Goal: Task Accomplishment & Management: Use online tool/utility

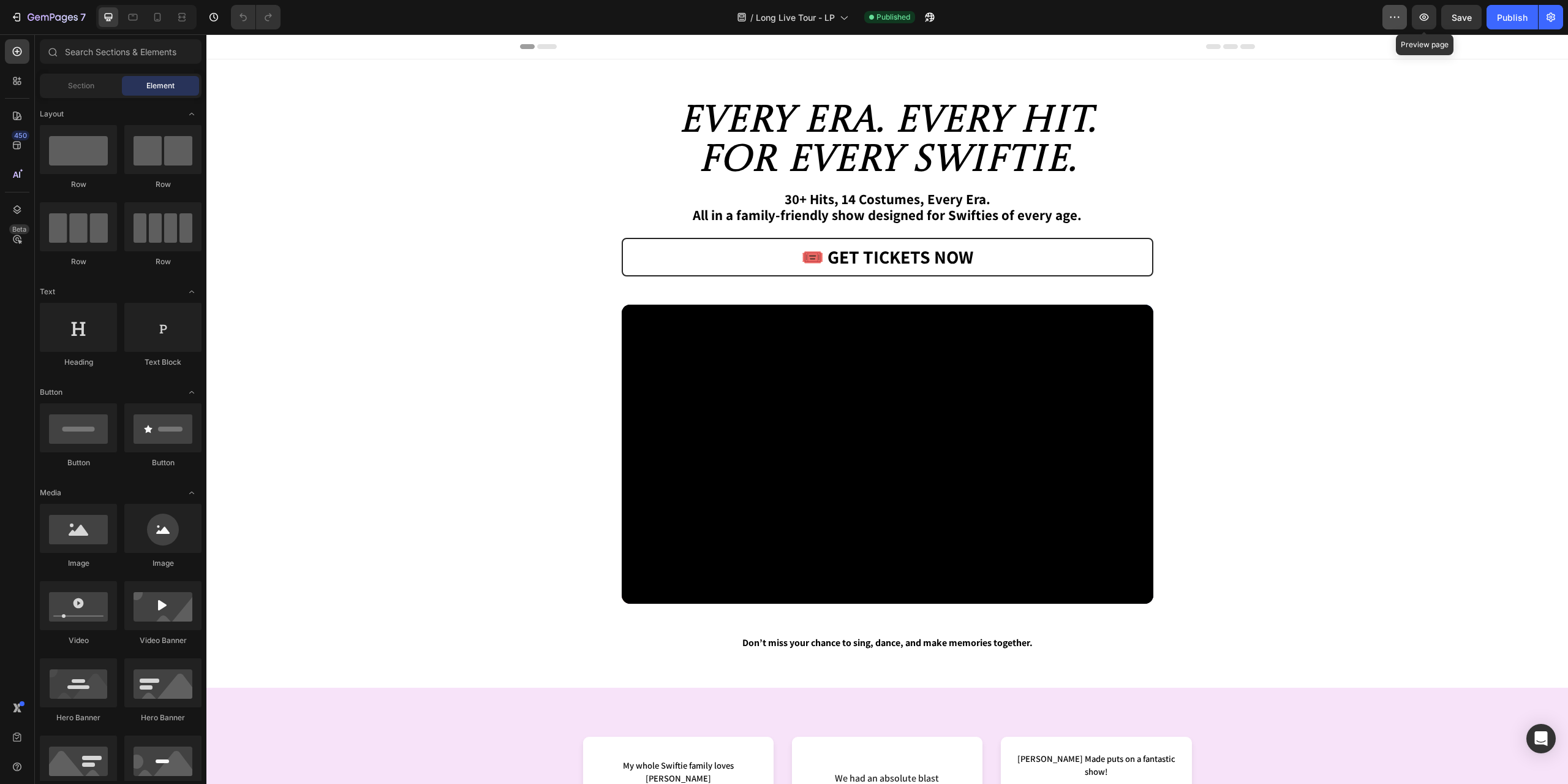
click at [1391, 15] on icon "button" at bounding box center [1395, 17] width 12 height 12
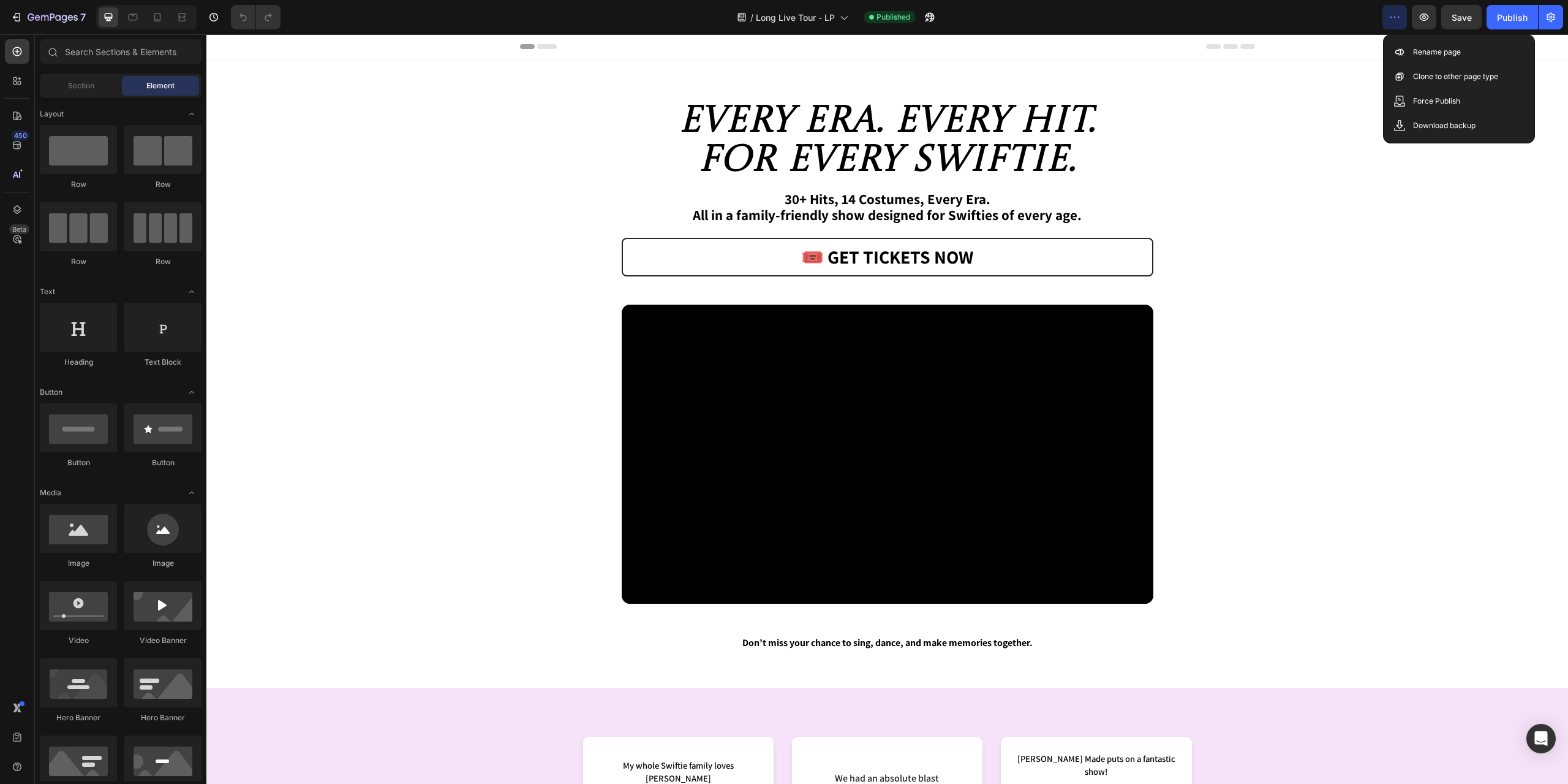
click at [1391, 15] on icon "button" at bounding box center [1395, 17] width 12 height 12
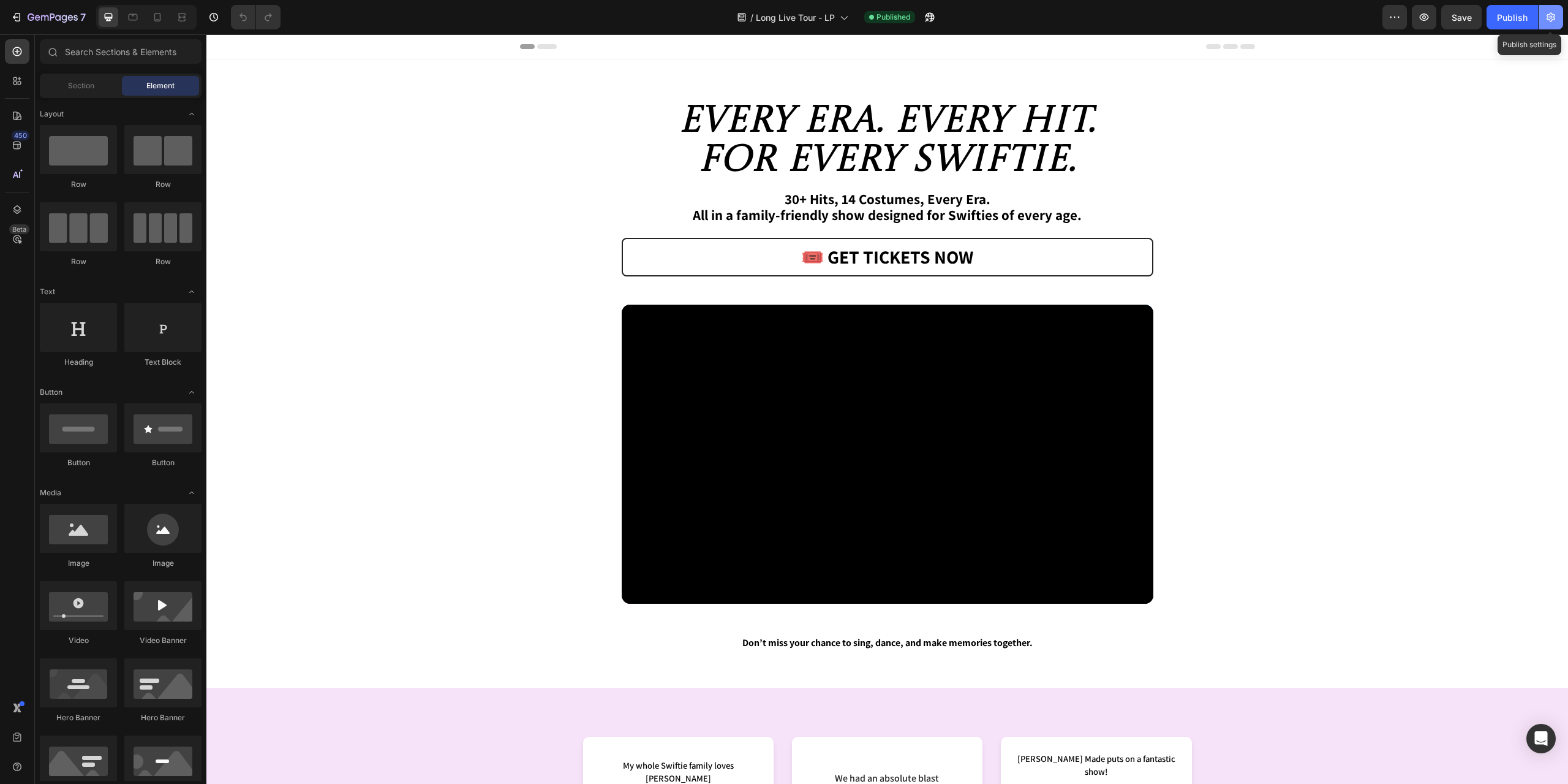
click at [1549, 14] on icon "button" at bounding box center [1550, 17] width 12 height 12
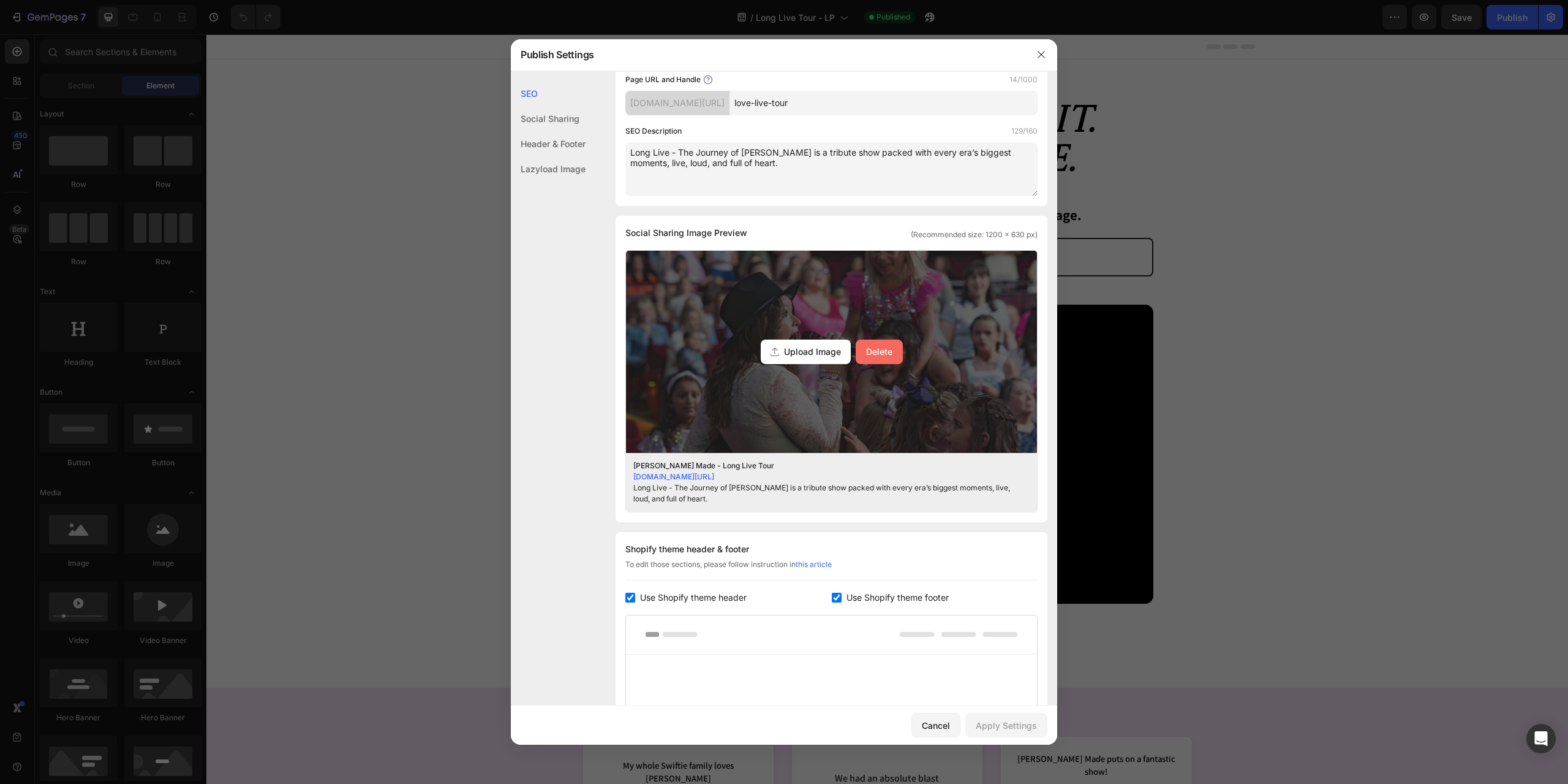
scroll to position [385, 0]
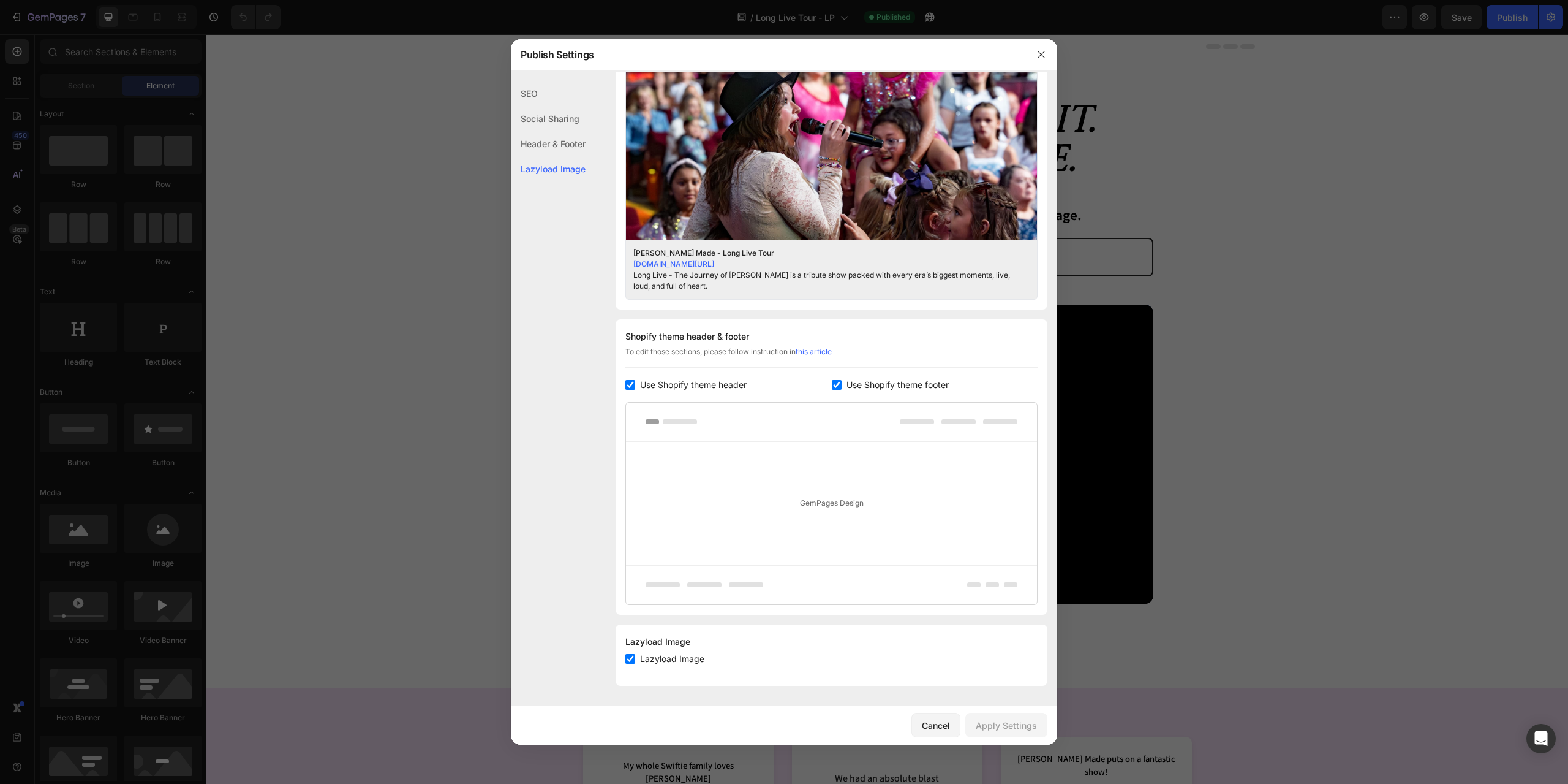
click at [1297, 288] on div at bounding box center [784, 392] width 1568 height 784
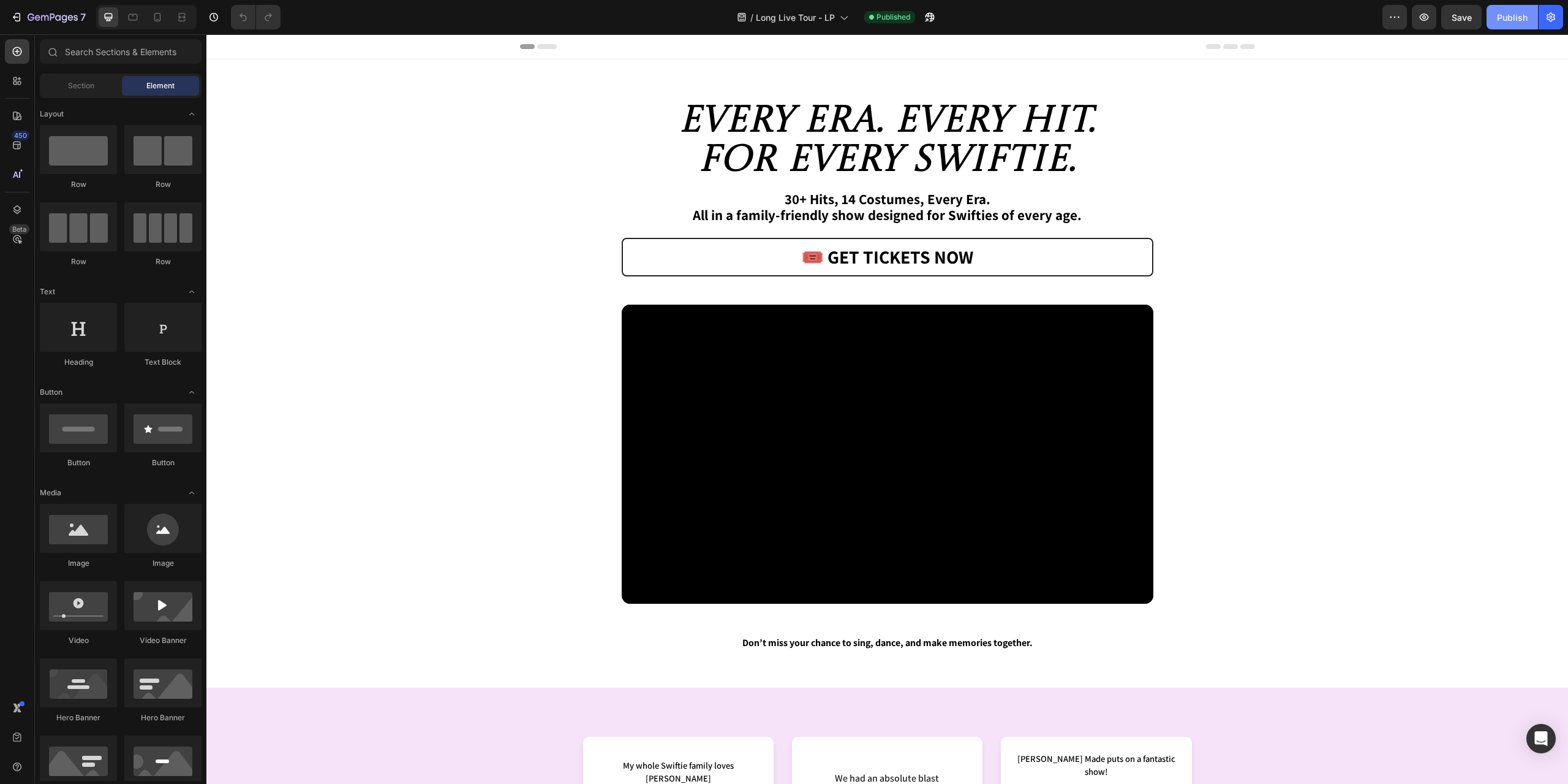
click at [1500, 18] on div "Publish" at bounding box center [1512, 18] width 31 height 13
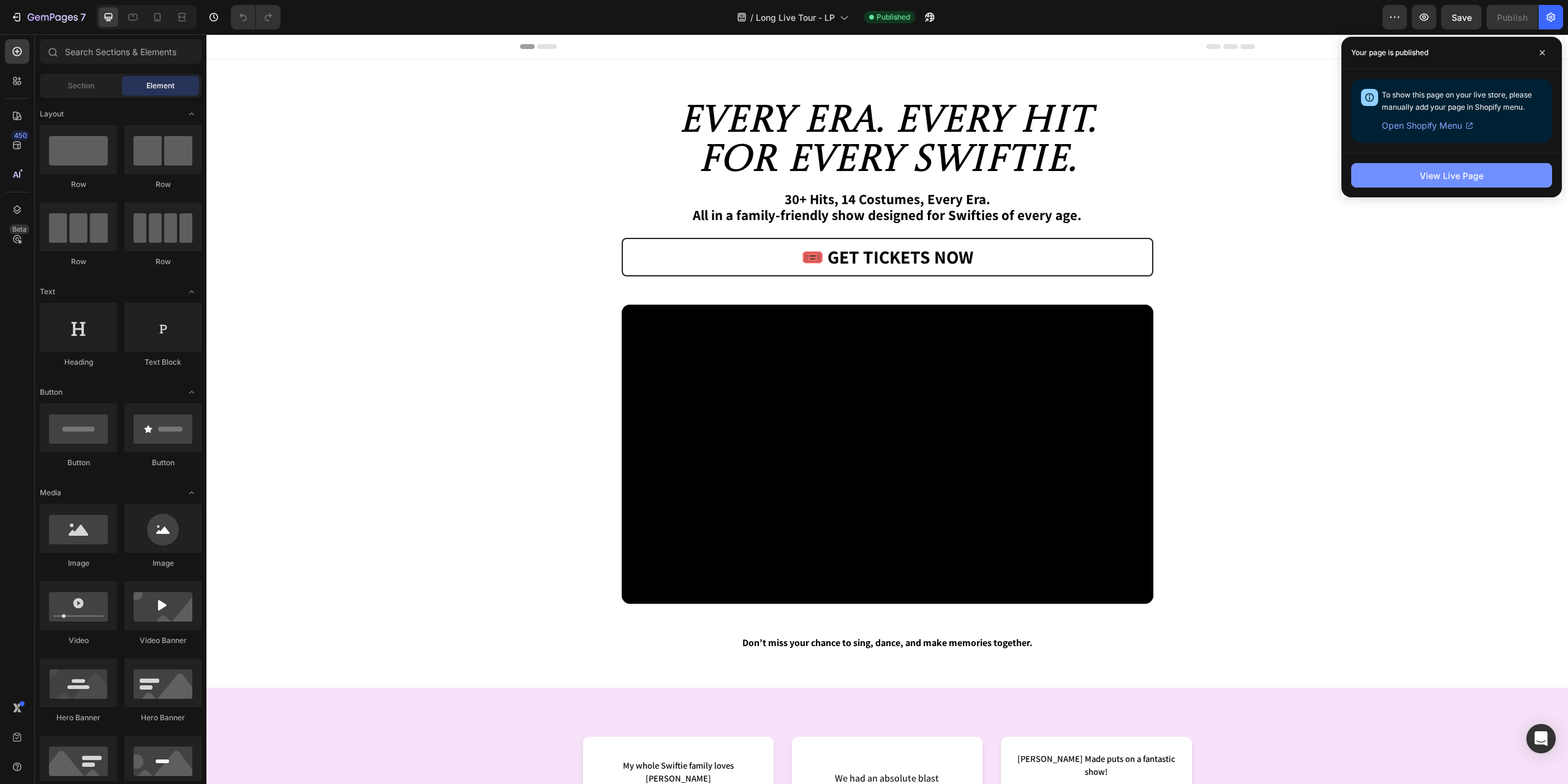
click at [1496, 175] on button "View Live Page" at bounding box center [1451, 175] width 201 height 24
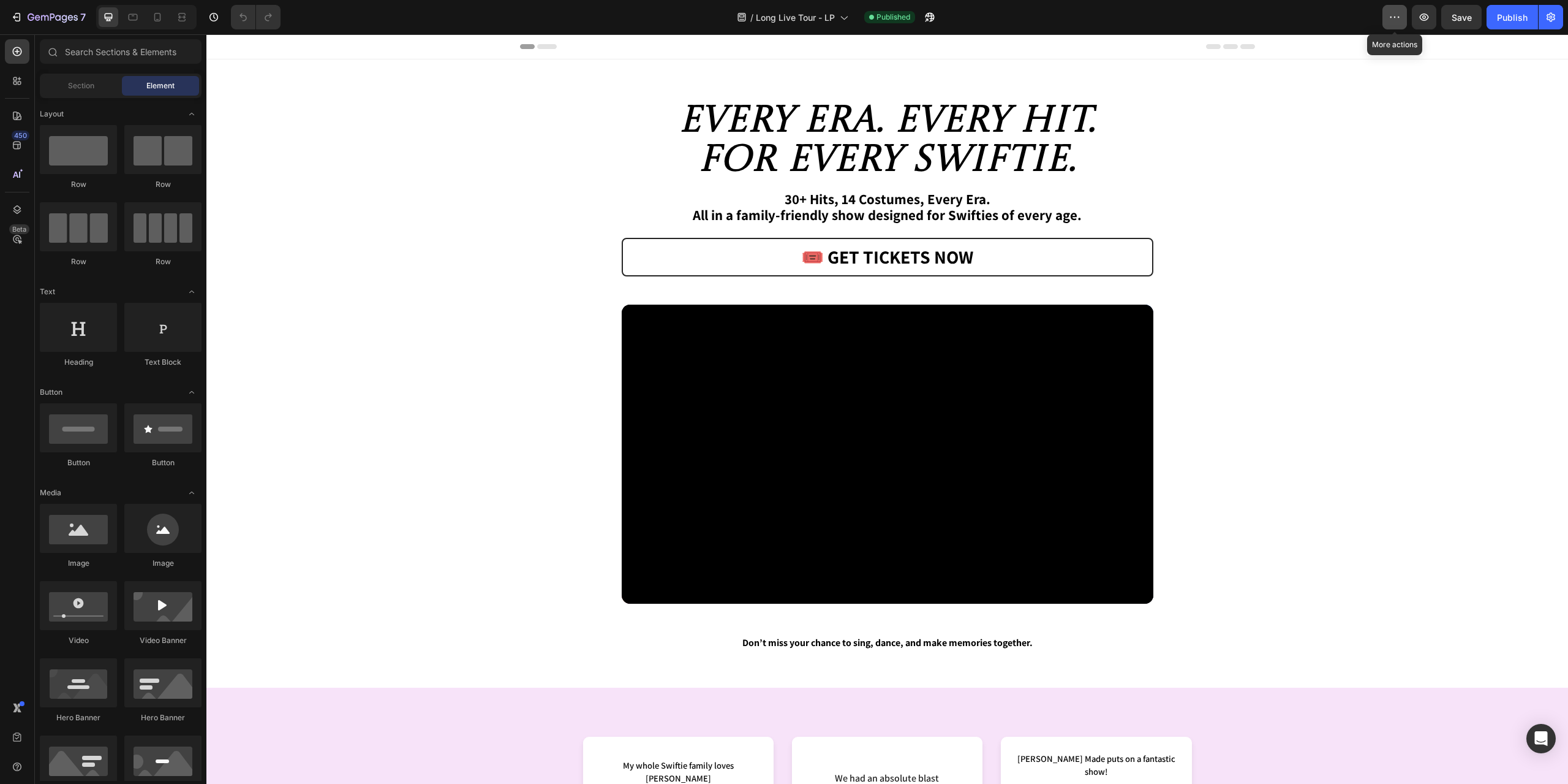
click at [1396, 13] on icon "button" at bounding box center [1395, 17] width 12 height 12
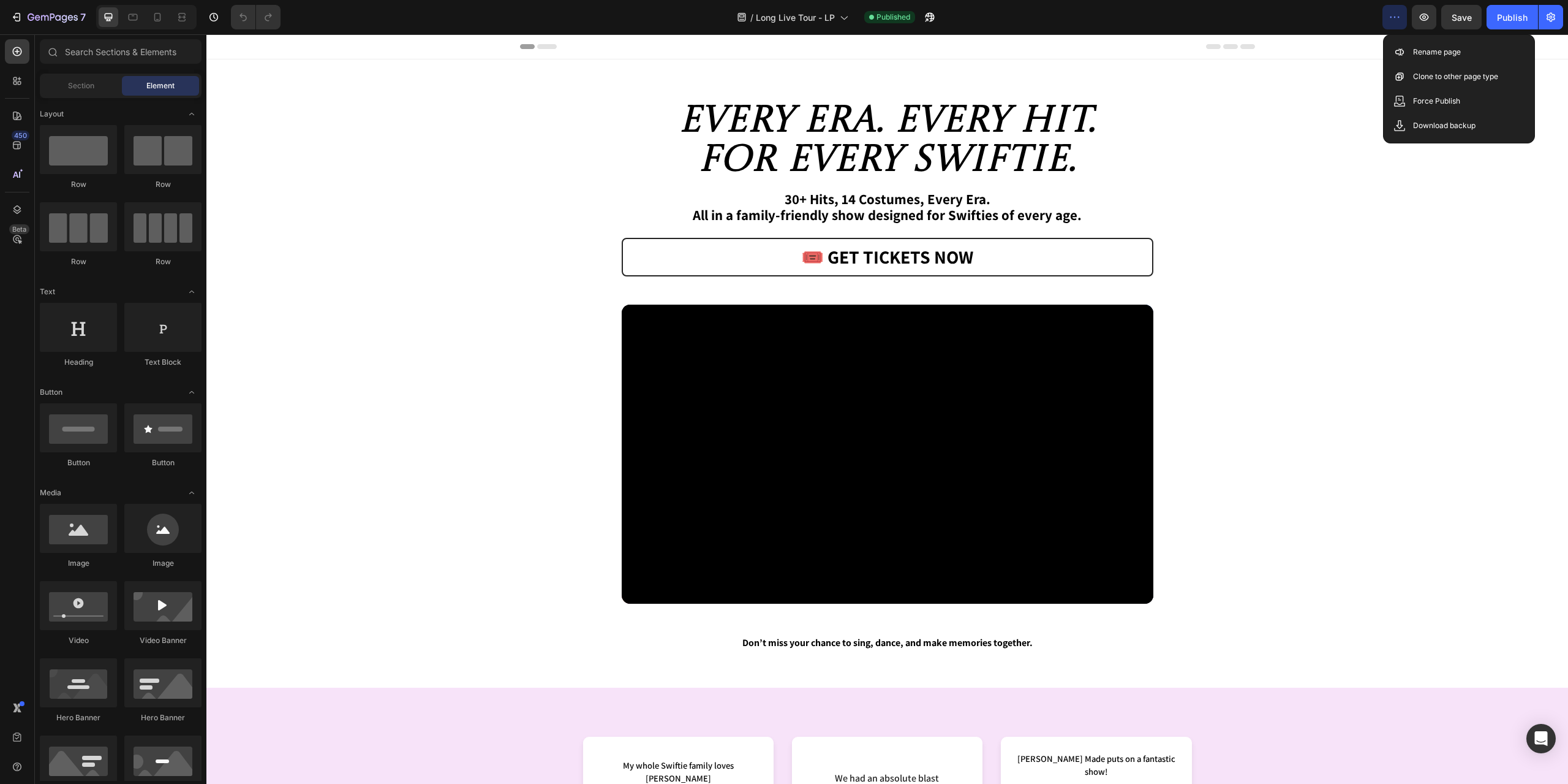
click at [1396, 13] on icon "button" at bounding box center [1395, 17] width 12 height 12
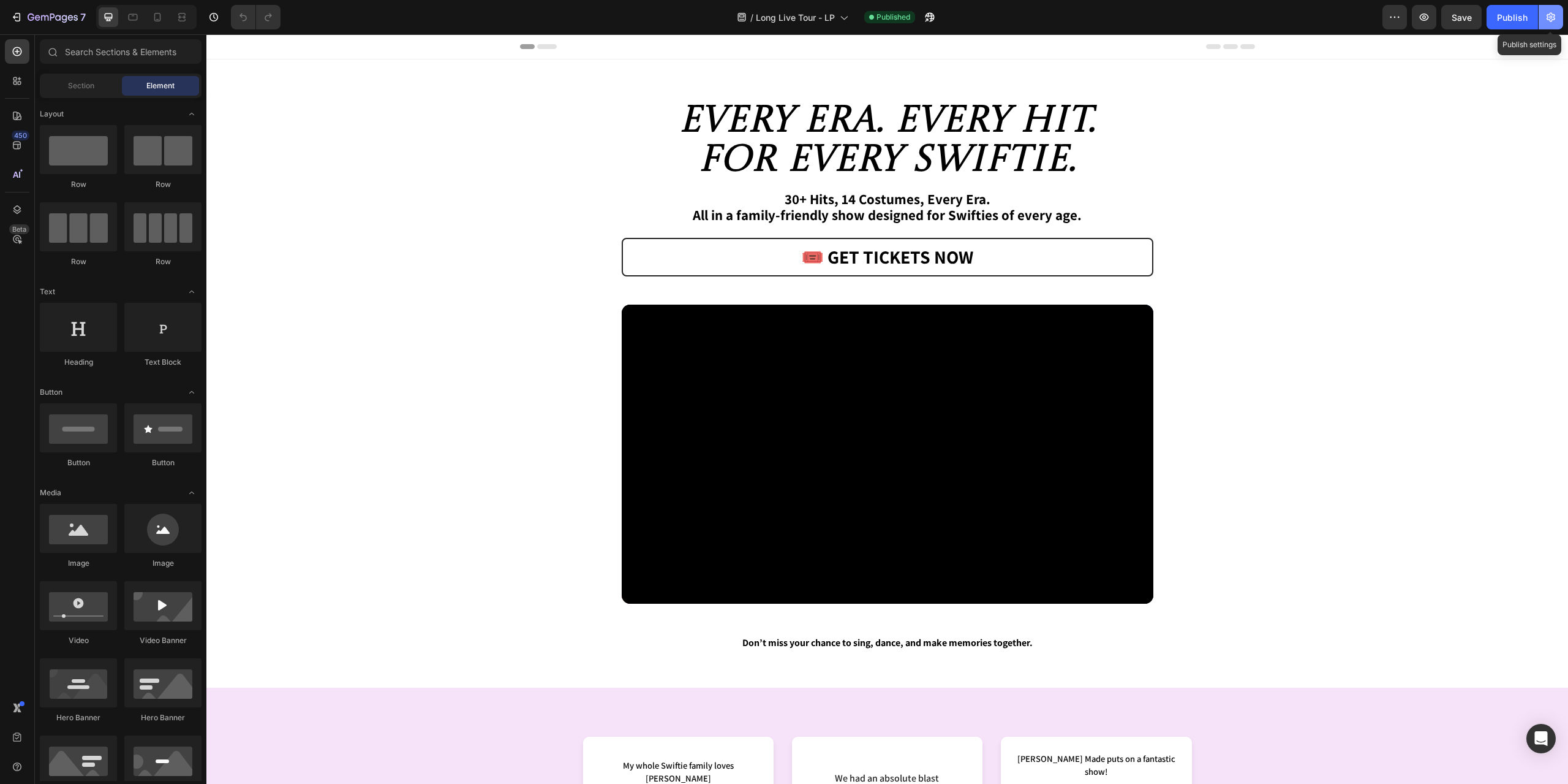
click at [1543, 15] on button "button" at bounding box center [1551, 17] width 24 height 24
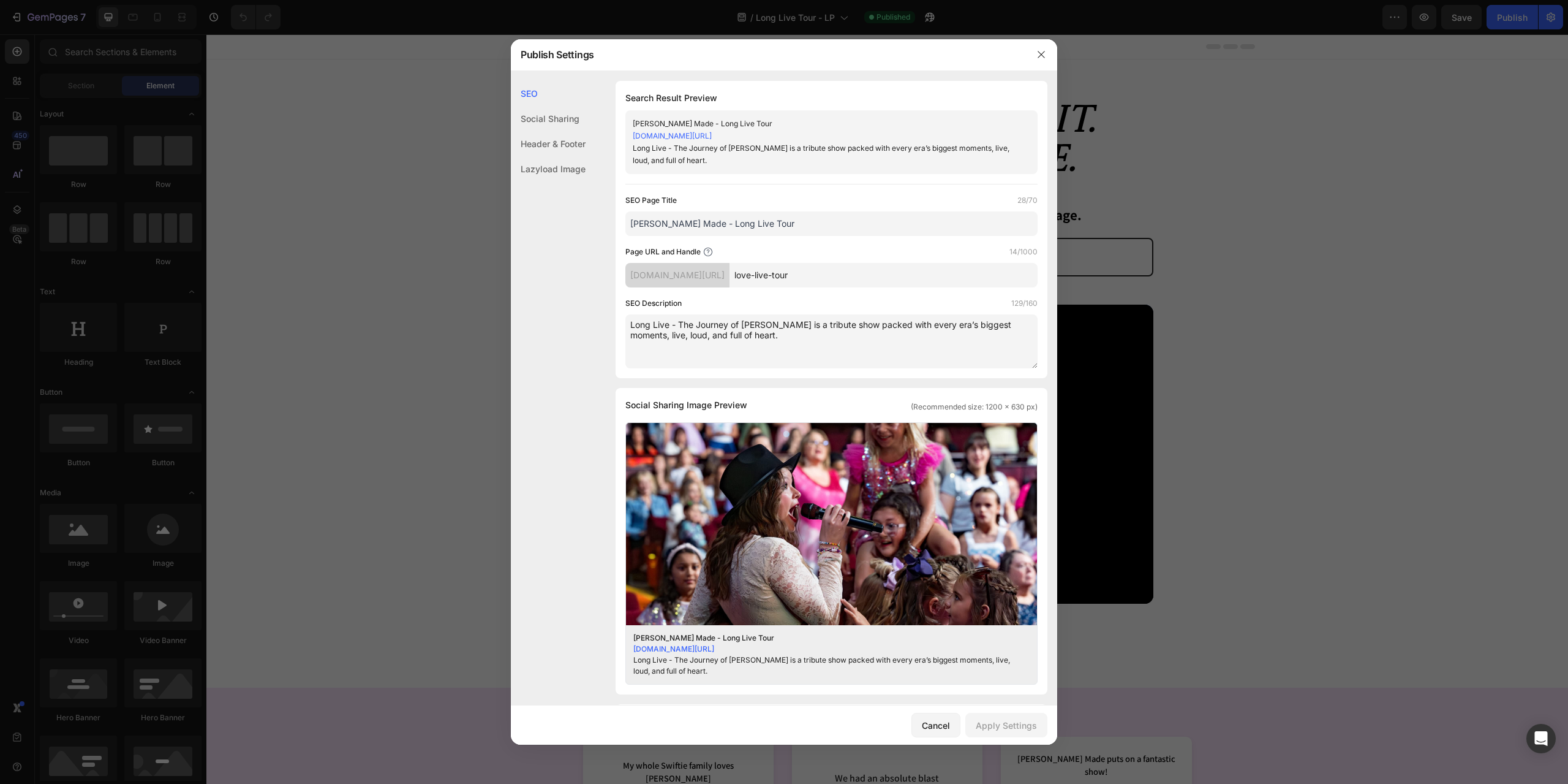
click at [773, 273] on input "love-live-tour" at bounding box center [883, 275] width 308 height 24
type input "long-live-tour"
click at [1002, 726] on div "Apply Settings" at bounding box center [1006, 725] width 62 height 13
click at [1393, 220] on div at bounding box center [784, 392] width 1568 height 784
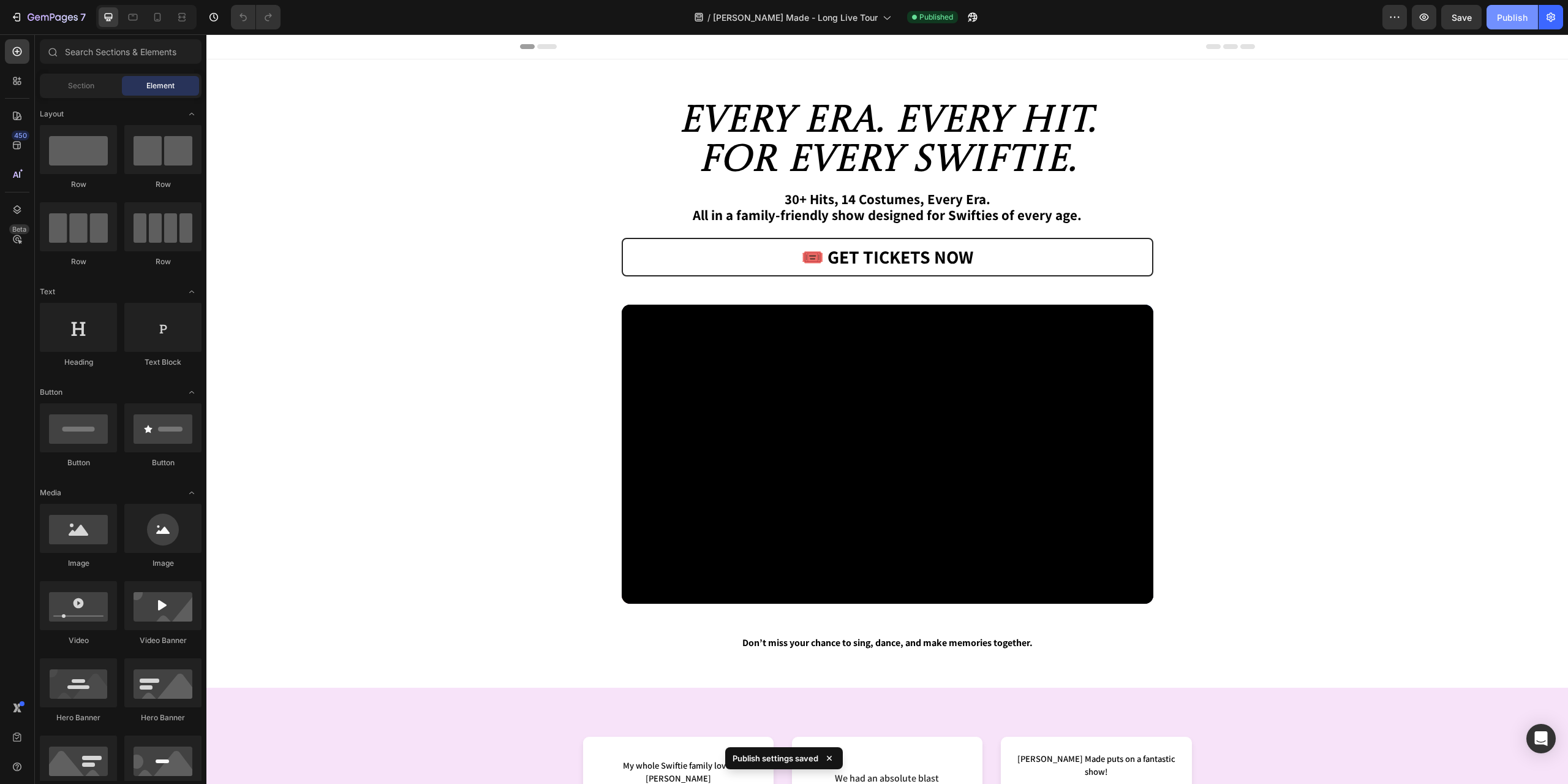
click at [1502, 13] on div "Publish" at bounding box center [1512, 18] width 31 height 13
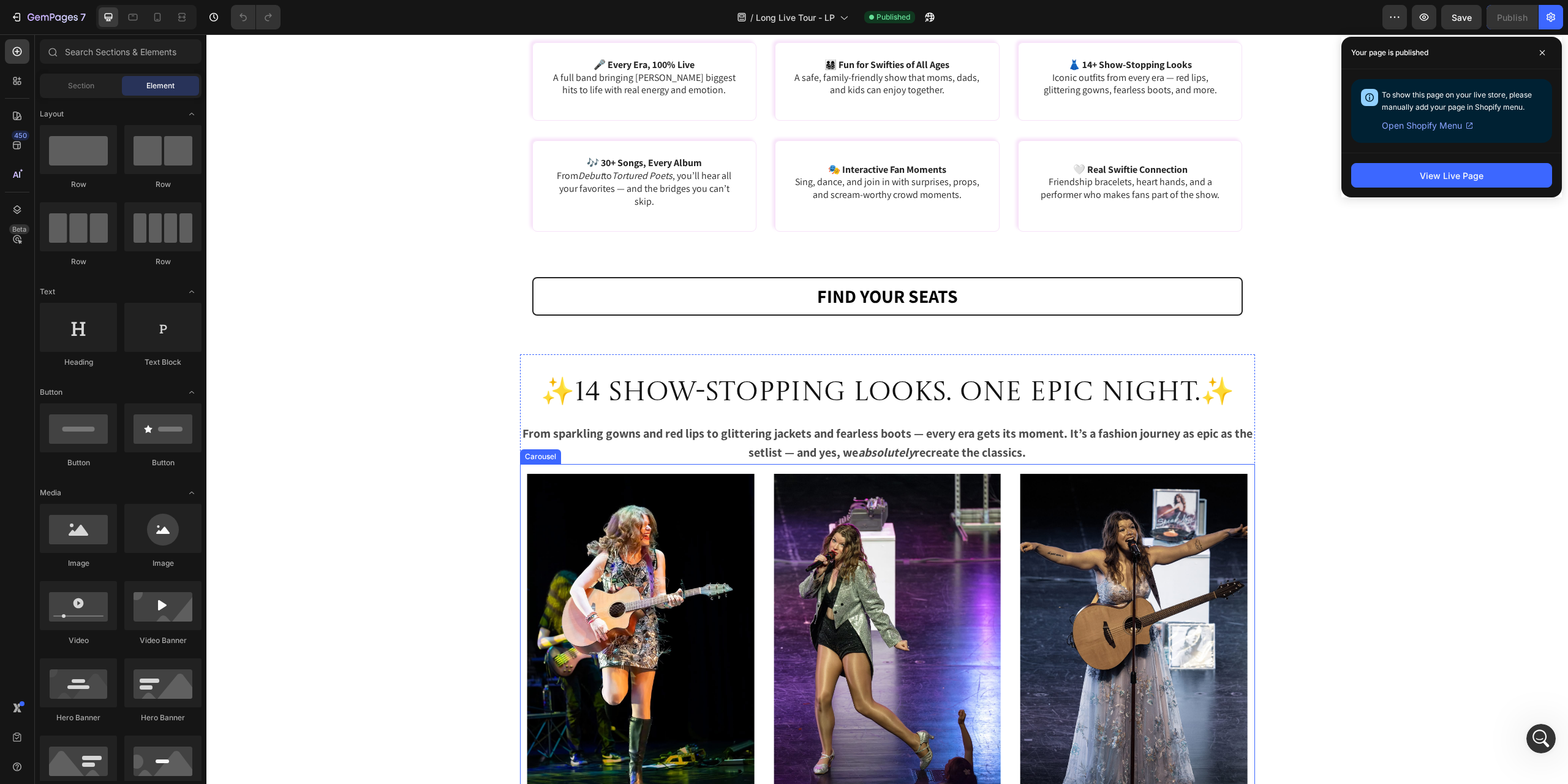
scroll to position [1533, 0]
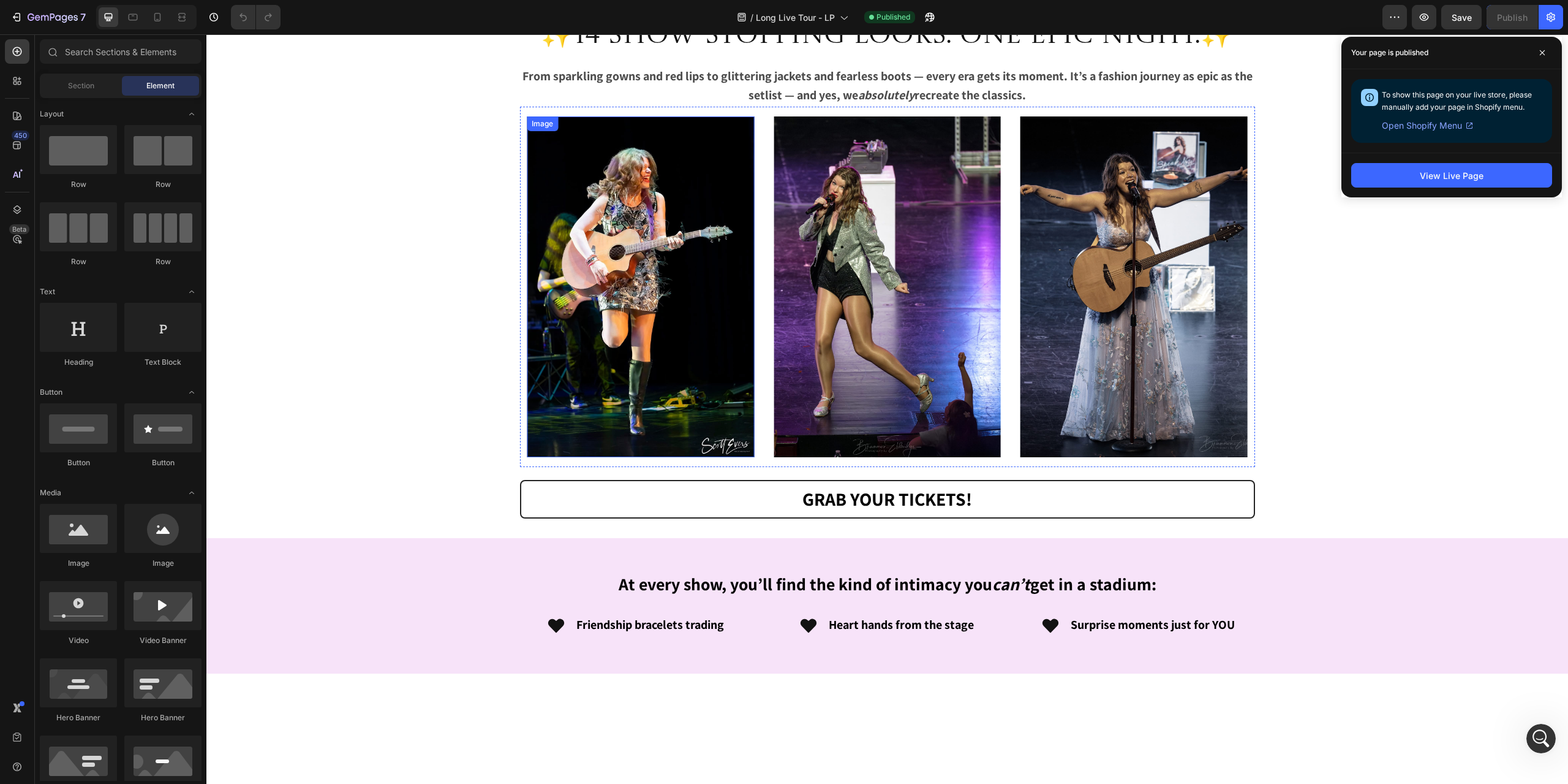
click at [538, 130] on div "Image" at bounding box center [542, 124] width 26 height 11
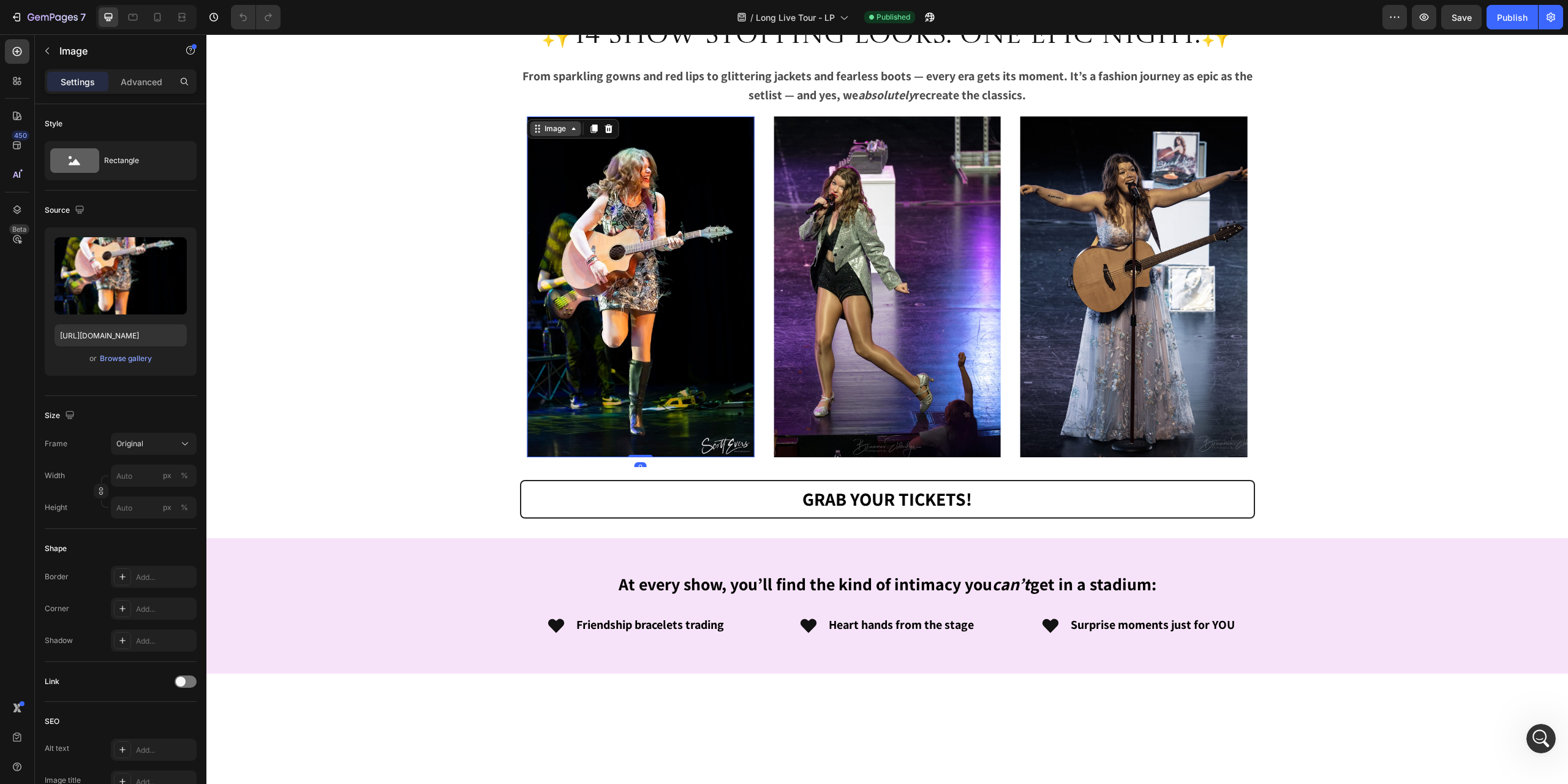
click at [542, 134] on div "Image" at bounding box center [555, 129] width 26 height 11
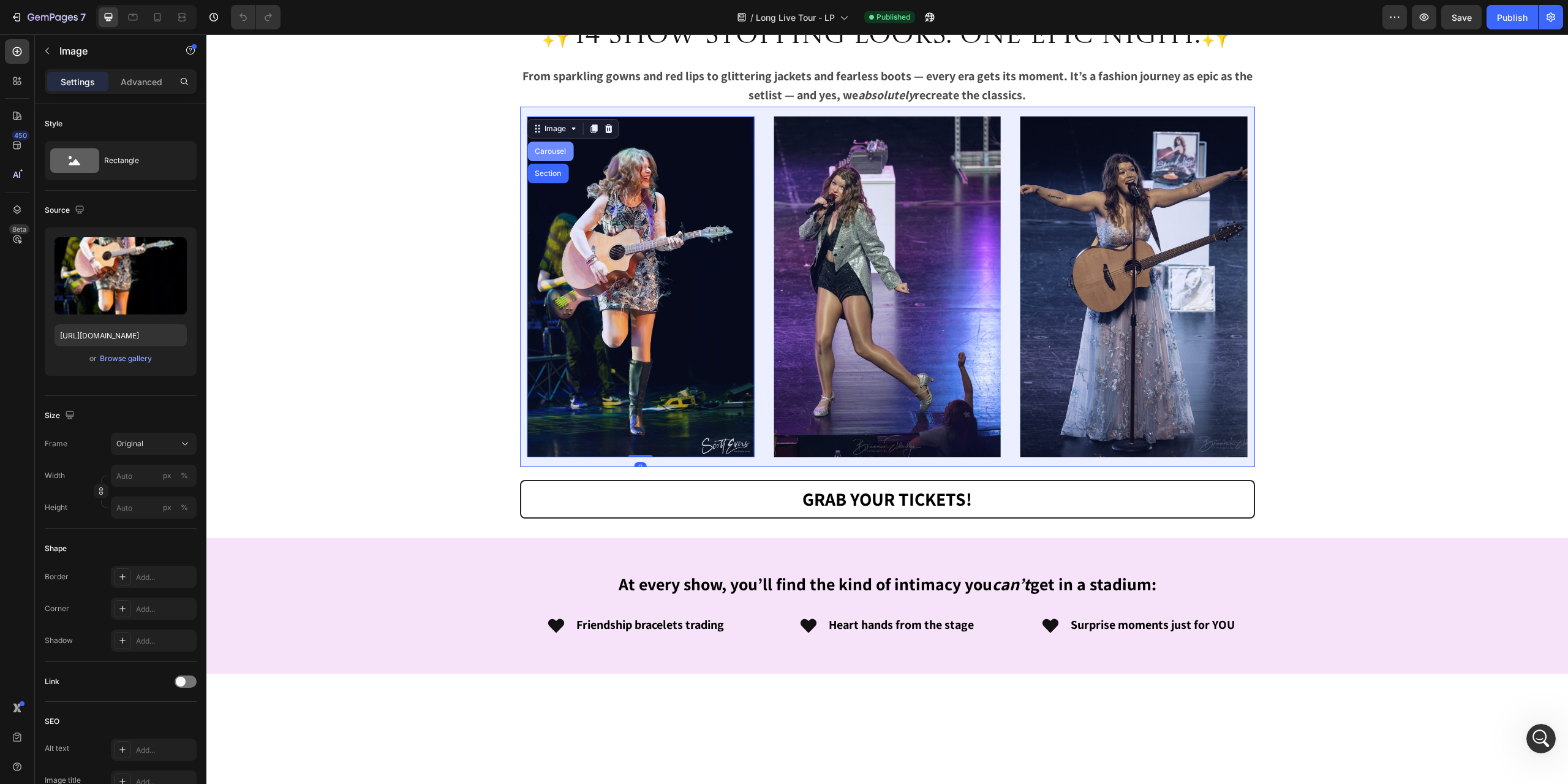
click at [543, 155] on div "Carousel" at bounding box center [550, 151] width 36 height 7
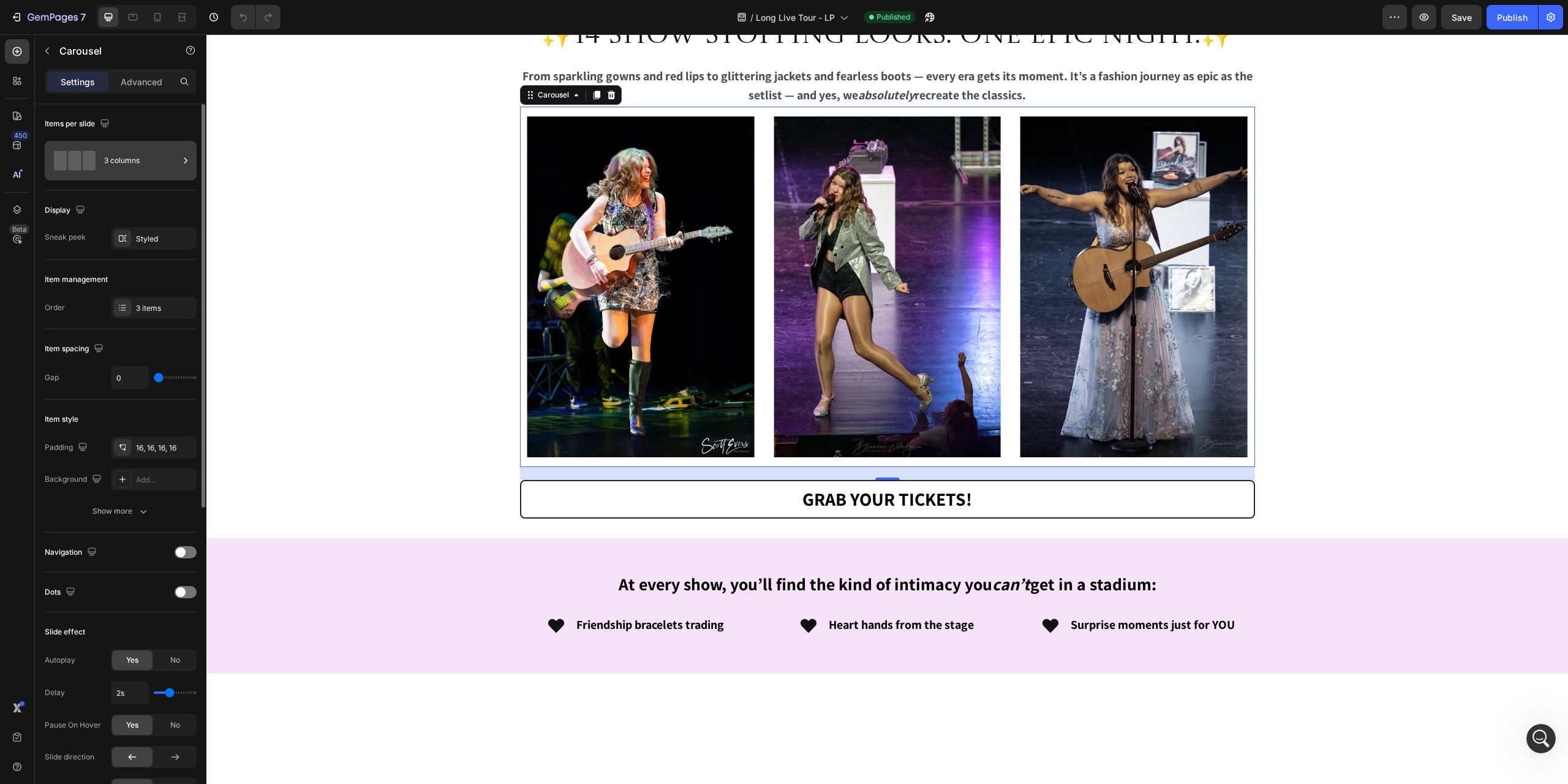
click at [117, 158] on div "3 columns" at bounding box center [142, 161] width 75 height 28
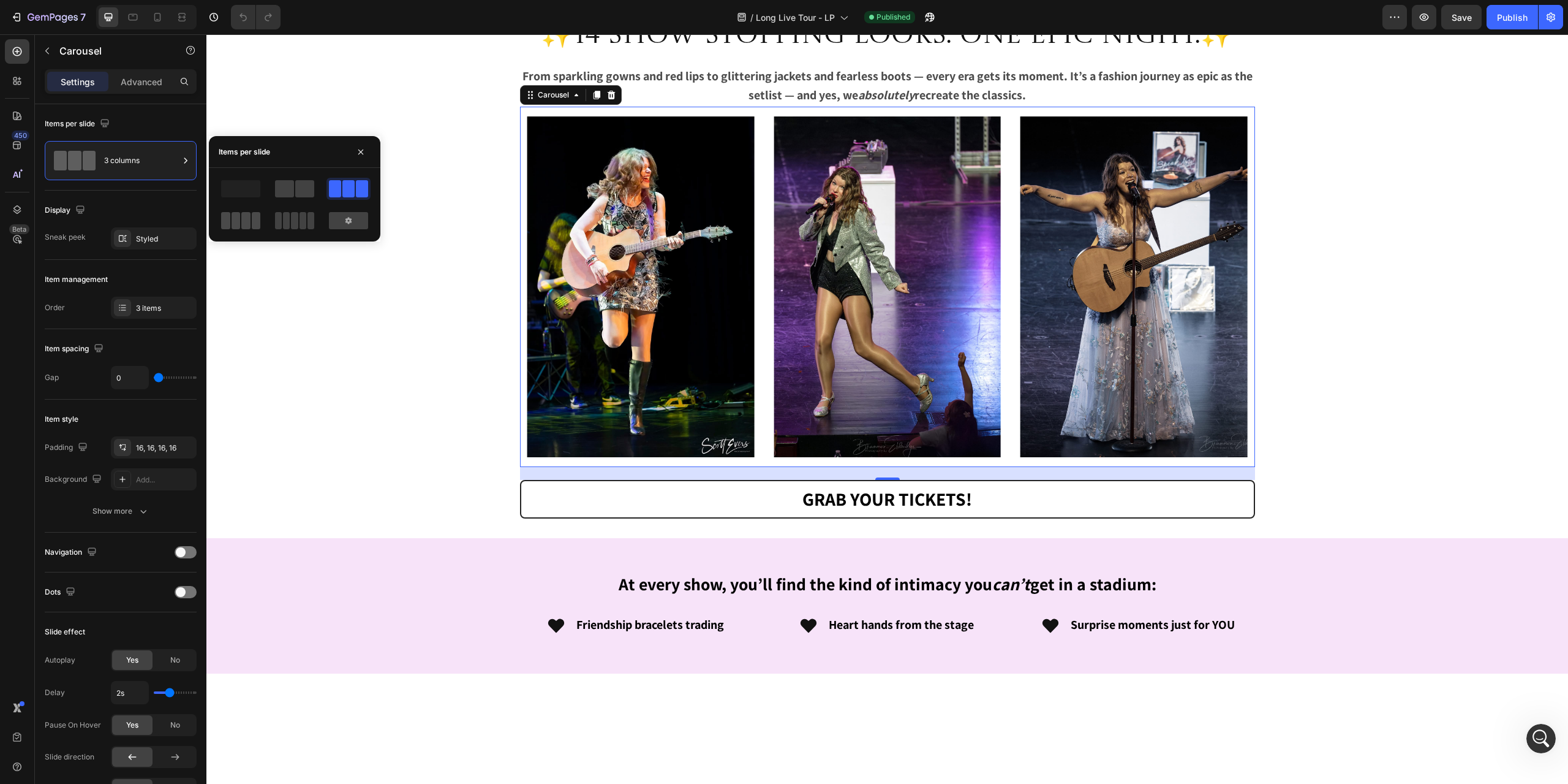
click at [240, 221] on span at bounding box center [236, 220] width 9 height 17
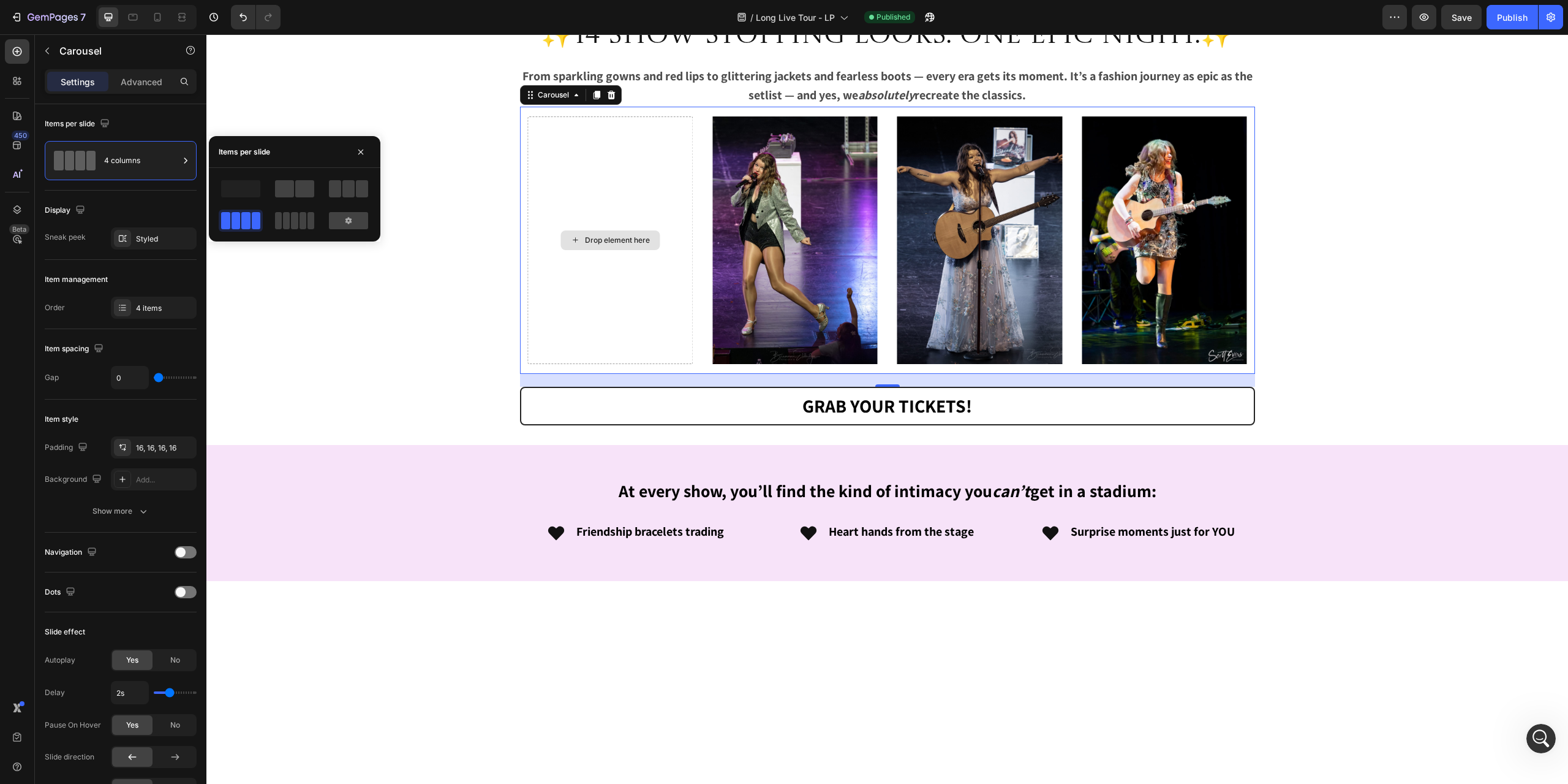
click at [585, 245] on div "Drop element here" at bounding box center [617, 240] width 65 height 10
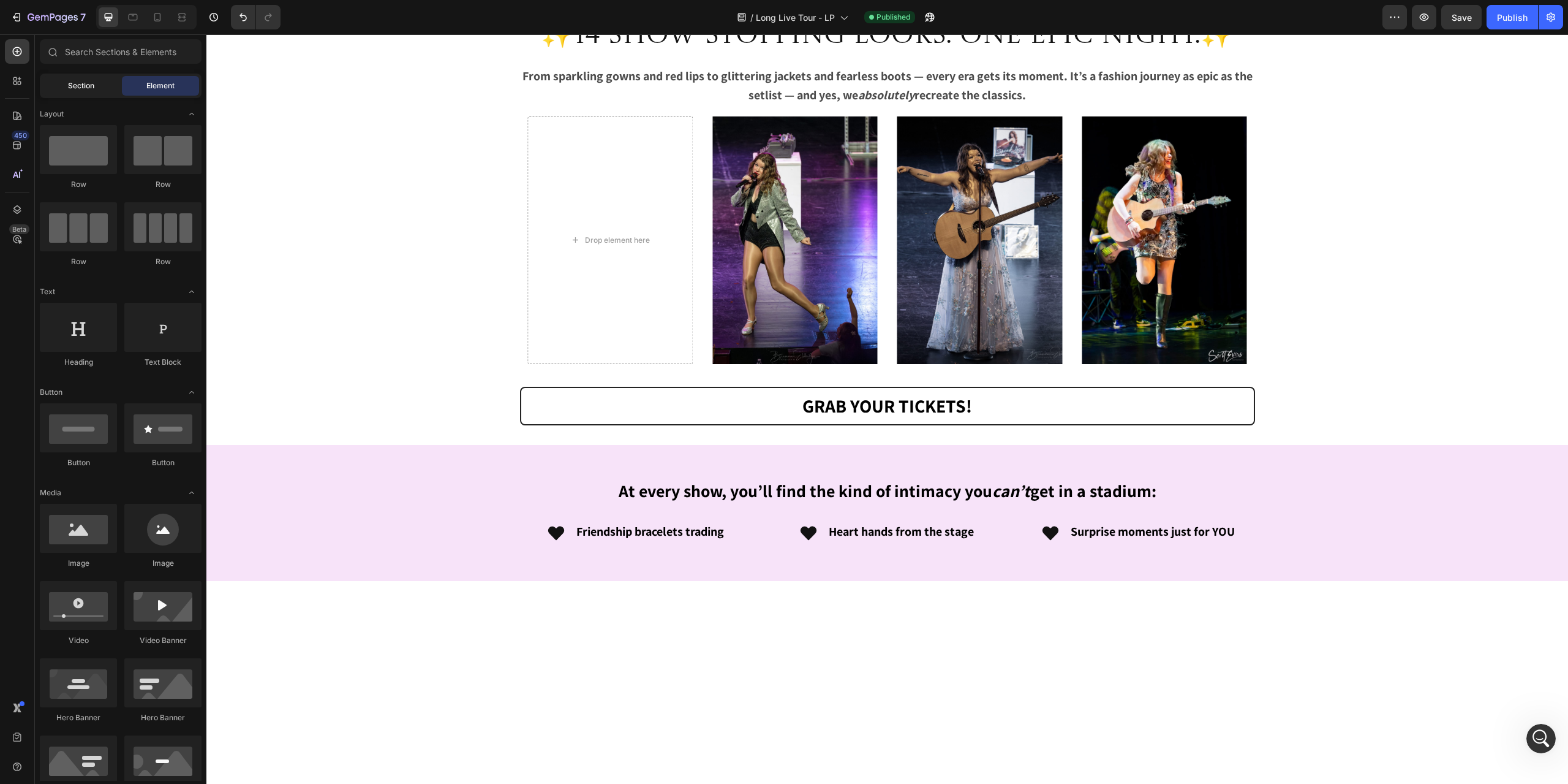
click at [90, 89] on span "Section" at bounding box center [81, 86] width 26 height 11
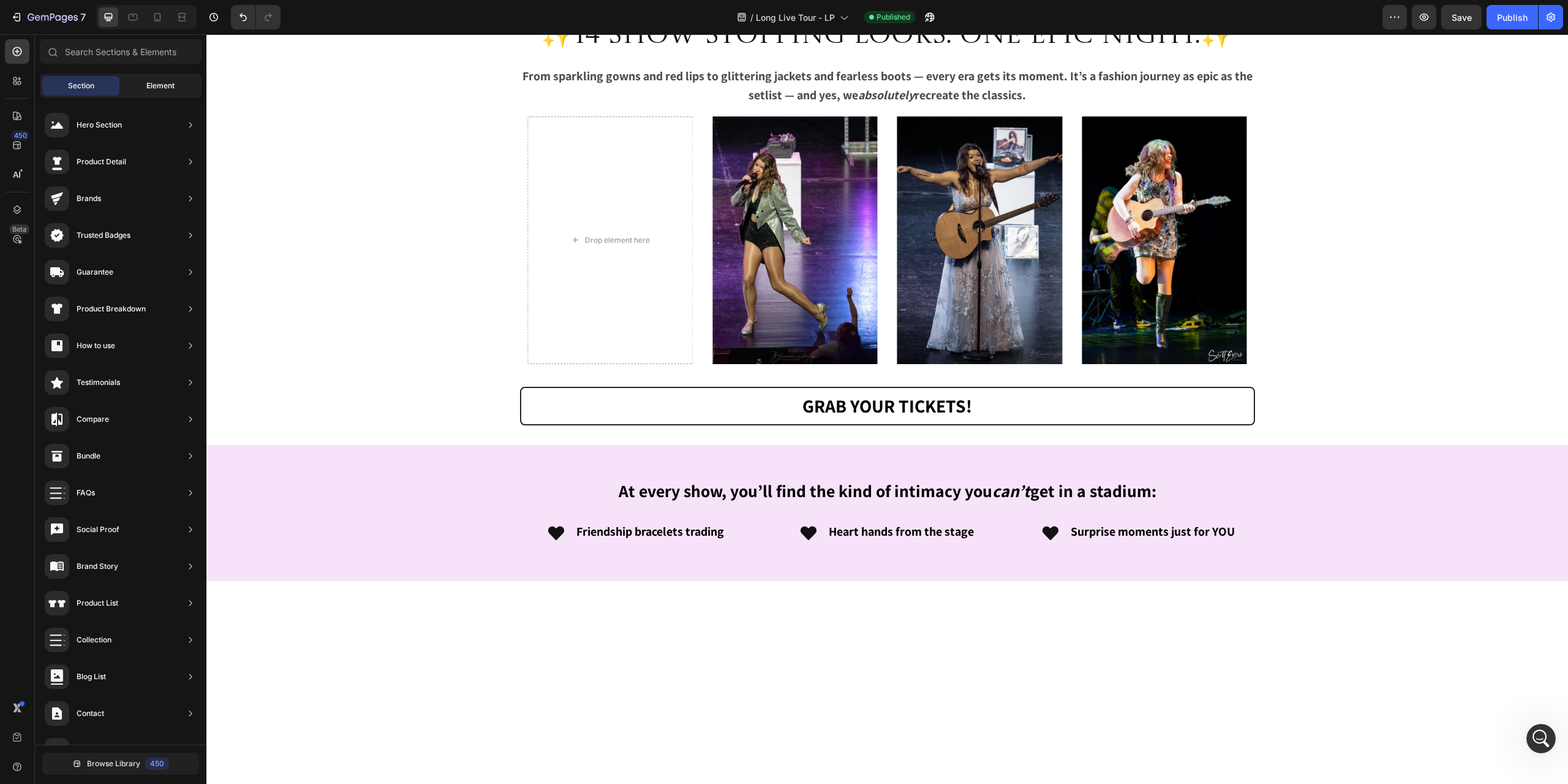
click at [167, 85] on span "Element" at bounding box center [160, 86] width 28 height 11
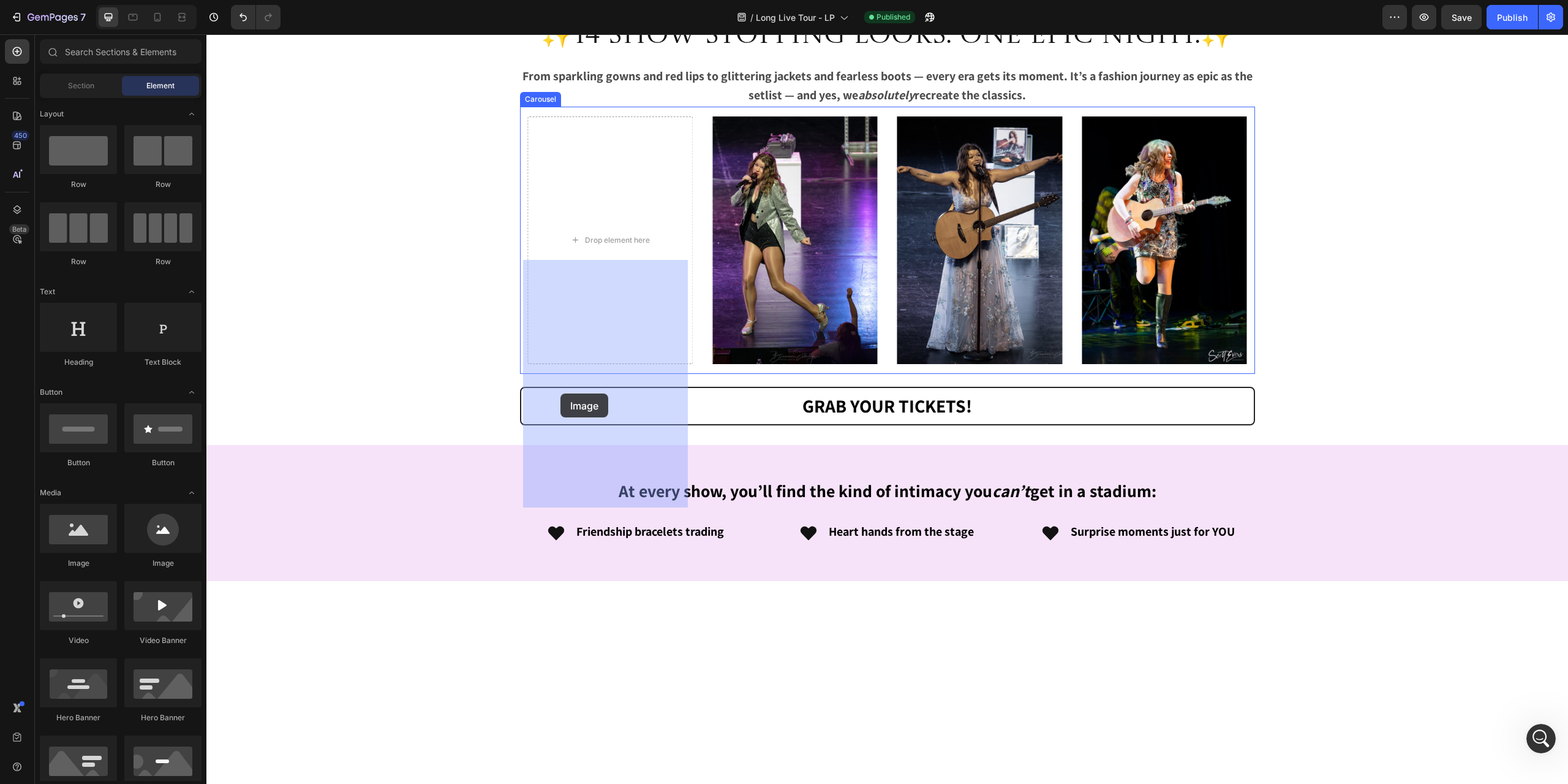
drag, startPoint x: 294, startPoint y: 568, endPoint x: 562, endPoint y: 392, distance: 320.6
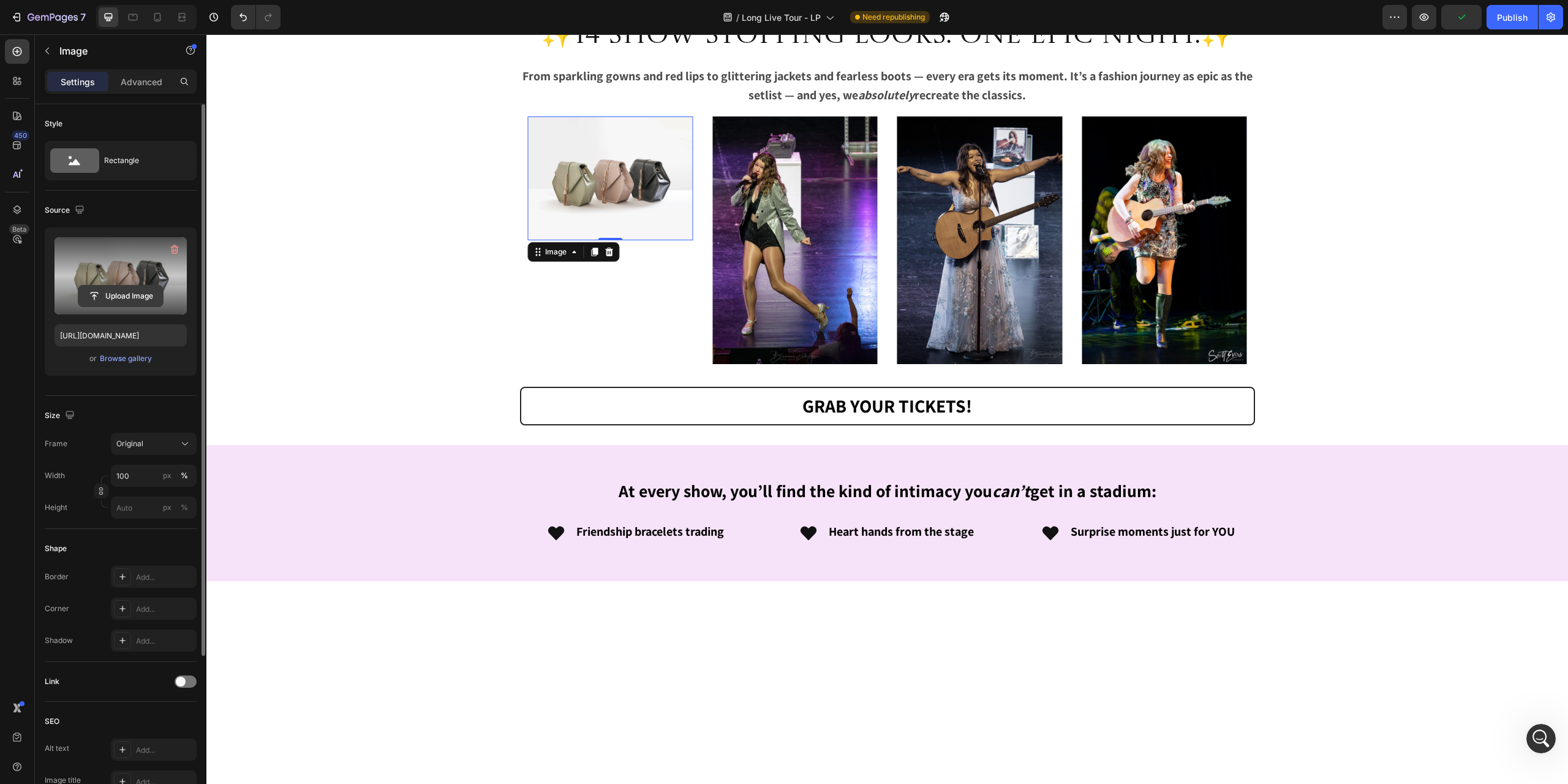
click at [132, 294] on input "file" at bounding box center [120, 296] width 85 height 21
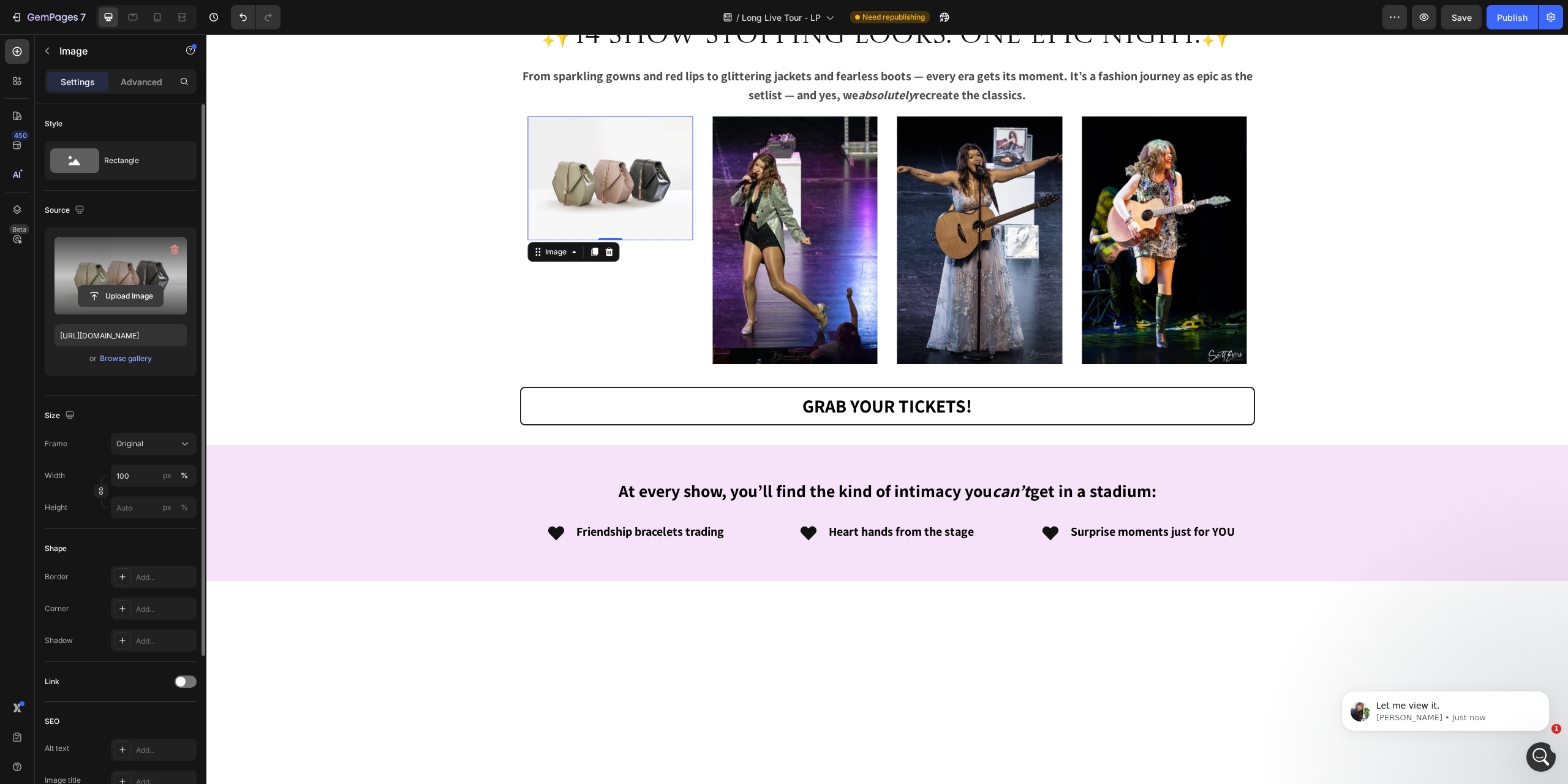
click at [123, 292] on input "file" at bounding box center [120, 296] width 85 height 21
type input "https://cdn.shopify.com/s/files/1/0808/4933/8649/files/gempages_501361114852885…"
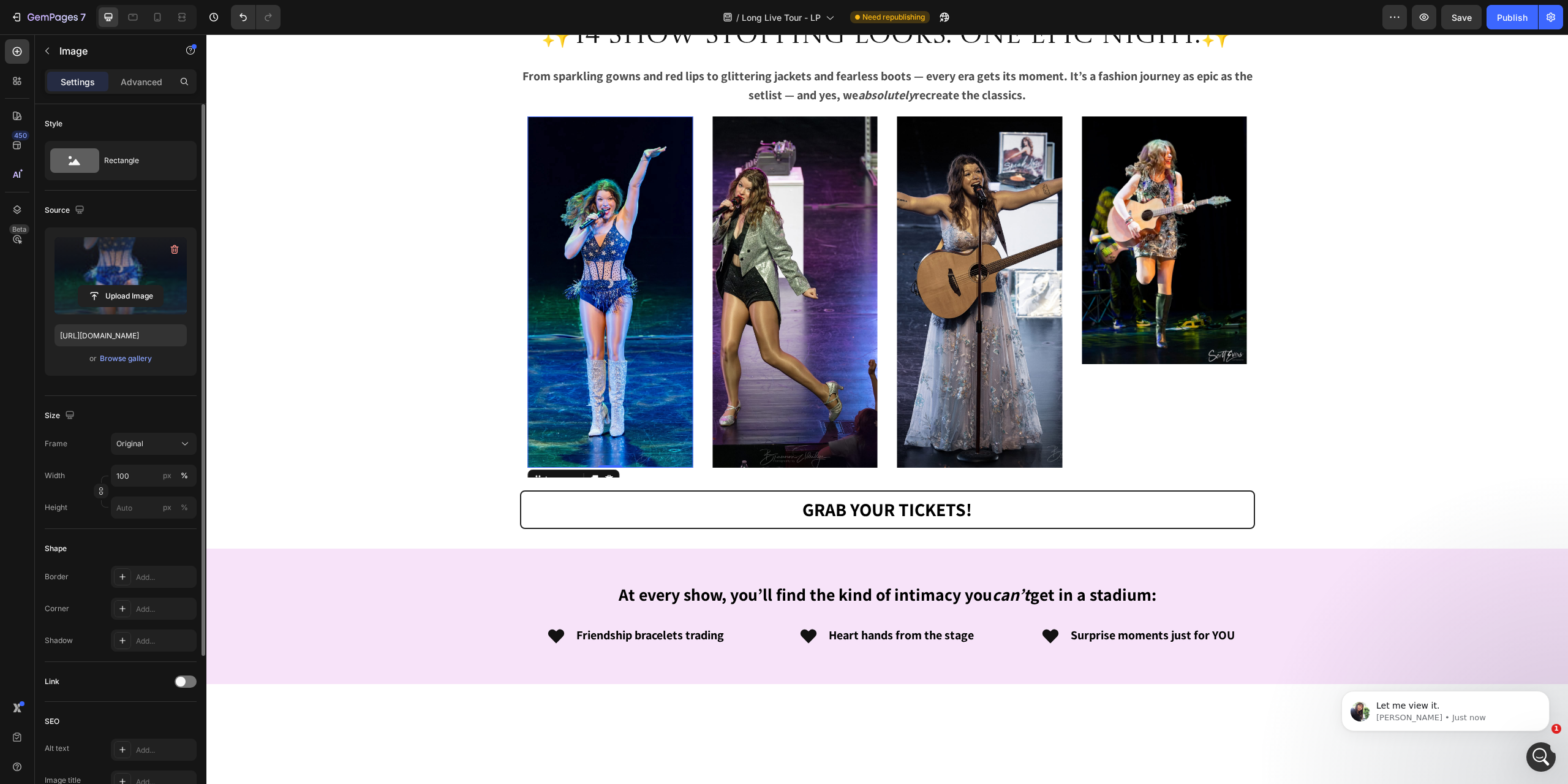
click at [168, 426] on div "Size Frame Original Width 100 px % Height px %" at bounding box center [120, 462] width 152 height 133
click at [163, 435] on button "Original" at bounding box center [154, 444] width 86 height 22
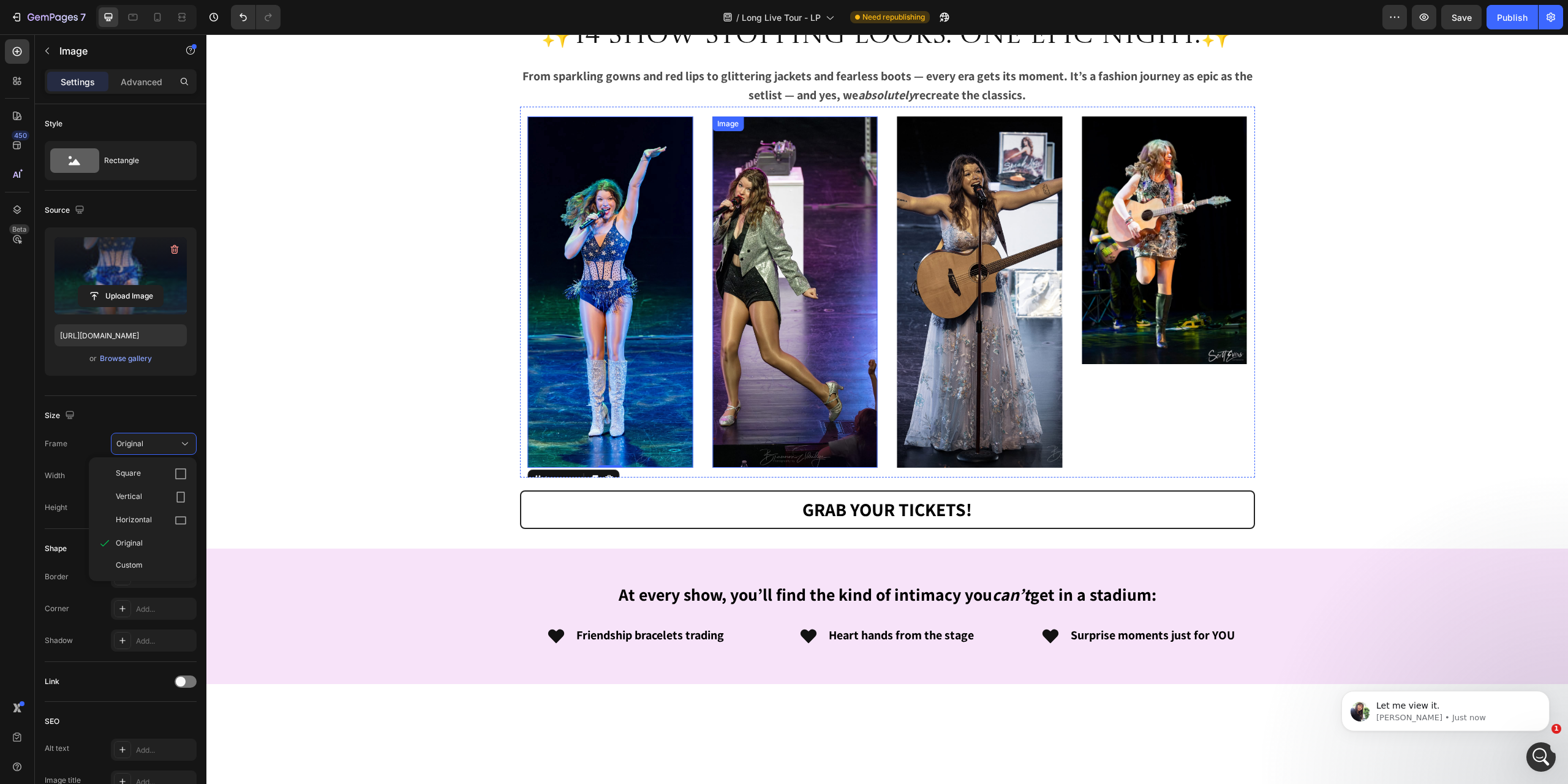
click at [799, 455] on img at bounding box center [795, 292] width 165 height 351
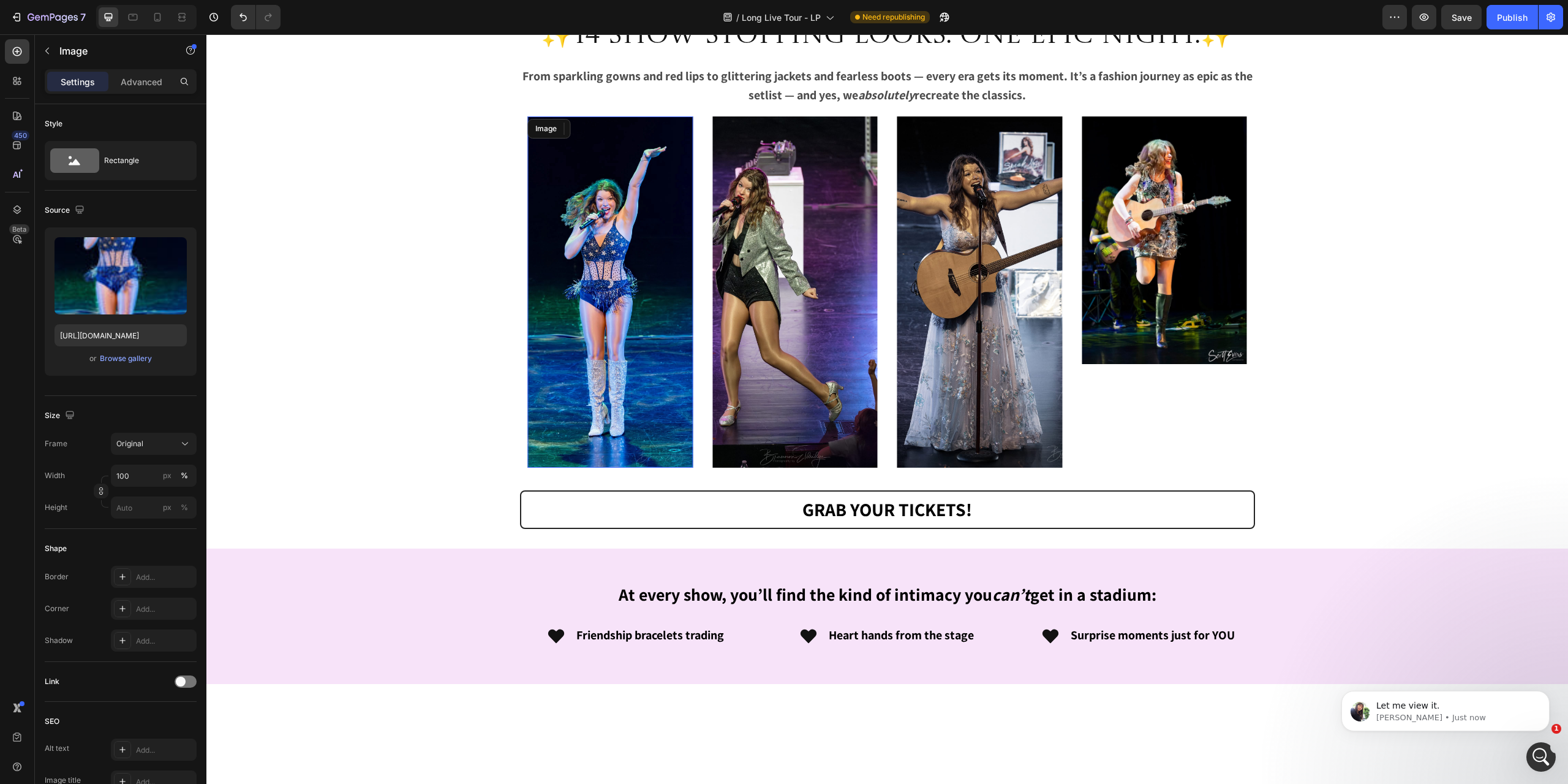
click at [593, 433] on img at bounding box center [609, 292] width 165 height 351
click at [144, 441] on div "Original" at bounding box center [146, 444] width 60 height 11
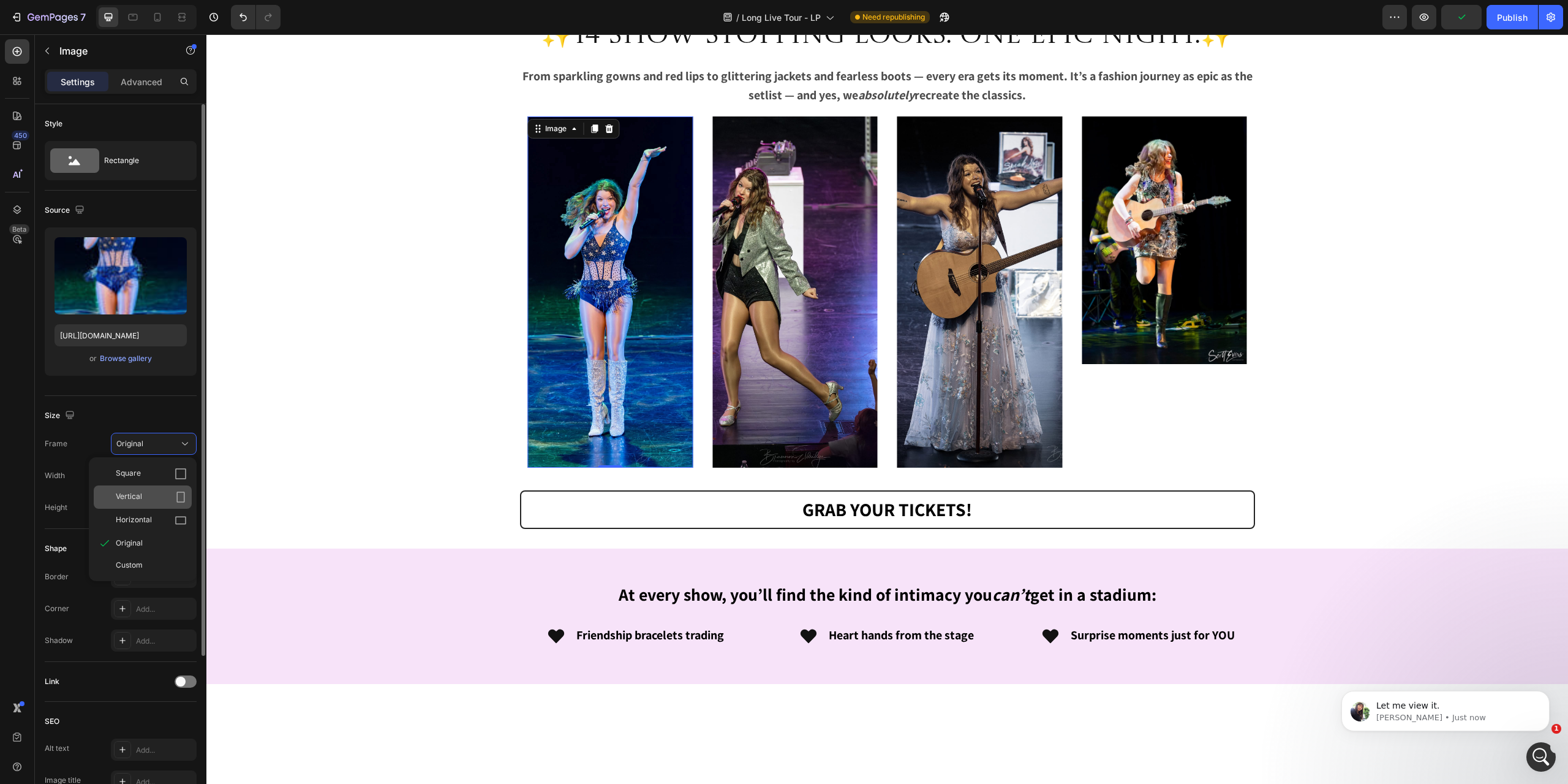
click at [138, 495] on span "Vertical" at bounding box center [129, 497] width 26 height 12
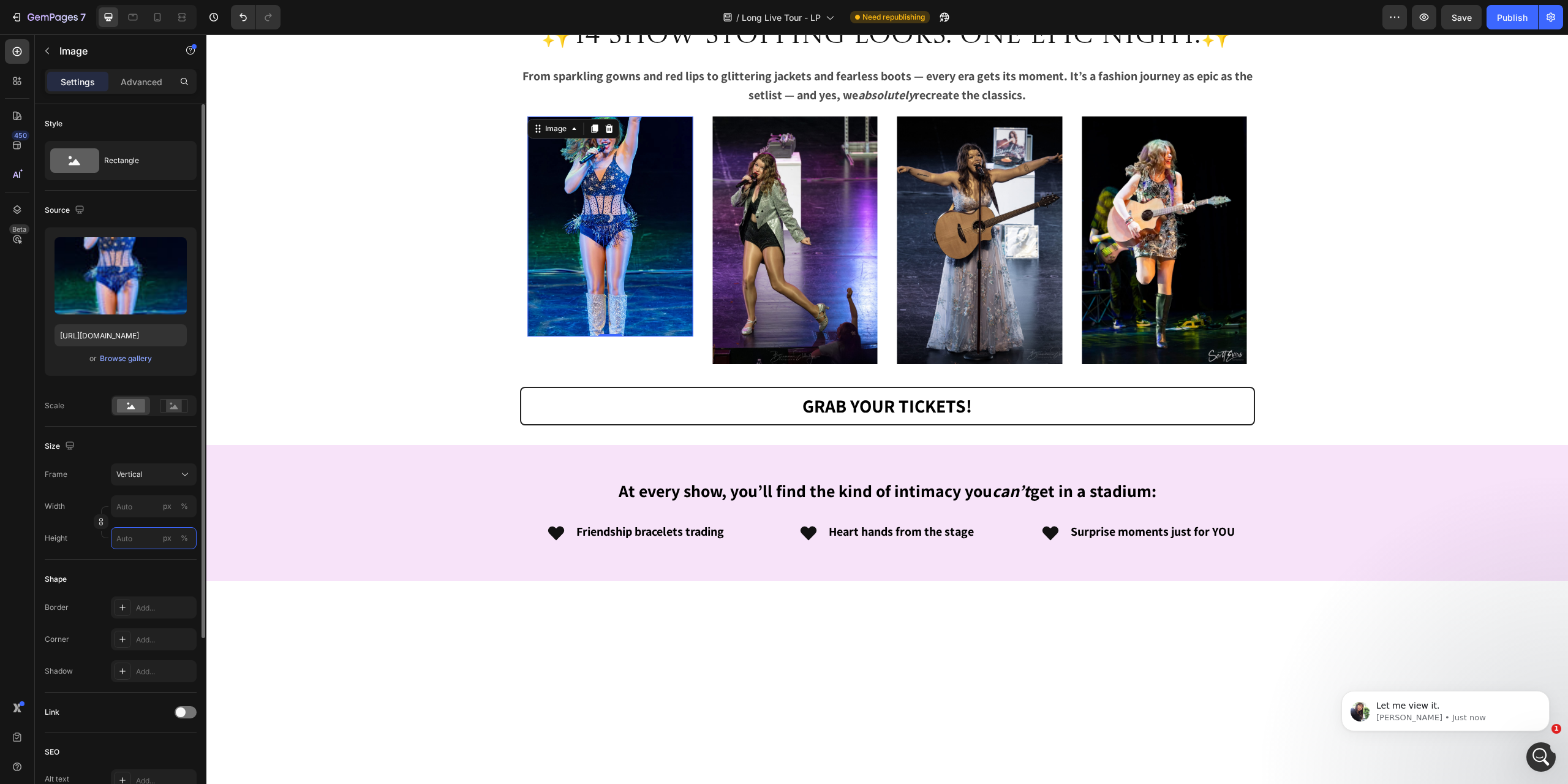
click at [130, 536] on input "px %" at bounding box center [154, 539] width 86 height 22
type input "1"
type input "8"
type input "10"
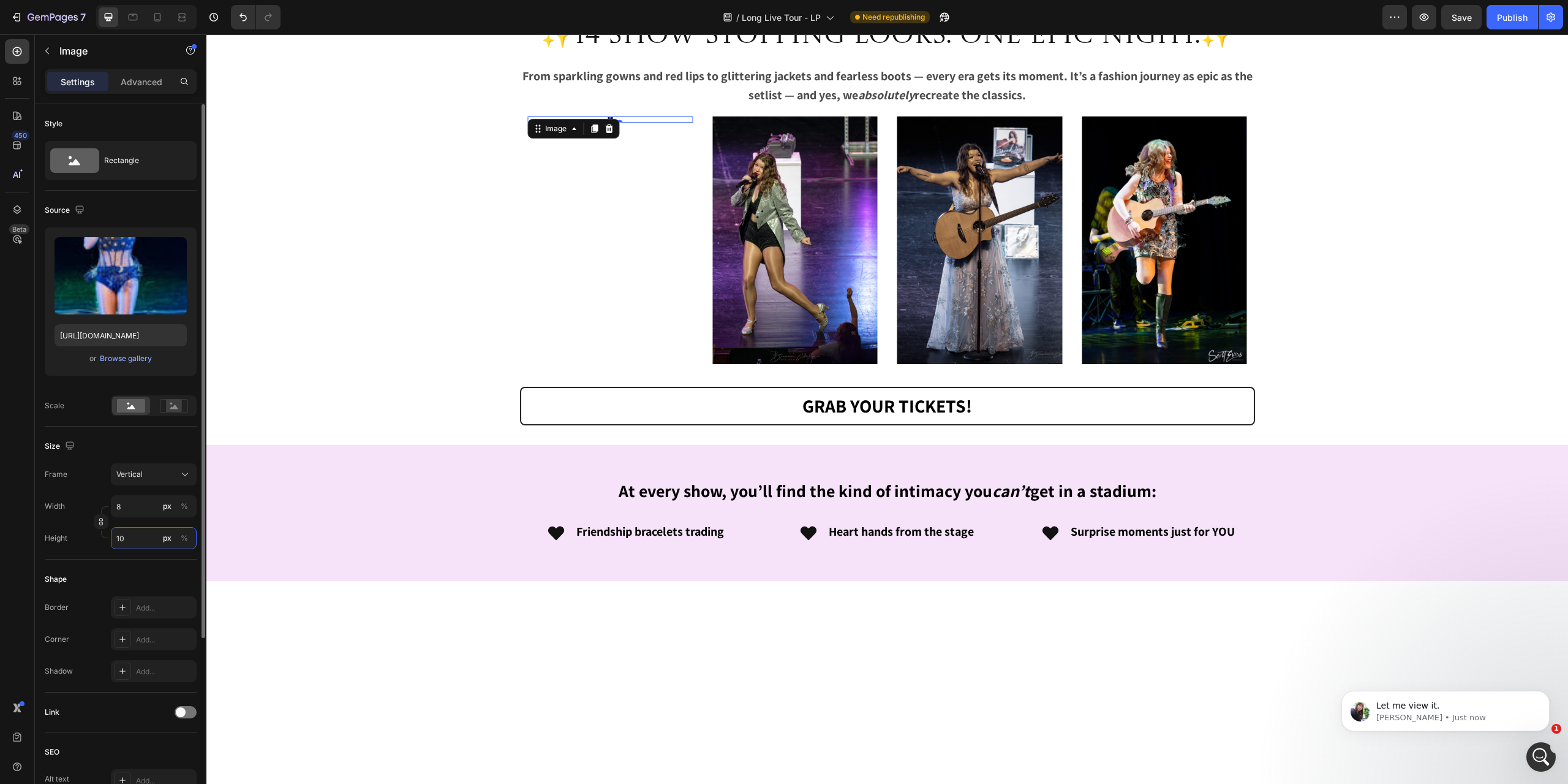
type input "75"
type input "100"
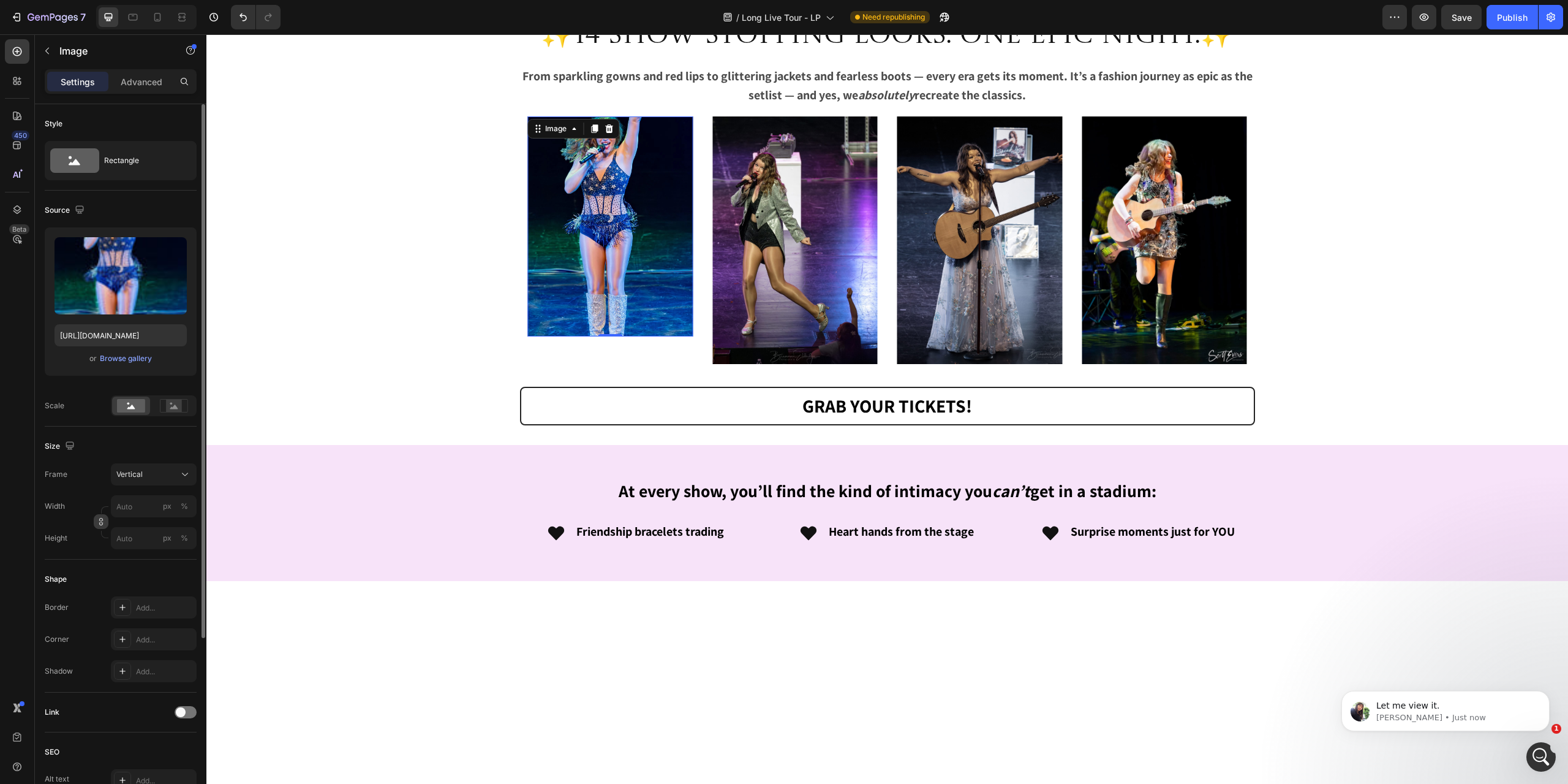
click at [101, 520] on icon "button" at bounding box center [101, 521] width 8 height 8
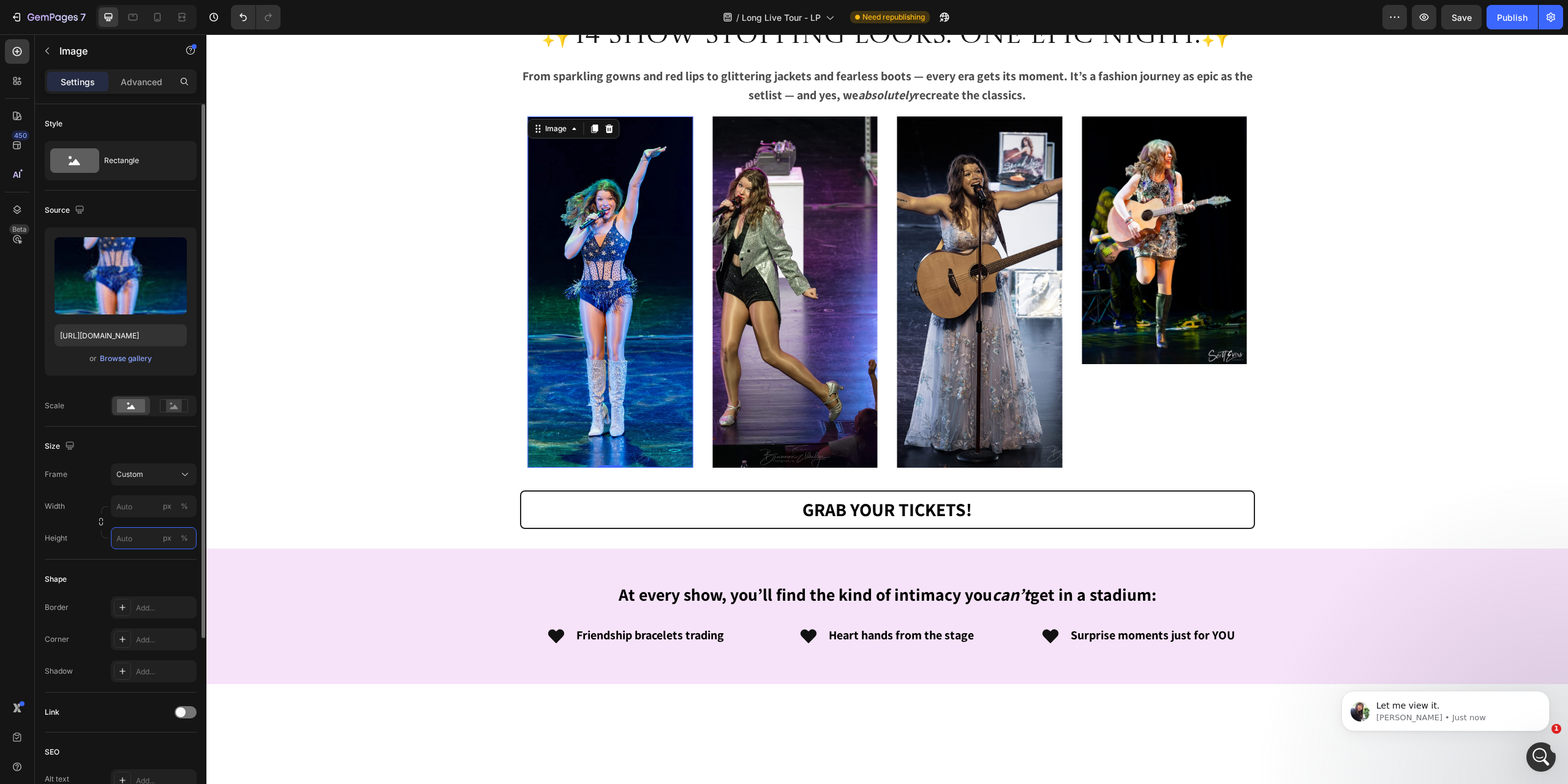
click at [135, 543] on input "px %" at bounding box center [154, 539] width 86 height 22
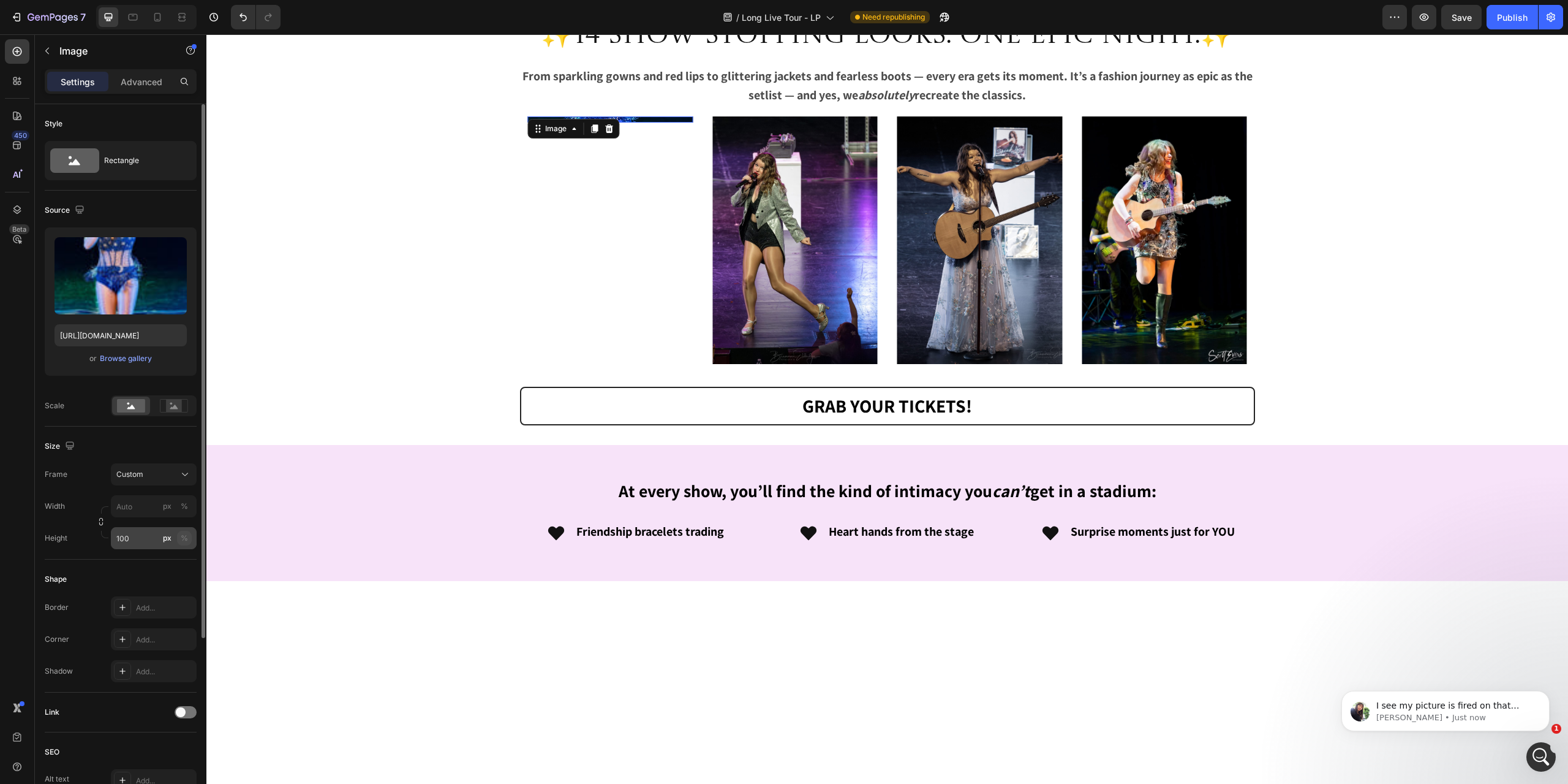
click at [181, 537] on div "%" at bounding box center [185, 539] width 7 height 11
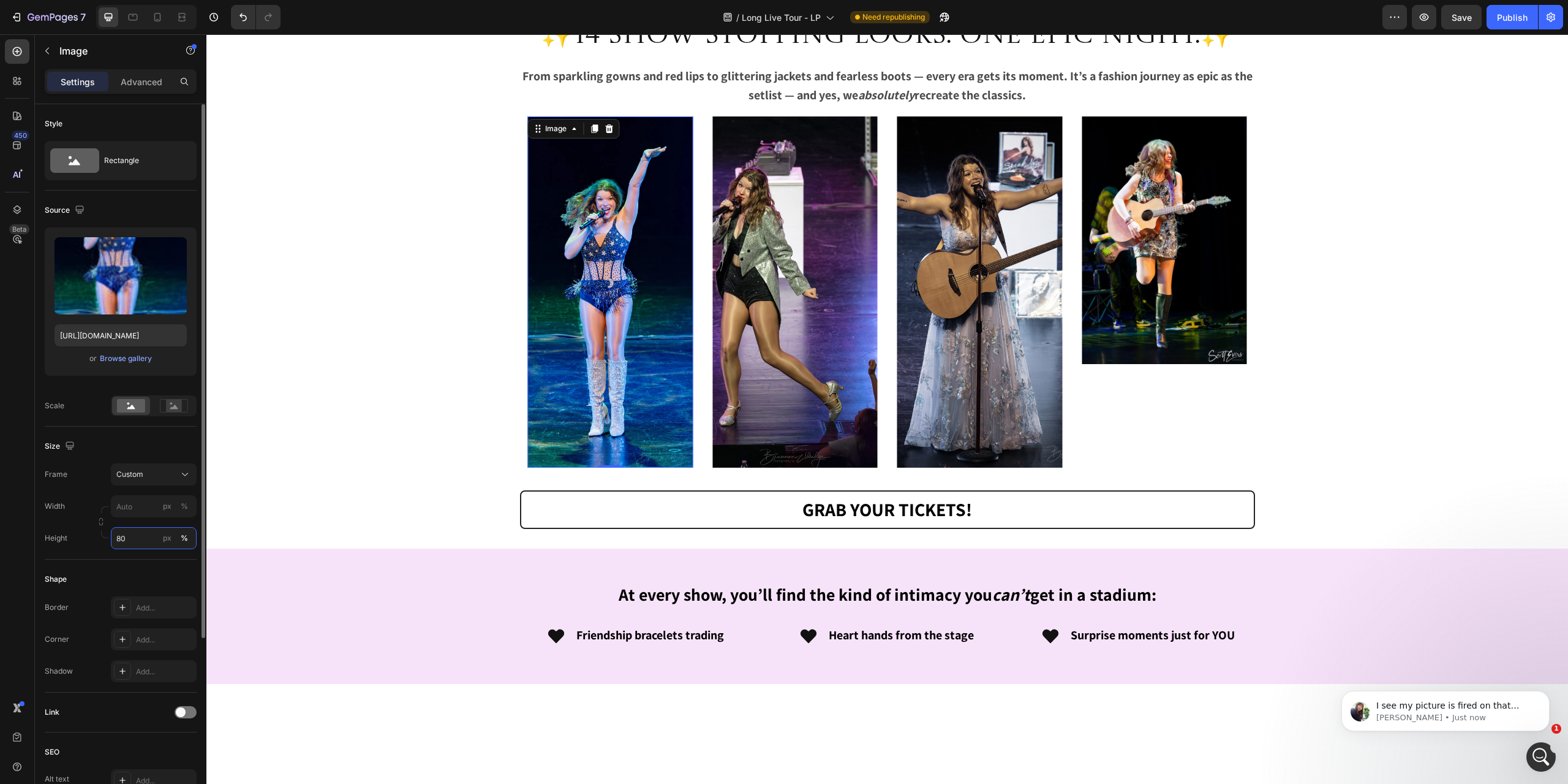
type input "80"
click at [278, 531] on div "The Experience 🎤 Heading Image Image Image Row 🎤 Every Era, 100% Live A full ba…" at bounding box center [887, 273] width 1362 height 3491
click at [583, 468] on img at bounding box center [609, 292] width 165 height 351
click at [164, 470] on div "Custom" at bounding box center [146, 474] width 60 height 11
click at [141, 524] on span "Vertical" at bounding box center [129, 527] width 26 height 12
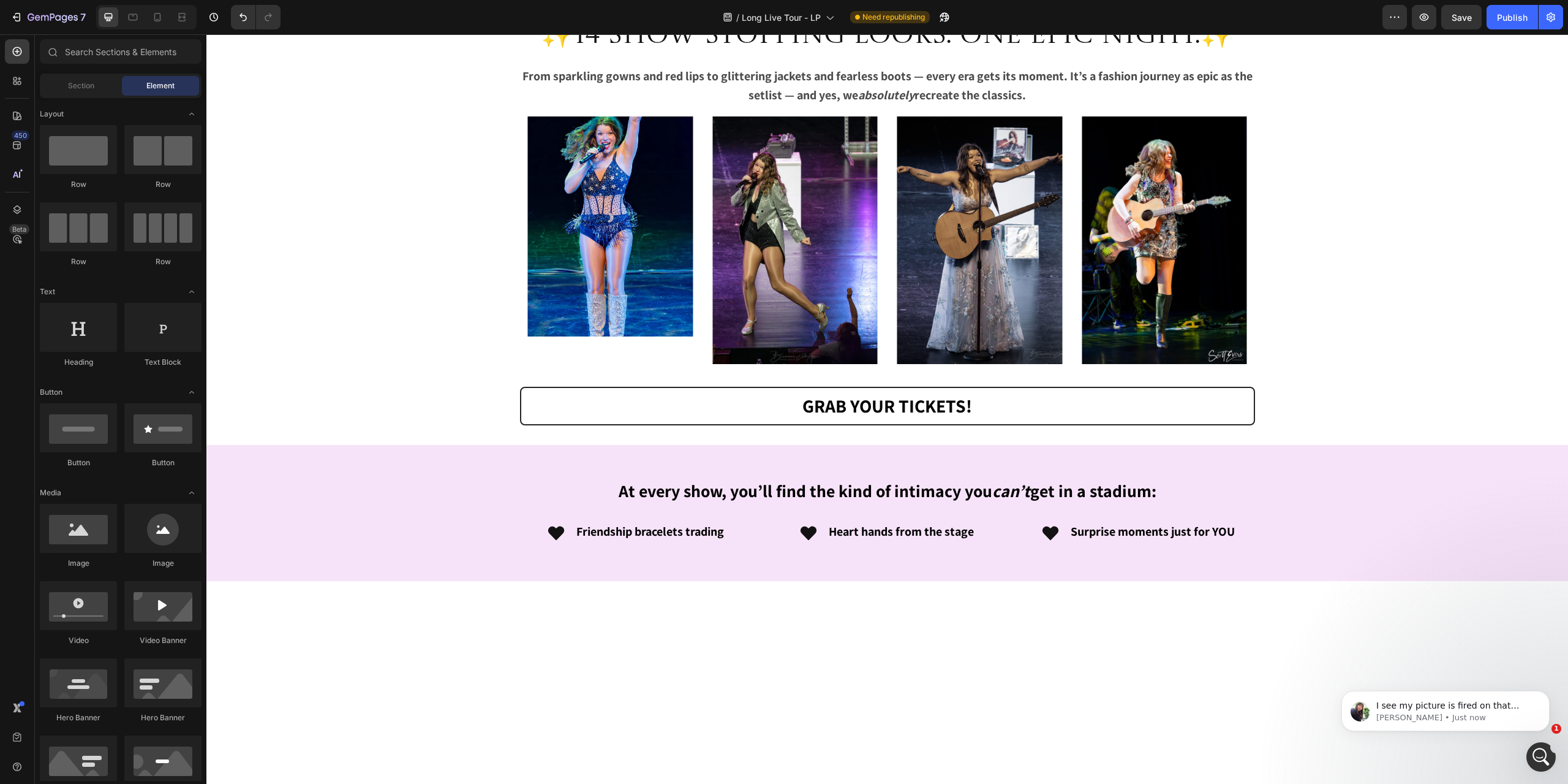
click at [417, 413] on div "The Experience 🎤 Heading Image Image Image Row 🎤 Every Era, 100% Live A full ba…" at bounding box center [887, 221] width 1362 height 3388
click at [768, 364] on img at bounding box center [795, 240] width 165 height 247
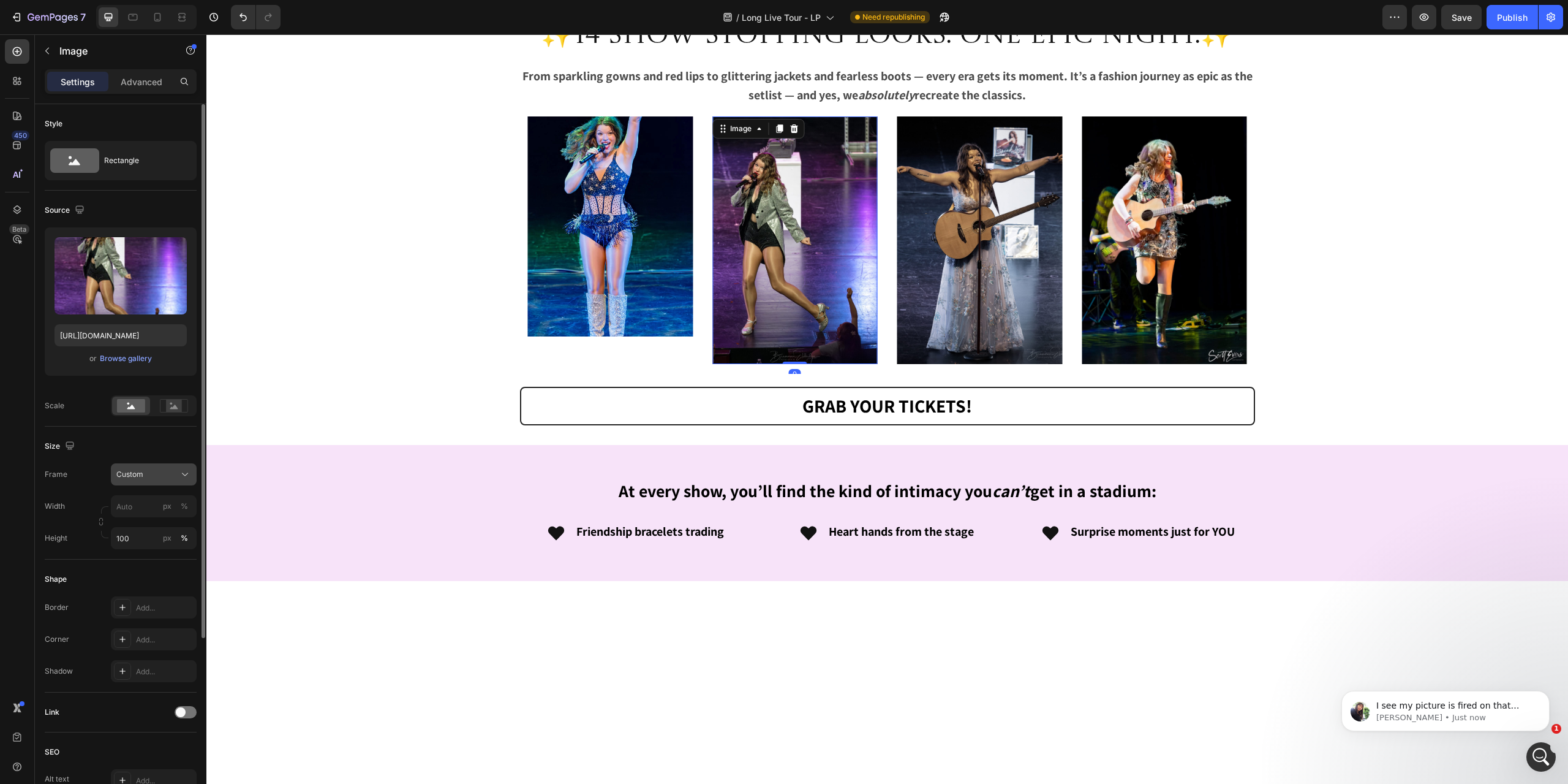
click at [156, 472] on div "Custom" at bounding box center [146, 474] width 60 height 11
click at [146, 530] on div "Vertical" at bounding box center [151, 527] width 71 height 12
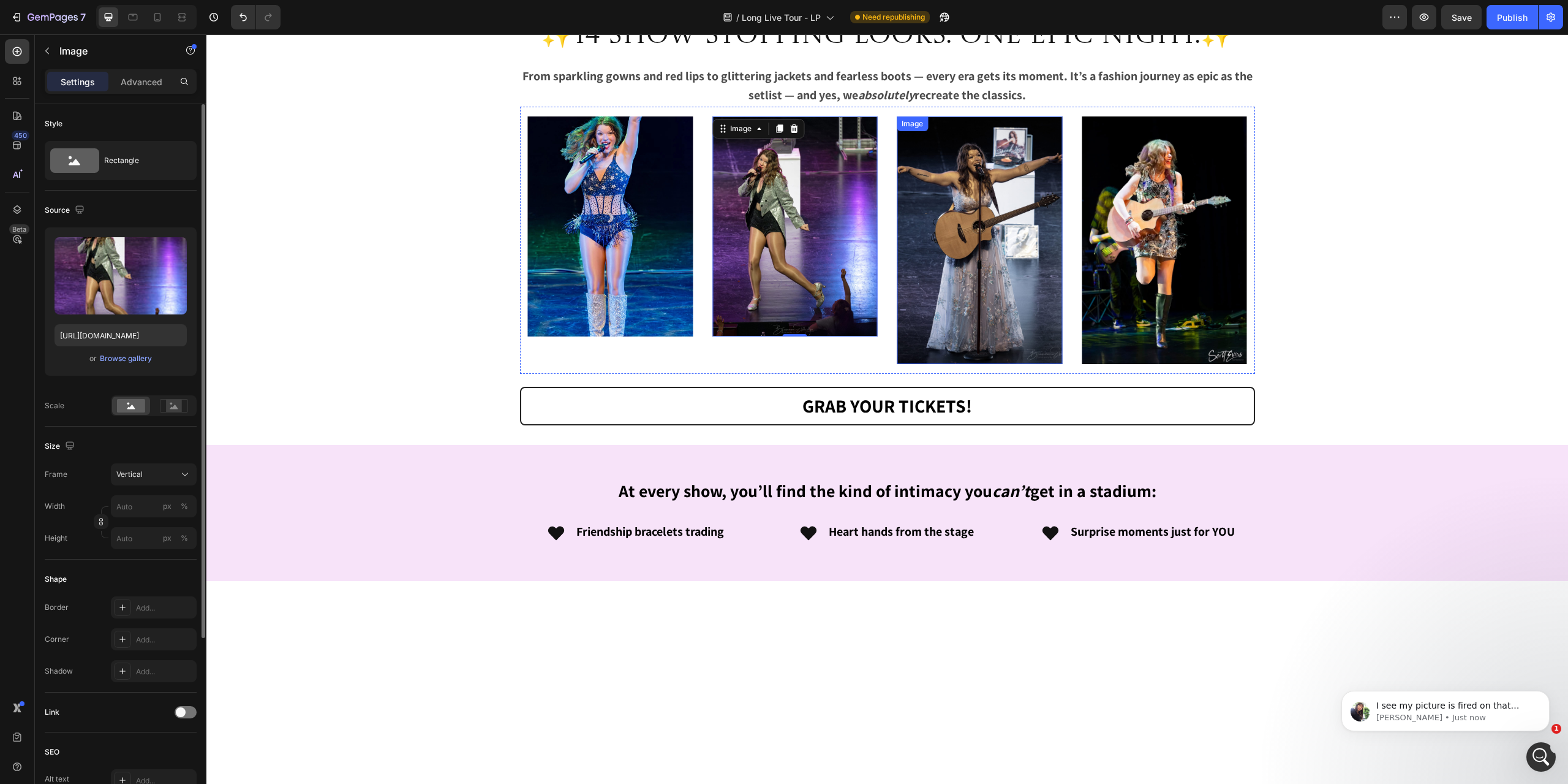
click at [953, 364] on img at bounding box center [978, 240] width 165 height 247
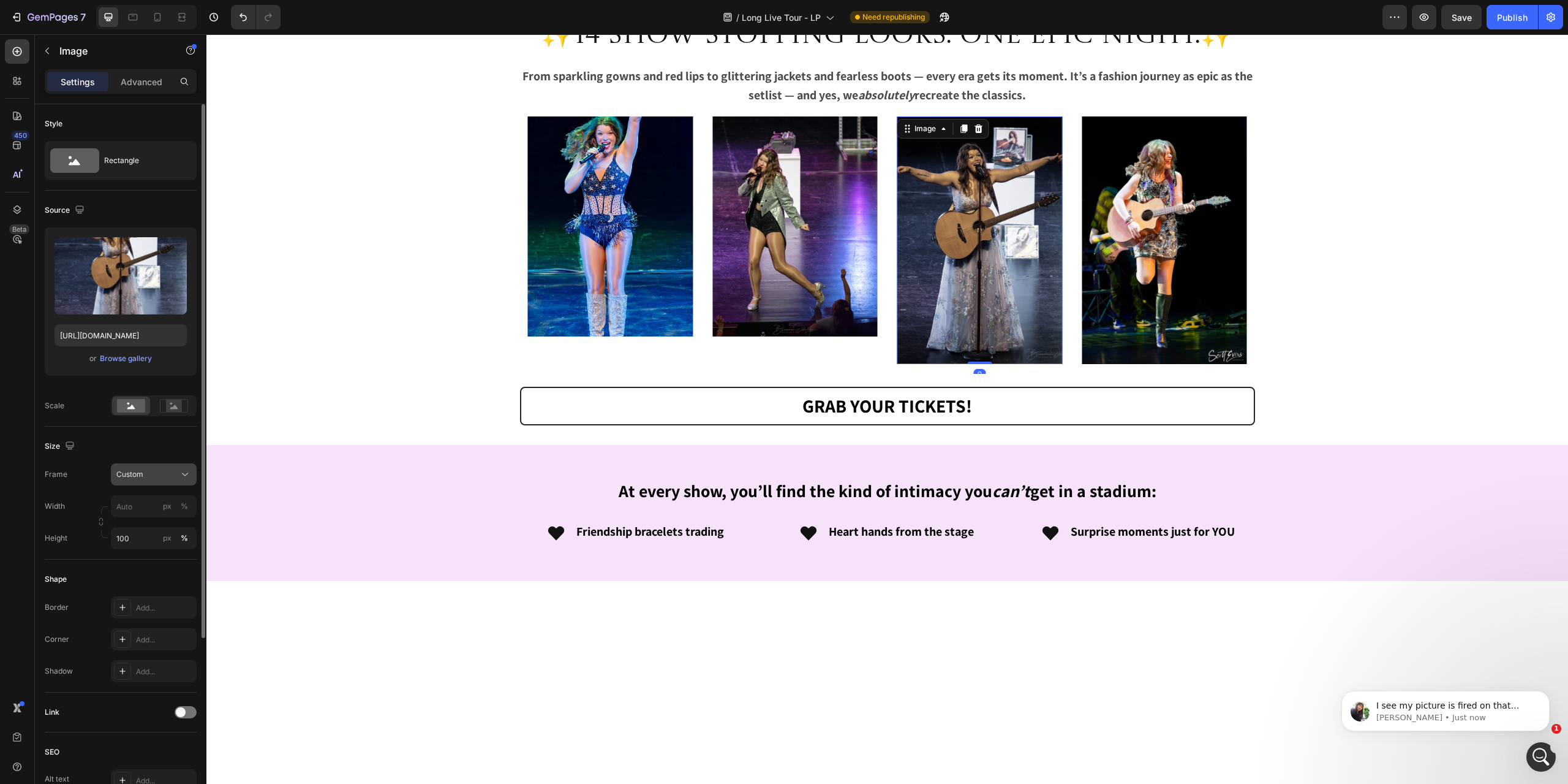
click at [153, 483] on button "Custom" at bounding box center [154, 474] width 86 height 22
click at [141, 523] on span "Vertical" at bounding box center [129, 527] width 26 height 12
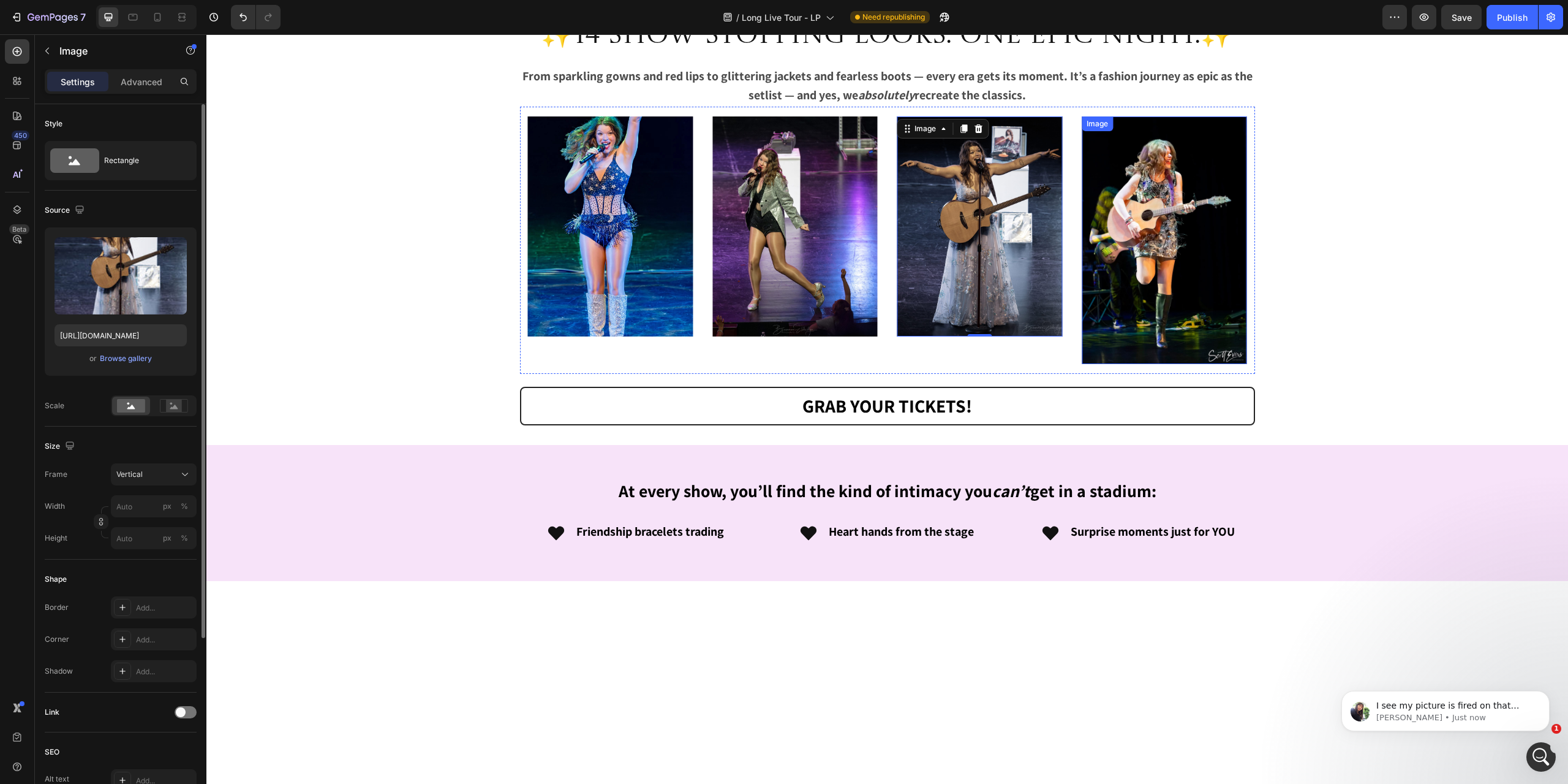
click at [1166, 360] on img at bounding box center [1164, 240] width 165 height 247
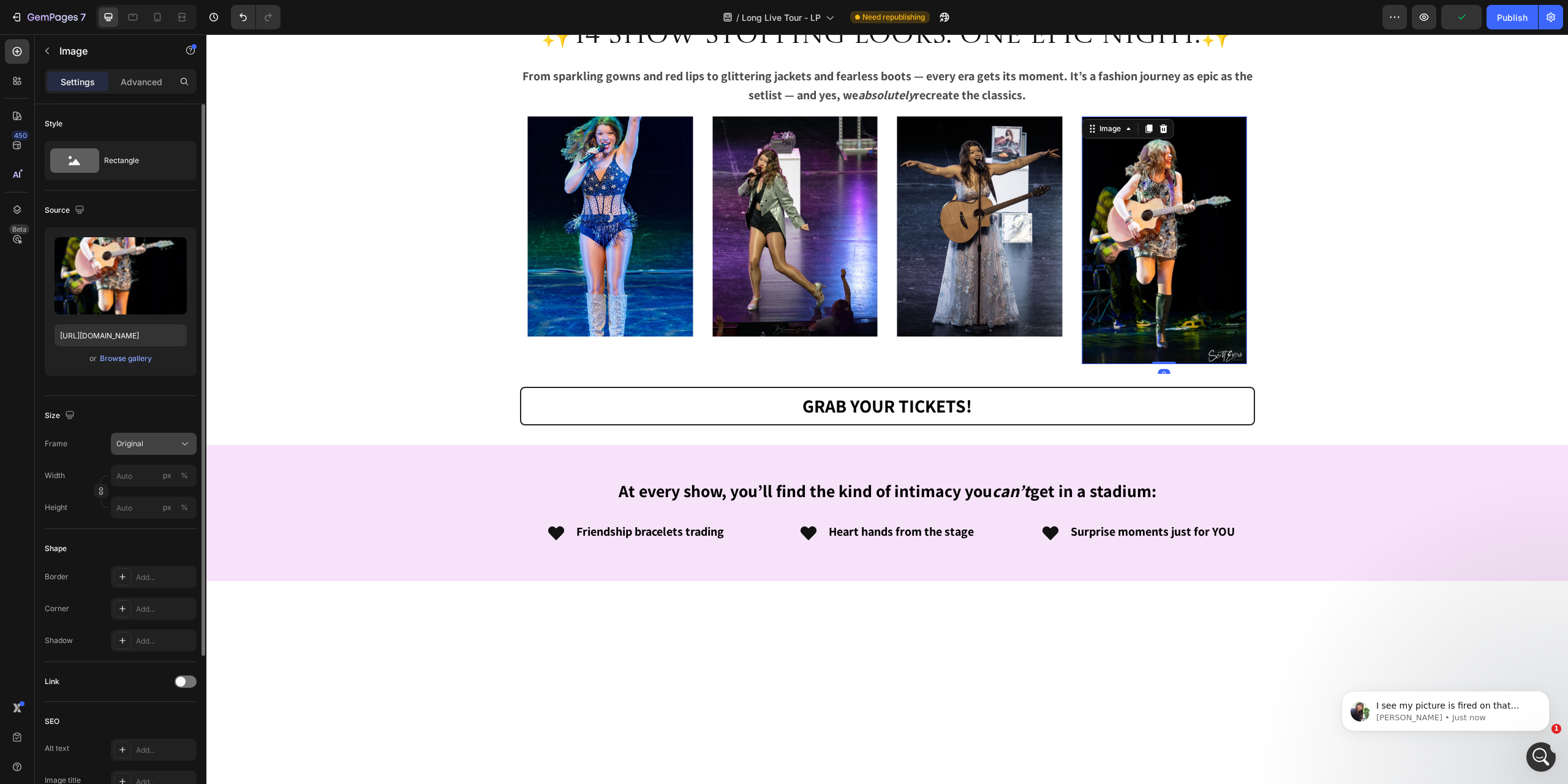
click at [158, 441] on div "Original" at bounding box center [146, 444] width 60 height 11
click at [143, 495] on div "Vertical" at bounding box center [151, 497] width 71 height 12
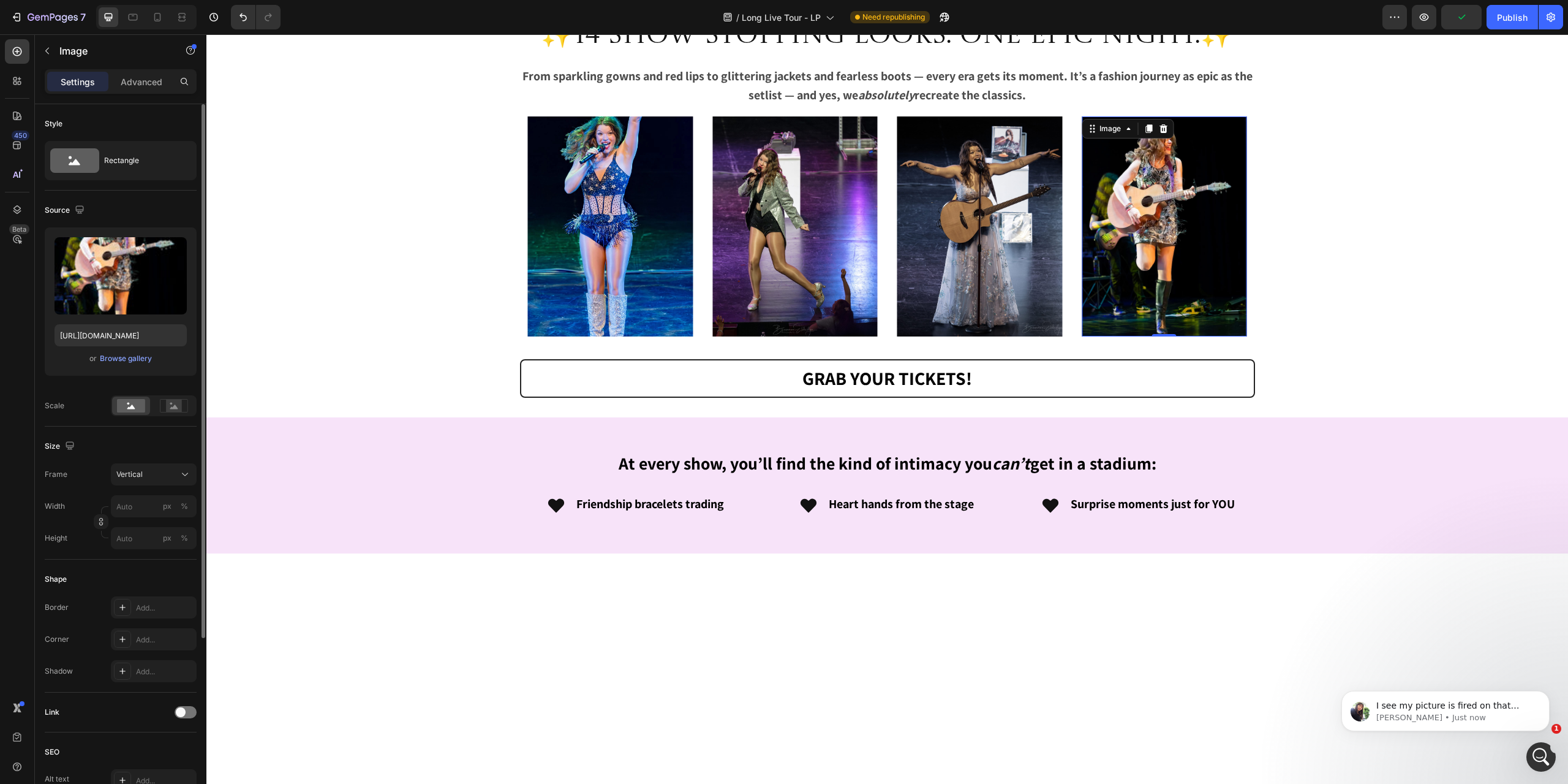
click at [386, 431] on div "The Experience 🎤 Heading Image Image Image Row 🎤 Every Era, 100% Live A full ba…" at bounding box center [887, 207] width 1362 height 3361
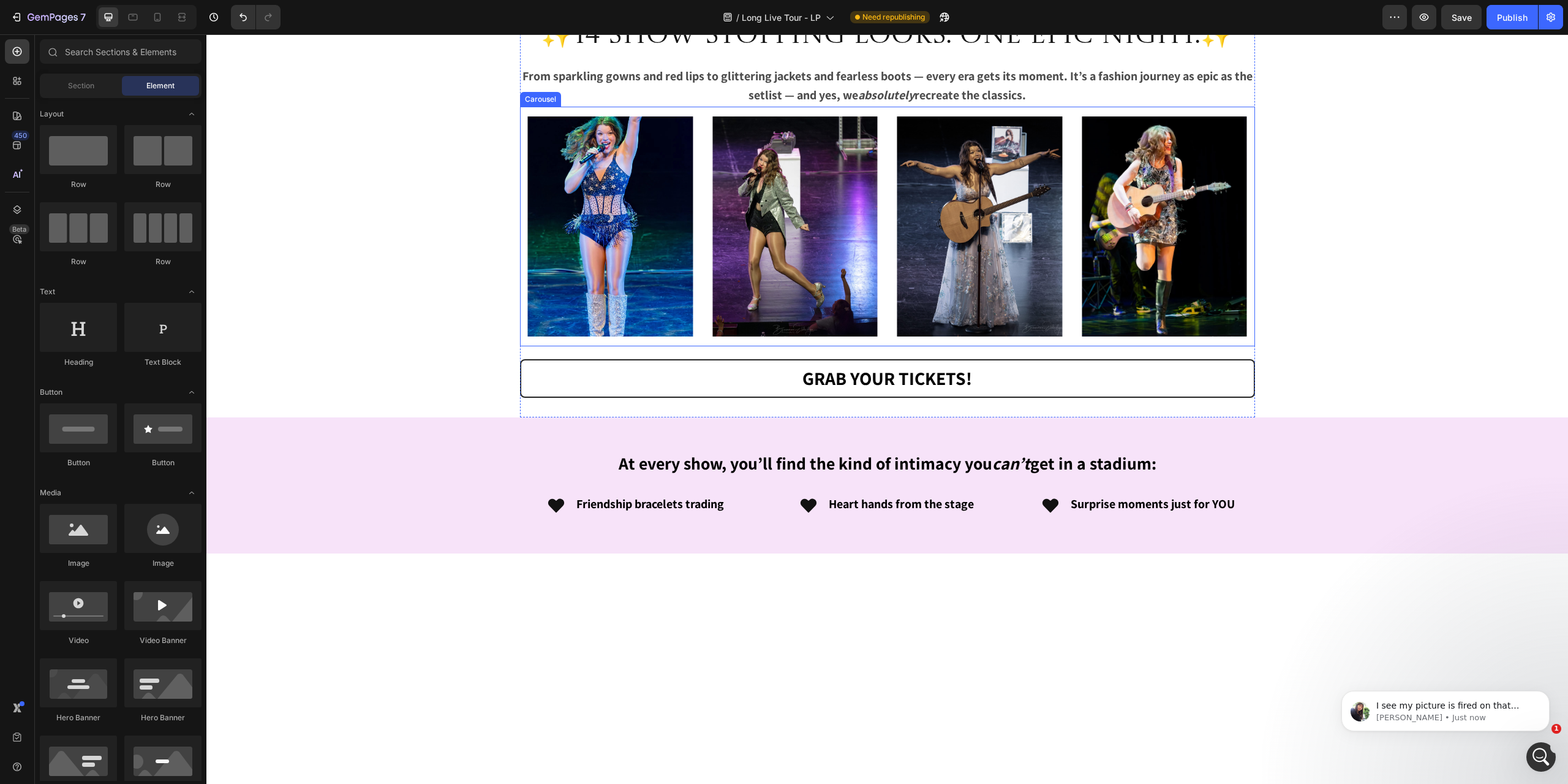
click at [704, 289] on div "Image" at bounding box center [795, 226] width 185 height 240
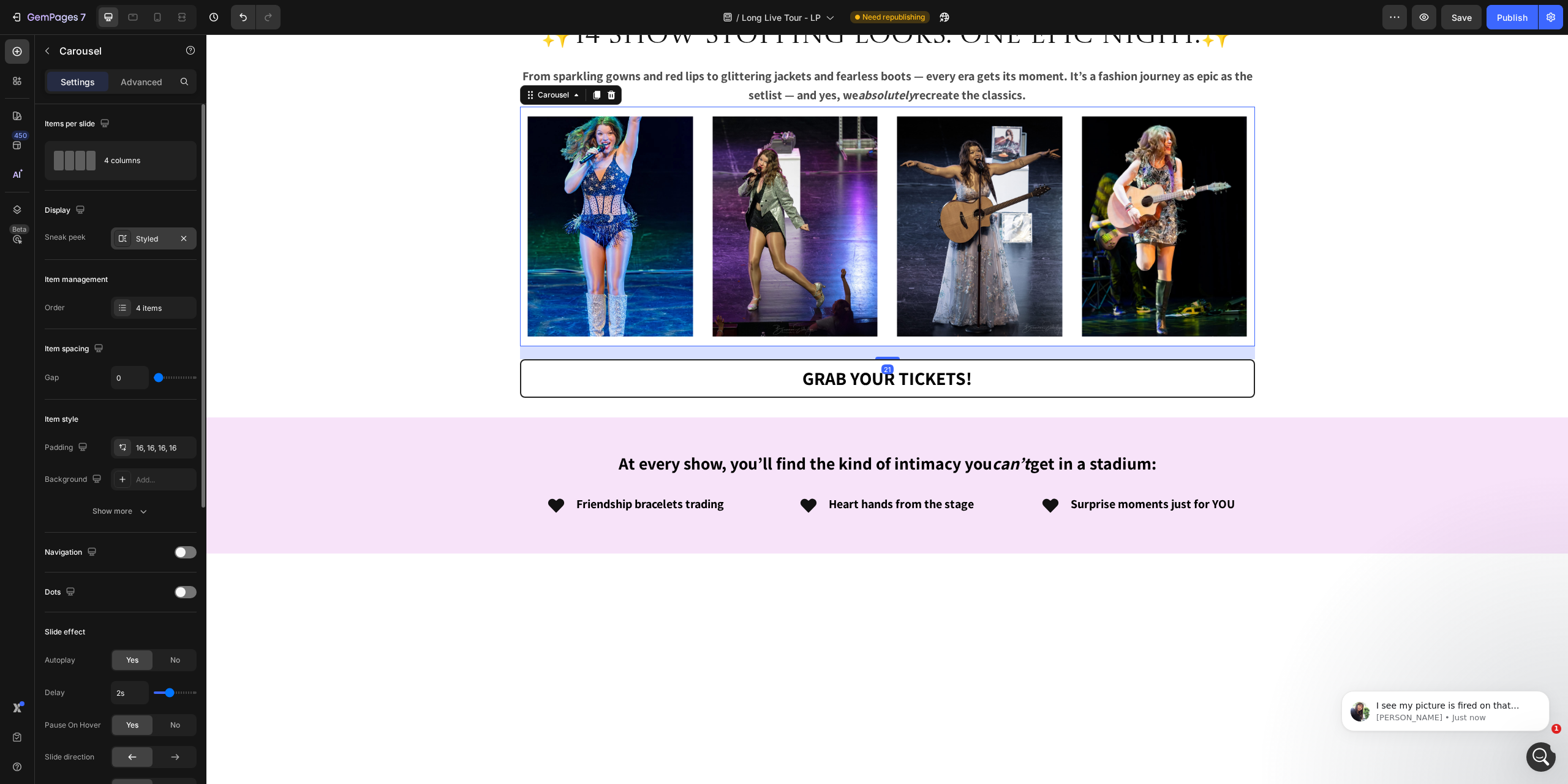
click at [137, 242] on div "Styled" at bounding box center [154, 239] width 35 height 11
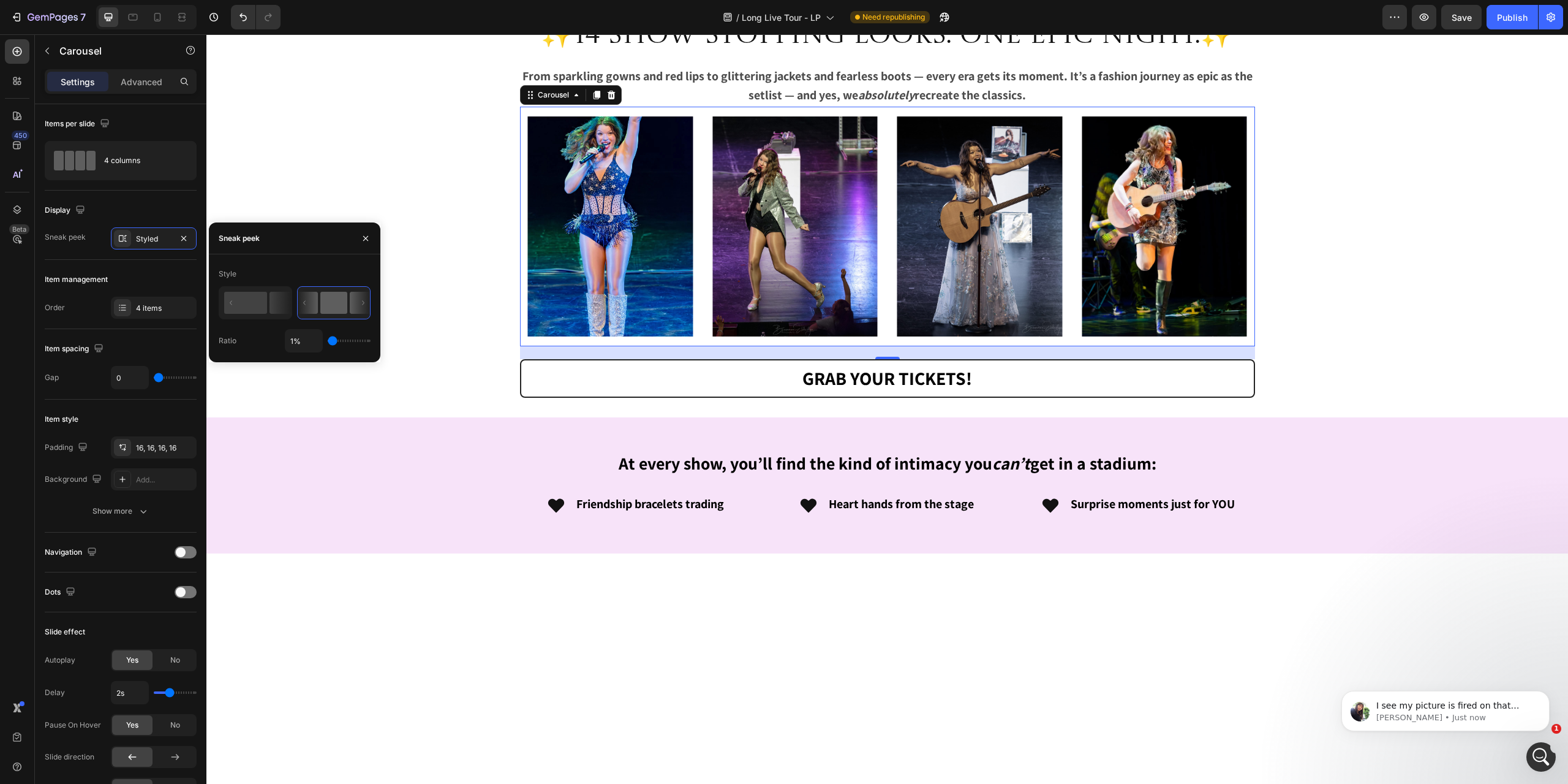
type input "5%"
type input "5"
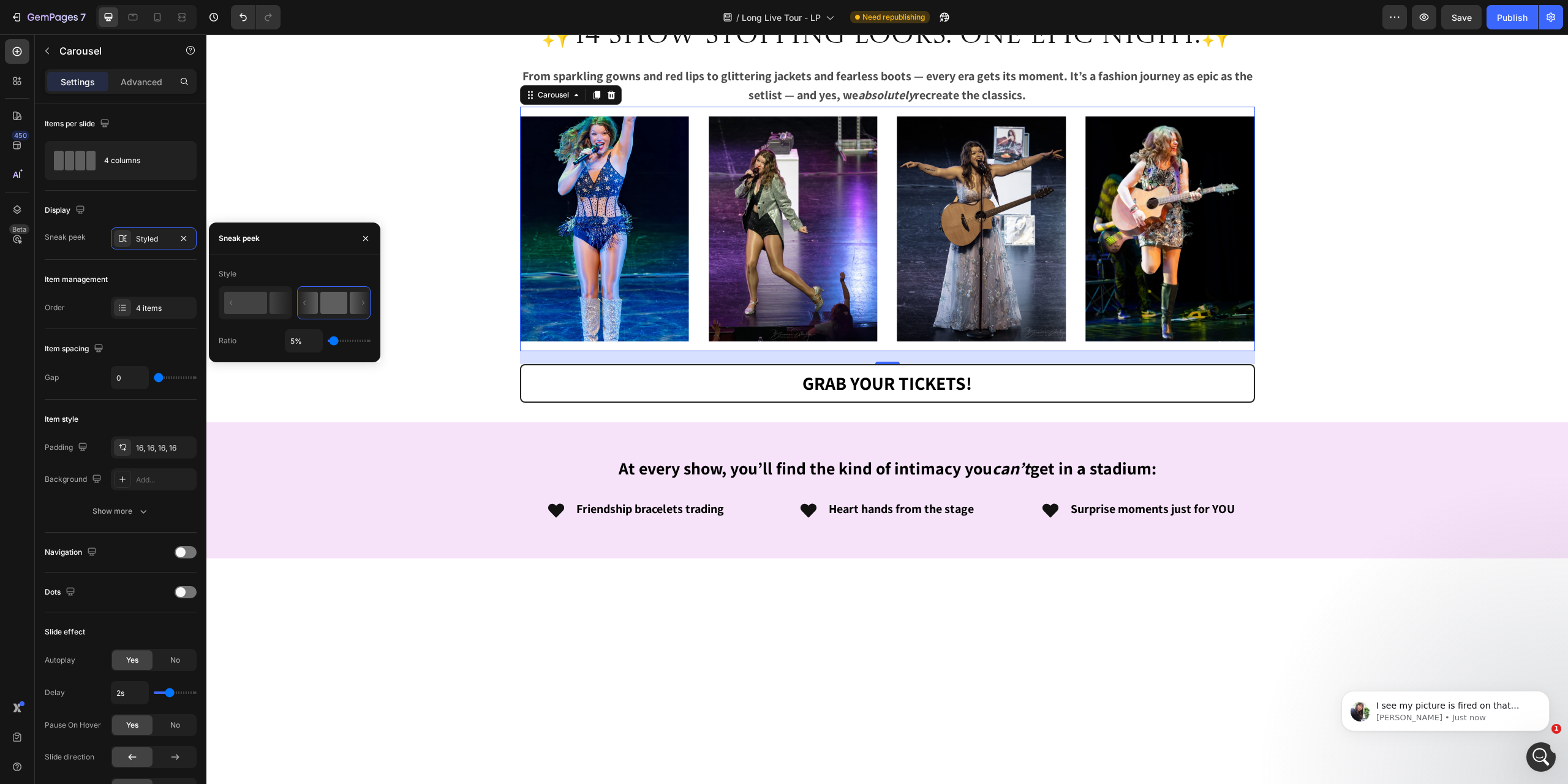
type input "6%"
type input "6"
type input "8%"
type input "8"
type input "10%"
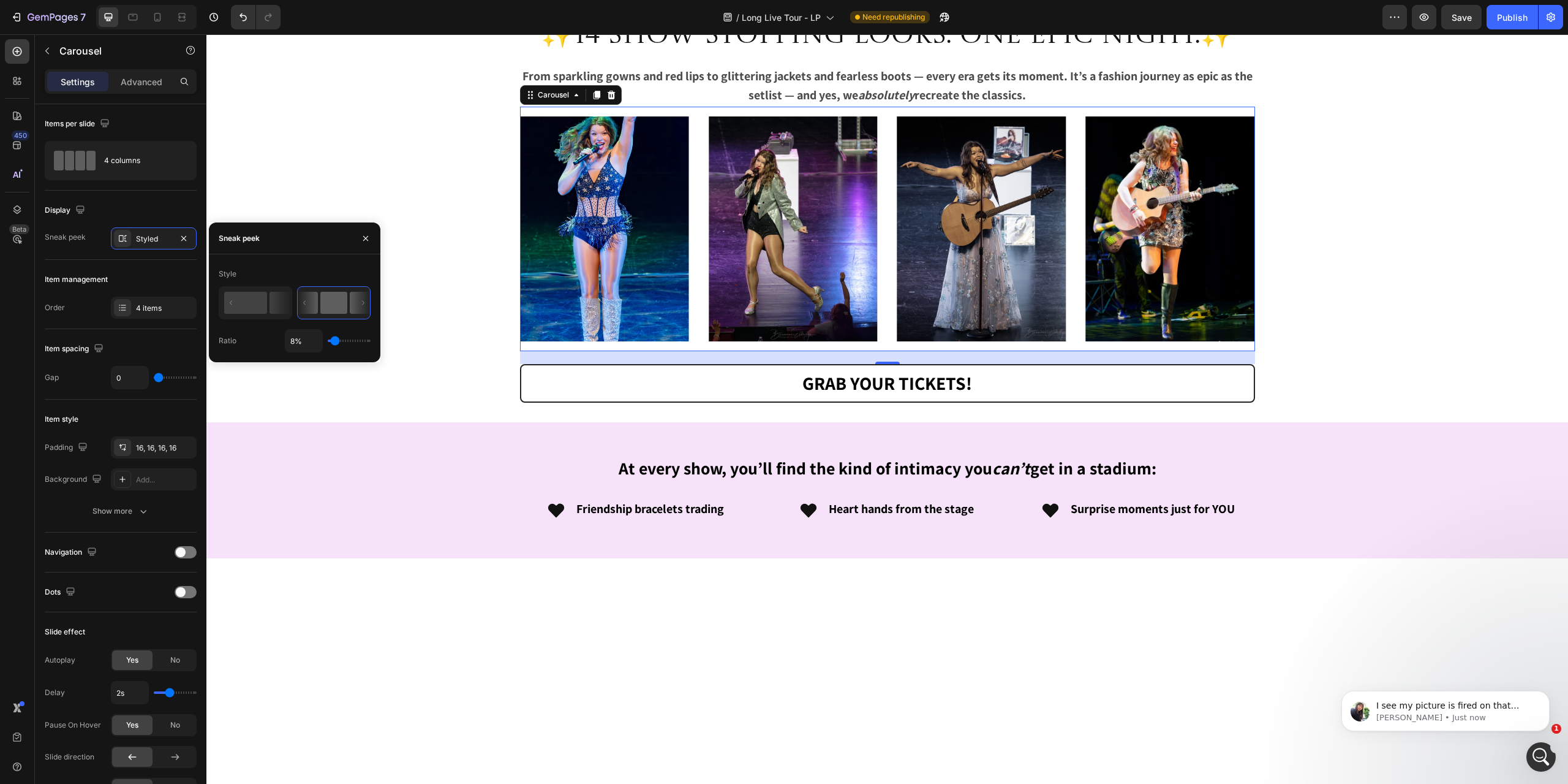
type input "10"
type input "16%"
type input "16"
type input "17%"
type input "17"
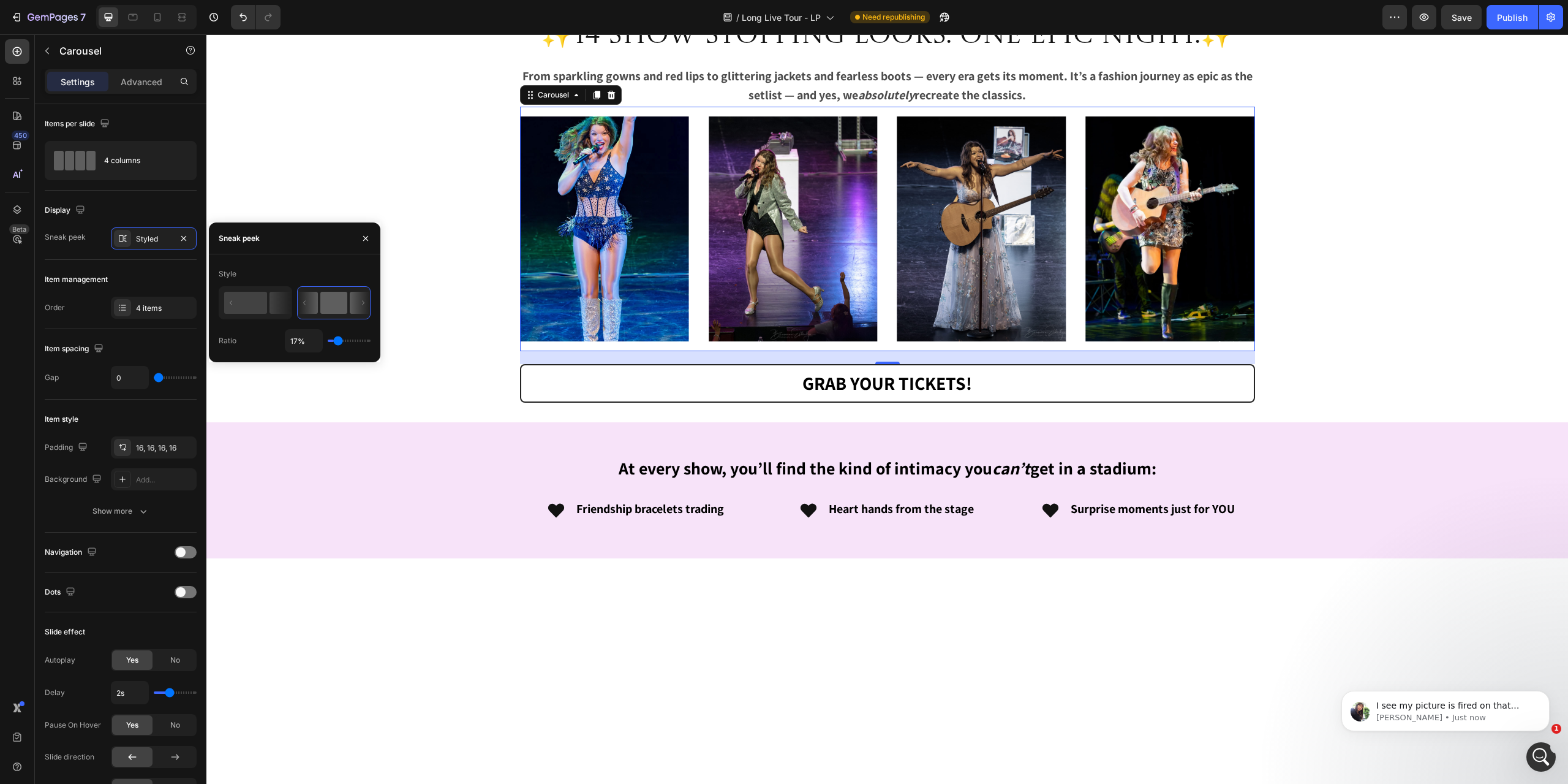
type input "19%"
type input "19"
type input "21%"
type input "21"
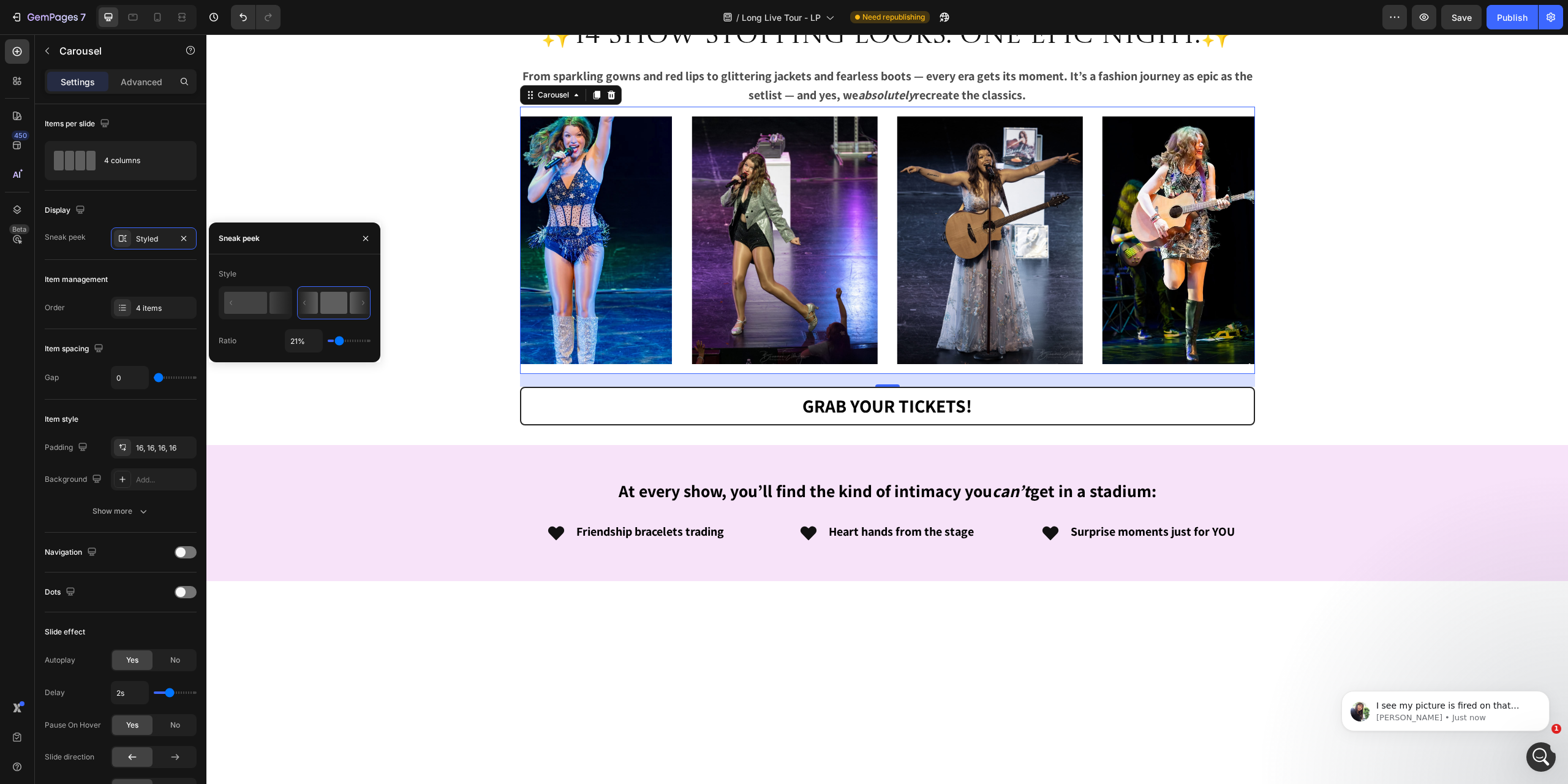
type input "23%"
type input "23"
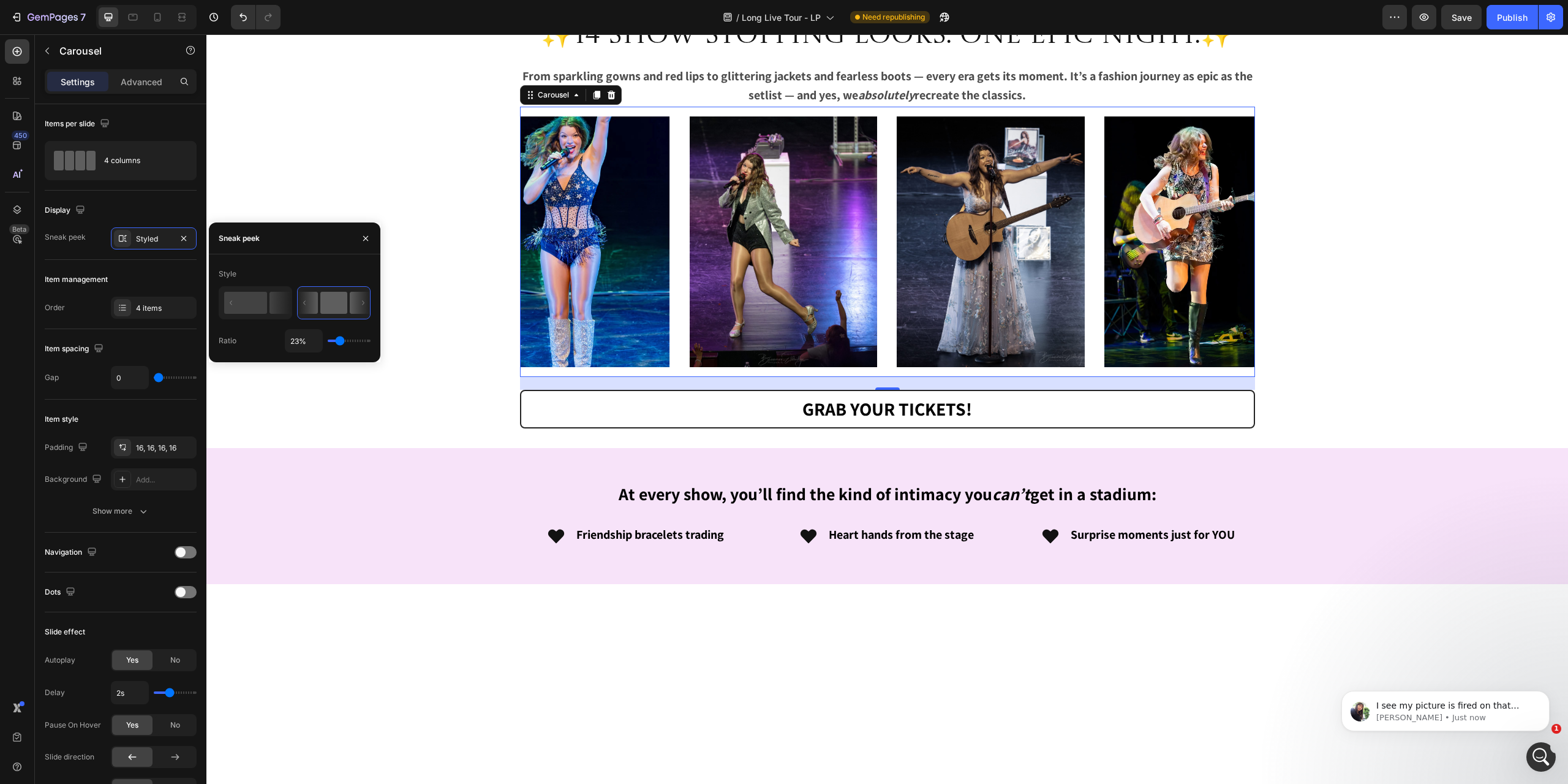
type input "21%"
type input "21"
type input "19%"
type input "19"
type input "17%"
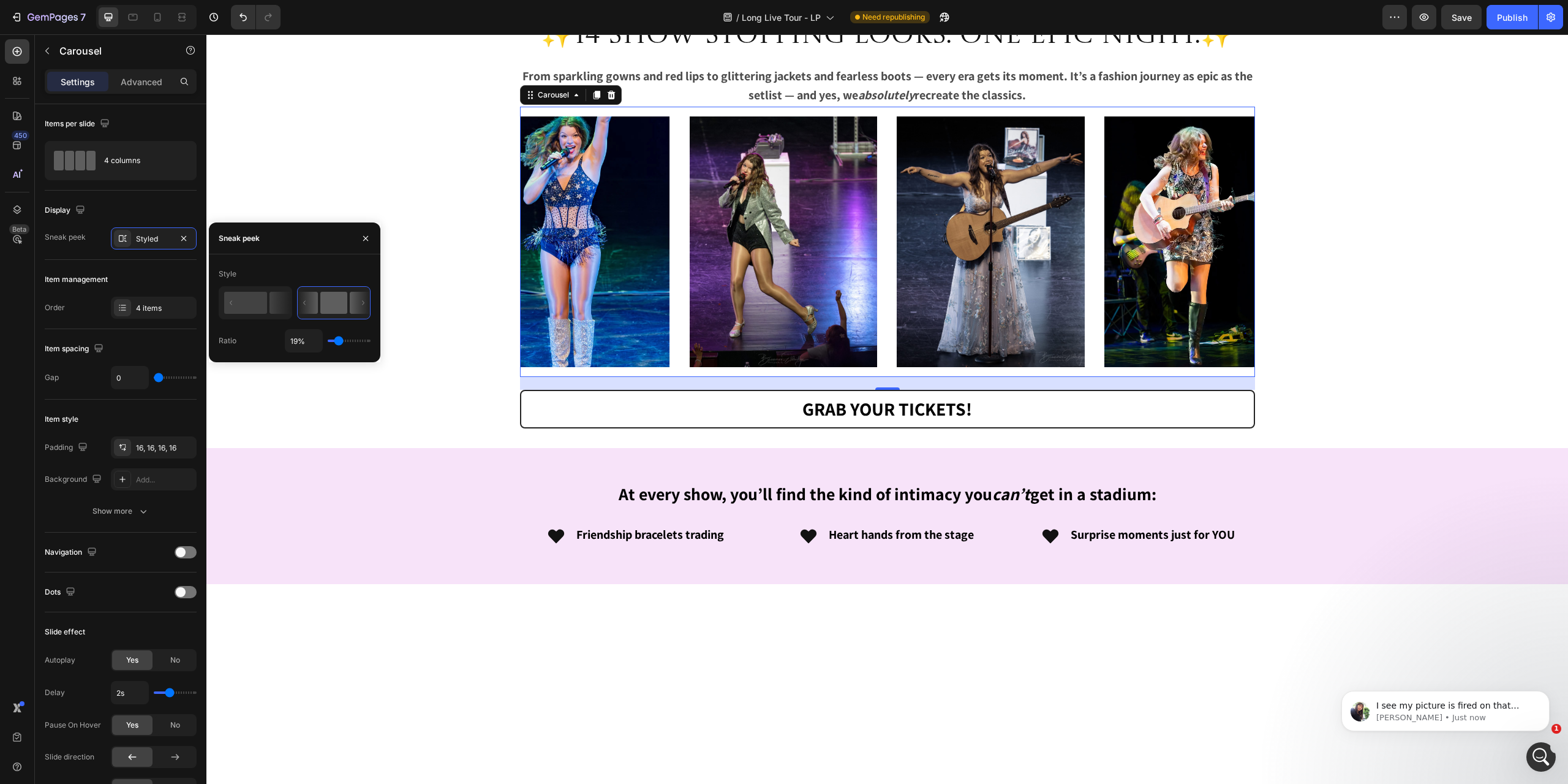
type input "17"
type input "16%"
type input "16"
type input "14%"
type input "14"
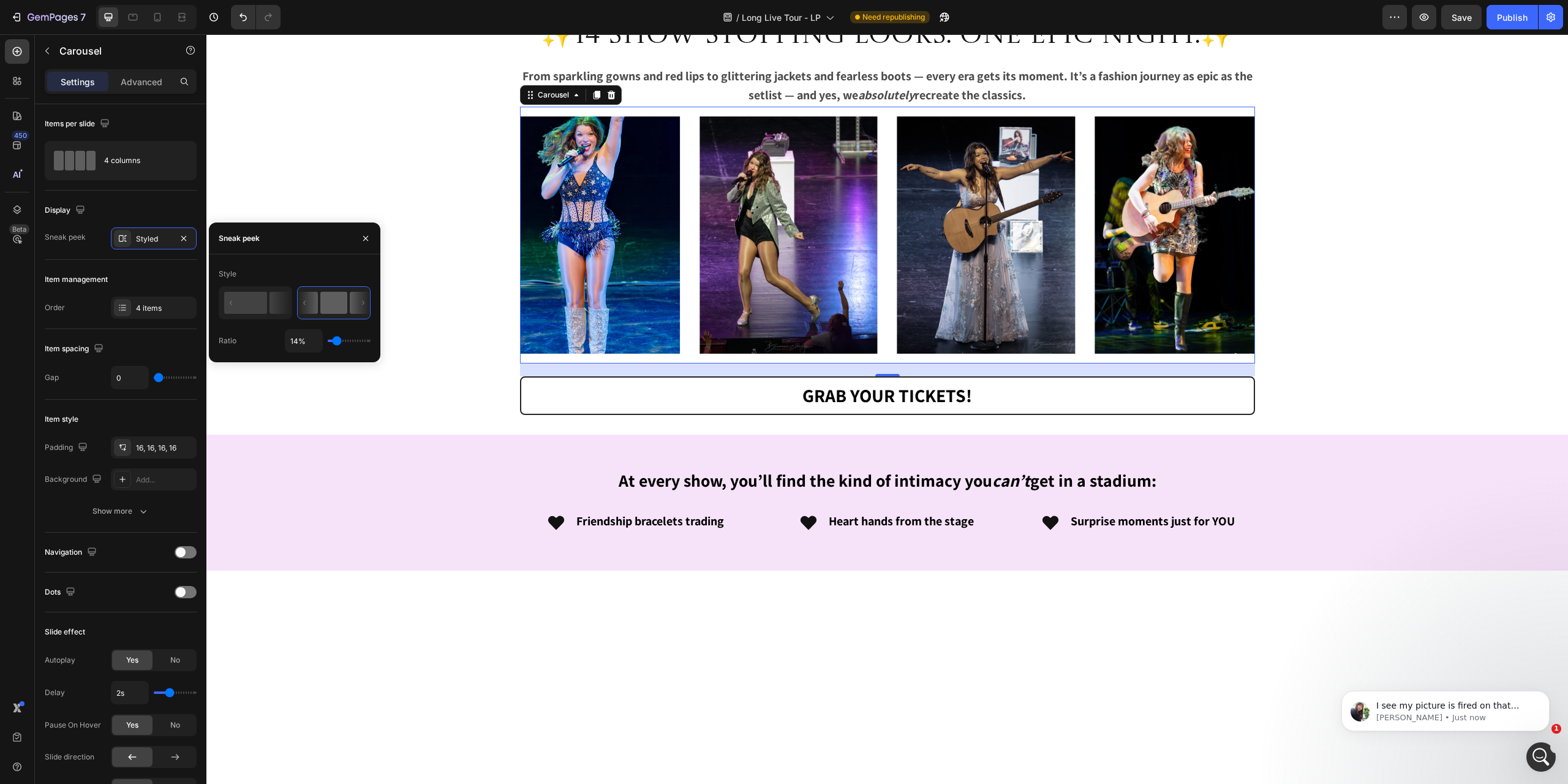
type input "12%"
type input "12"
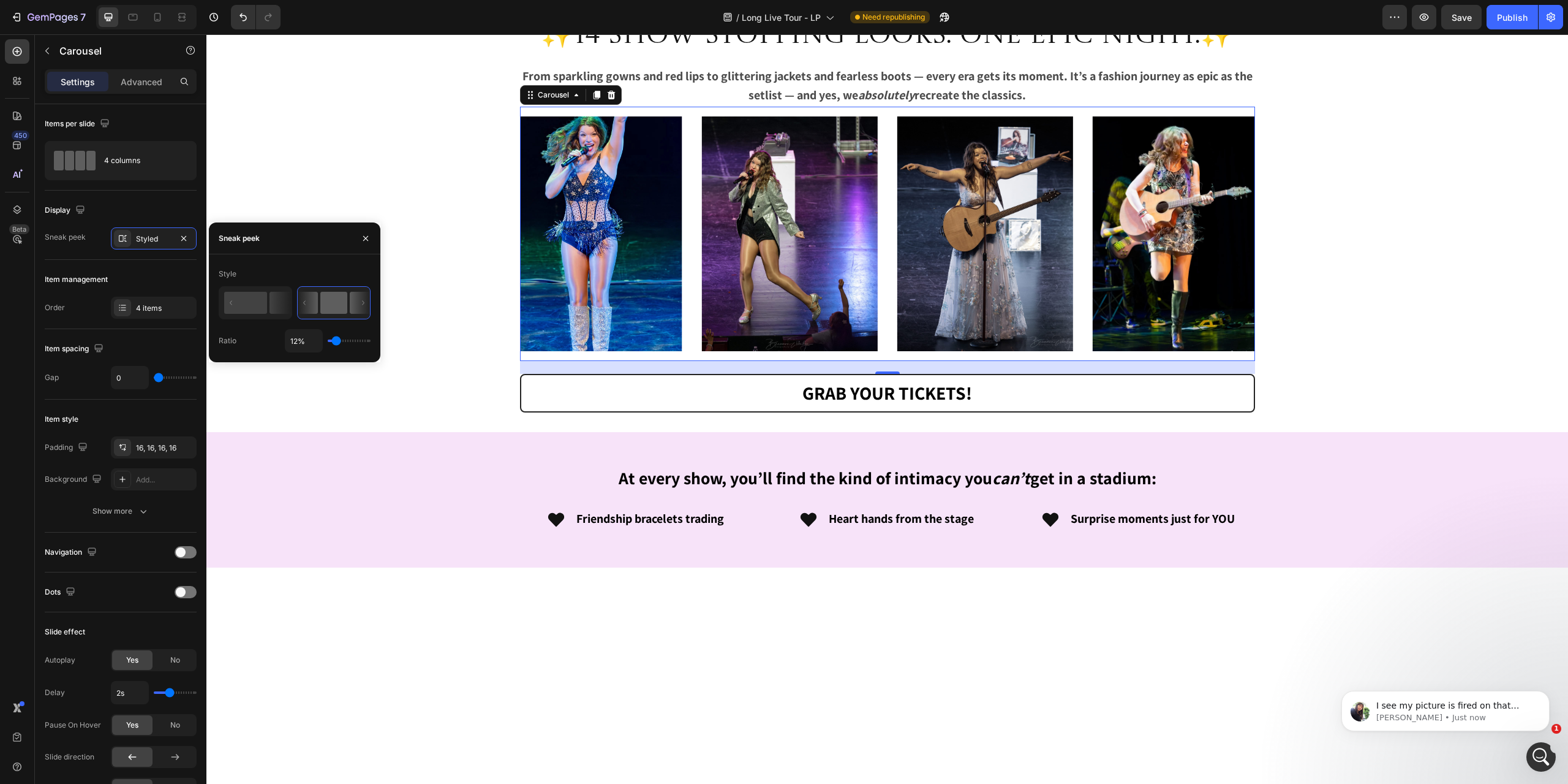
type input "14%"
type input "14"
type input "16%"
type input "16"
type input "17%"
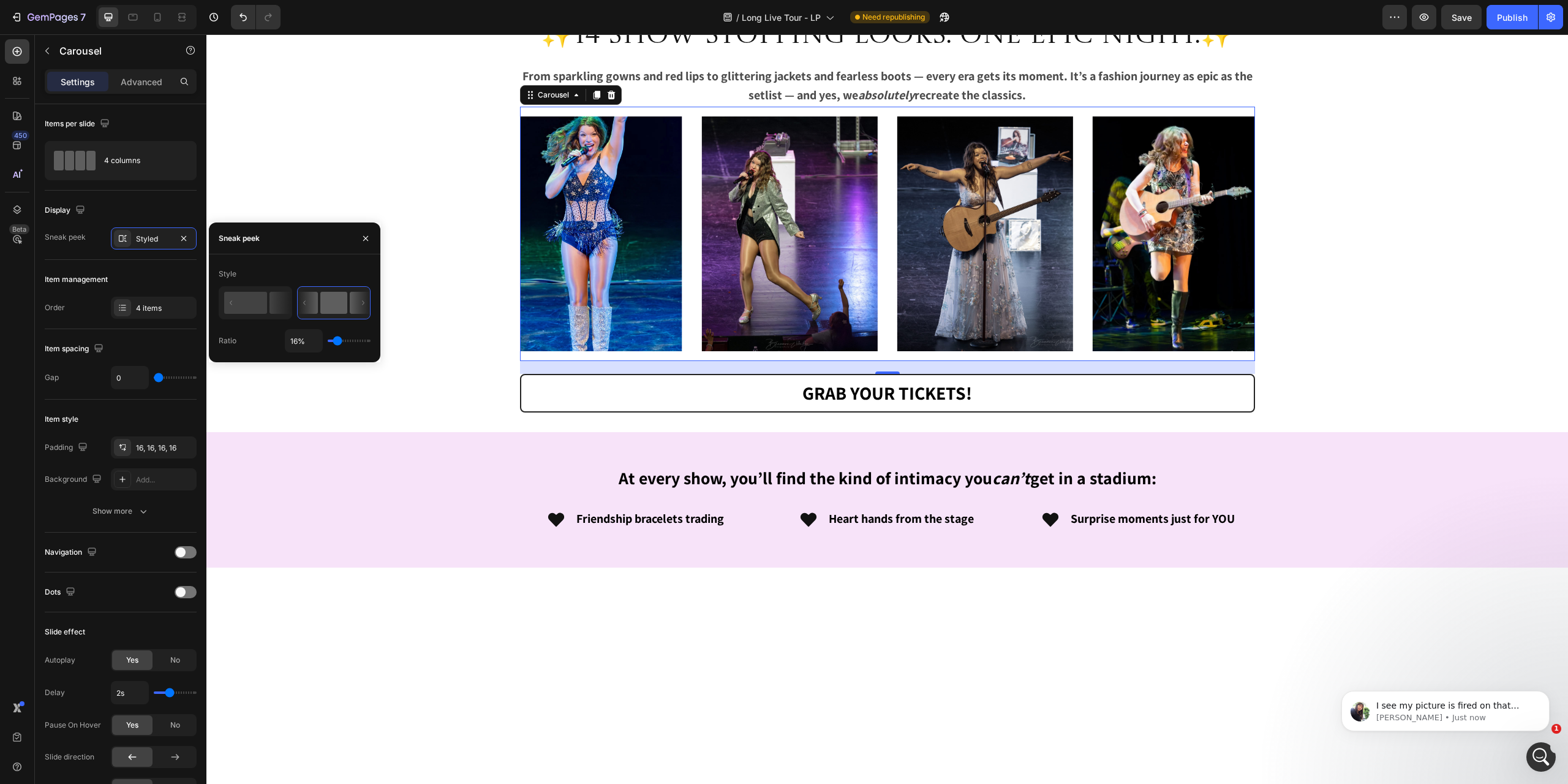
type input "17"
type input "25%"
type input "25"
type input "32%"
type input "32"
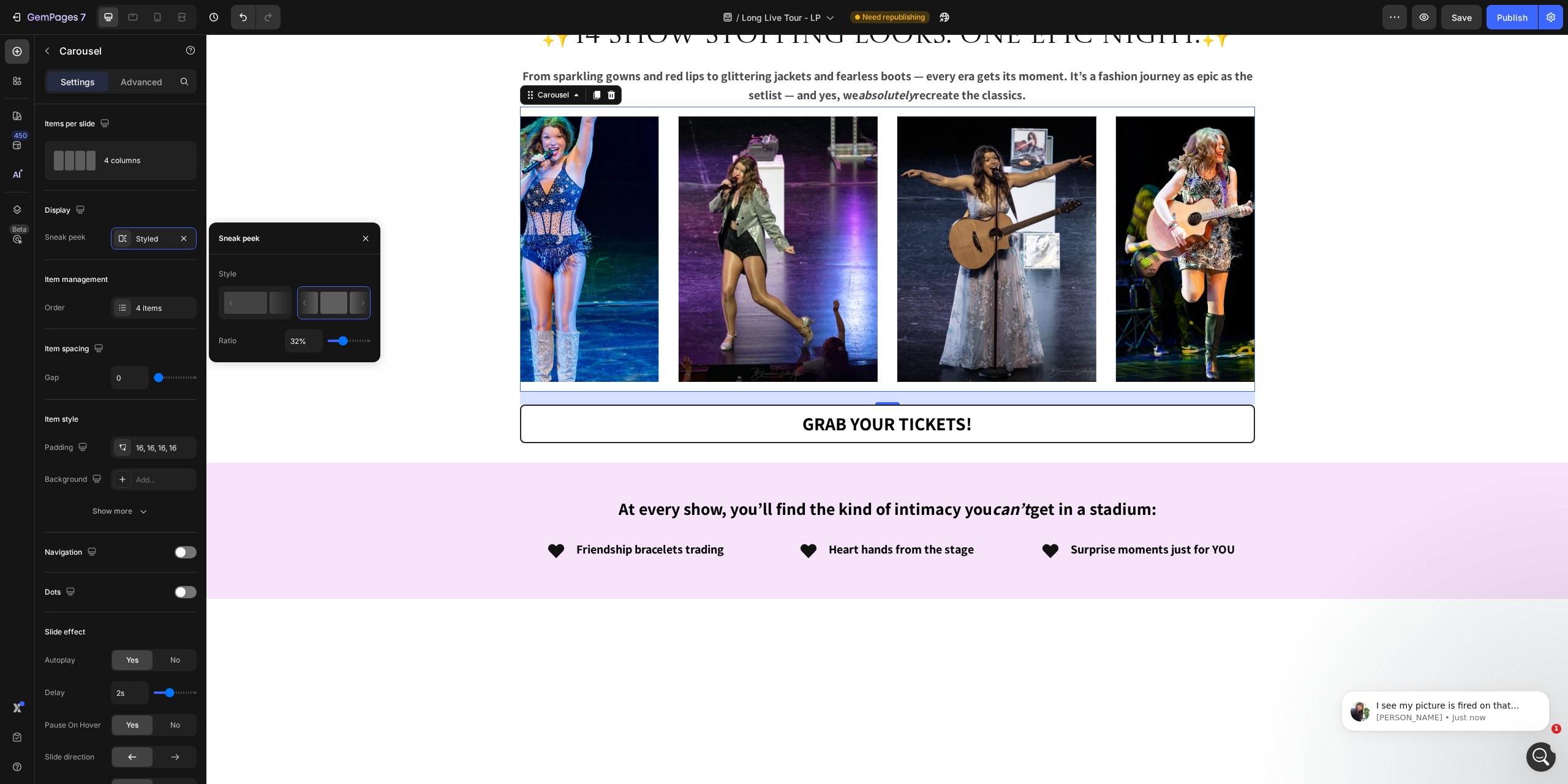
type input "36%"
type input "36"
type input "40%"
type input "40"
type input "43%"
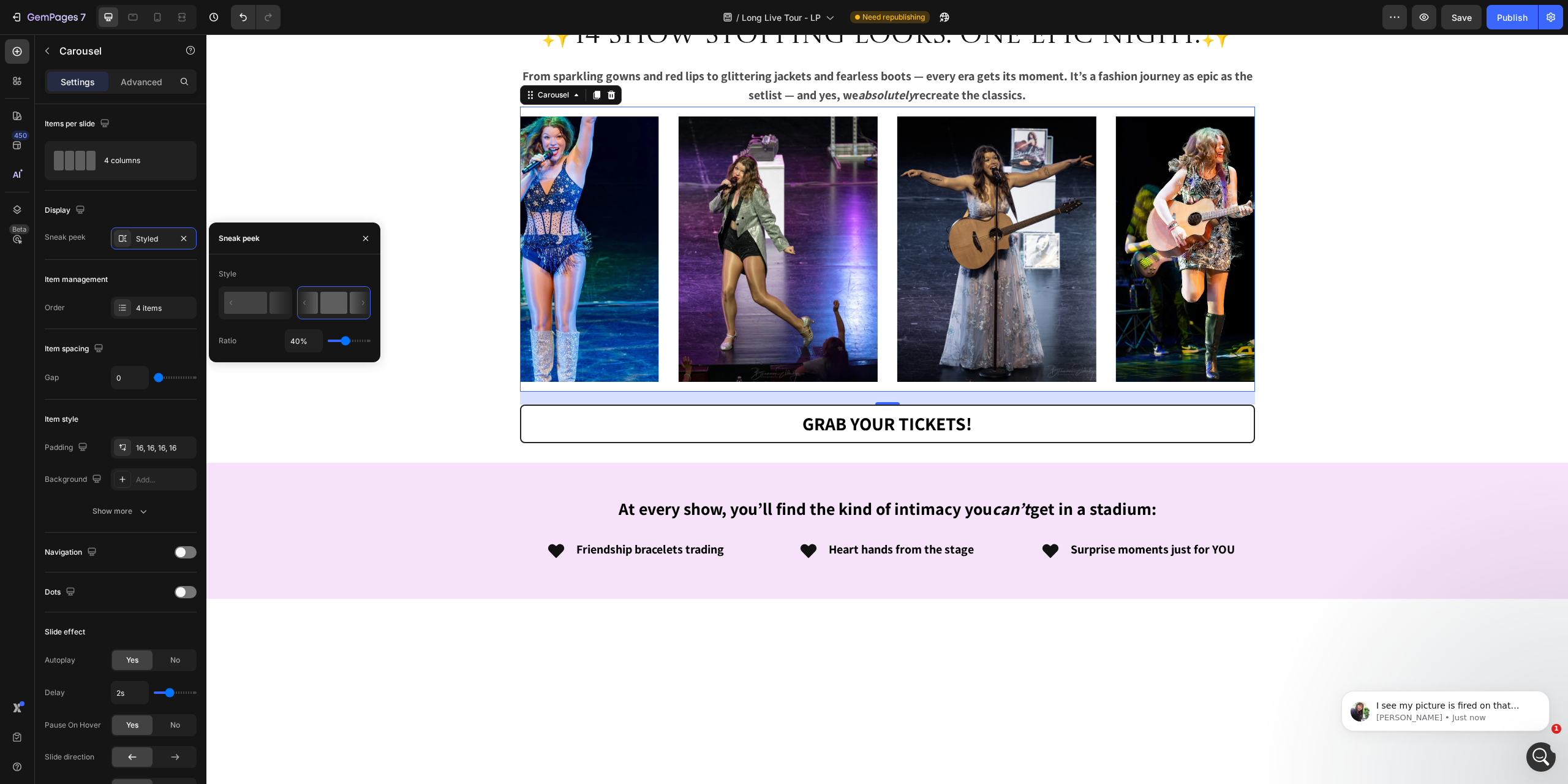
type input "43"
type input "45%"
type input "45"
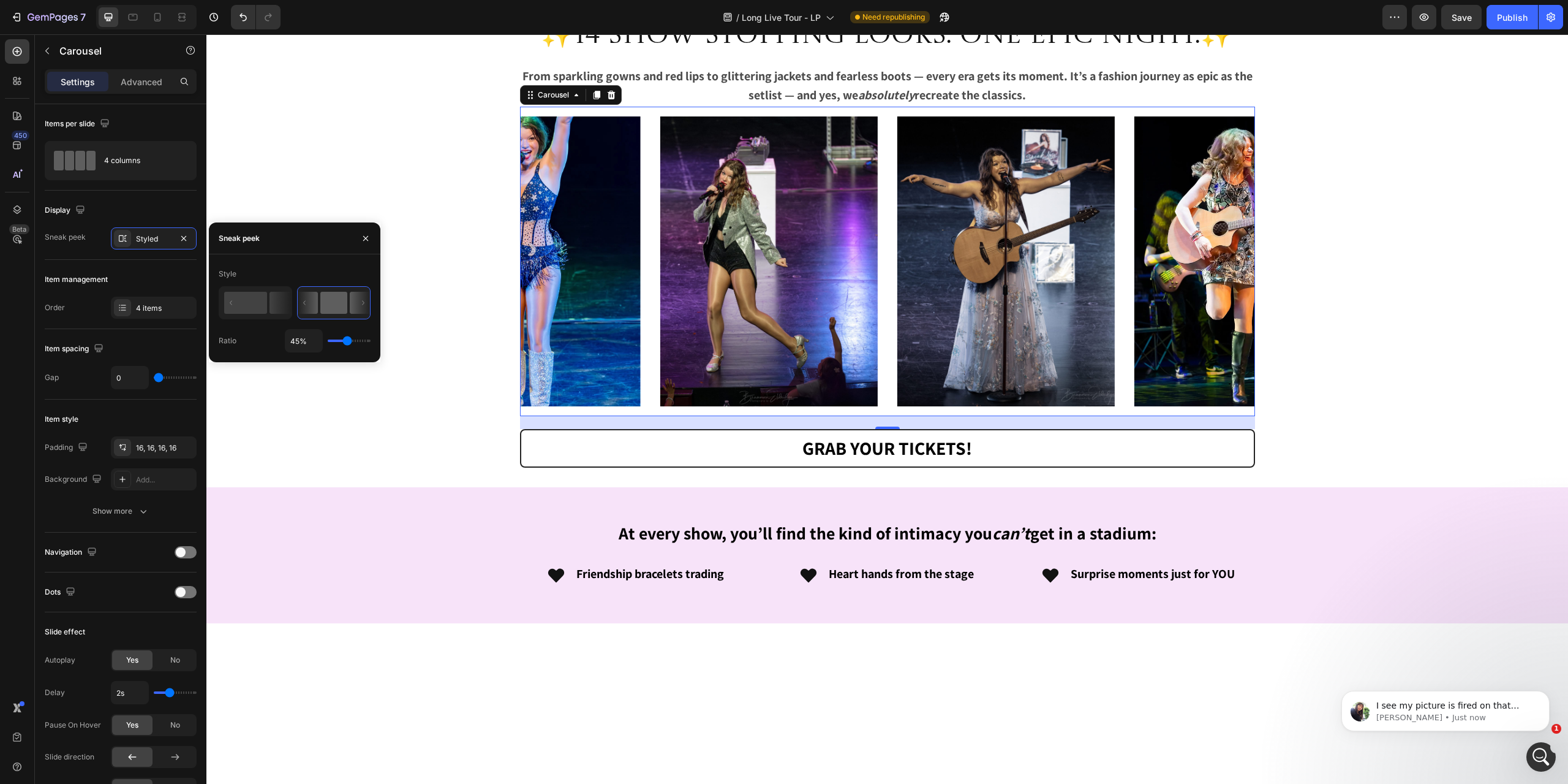
type input "49%"
type input "49"
type input "52%"
type input "52"
type input "54%"
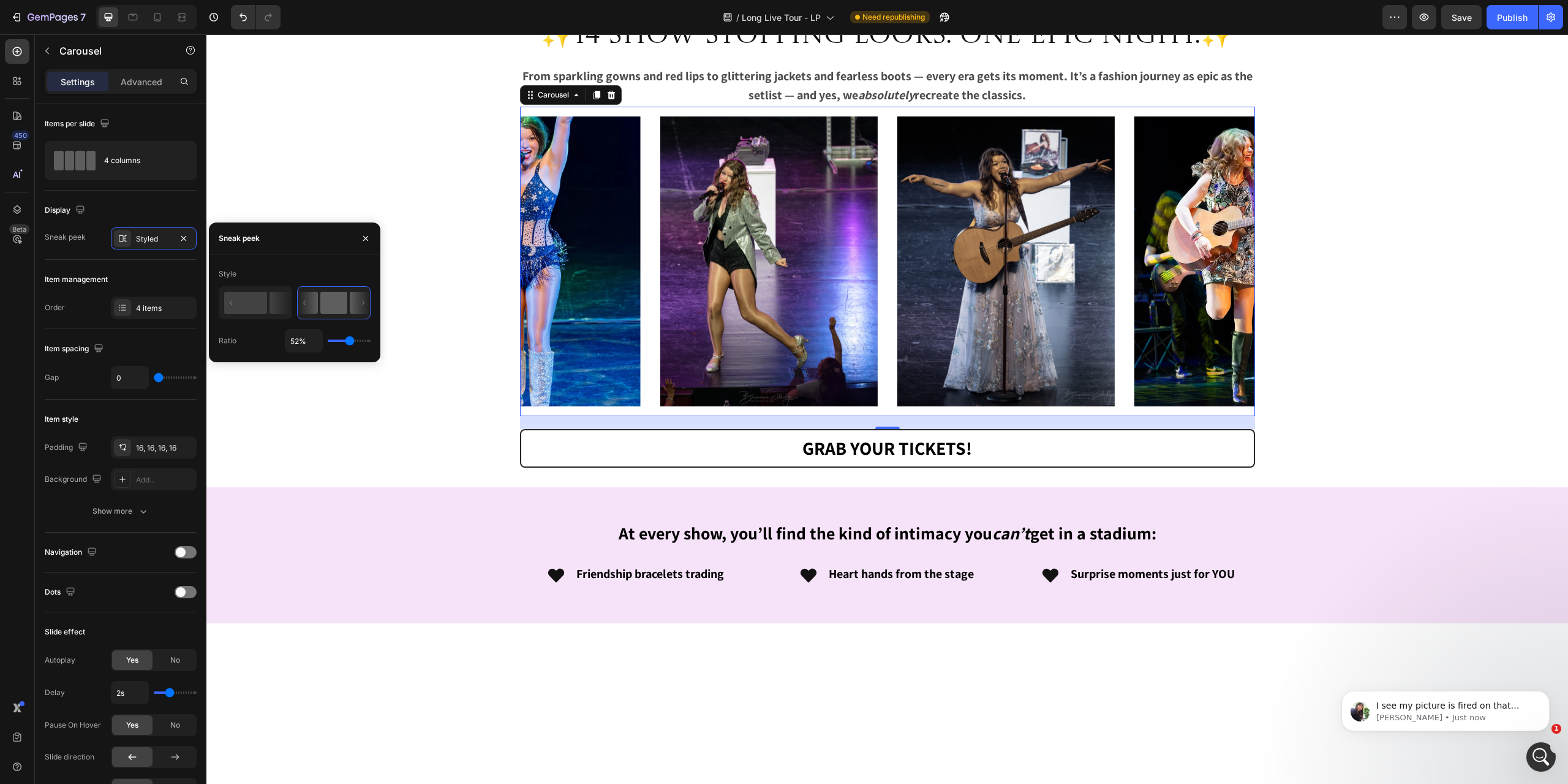
type input "54"
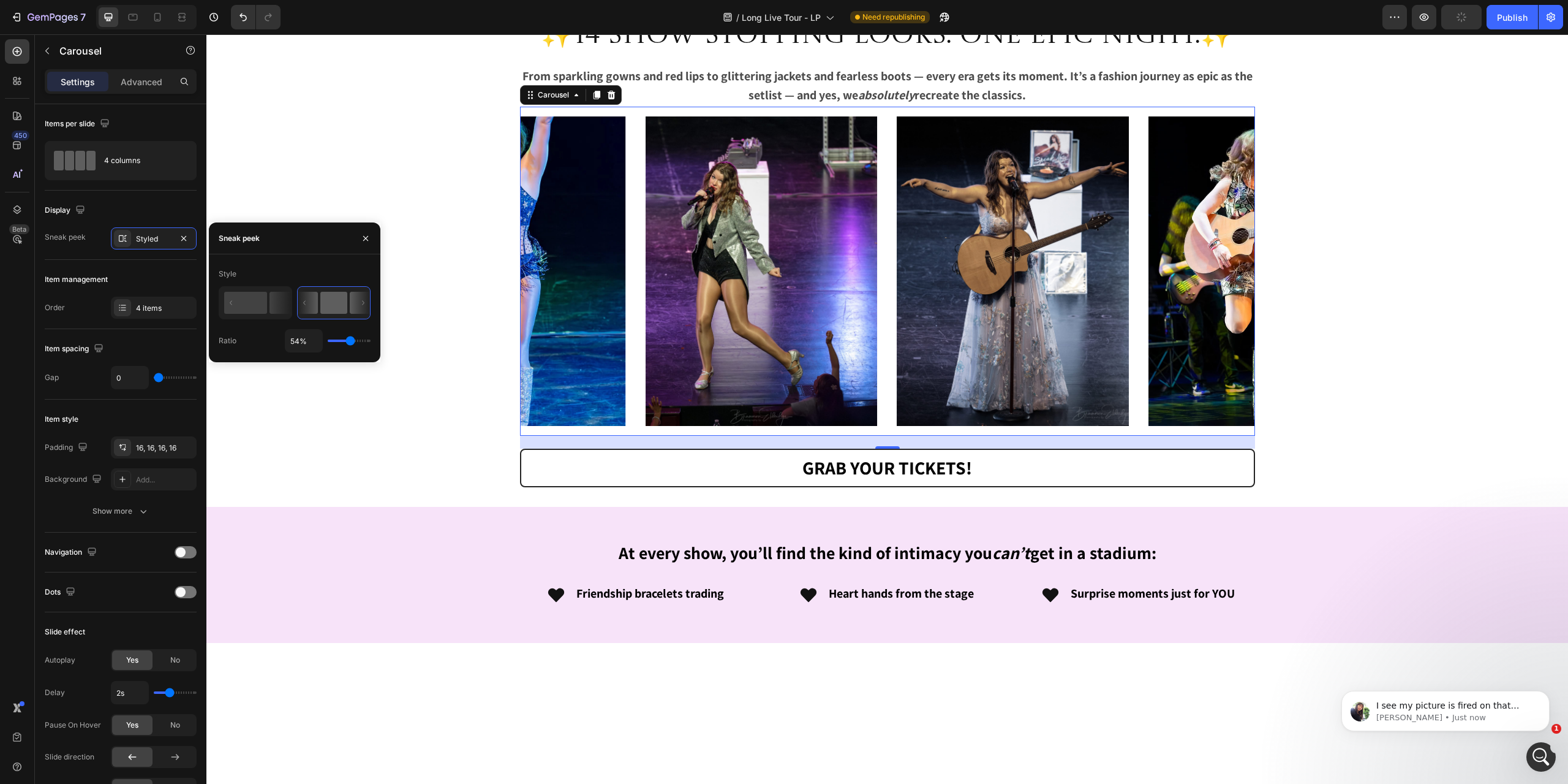
type input "52%"
type input "52"
type input "51%"
type input "51"
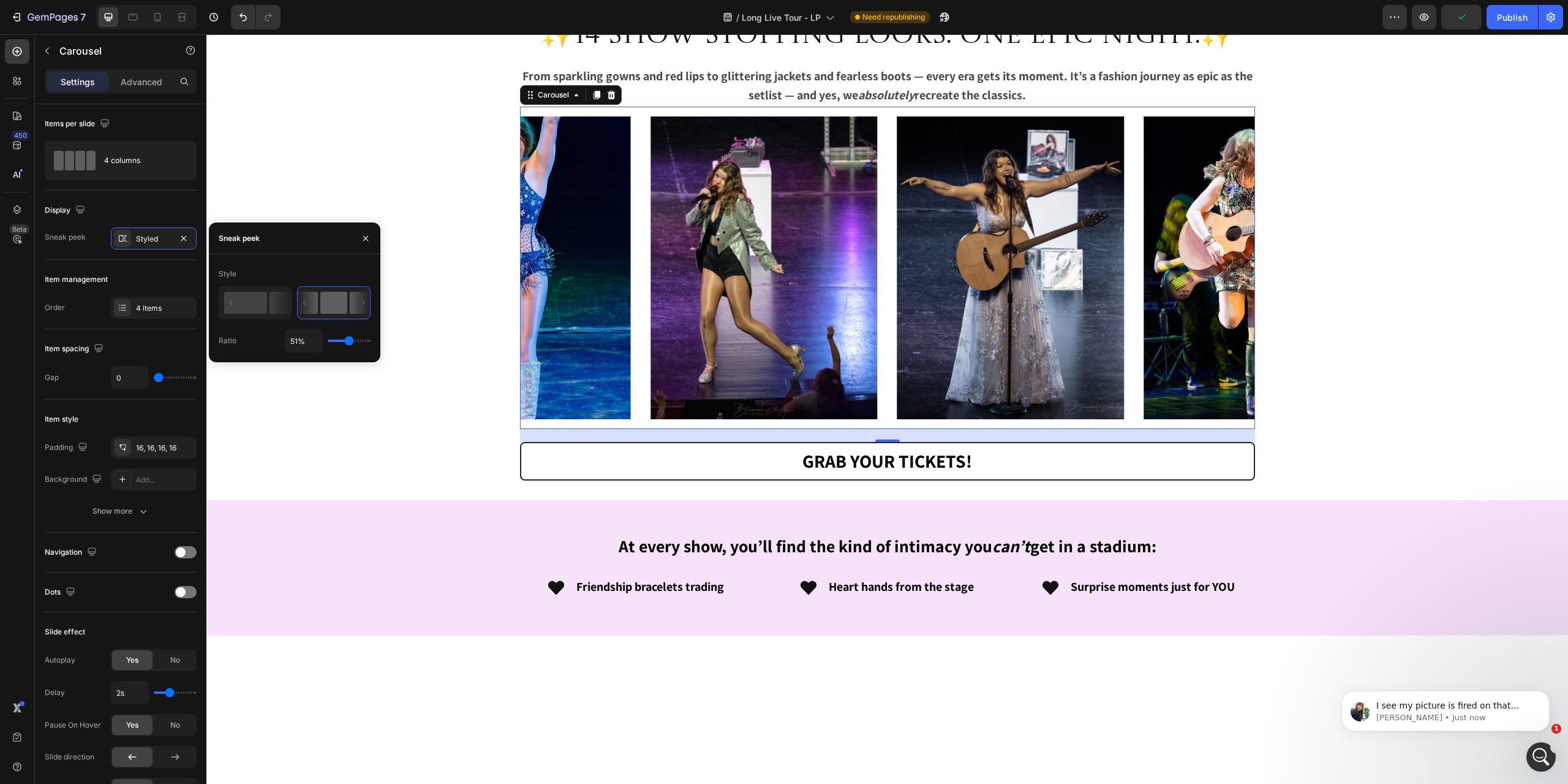
type input "49%"
type input "49"
type input "47%"
type input "47"
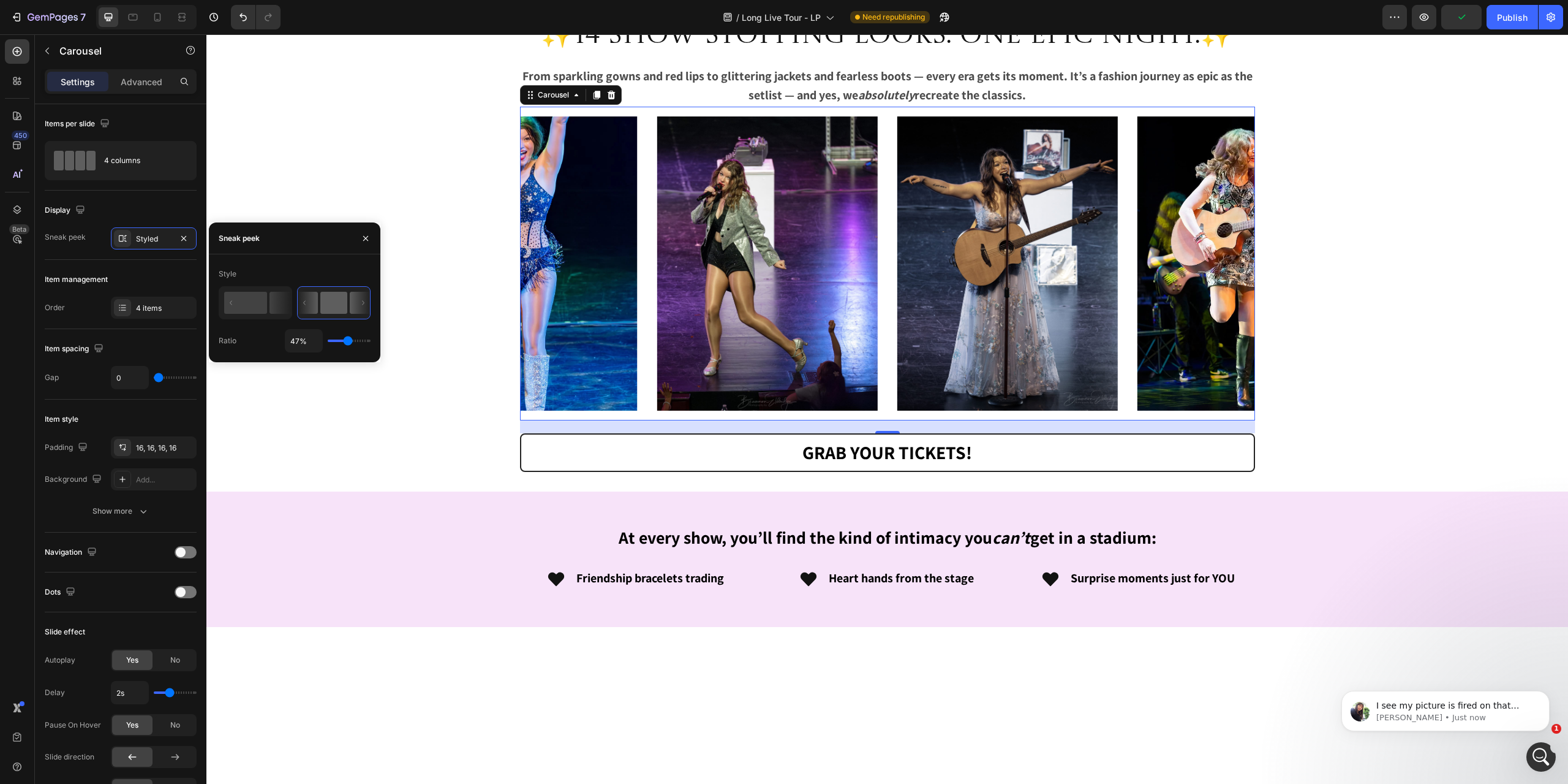
type input "49%"
type input "49"
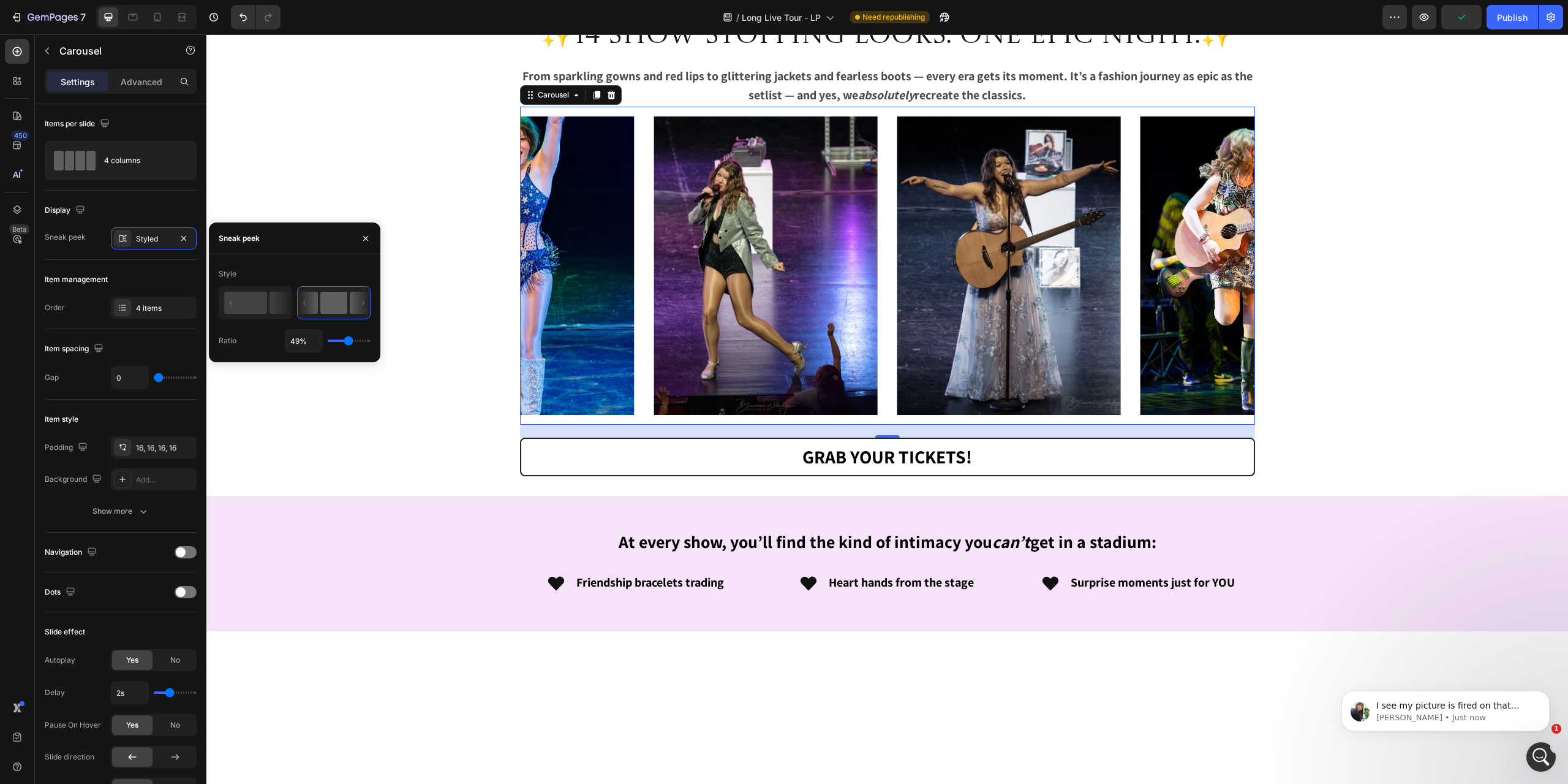
type input "51%"
type input "51"
type input "52%"
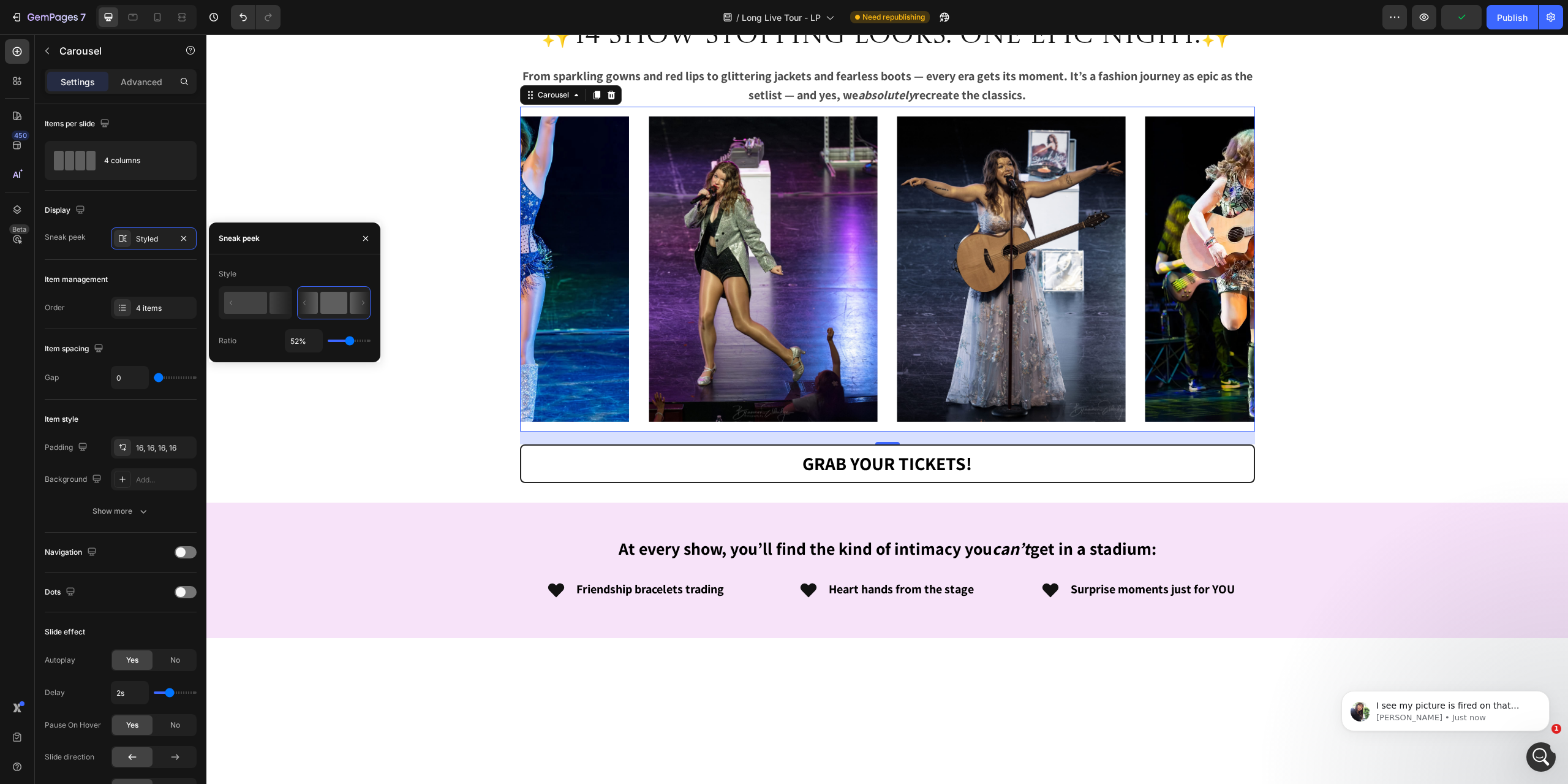
drag, startPoint x: 332, startPoint y: 343, endPoint x: 350, endPoint y: 342, distance: 18.0
type input "52"
click at [350, 342] on input "range" at bounding box center [349, 341] width 43 height 3
click at [444, 345] on div "The Experience 🎤 Heading Image Image Image Row 🎤 Every Era, 100% Live A full ba…" at bounding box center [887, 249] width 1362 height 3445
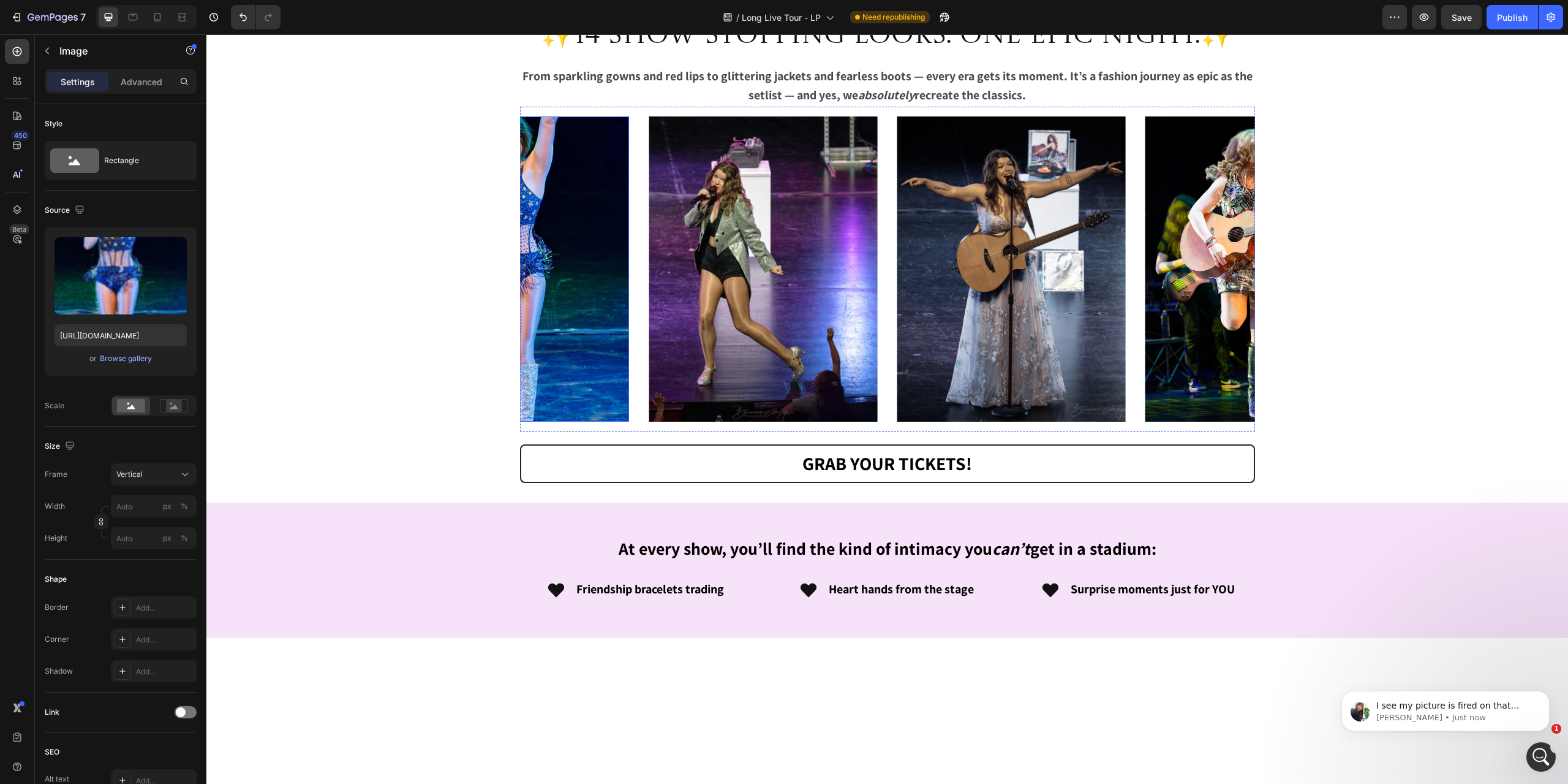
click at [588, 387] on img at bounding box center [514, 269] width 229 height 305
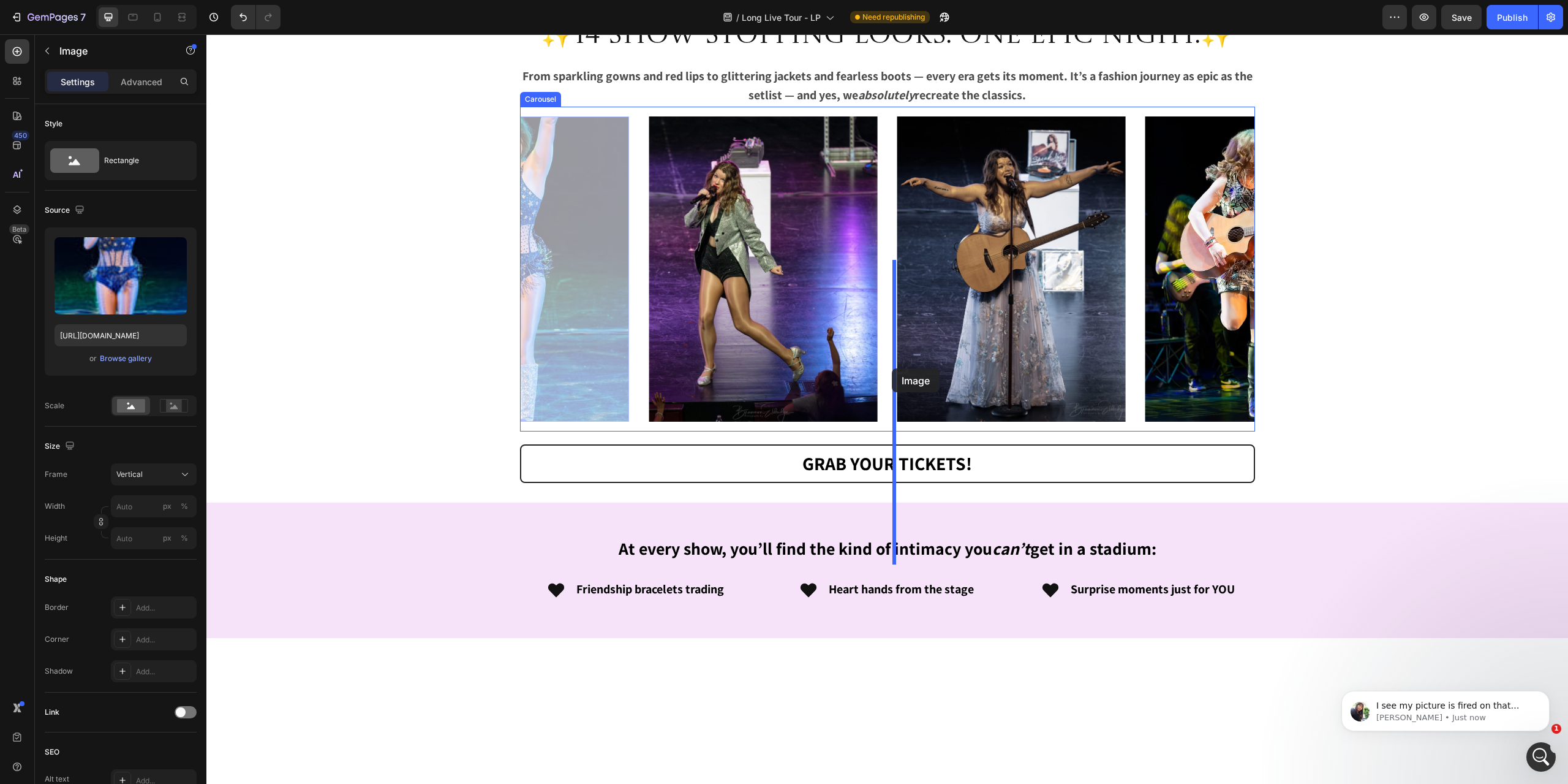
drag, startPoint x: 562, startPoint y: 383, endPoint x: 892, endPoint y: 369, distance: 330.3
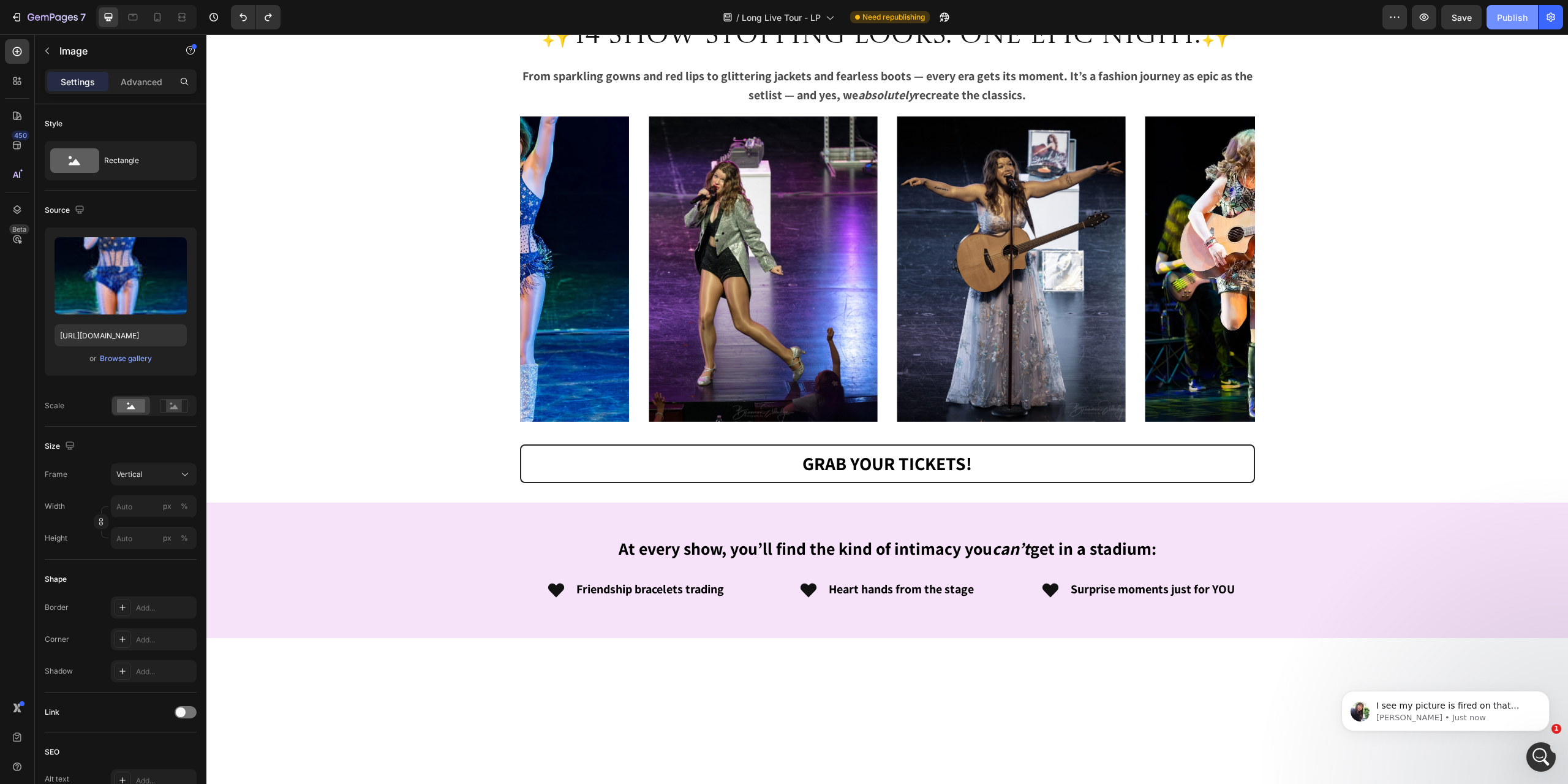
click at [1513, 12] on div "Publish" at bounding box center [1512, 18] width 31 height 13
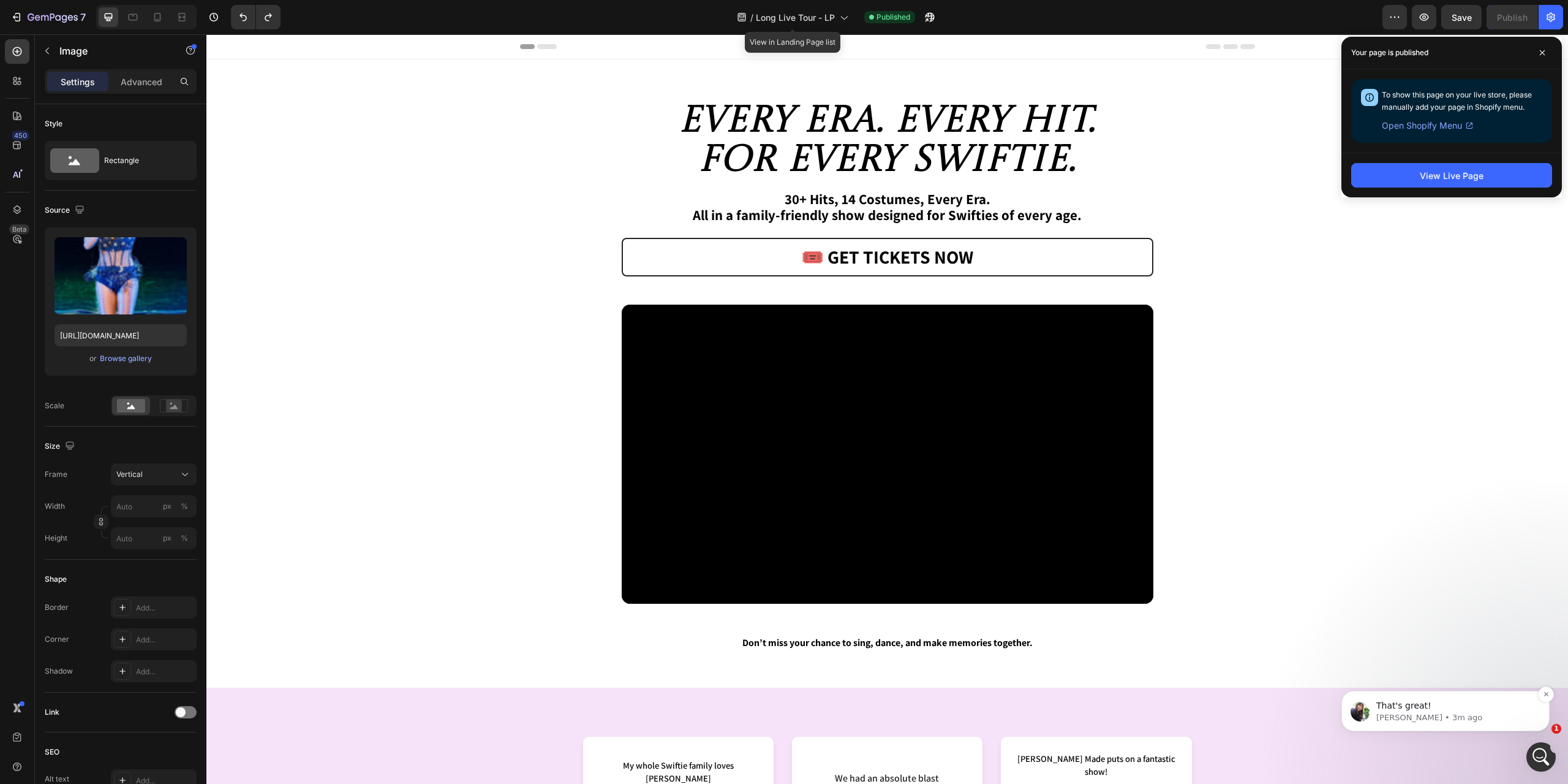
click at [1430, 712] on p "Tina • 3m ago" at bounding box center [1455, 718] width 158 height 11
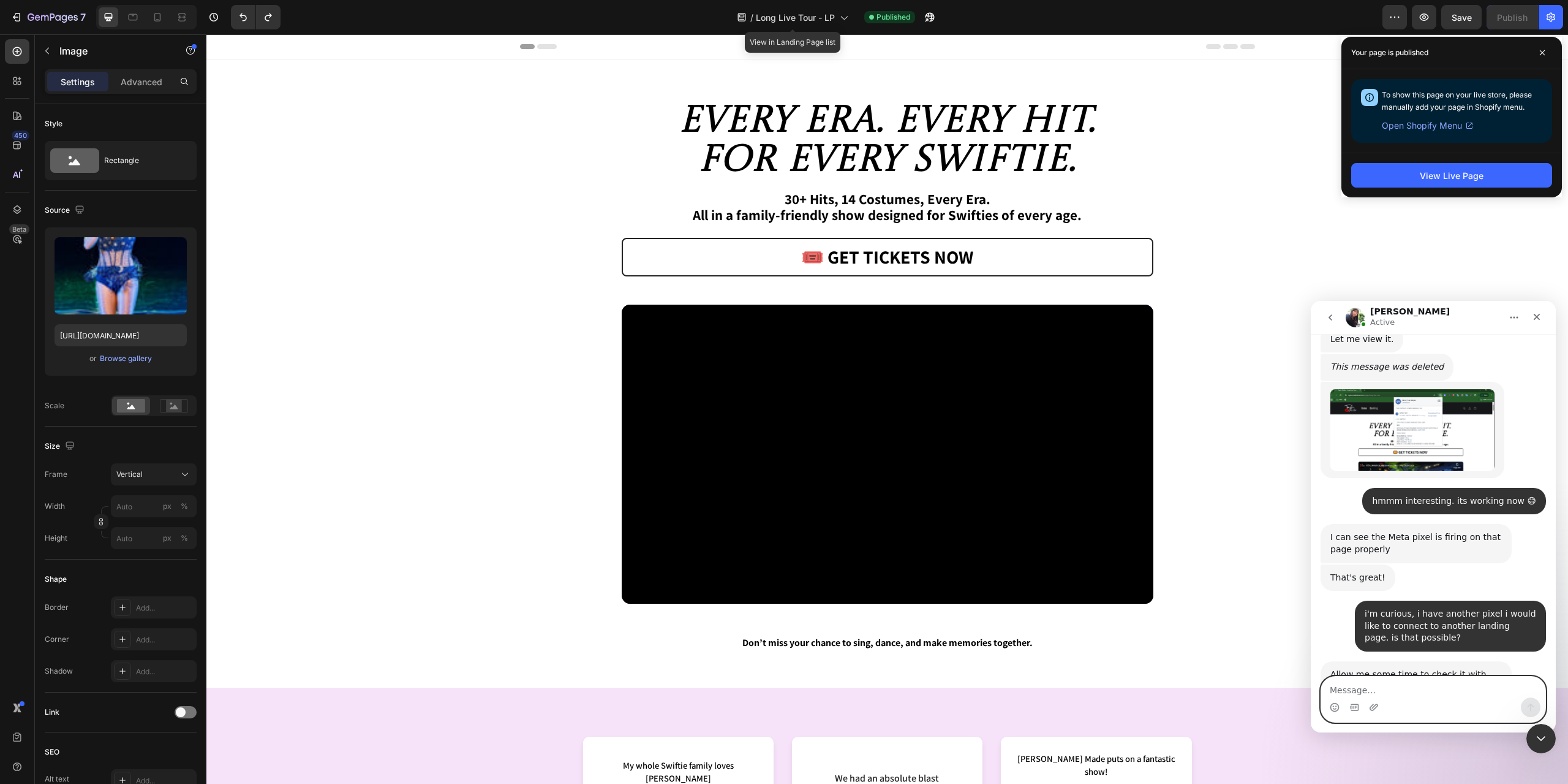
scroll to position [1053, 0]
type textarea "okay"
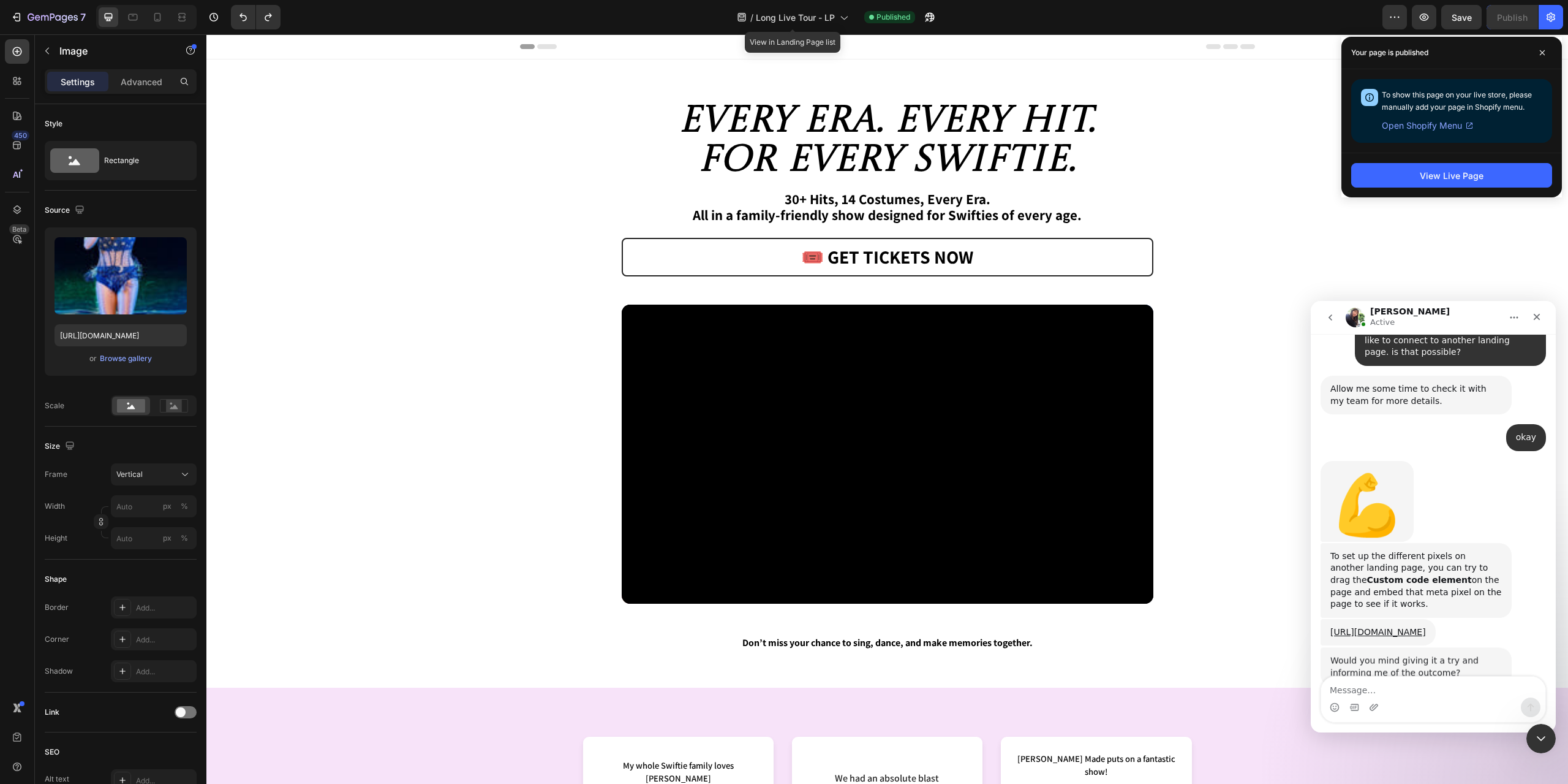
scroll to position [1337, 0]
click at [1399, 688] on textarea "Message…" at bounding box center [1433, 687] width 224 height 21
type textarea "okay thank you"
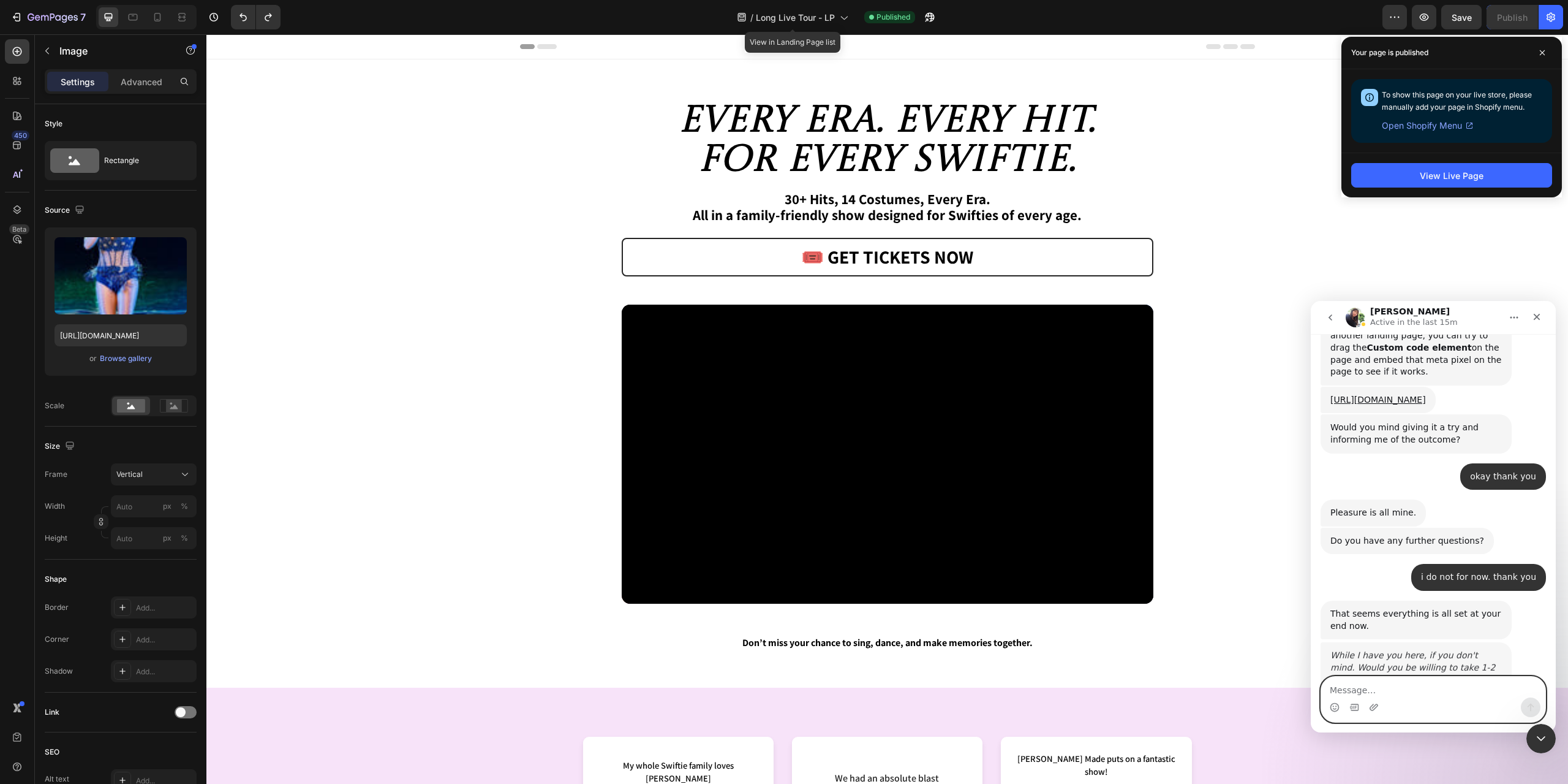
scroll to position [1647, 0]
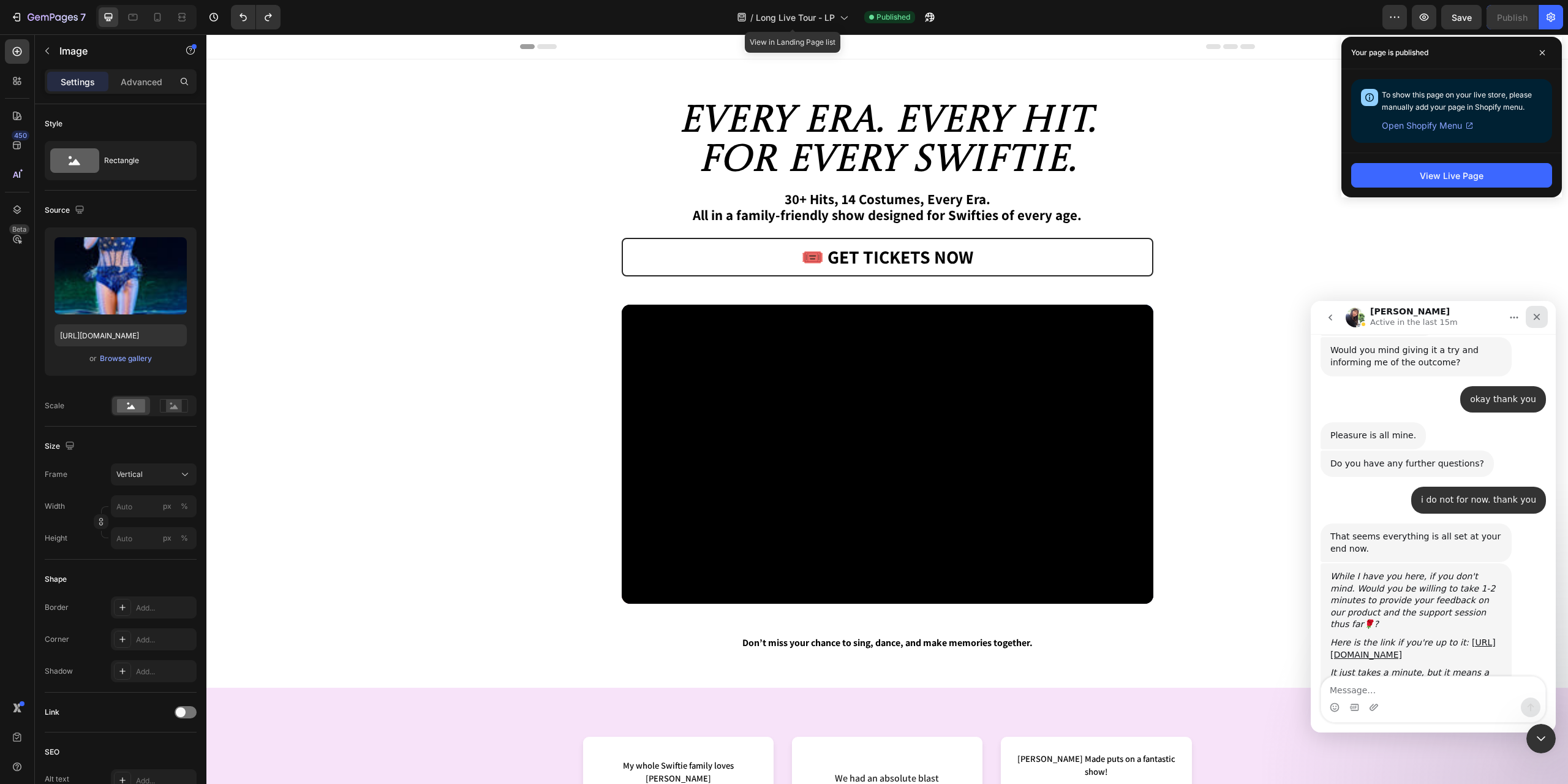
click at [1545, 314] on div "Close" at bounding box center [1537, 317] width 22 height 22
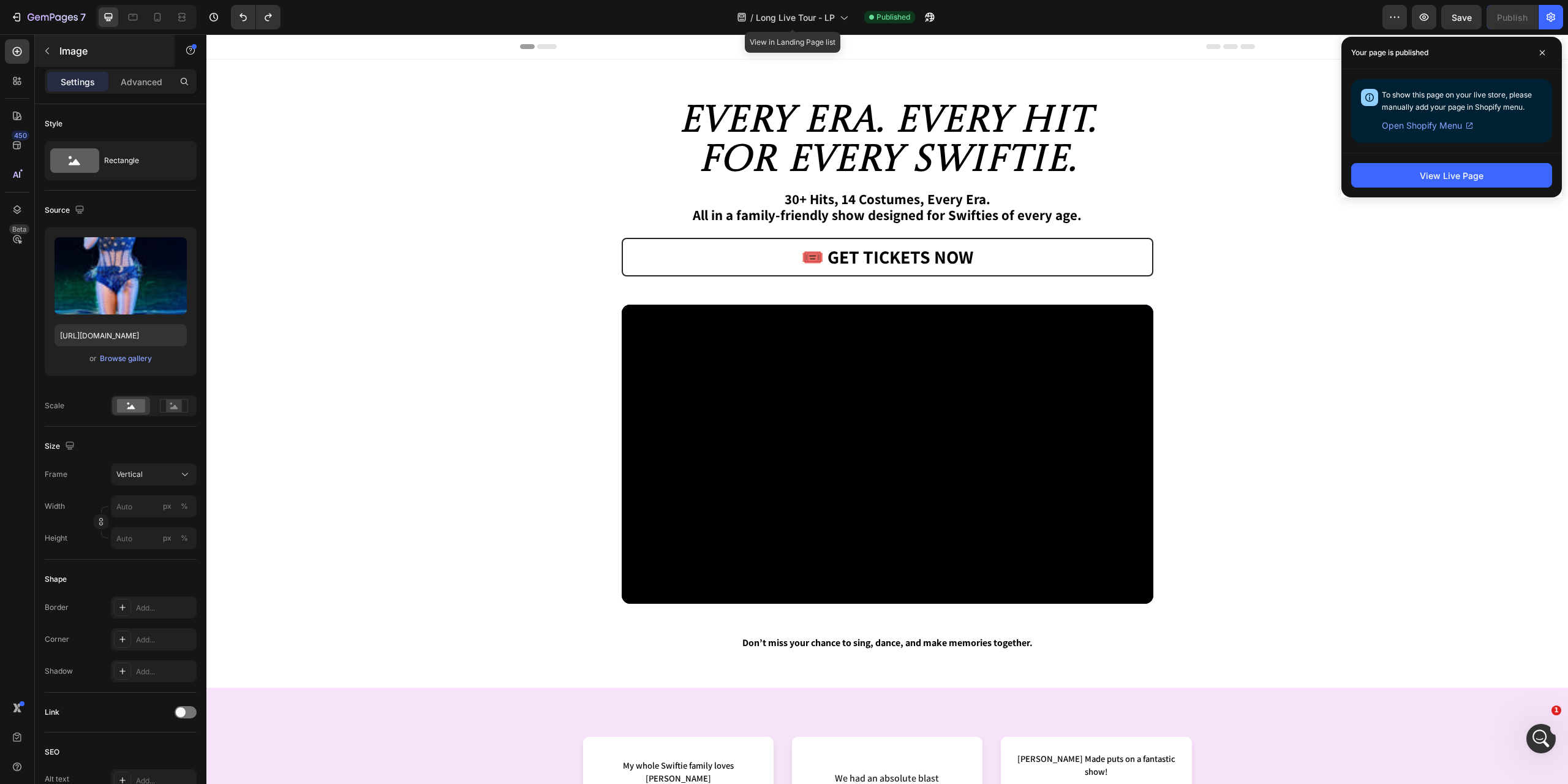
click at [73, 46] on p "Image" at bounding box center [112, 51] width 104 height 15
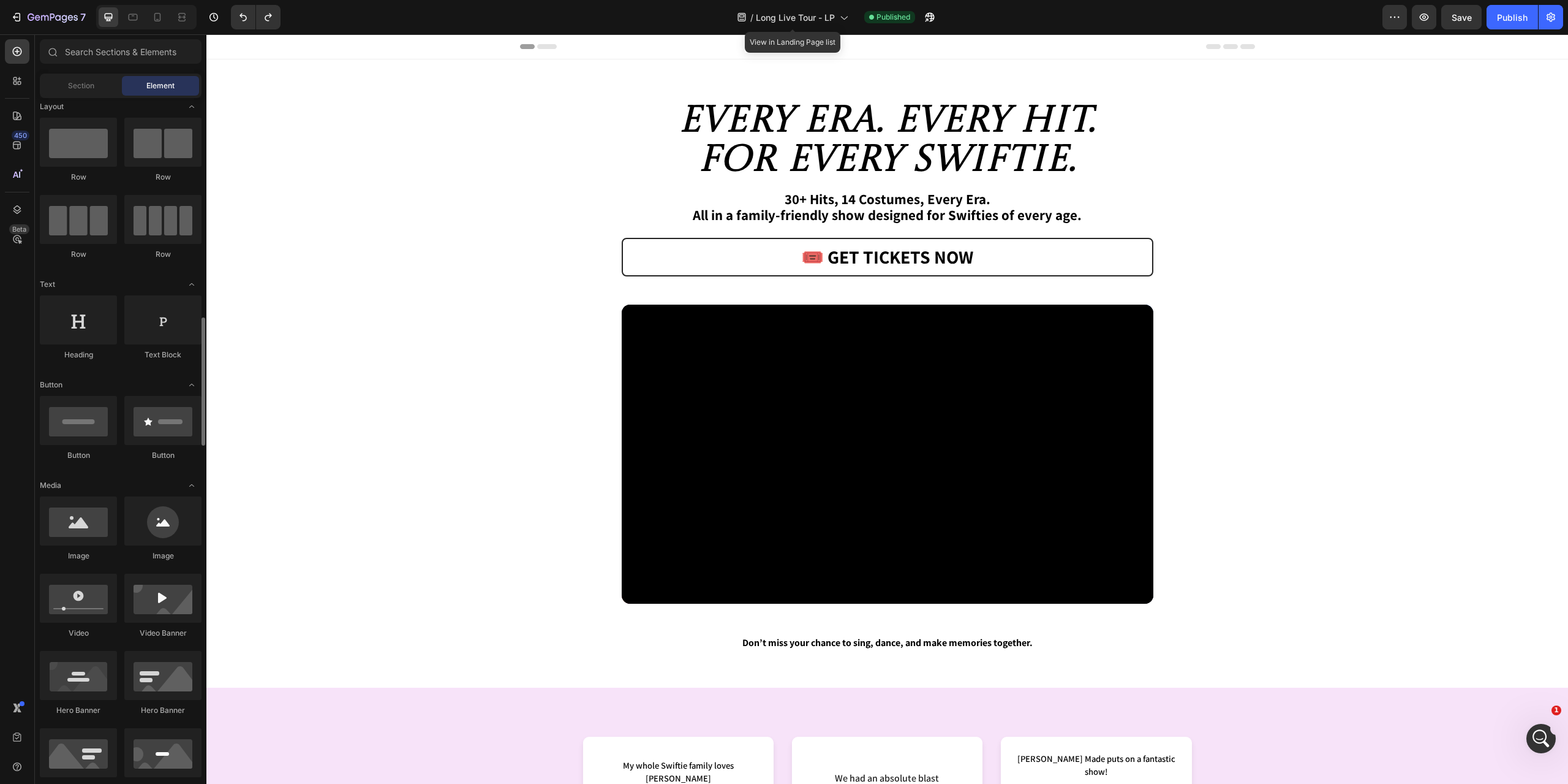
scroll to position [0, 0]
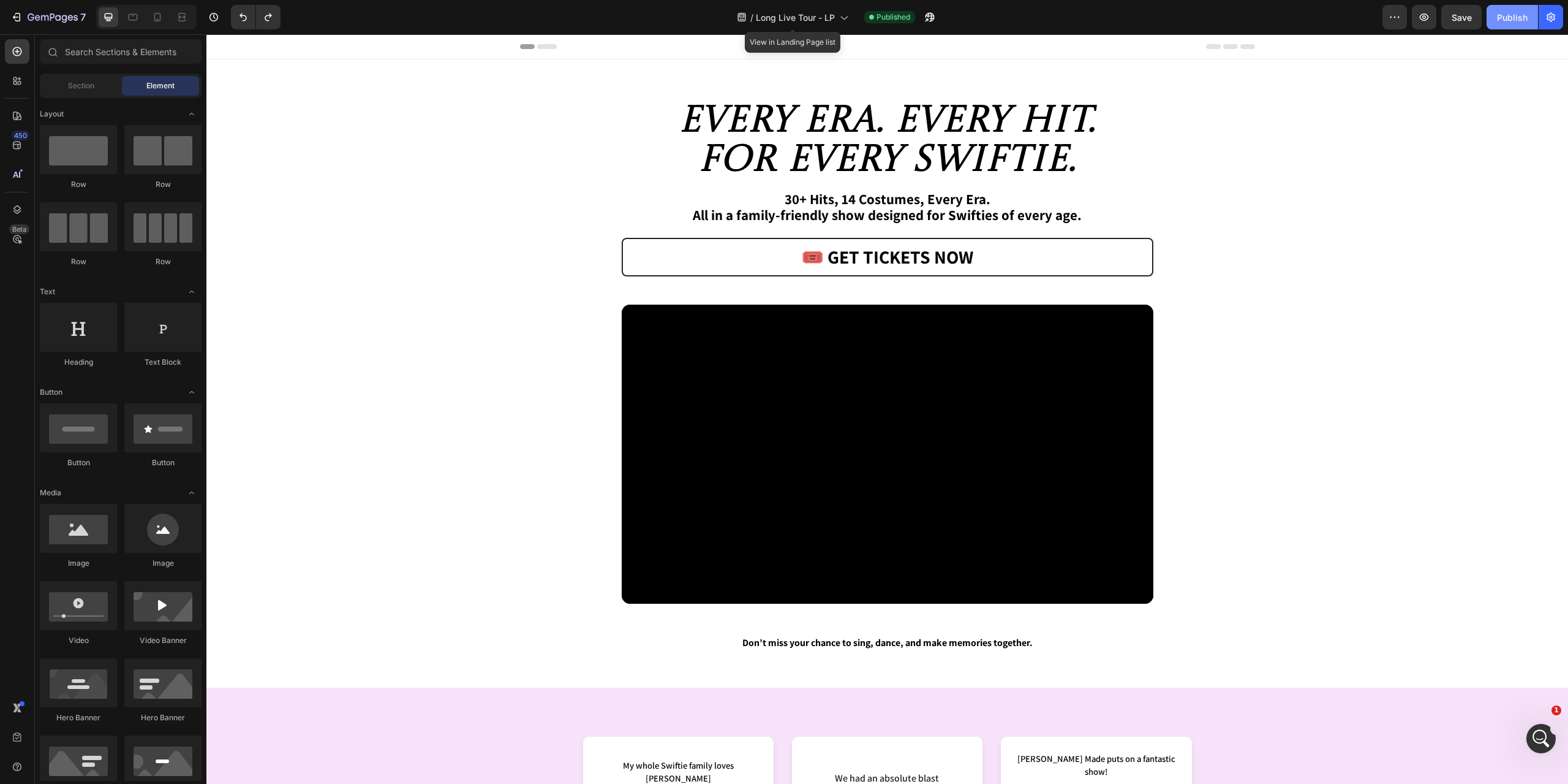
click at [1512, 15] on div "Publish" at bounding box center [1512, 18] width 31 height 13
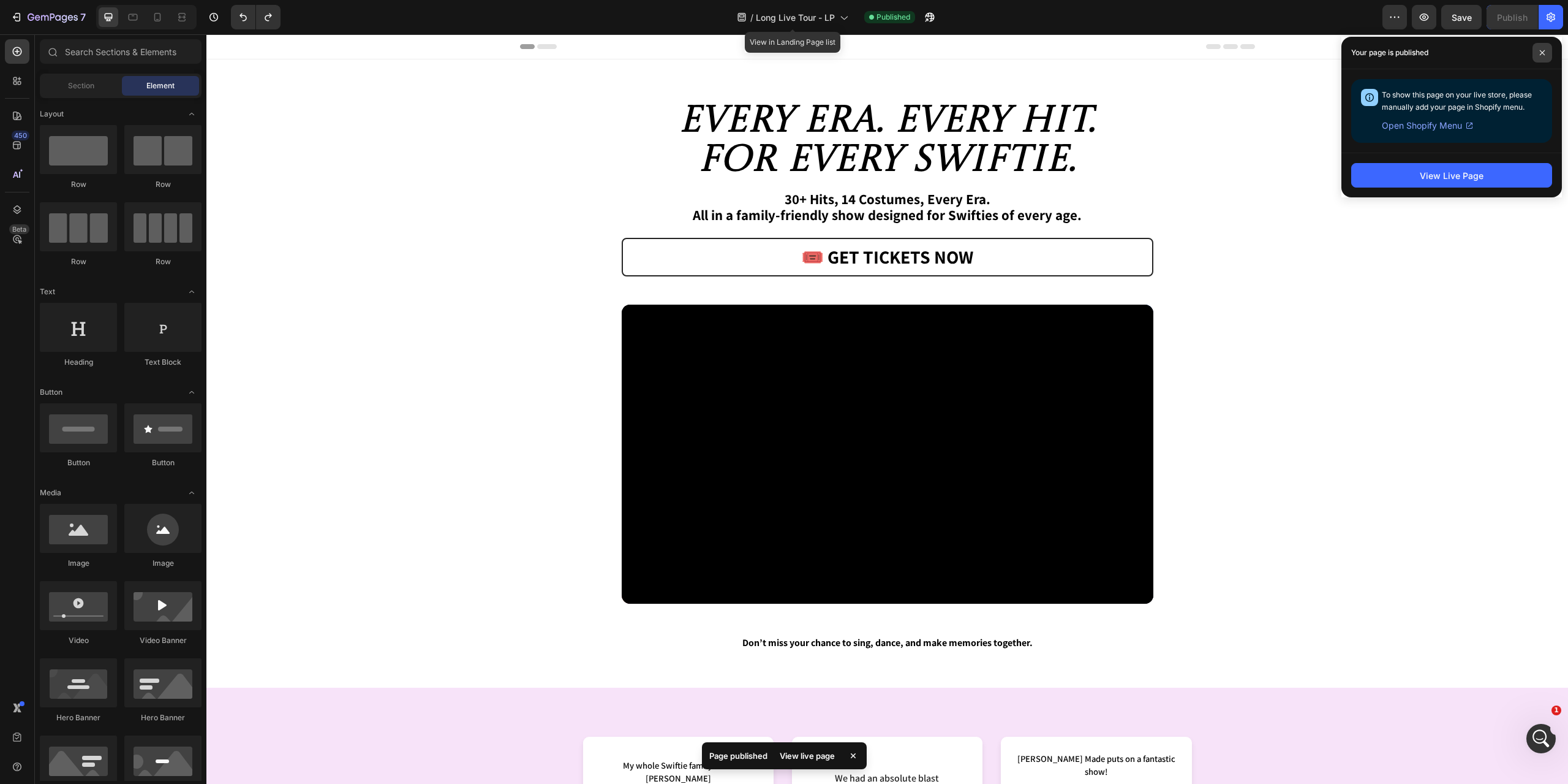
click at [1541, 50] on icon at bounding box center [1542, 52] width 7 height 7
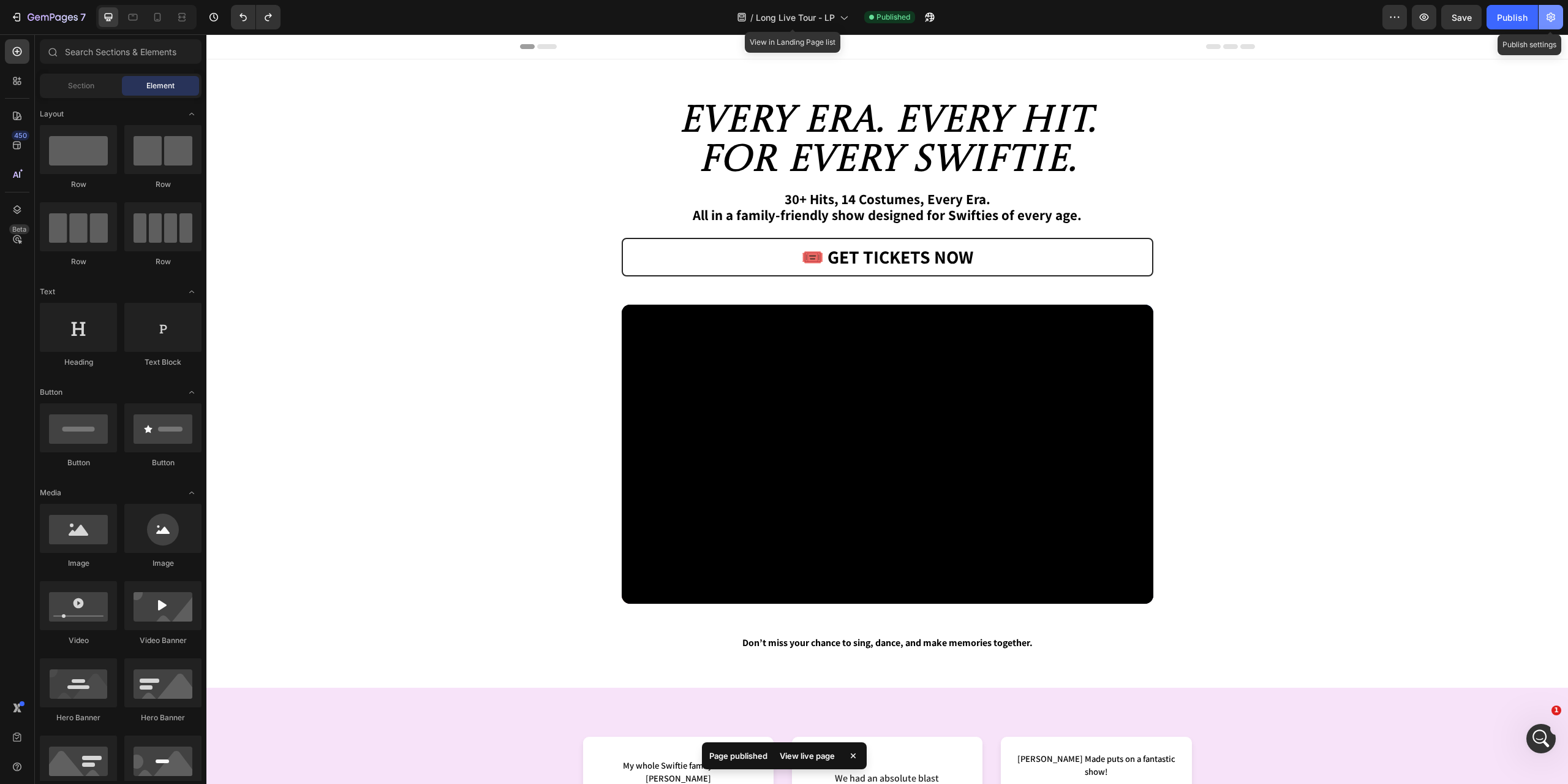
click at [1554, 16] on icon "button" at bounding box center [1550, 18] width 8 height 9
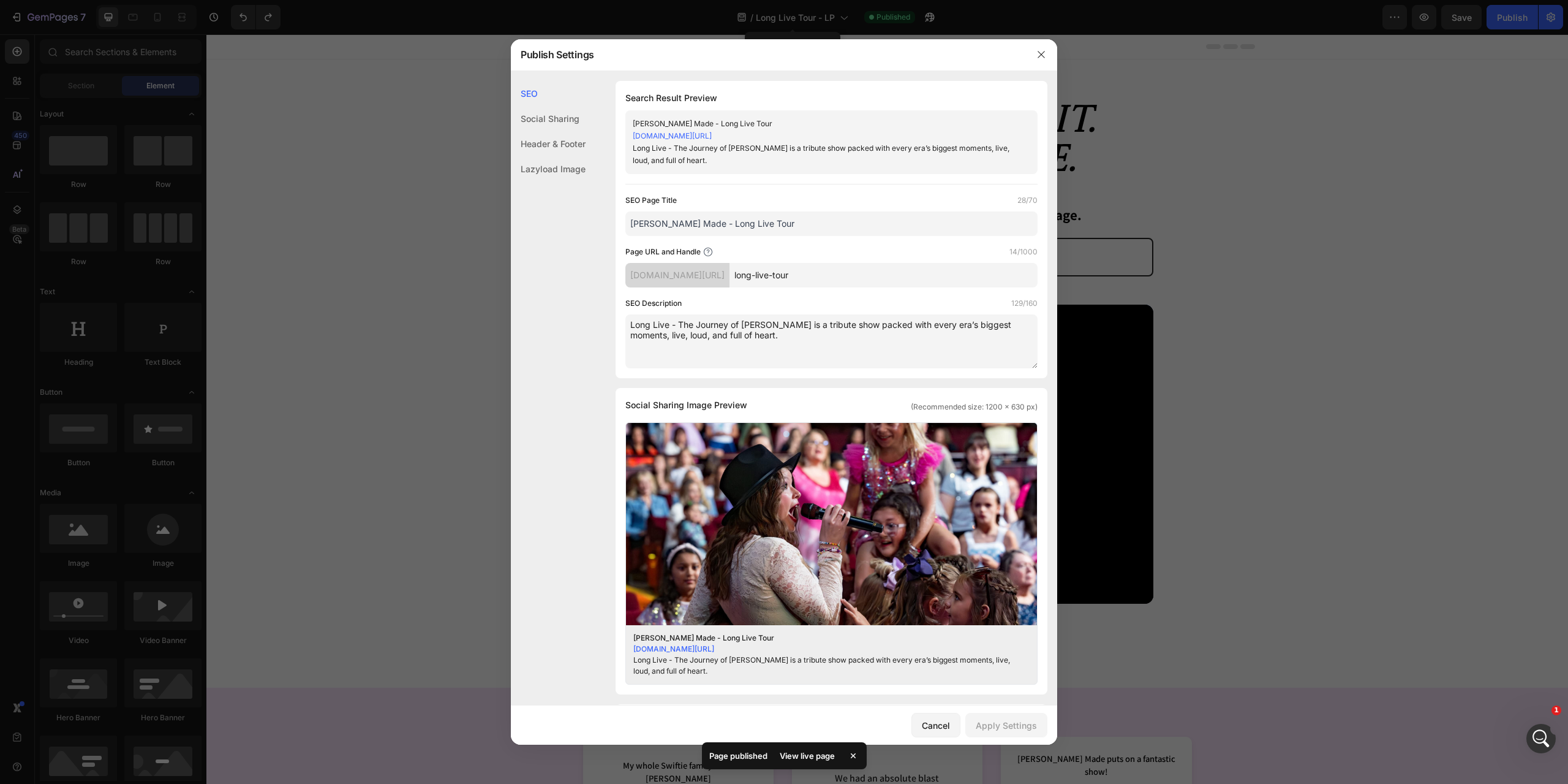
drag, startPoint x: 1496, startPoint y: 113, endPoint x: 1287, endPoint y: 81, distance: 211.4
click at [1495, 114] on div at bounding box center [784, 392] width 1568 height 784
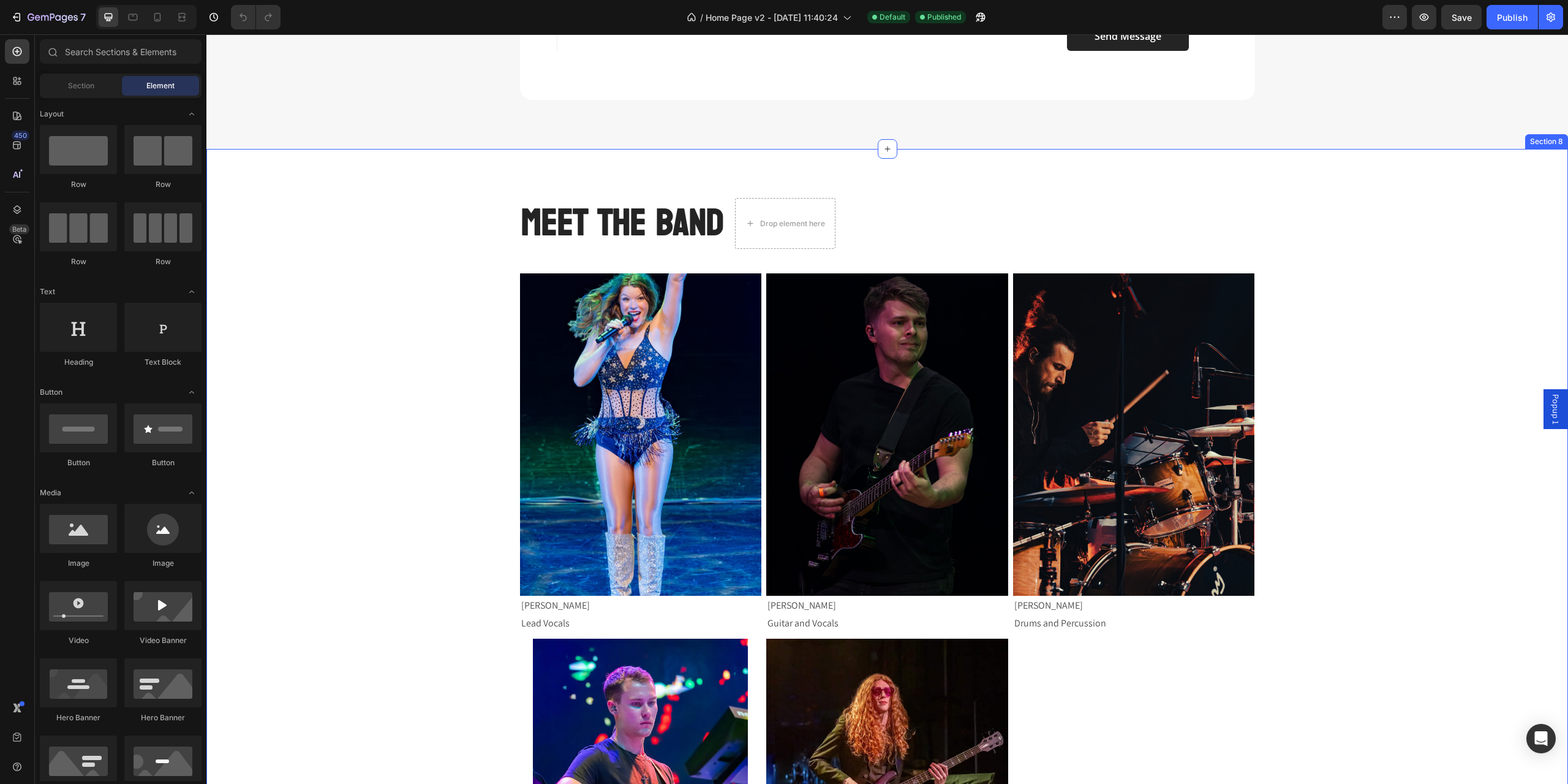
scroll to position [2880, 0]
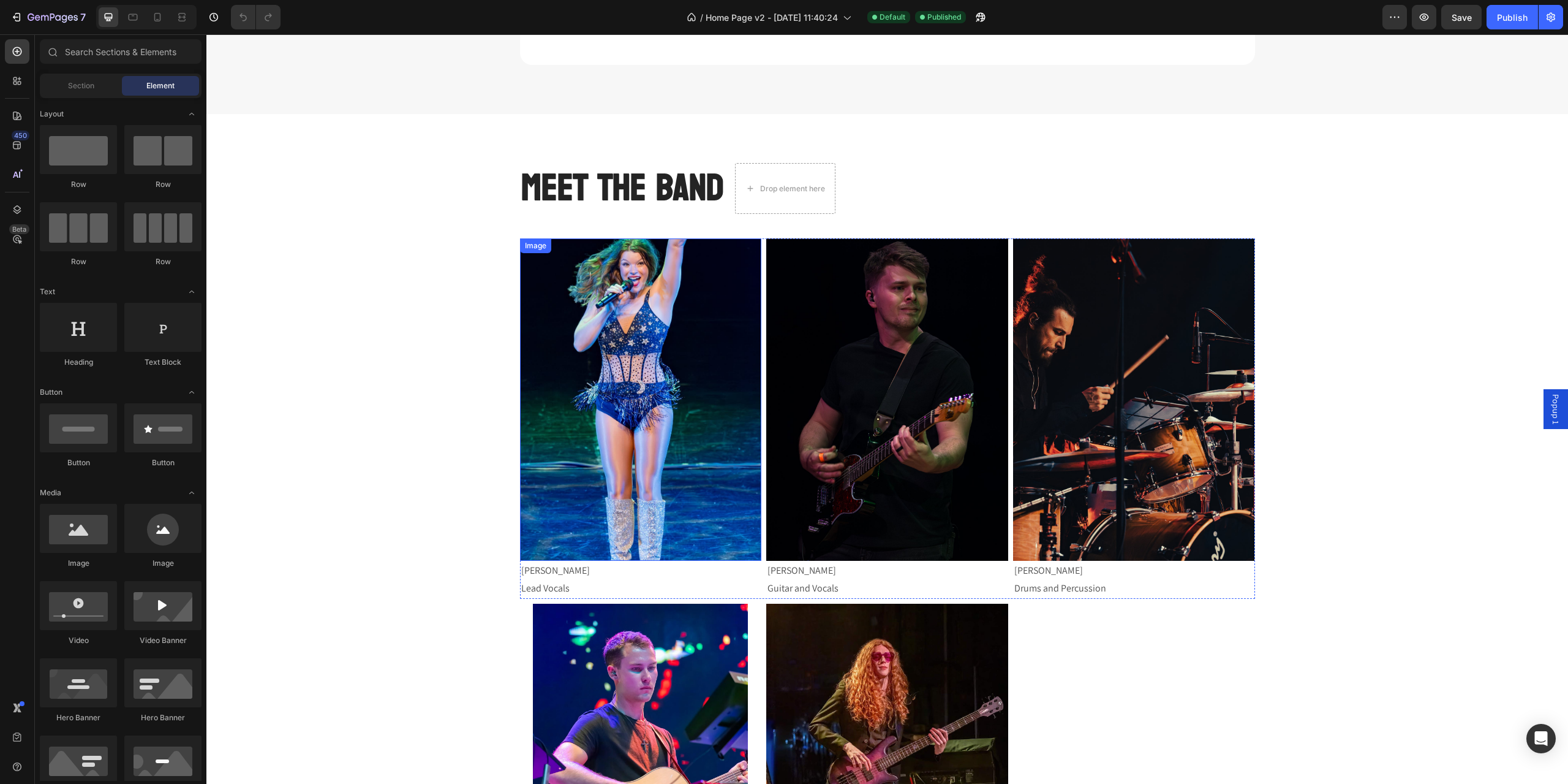
click at [525, 242] on div "Image" at bounding box center [535, 245] width 31 height 15
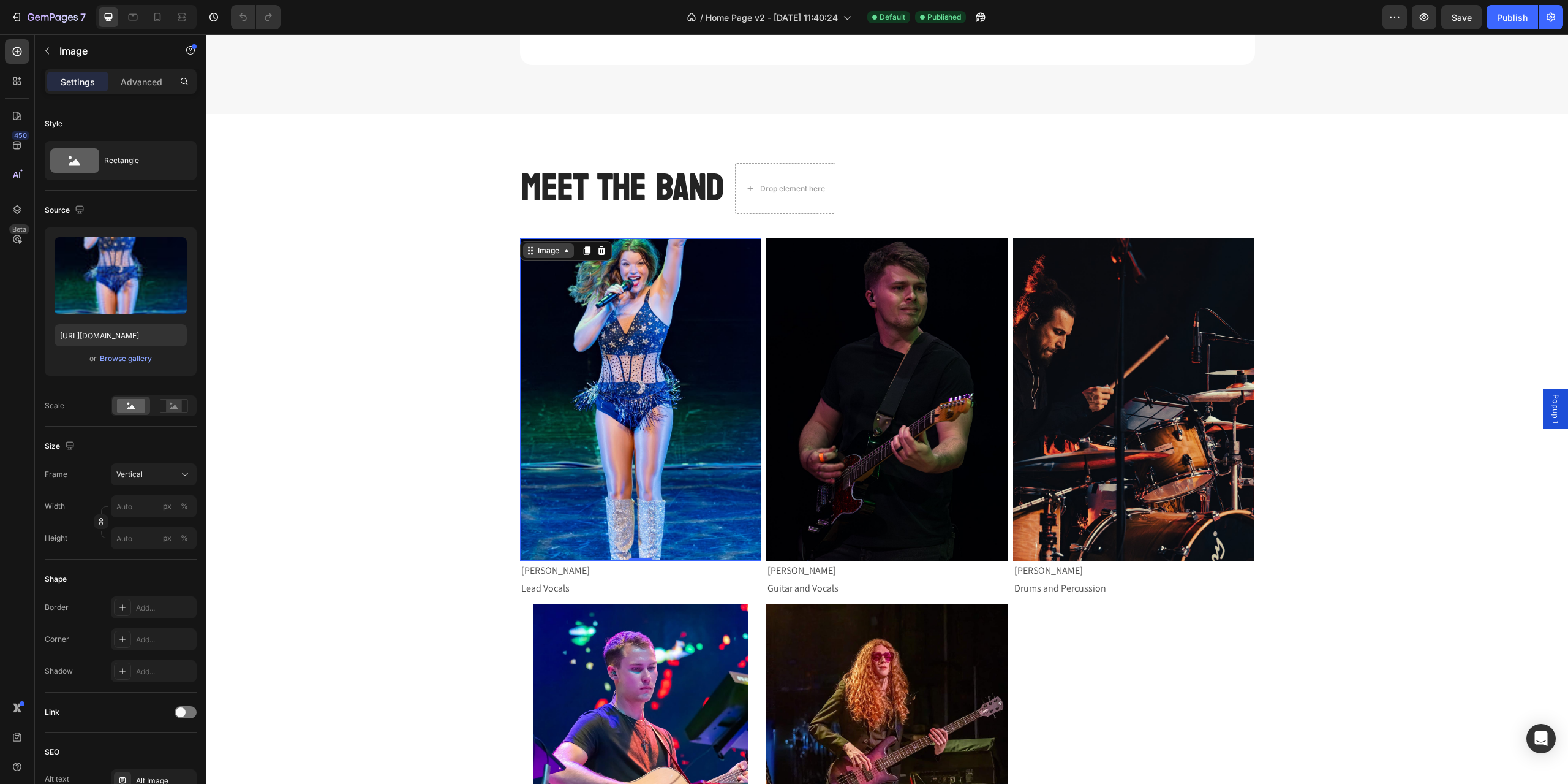
click at [535, 245] on div "Image" at bounding box center [548, 251] width 26 height 11
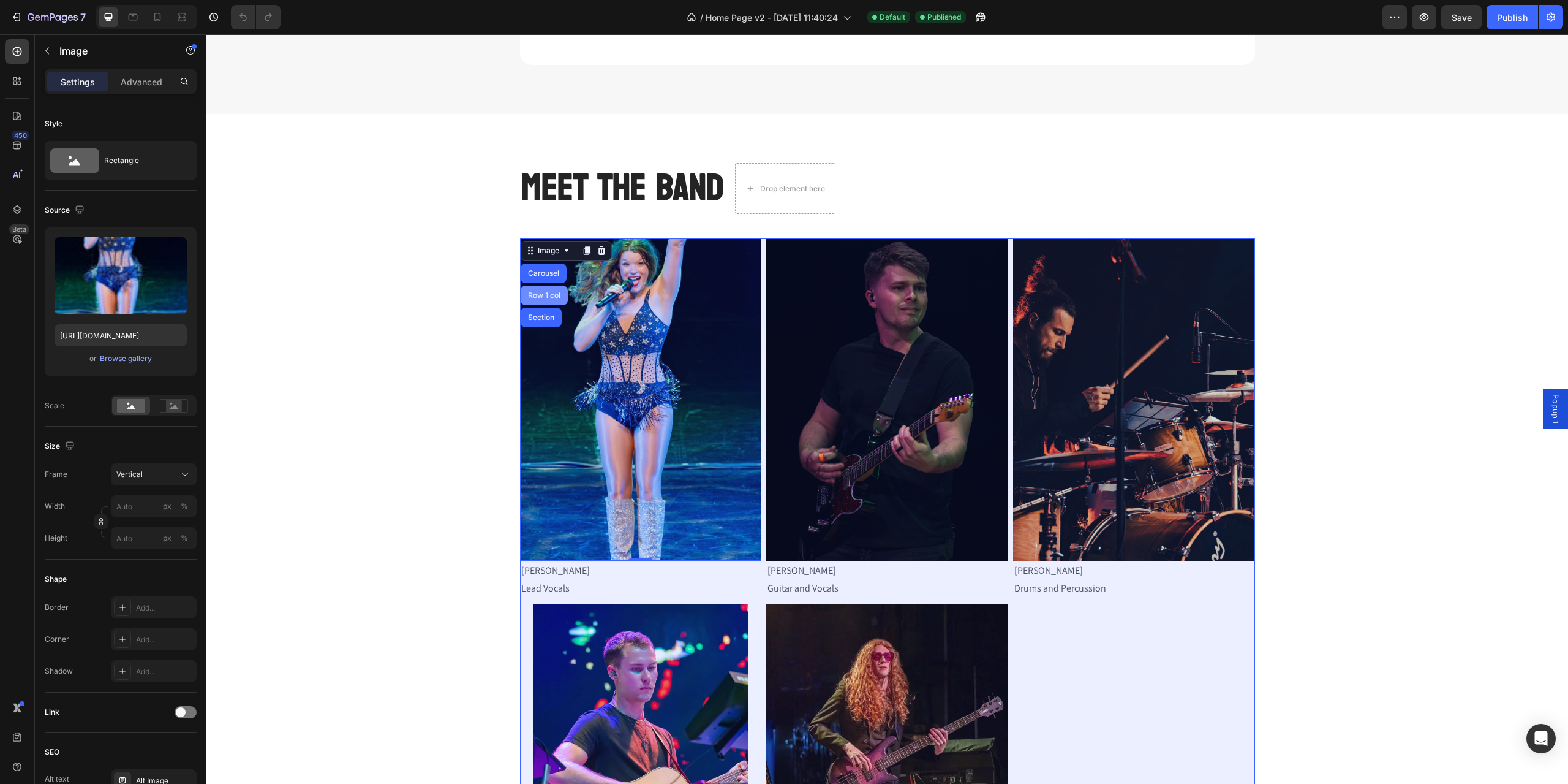
click at [534, 295] on div "Row 1 col" at bounding box center [544, 296] width 37 height 7
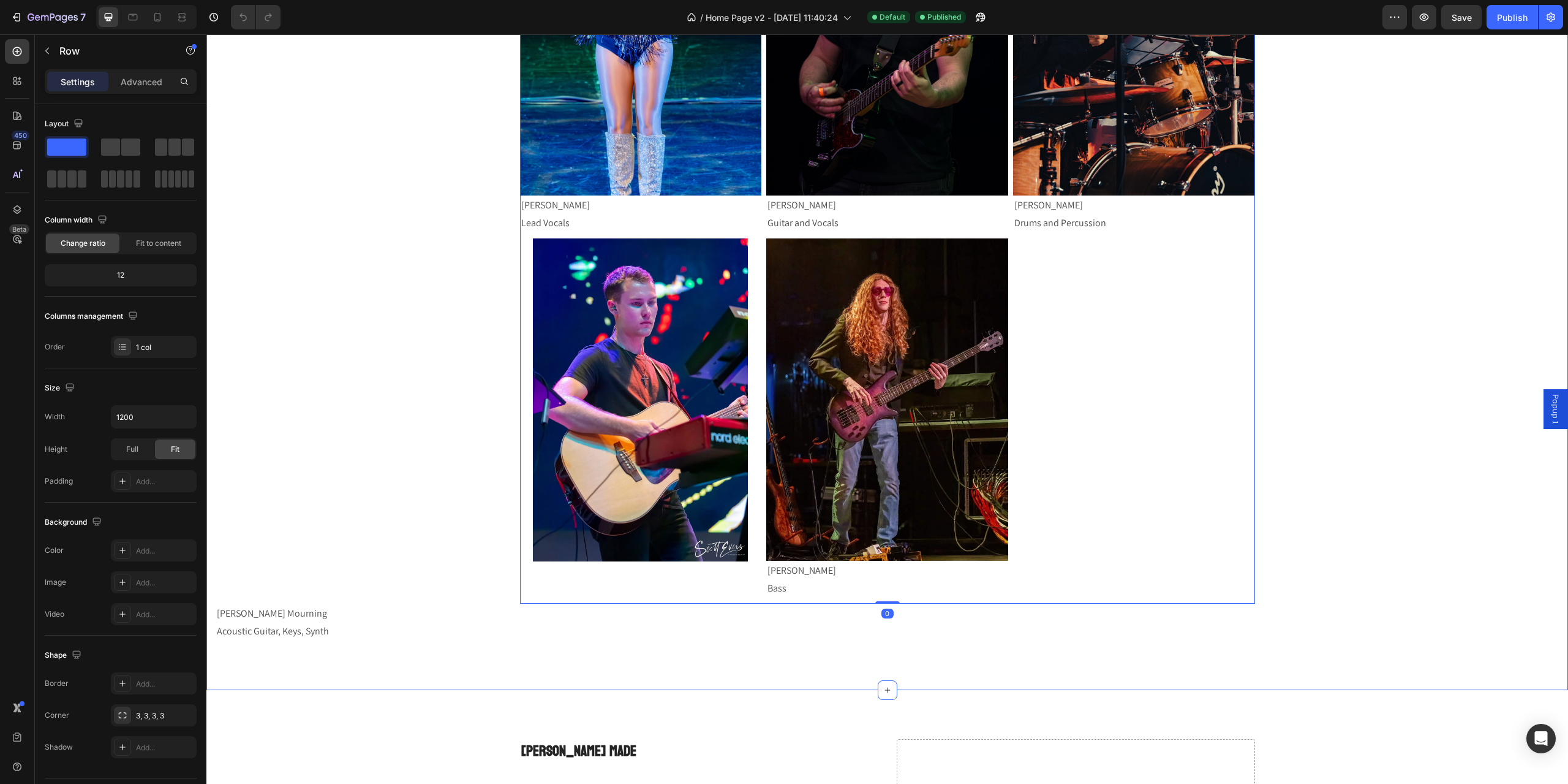
scroll to position [3248, 0]
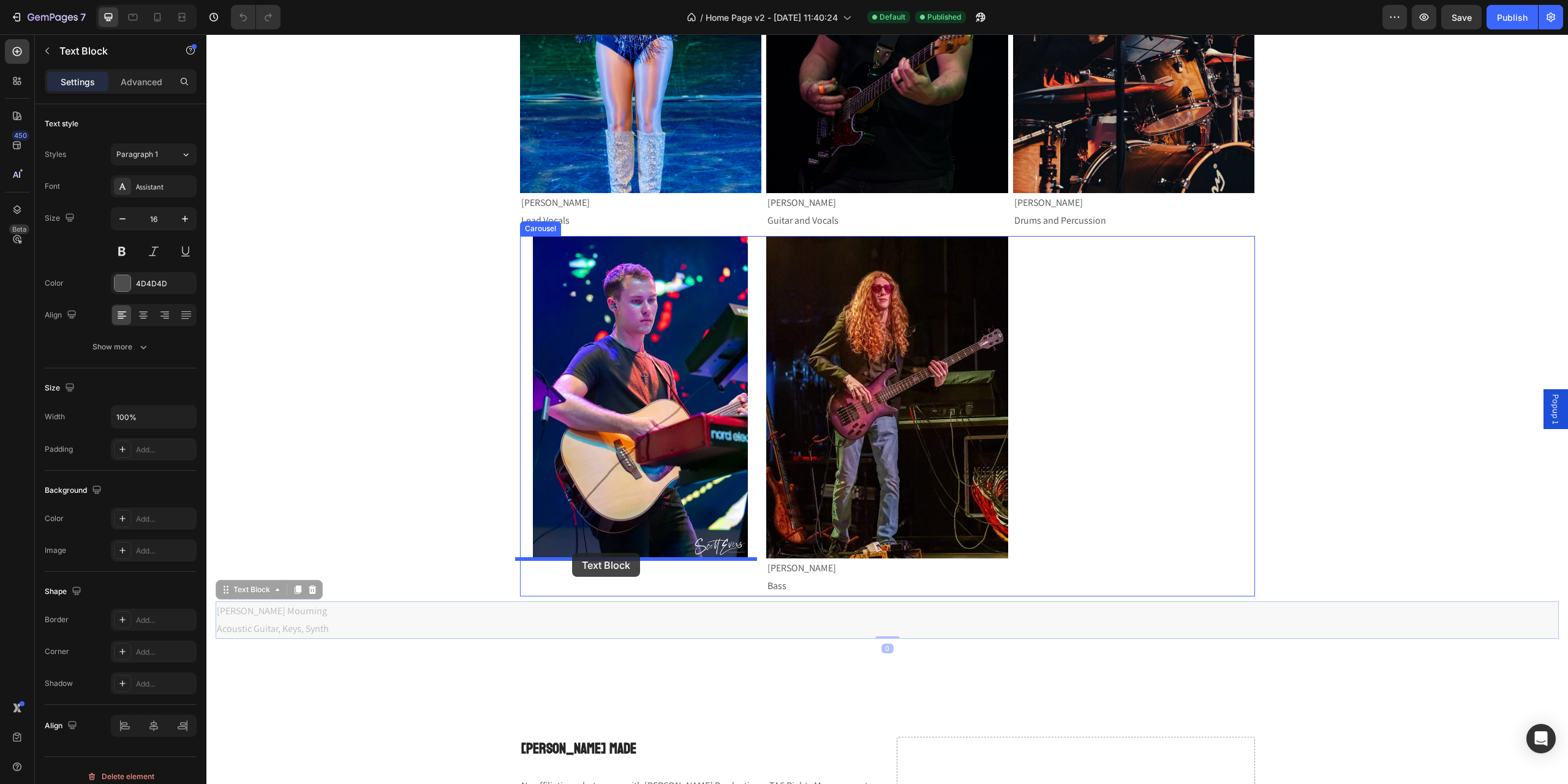
drag, startPoint x: 242, startPoint y: 588, endPoint x: 572, endPoint y: 553, distance: 331.9
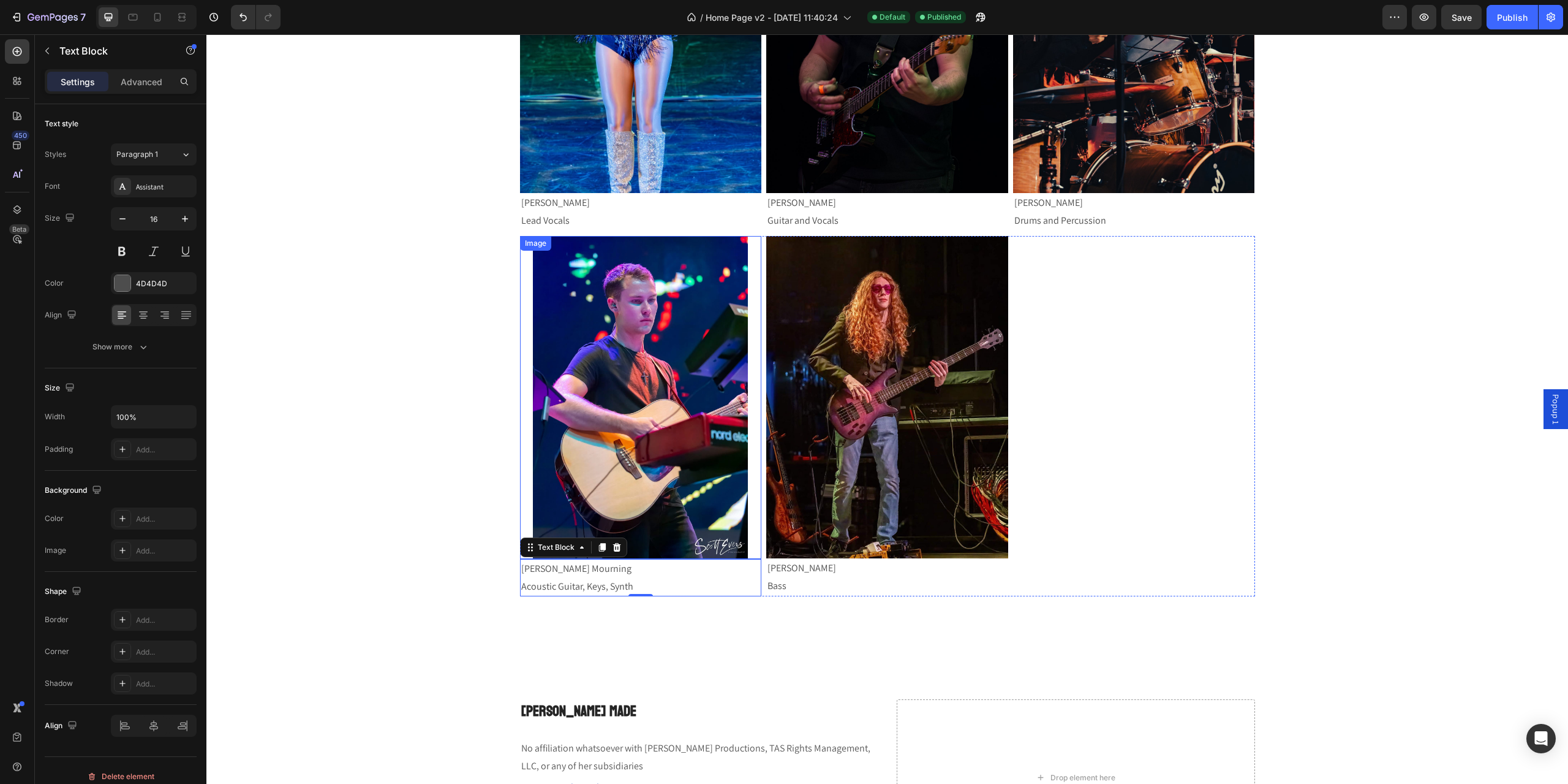
click at [543, 410] on img at bounding box center [640, 398] width 215 height 323
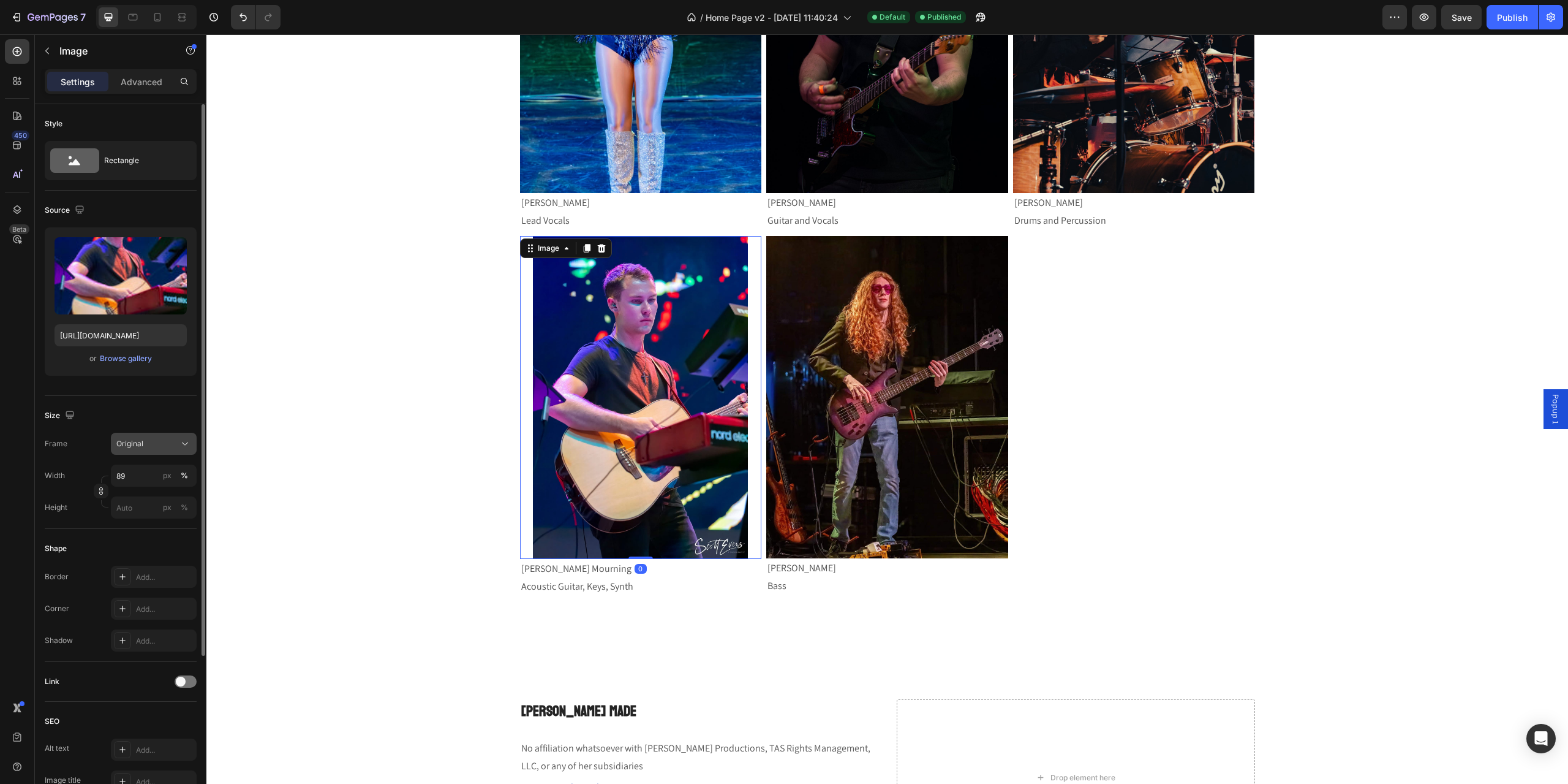
click at [156, 443] on div "Original" at bounding box center [146, 444] width 60 height 11
click at [144, 494] on div "Vertical" at bounding box center [151, 497] width 71 height 12
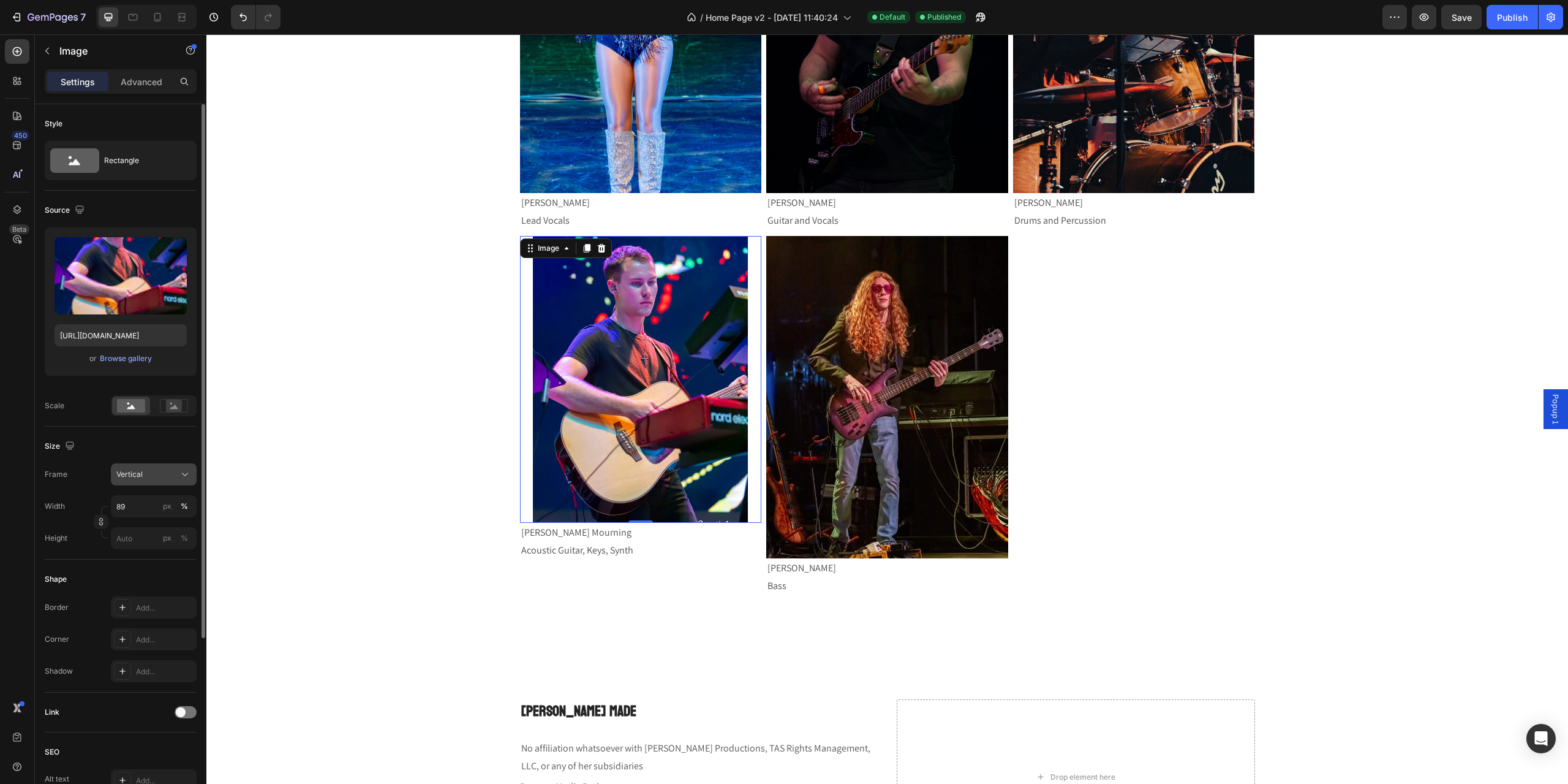
click at [147, 464] on button "Vertical" at bounding box center [154, 474] width 86 height 22
click at [136, 445] on div "Size" at bounding box center [120, 446] width 152 height 20
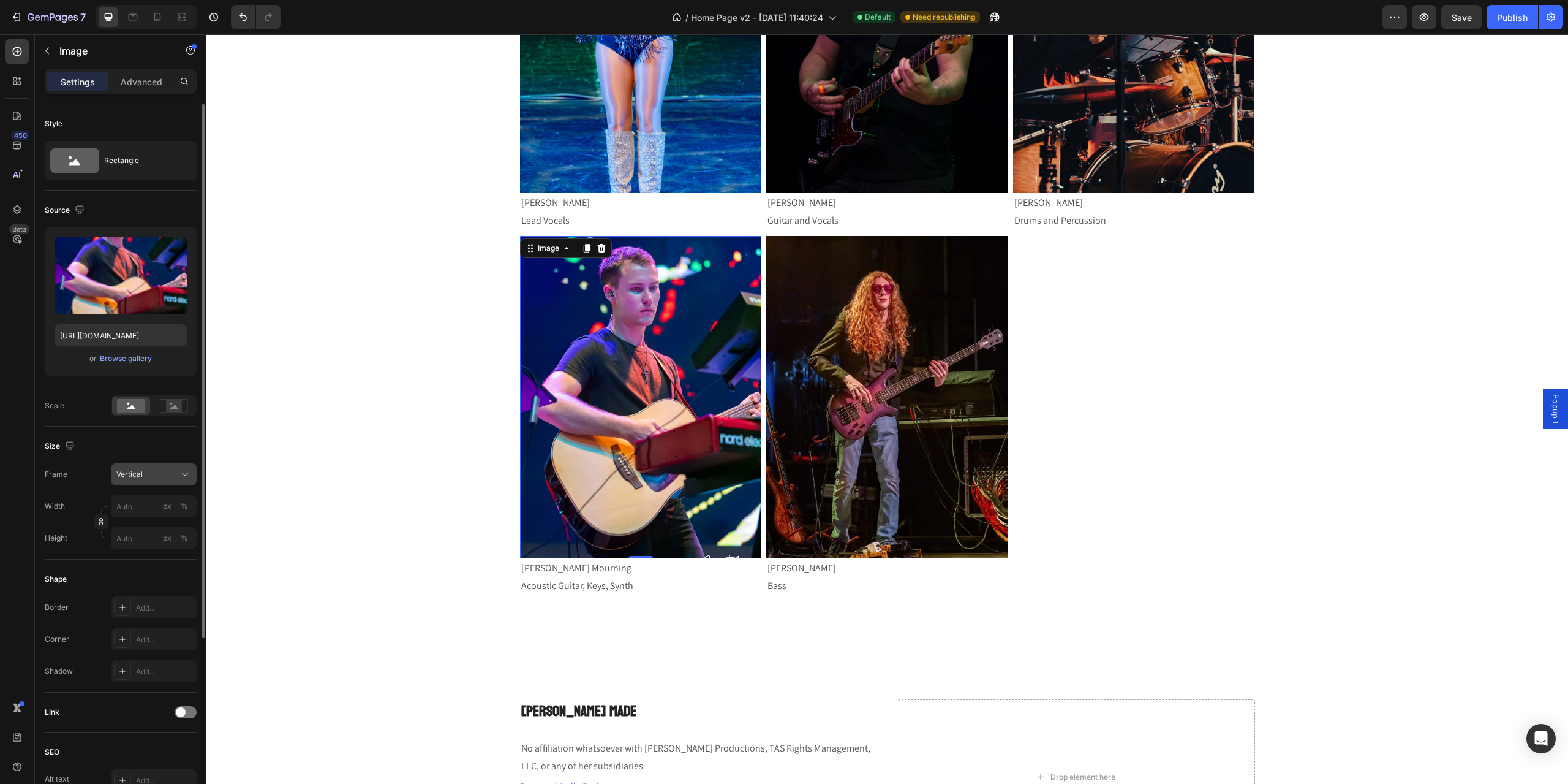
click at [161, 469] on div "Vertical" at bounding box center [146, 474] width 60 height 11
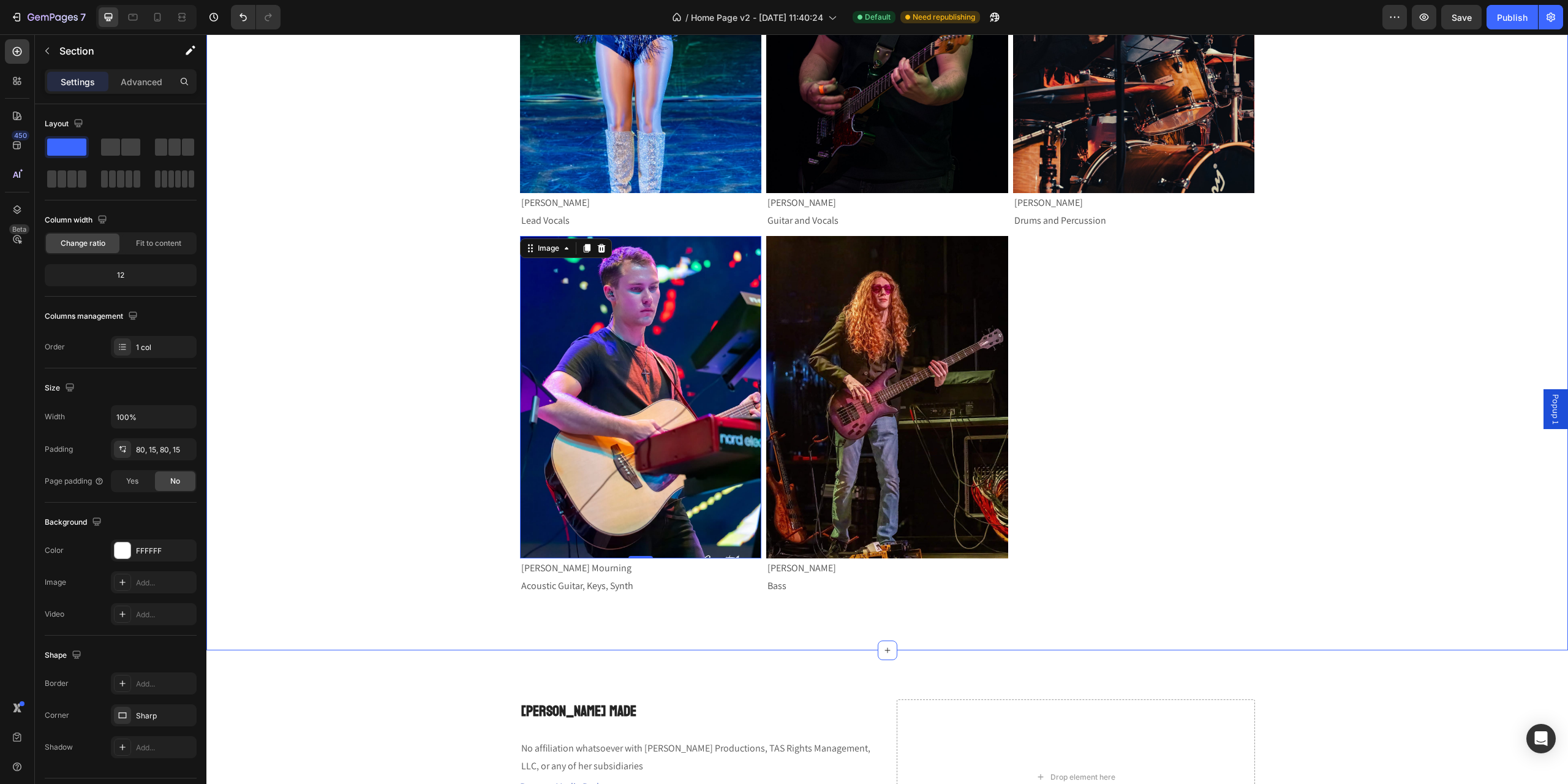
click at [335, 402] on div "Meet The Band Heading Drop element here Row Row Image Courtney Diamond Lead Voc…" at bounding box center [887, 199] width 1343 height 806
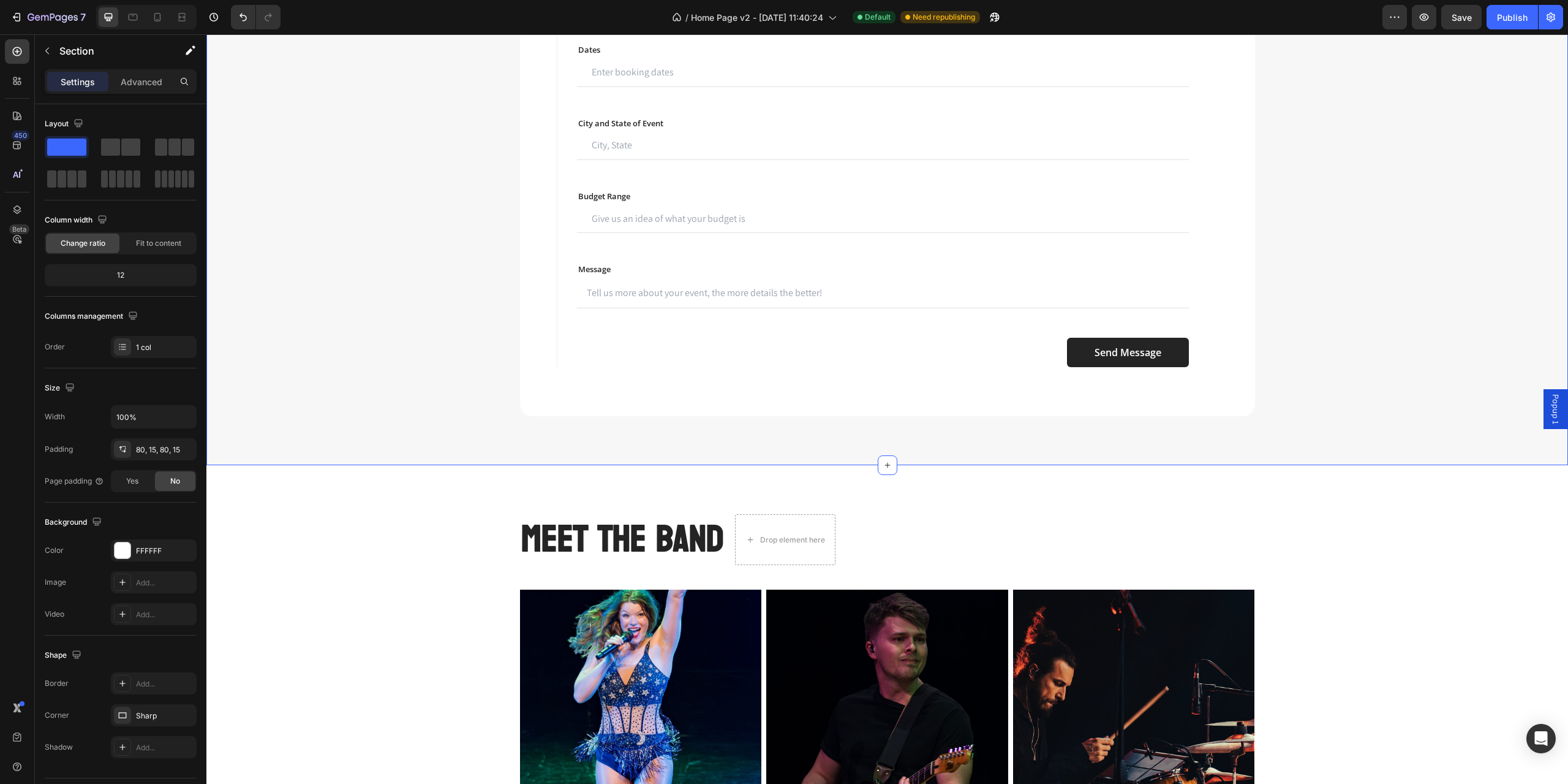
scroll to position [2574, 0]
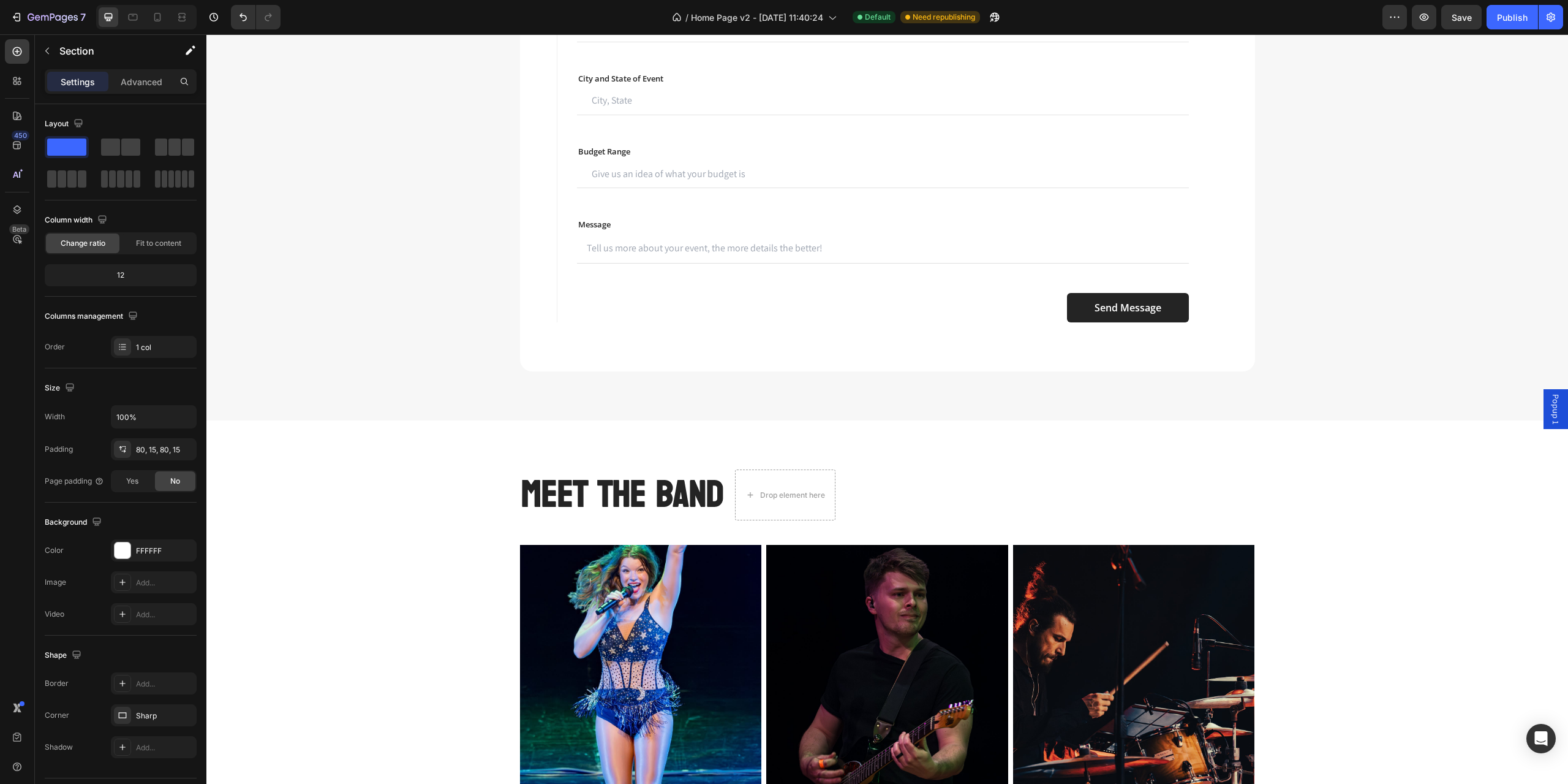
click at [607, 489] on h2 "Meet The Band" at bounding box center [623, 495] width 205 height 51
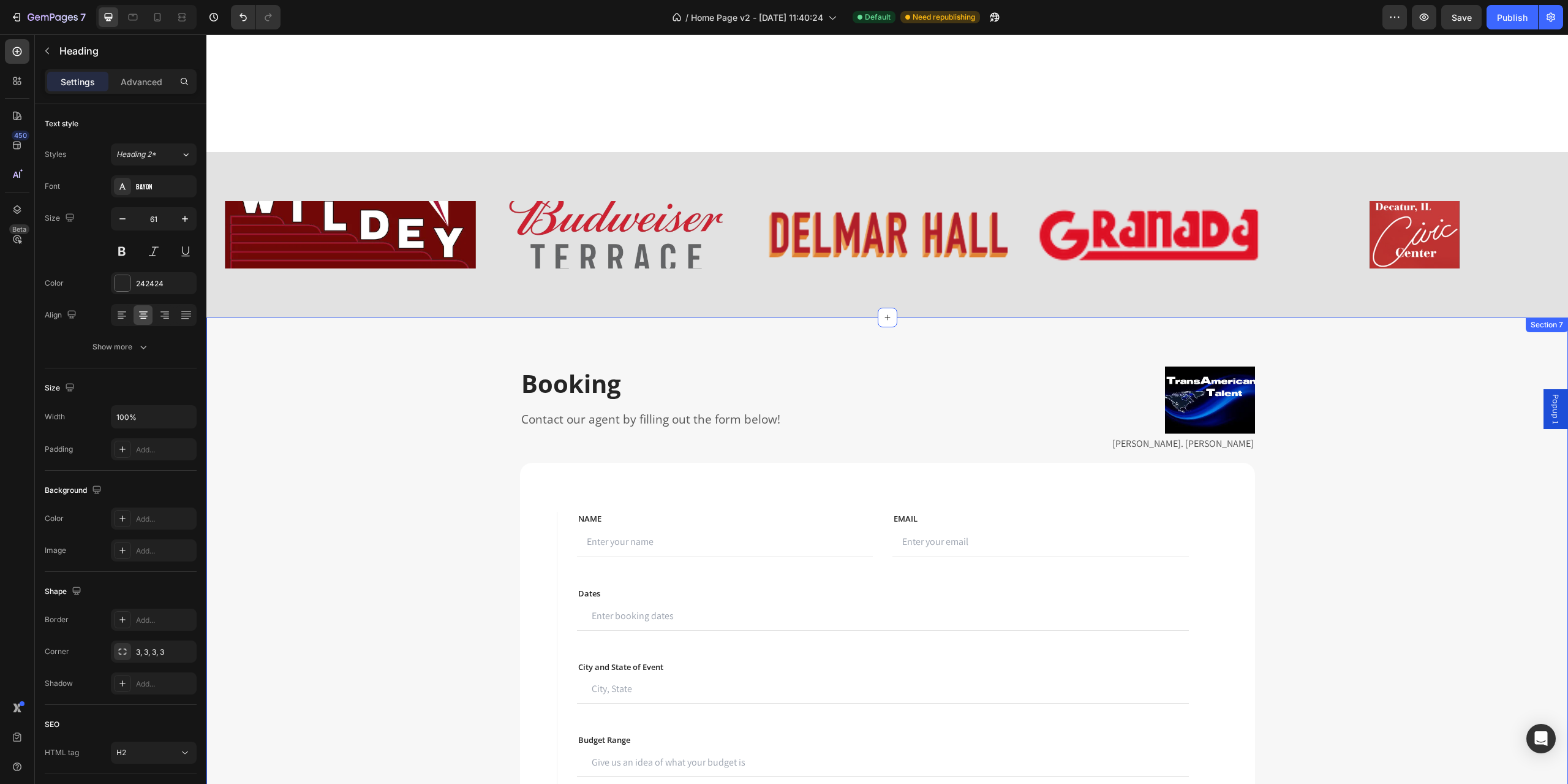
scroll to position [1900, 0]
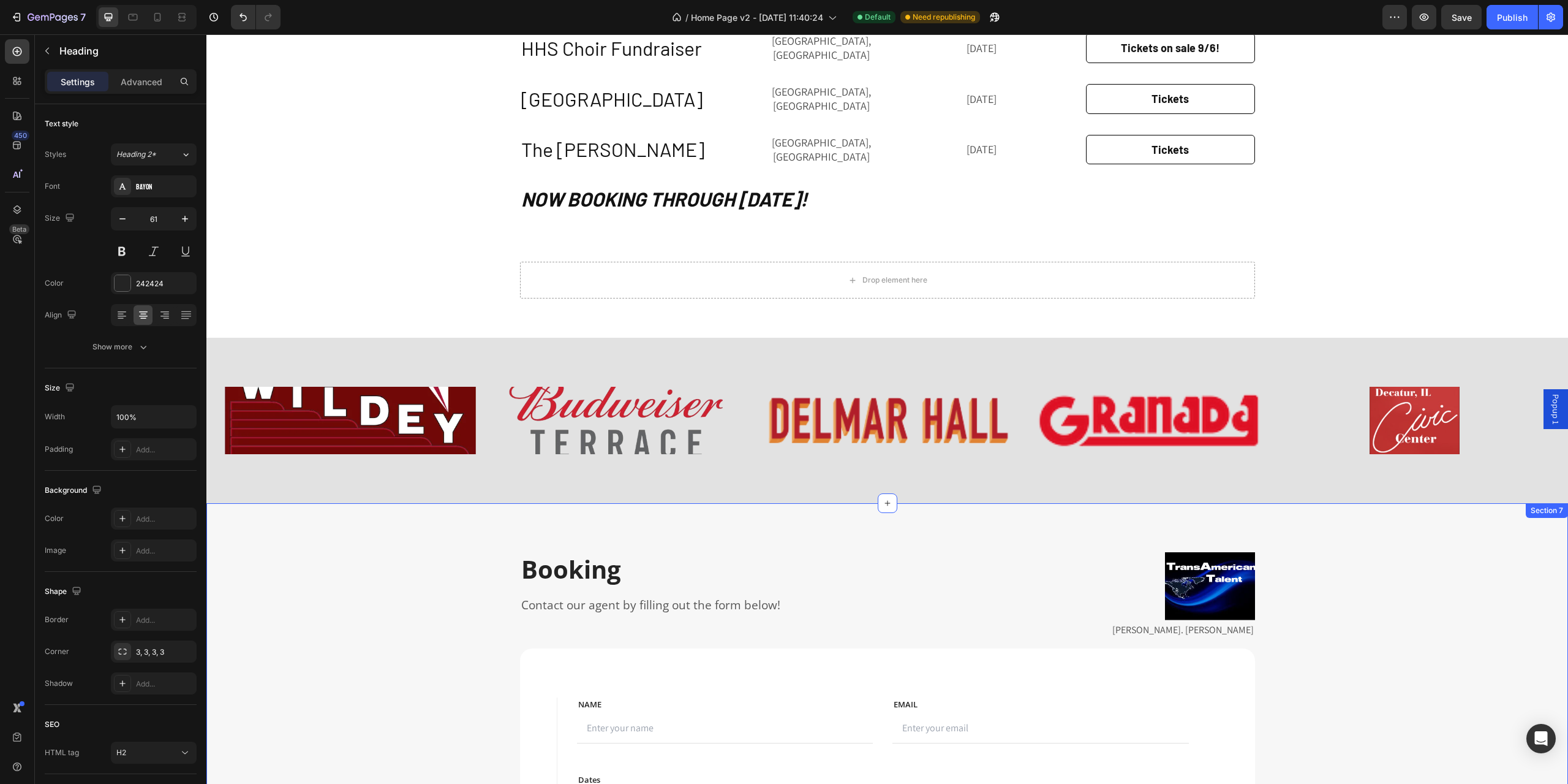
click at [560, 553] on p "Booking" at bounding box center [699, 569] width 355 height 32
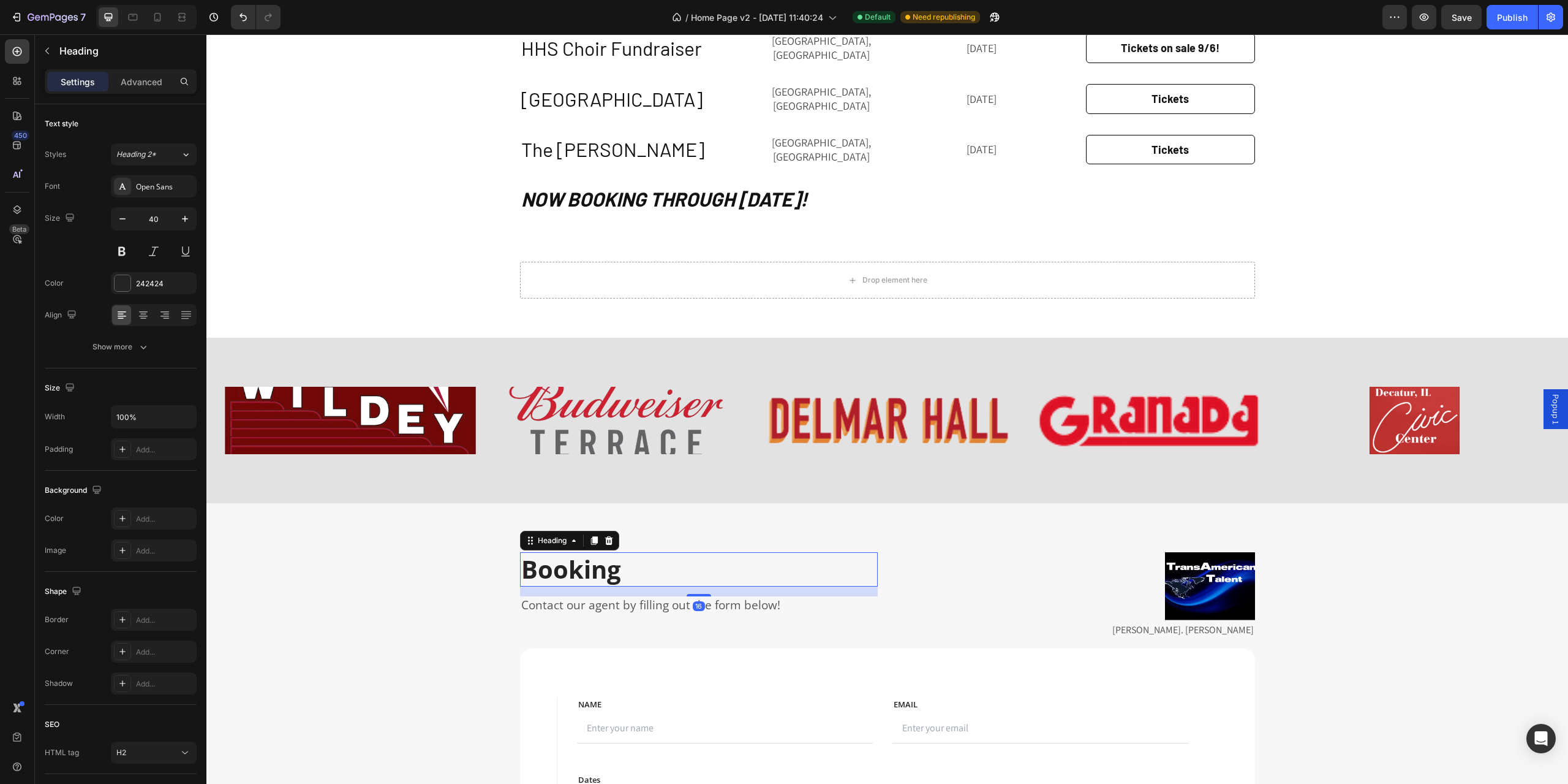
click at [561, 553] on p "Booking" at bounding box center [699, 569] width 355 height 32
click at [557, 553] on p "Booking" at bounding box center [699, 569] width 355 height 32
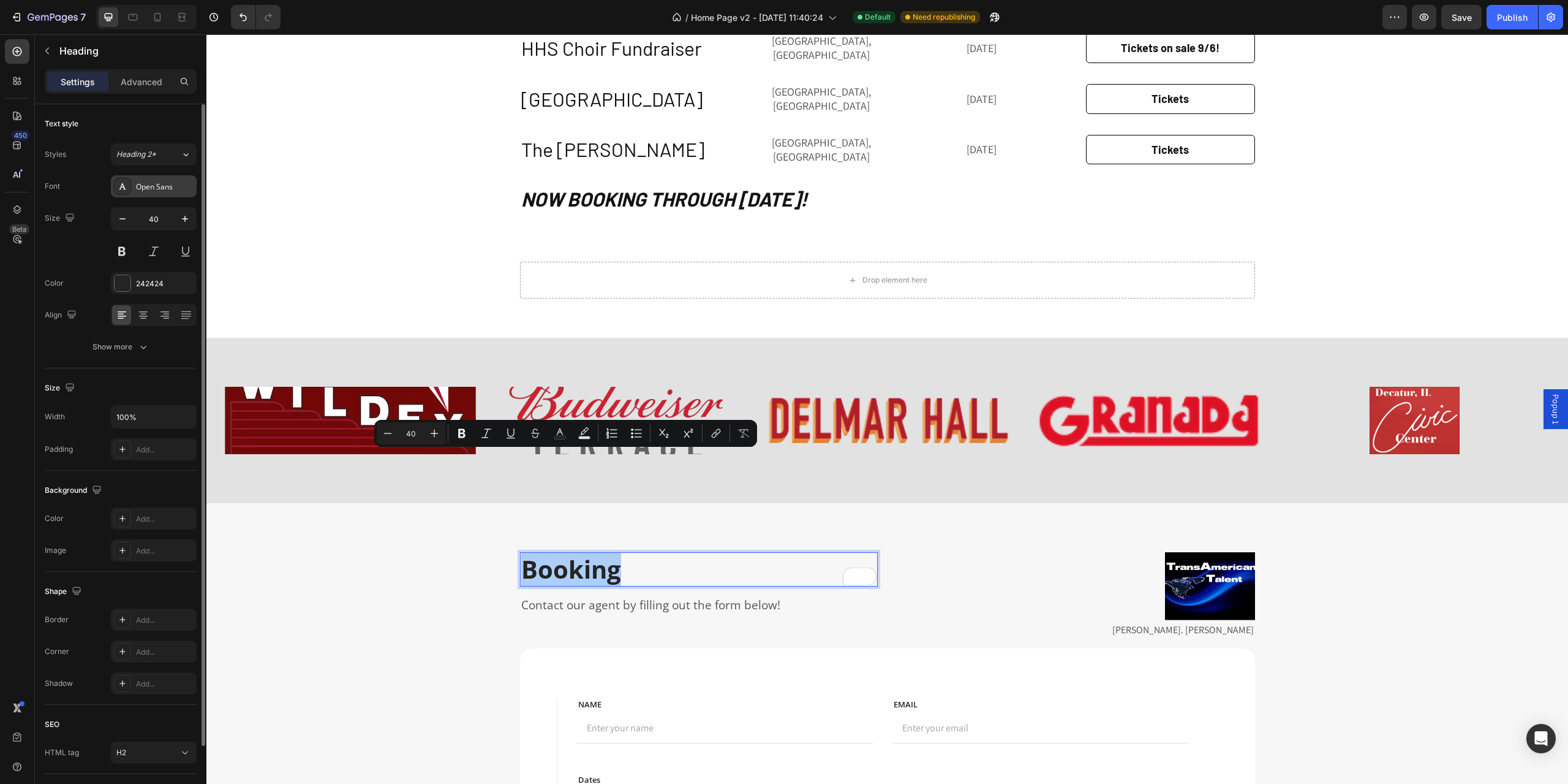
click at [174, 189] on div "Open Sans" at bounding box center [165, 187] width 58 height 11
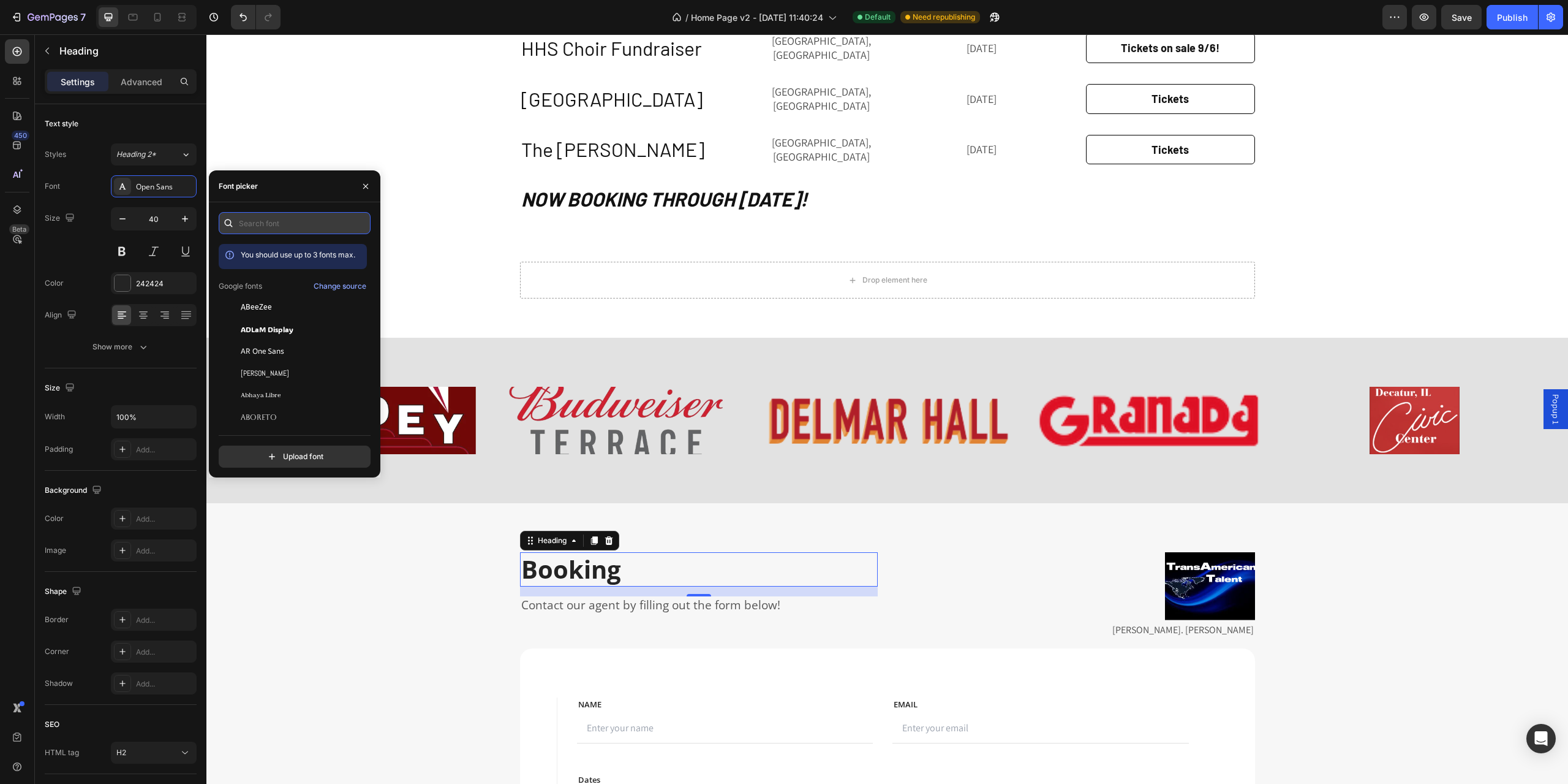
click at [289, 231] on input "text" at bounding box center [294, 223] width 152 height 22
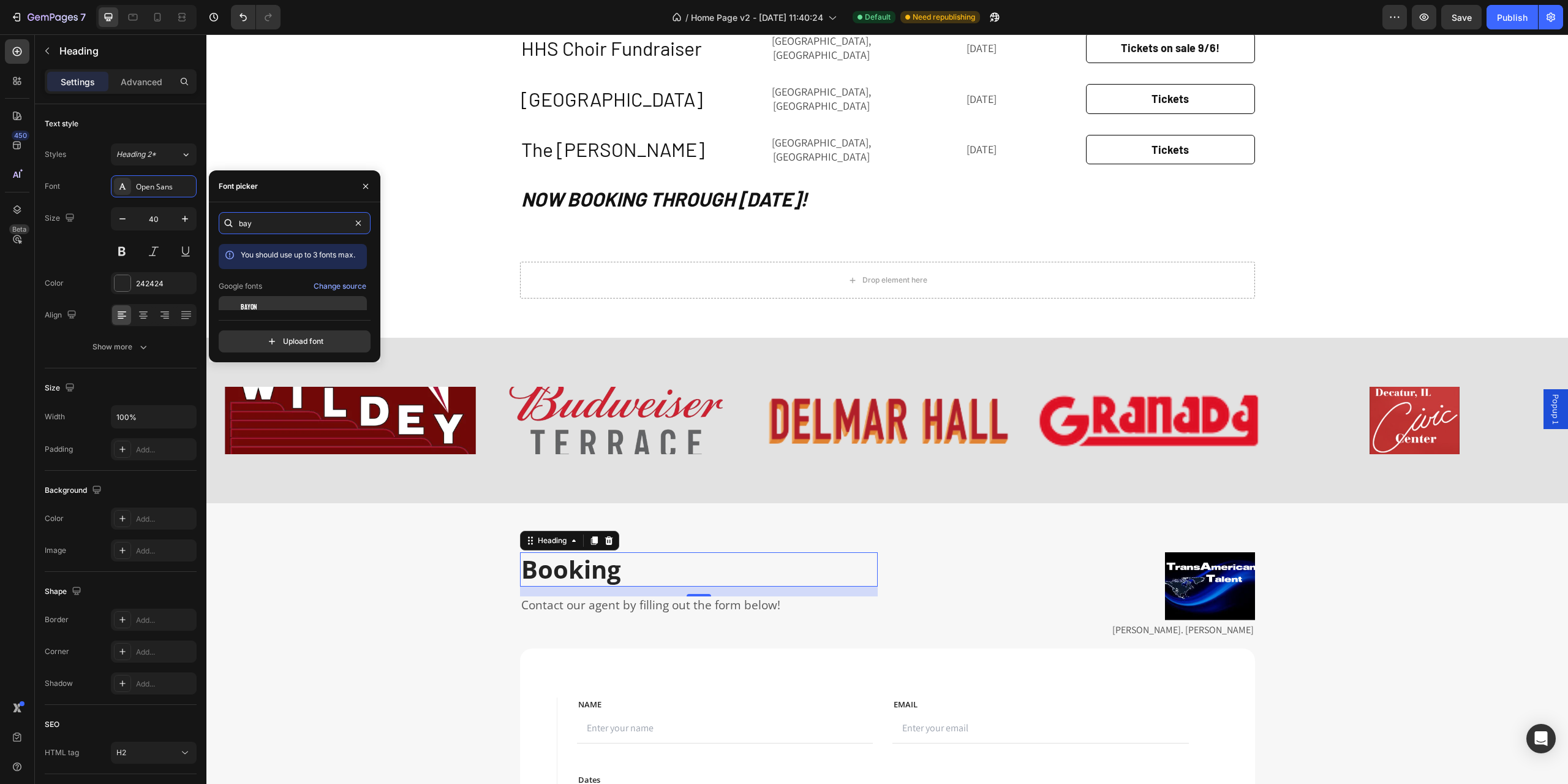
type input "bay"
click at [241, 309] on span "Bayon" at bounding box center [249, 307] width 17 height 11
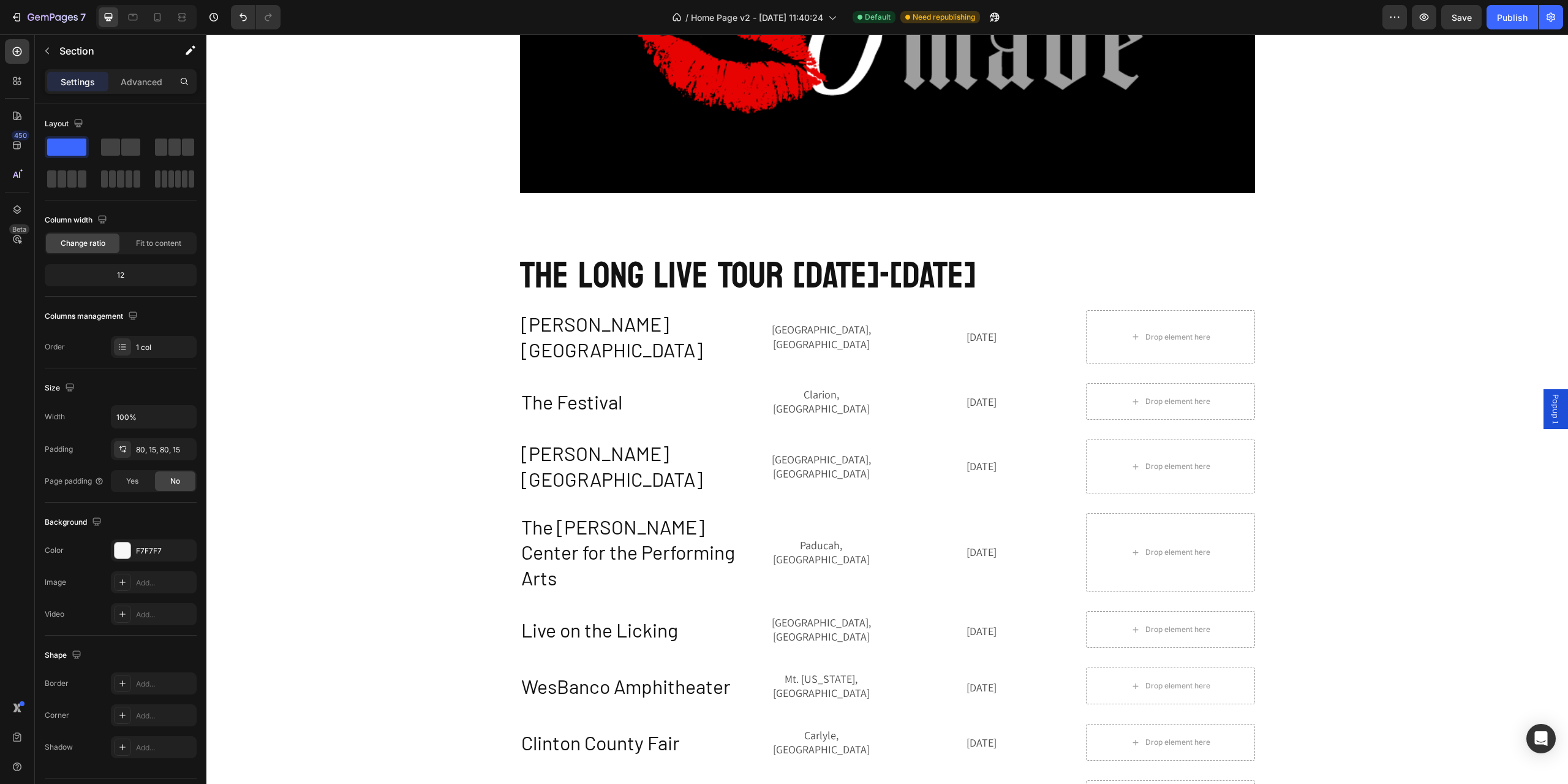
scroll to position [674, 0]
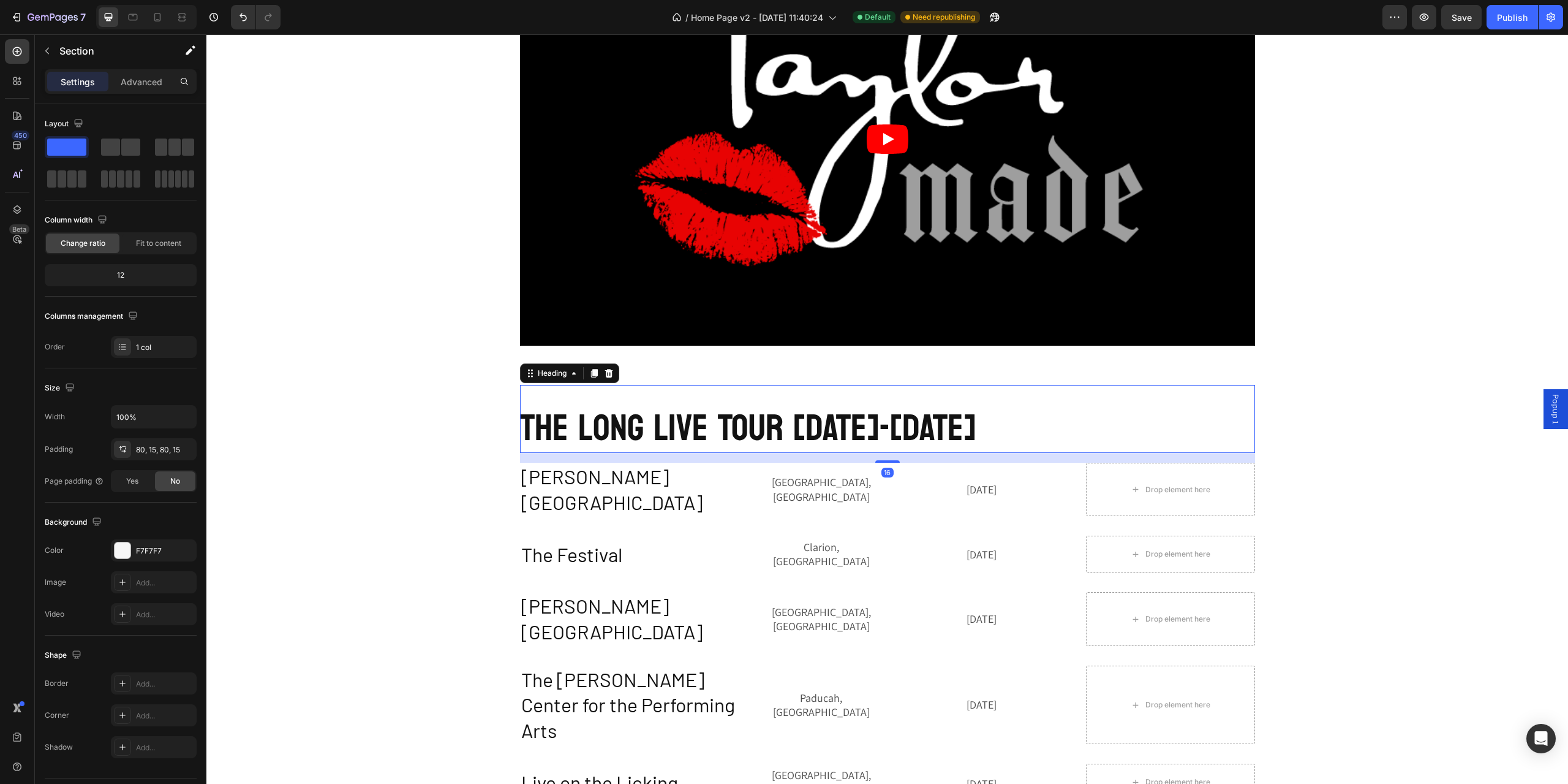
click at [600, 440] on h2 "THe Long Live Tour 2025-2026" at bounding box center [888, 418] width 735 height 68
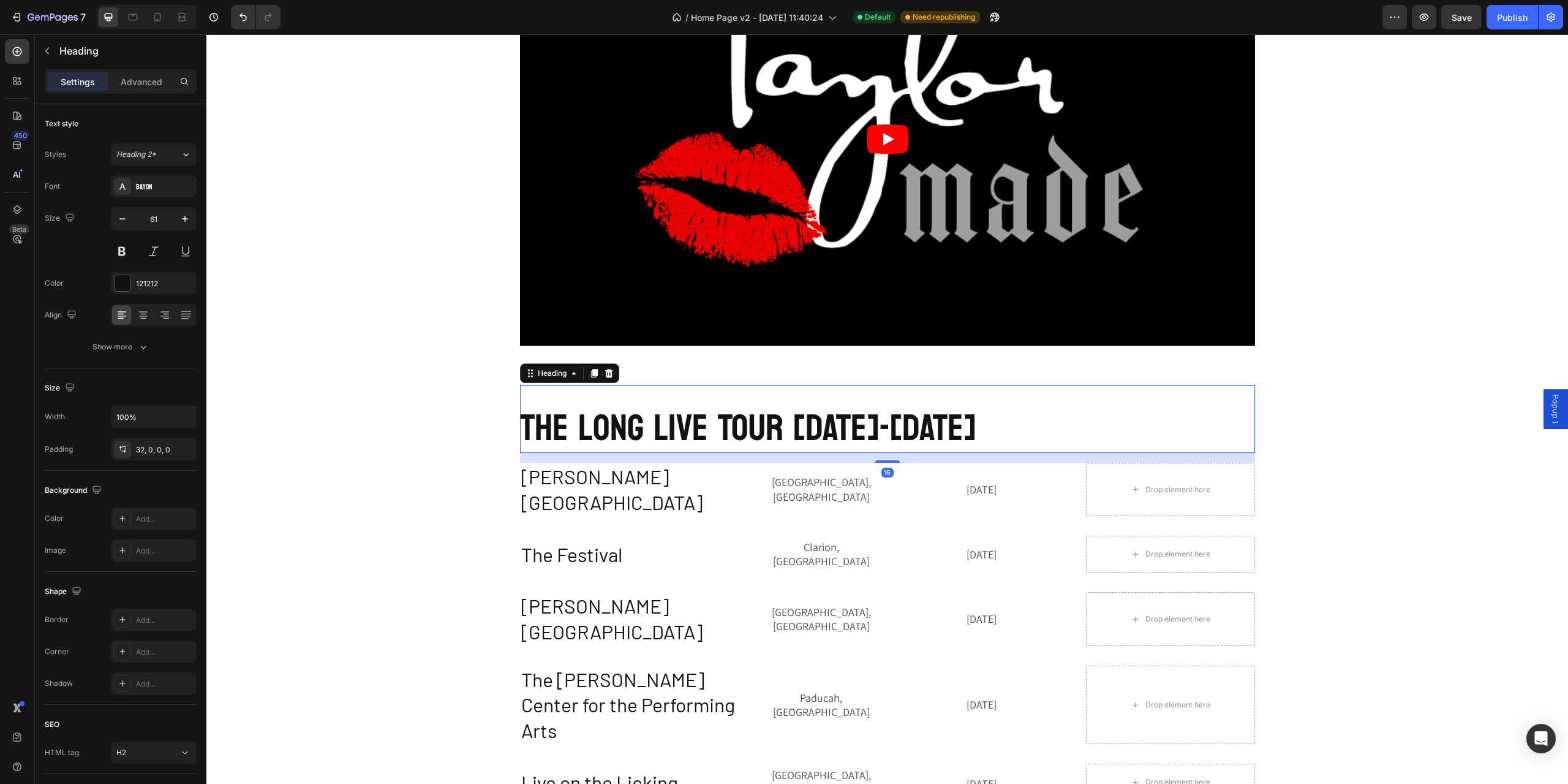
click at [617, 430] on h2 "THe Long Live Tour 2025-2026" at bounding box center [888, 418] width 735 height 68
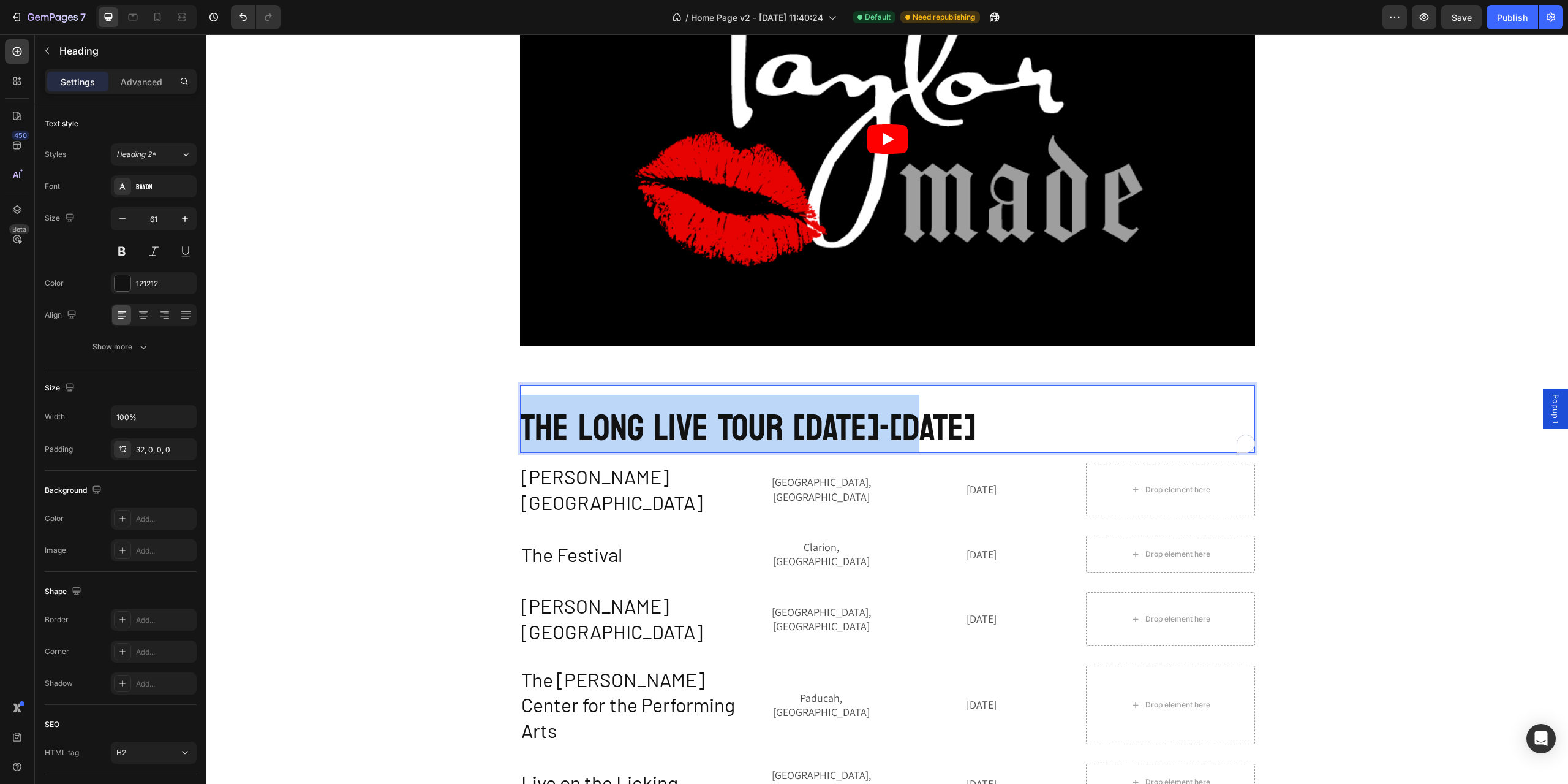
click at [617, 430] on p "THe Long Live Tour 2025-2026" at bounding box center [888, 428] width 735 height 49
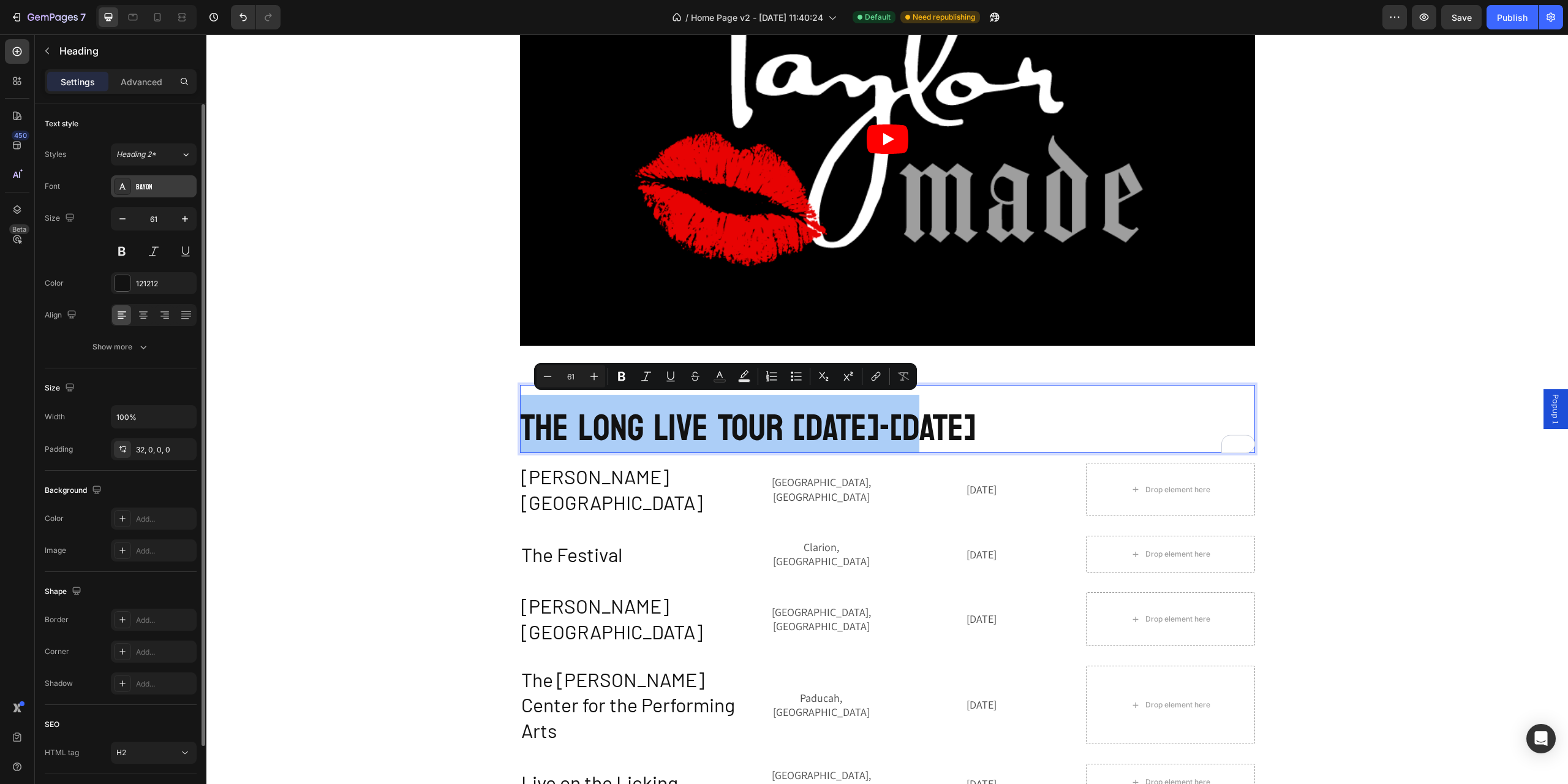
click at [149, 179] on div "Bayon" at bounding box center [154, 187] width 86 height 22
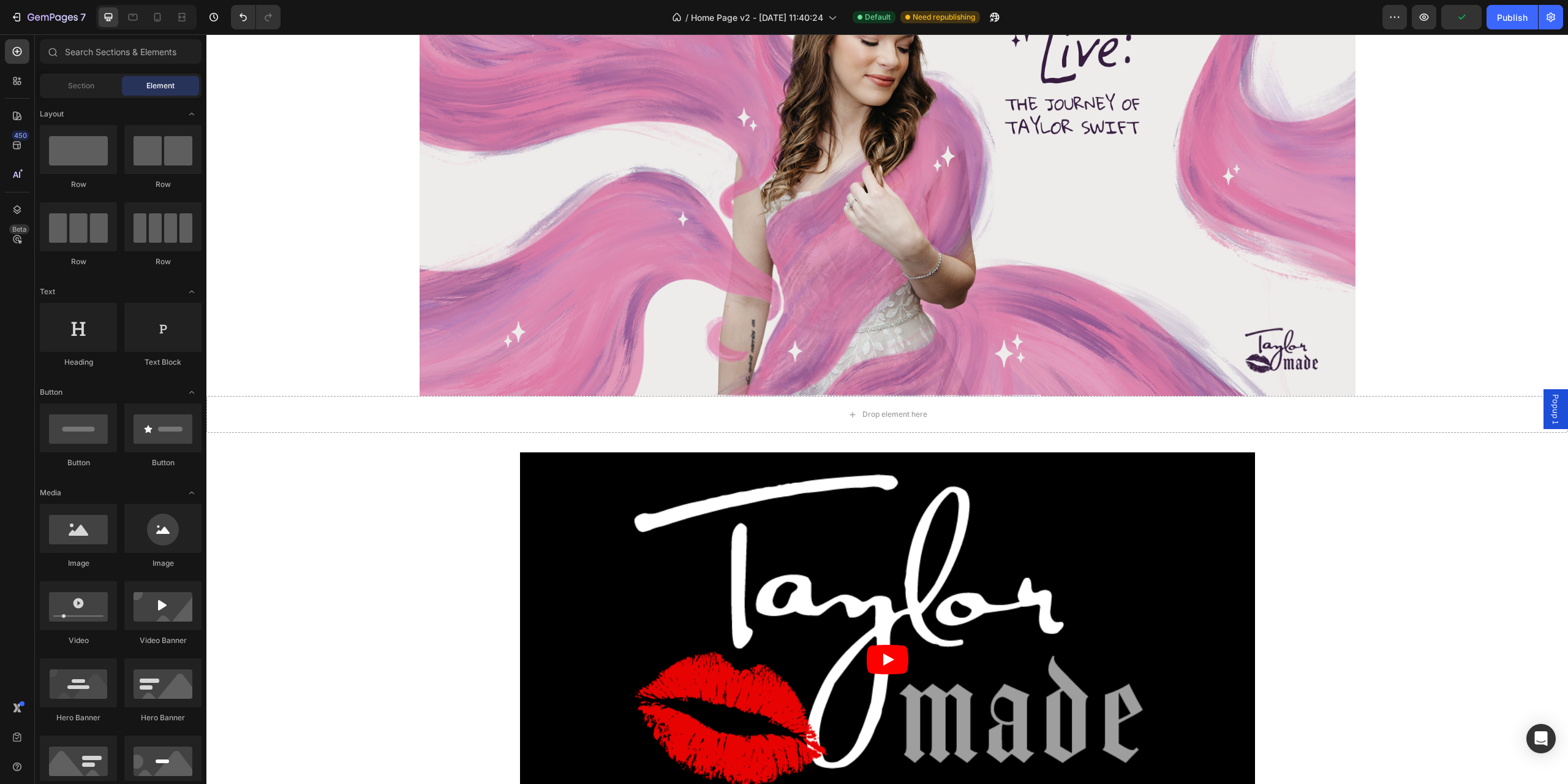
scroll to position [0, 0]
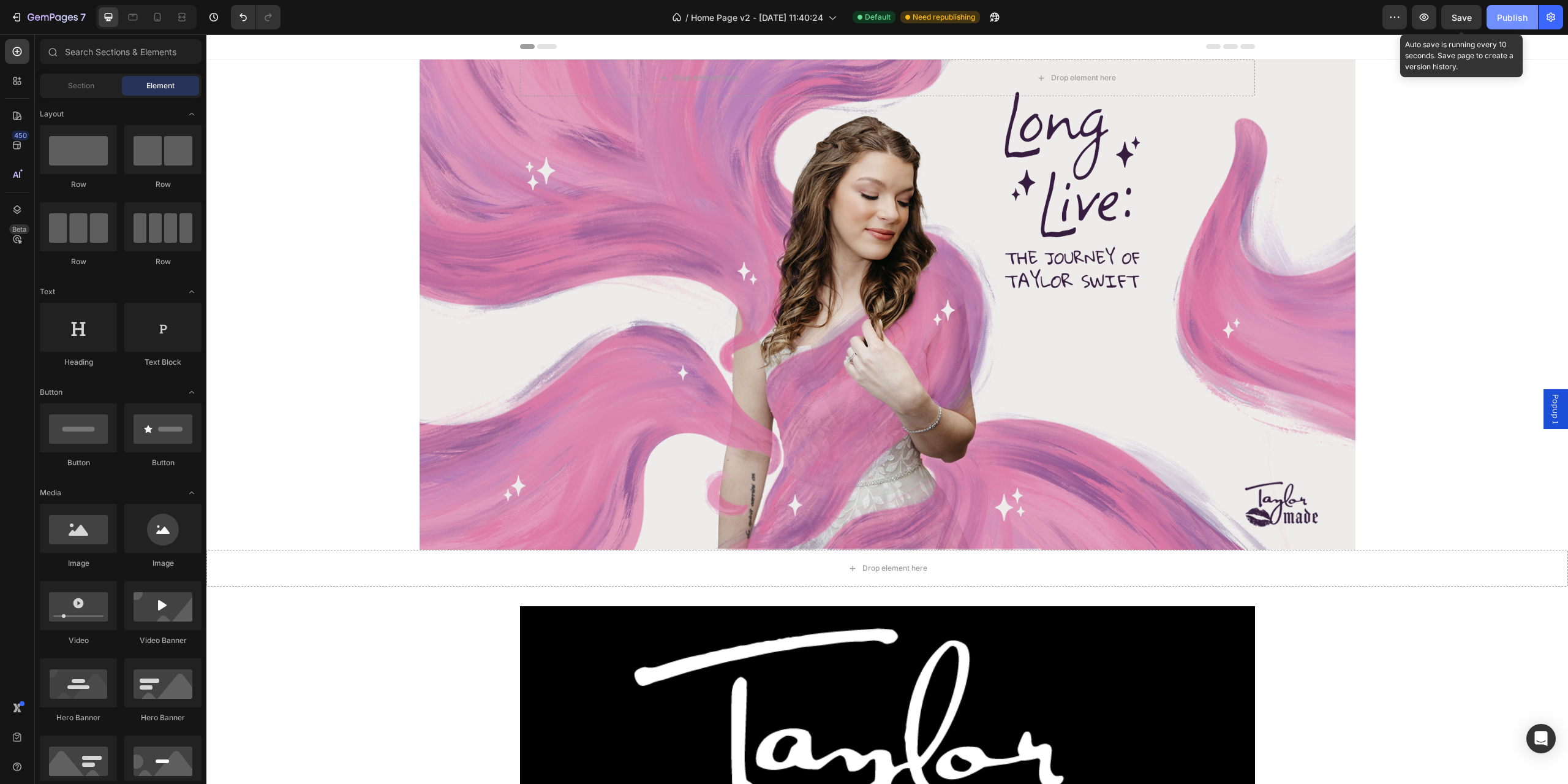
click at [1508, 13] on div "Publish" at bounding box center [1512, 18] width 31 height 13
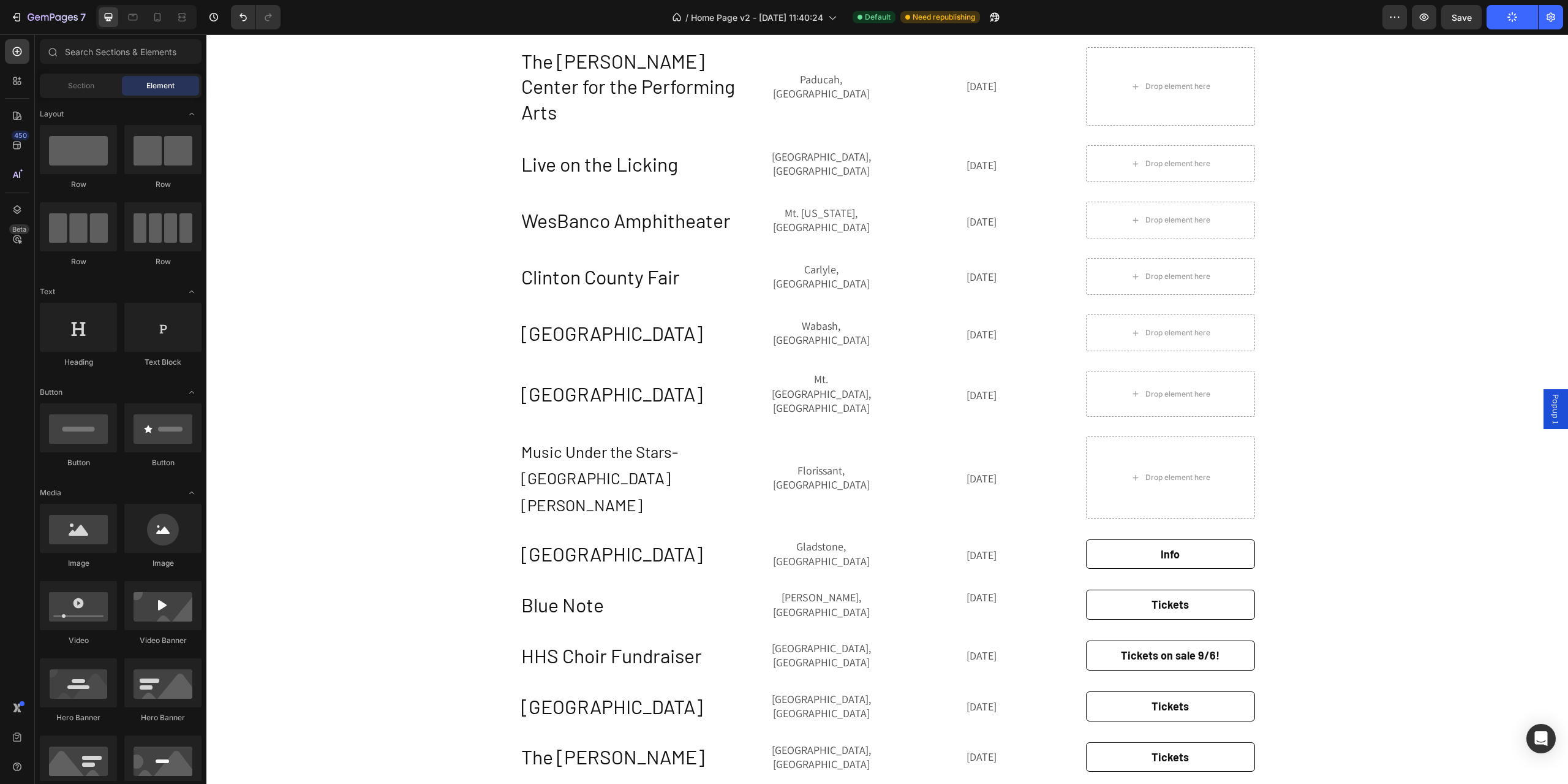
scroll to position [1349, 0]
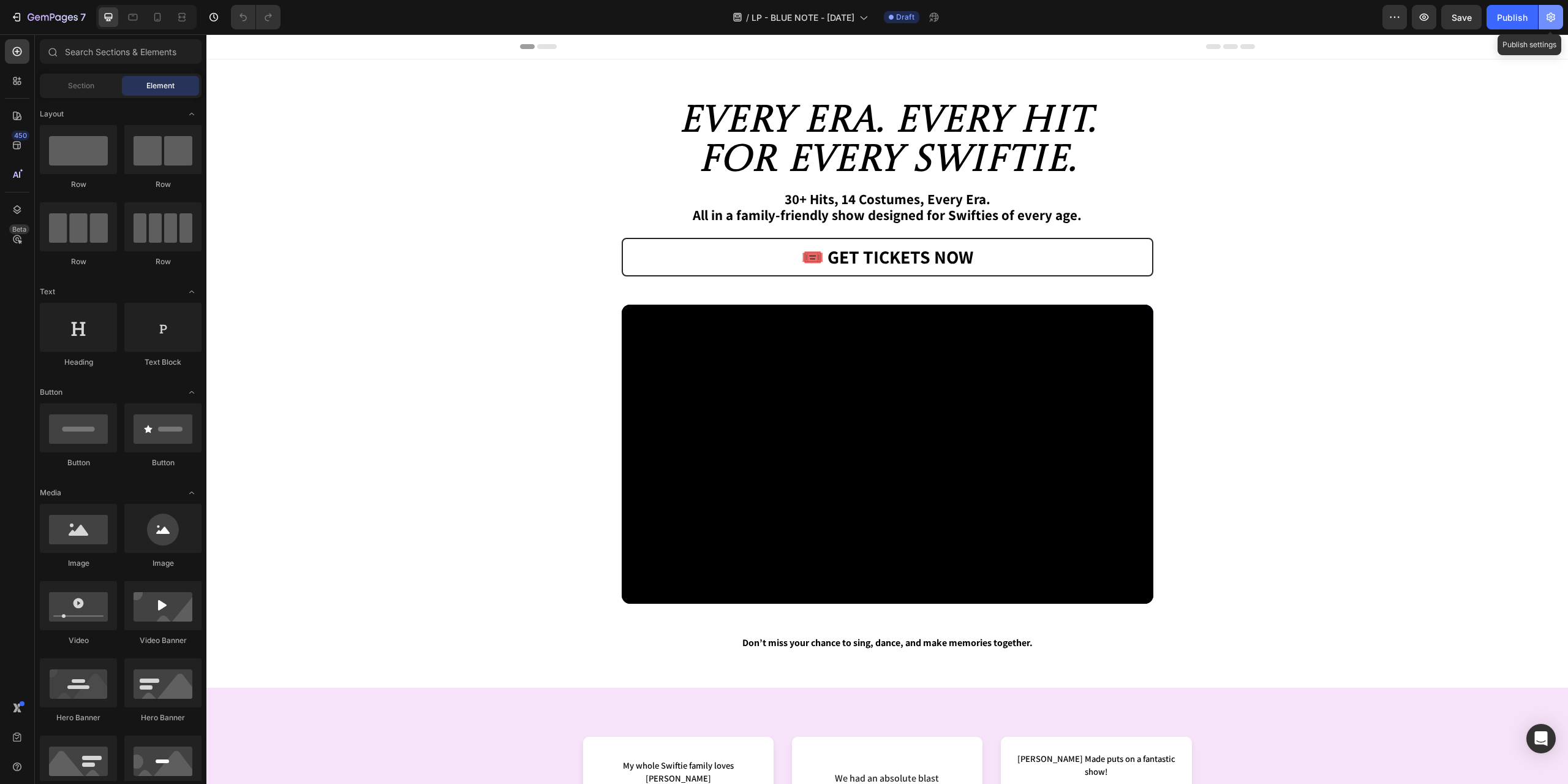
click at [1551, 19] on icon "button" at bounding box center [1550, 17] width 12 height 12
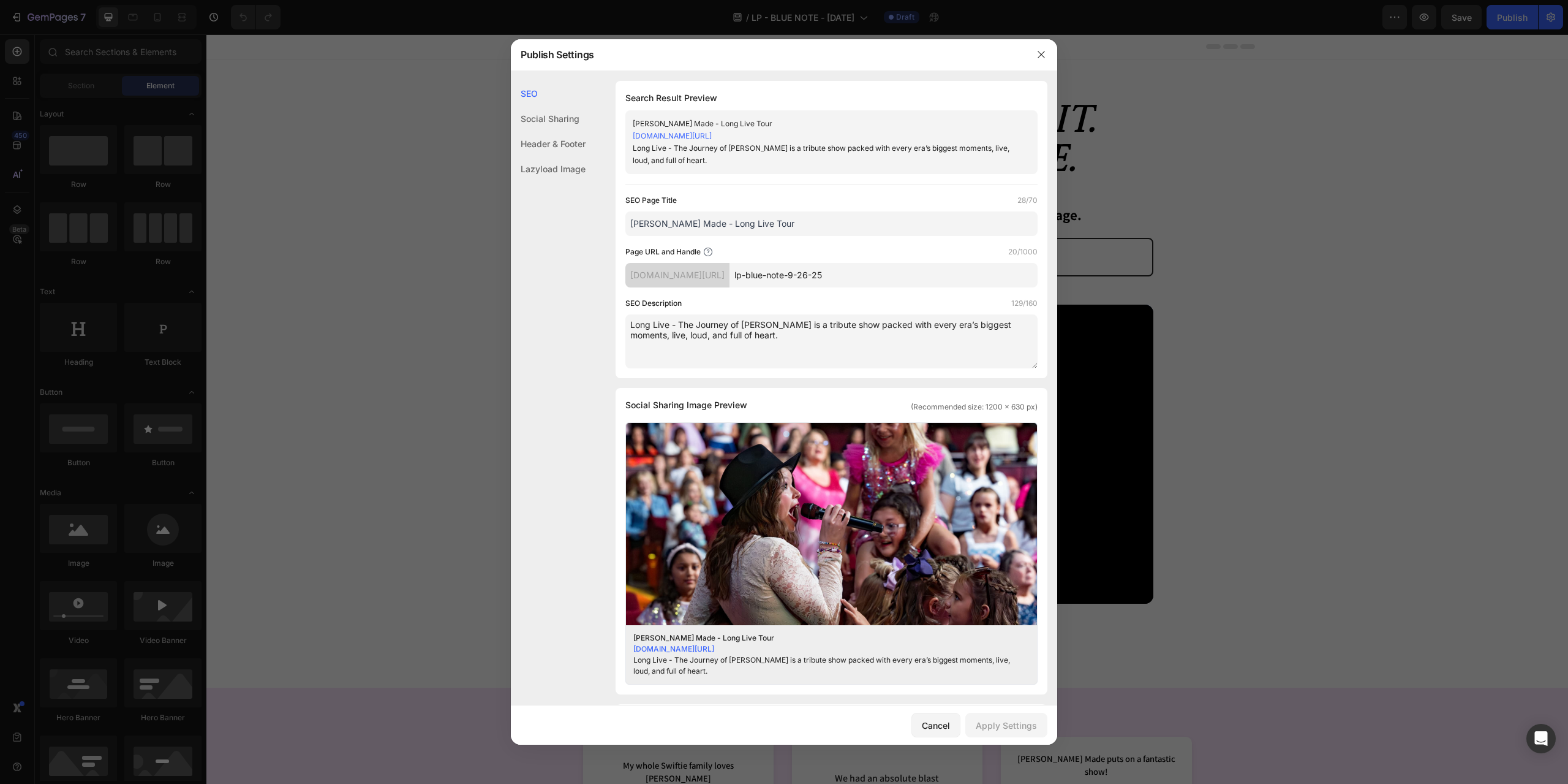
drag, startPoint x: 758, startPoint y: 275, endPoint x: 908, endPoint y: 267, distance: 150.2
click at [908, 267] on input "lp-blue-note-9-26-25" at bounding box center [883, 275] width 308 height 24
type input "blue-note"
click at [1005, 722] on div "Apply Settings" at bounding box center [1006, 725] width 62 height 13
click at [938, 727] on div "Cancel" at bounding box center [936, 725] width 28 height 13
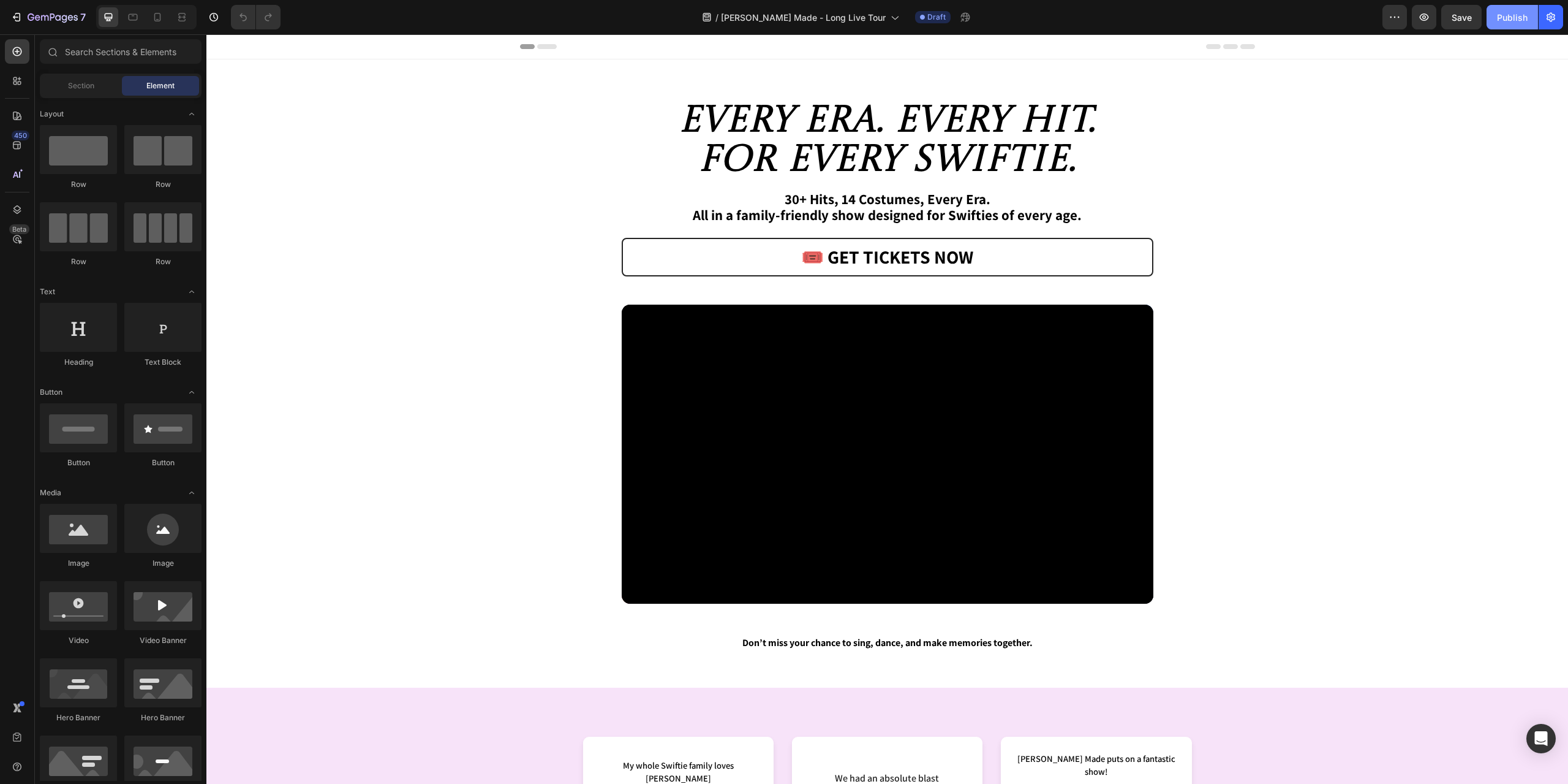
click at [1505, 17] on div "Publish" at bounding box center [1512, 18] width 31 height 13
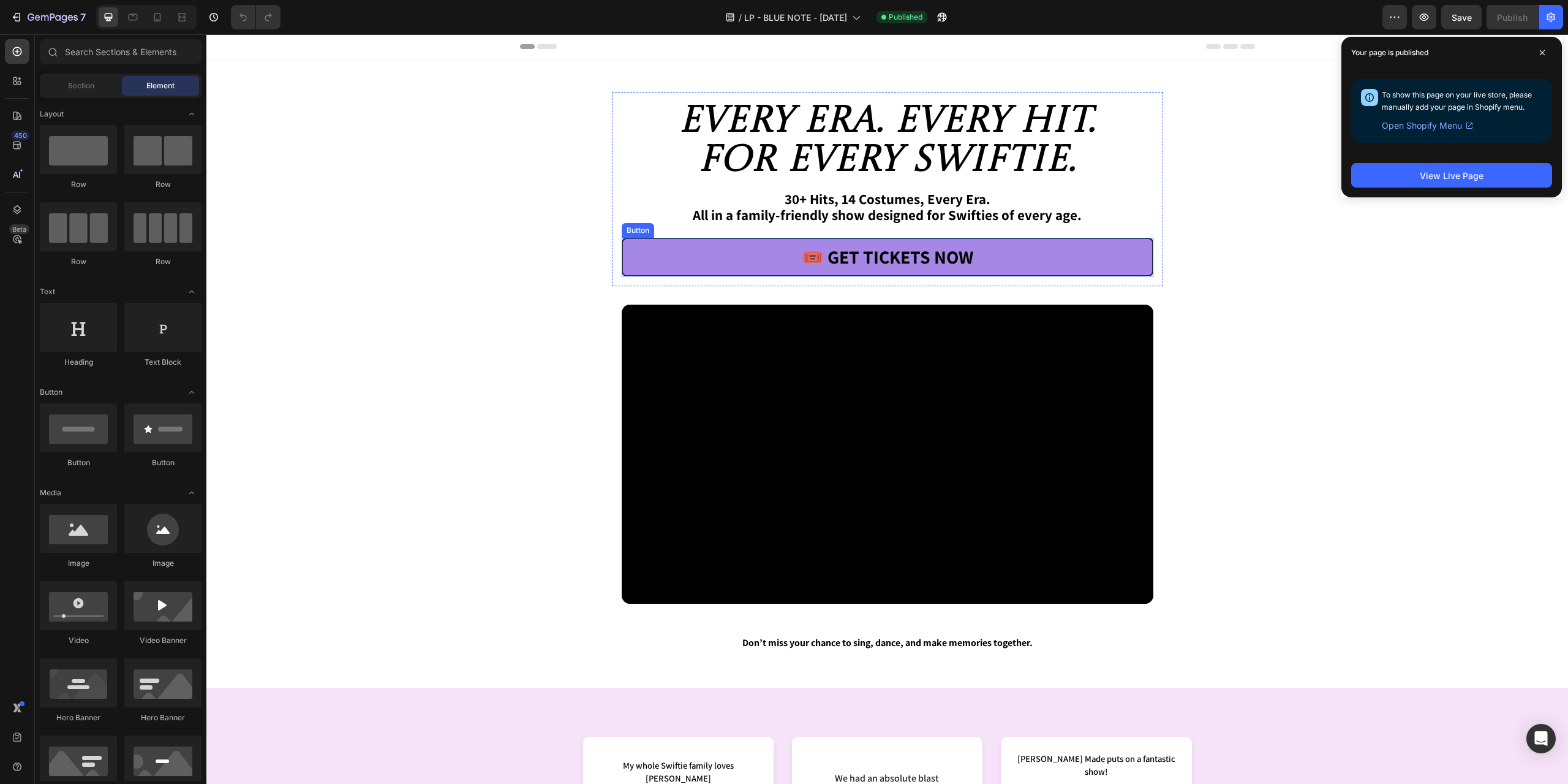
click at [677, 246] on link "🎟️ Get Tickets Now" at bounding box center [888, 257] width 532 height 38
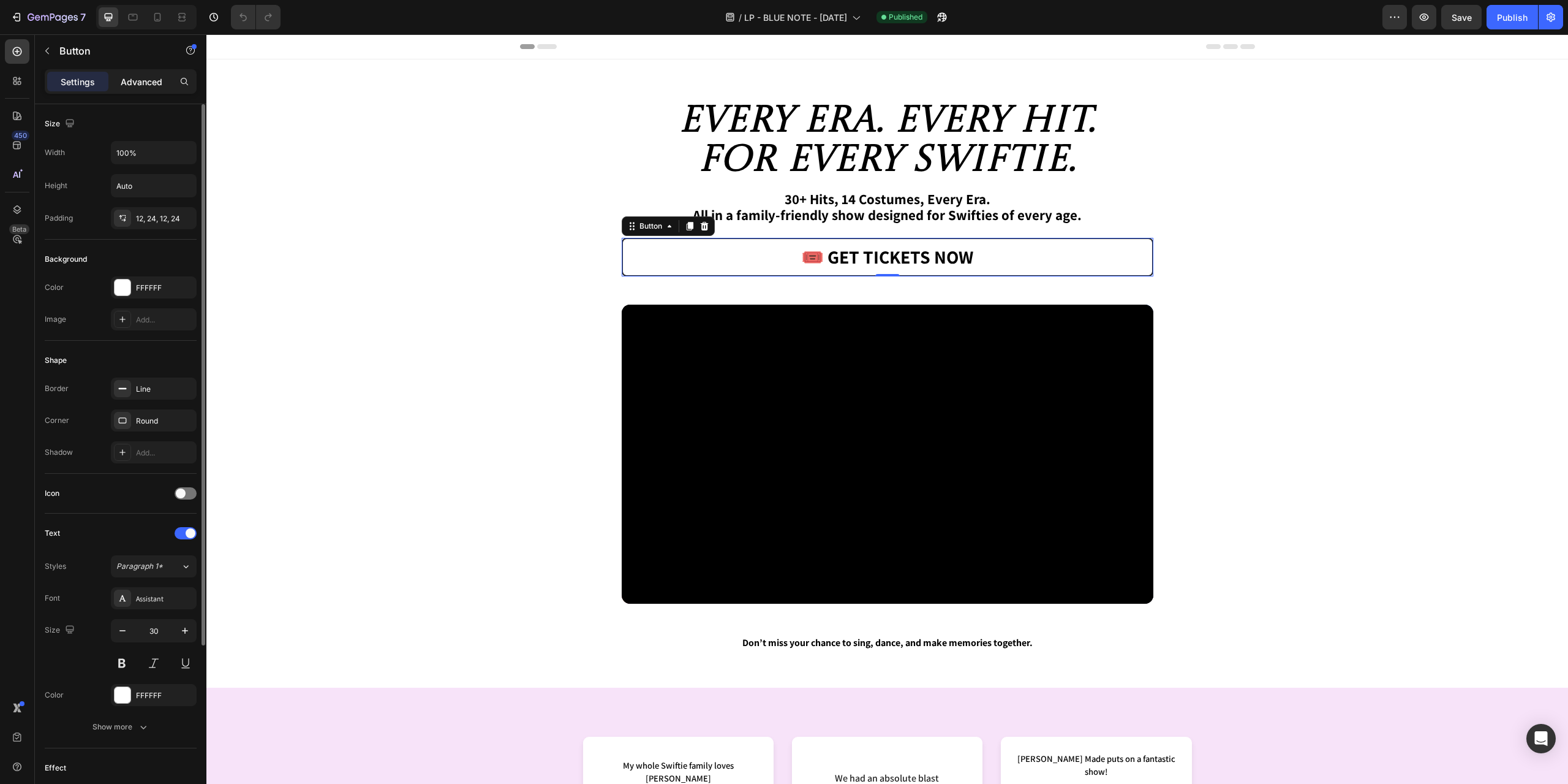
click at [141, 91] on div "Advanced" at bounding box center [142, 81] width 62 height 20
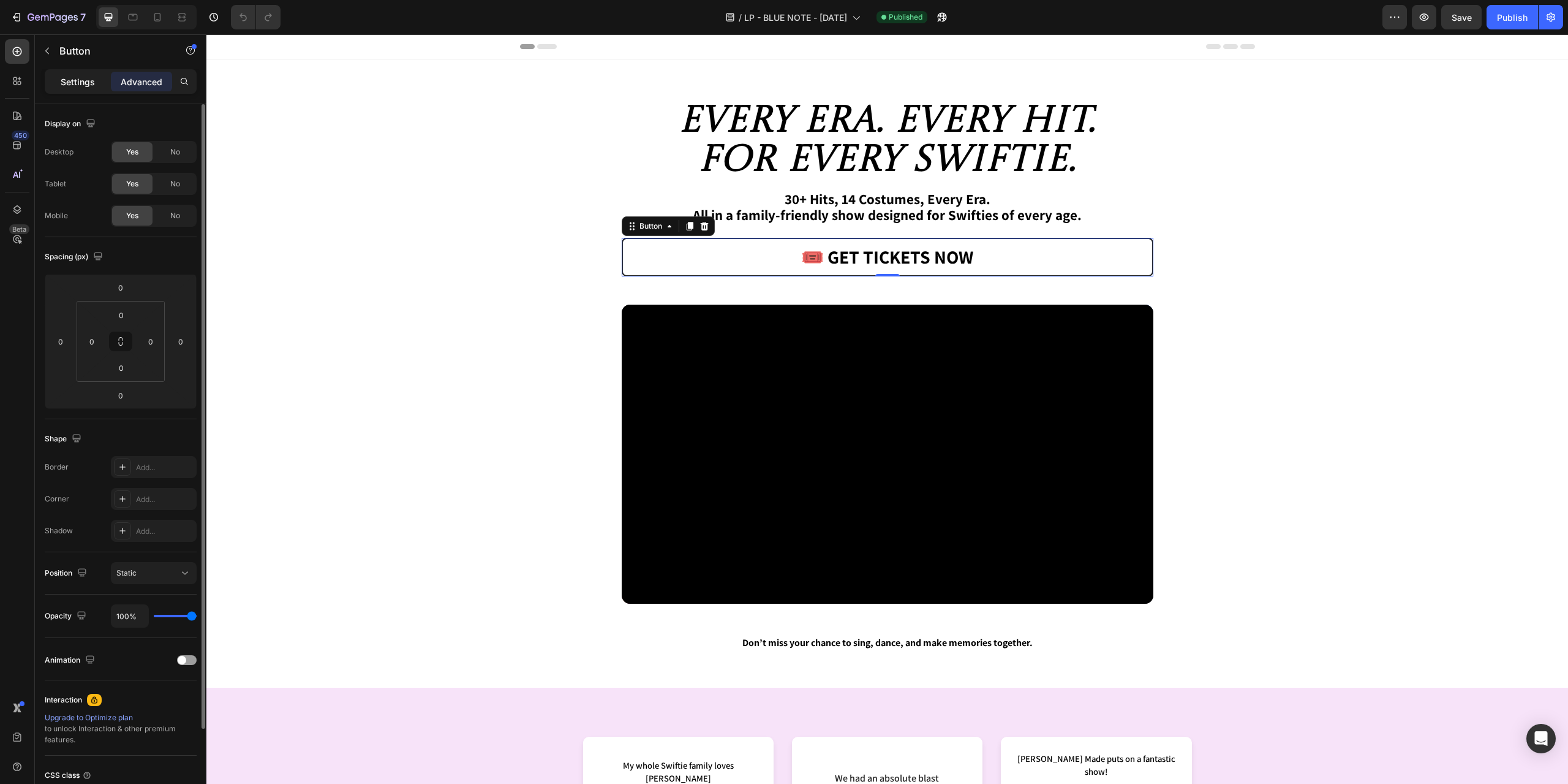
click at [75, 88] on p "Settings" at bounding box center [77, 82] width 35 height 13
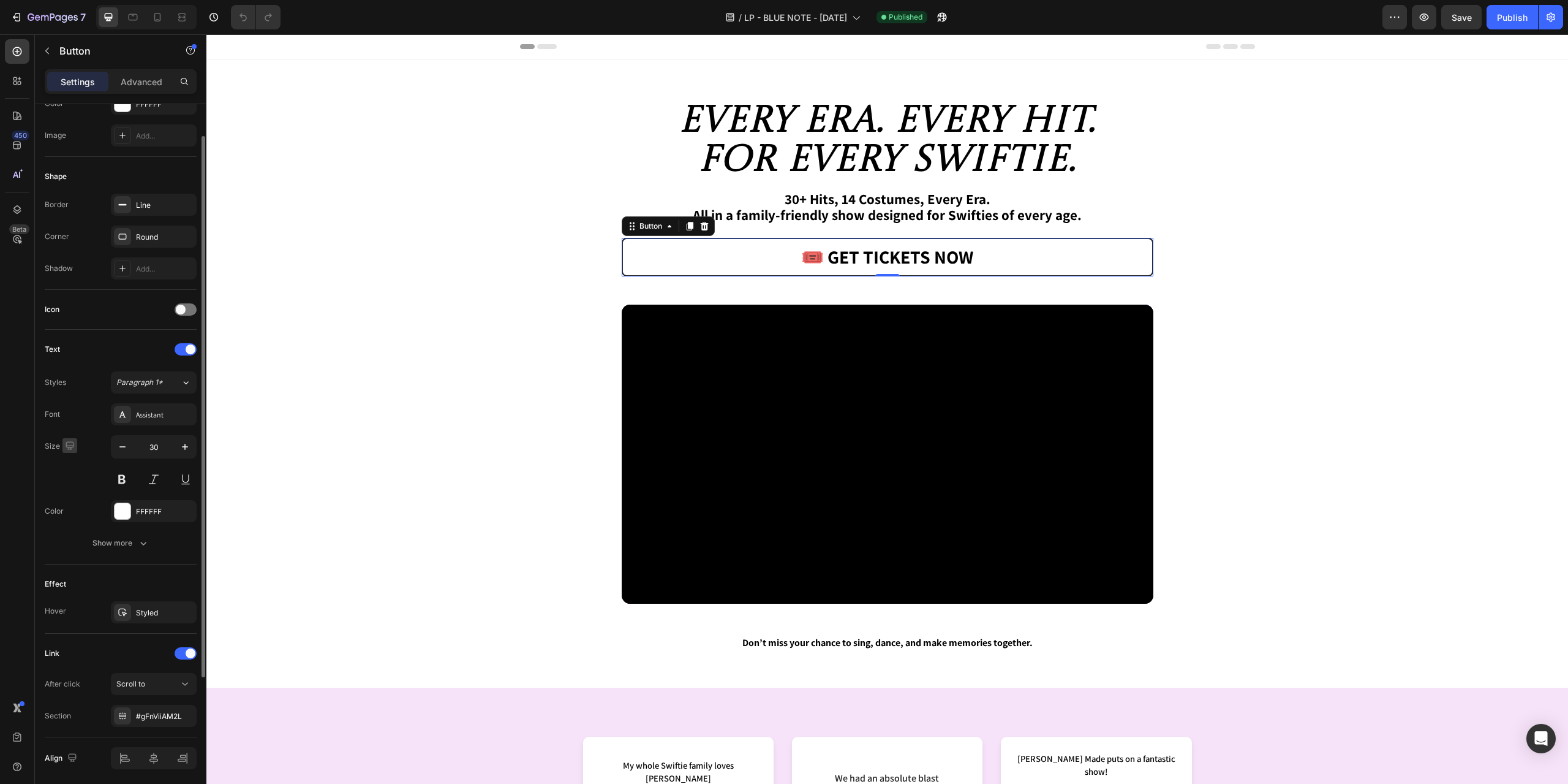
scroll to position [228, 0]
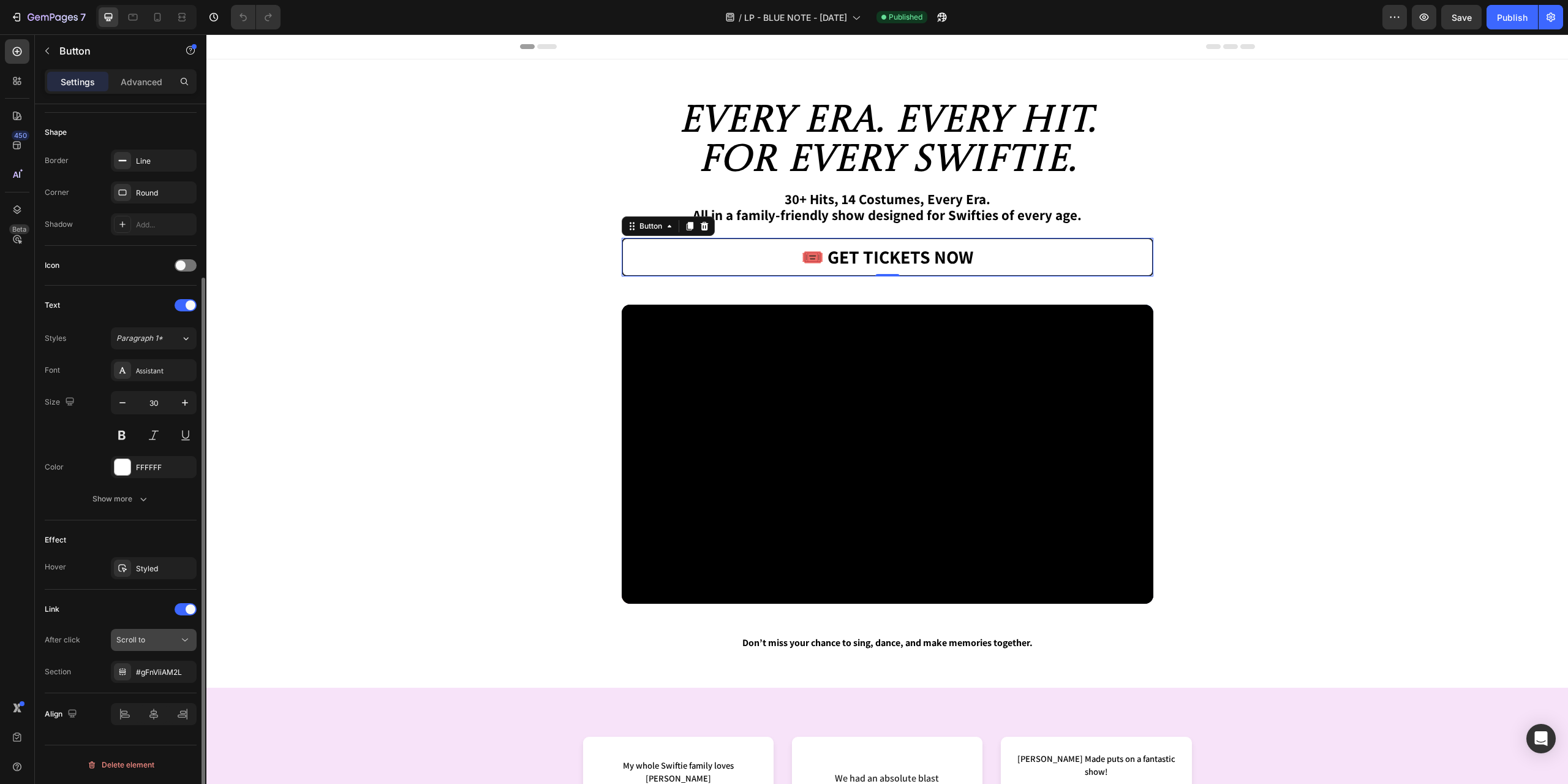
click at [153, 643] on div "Scroll to" at bounding box center [147, 640] width 62 height 11
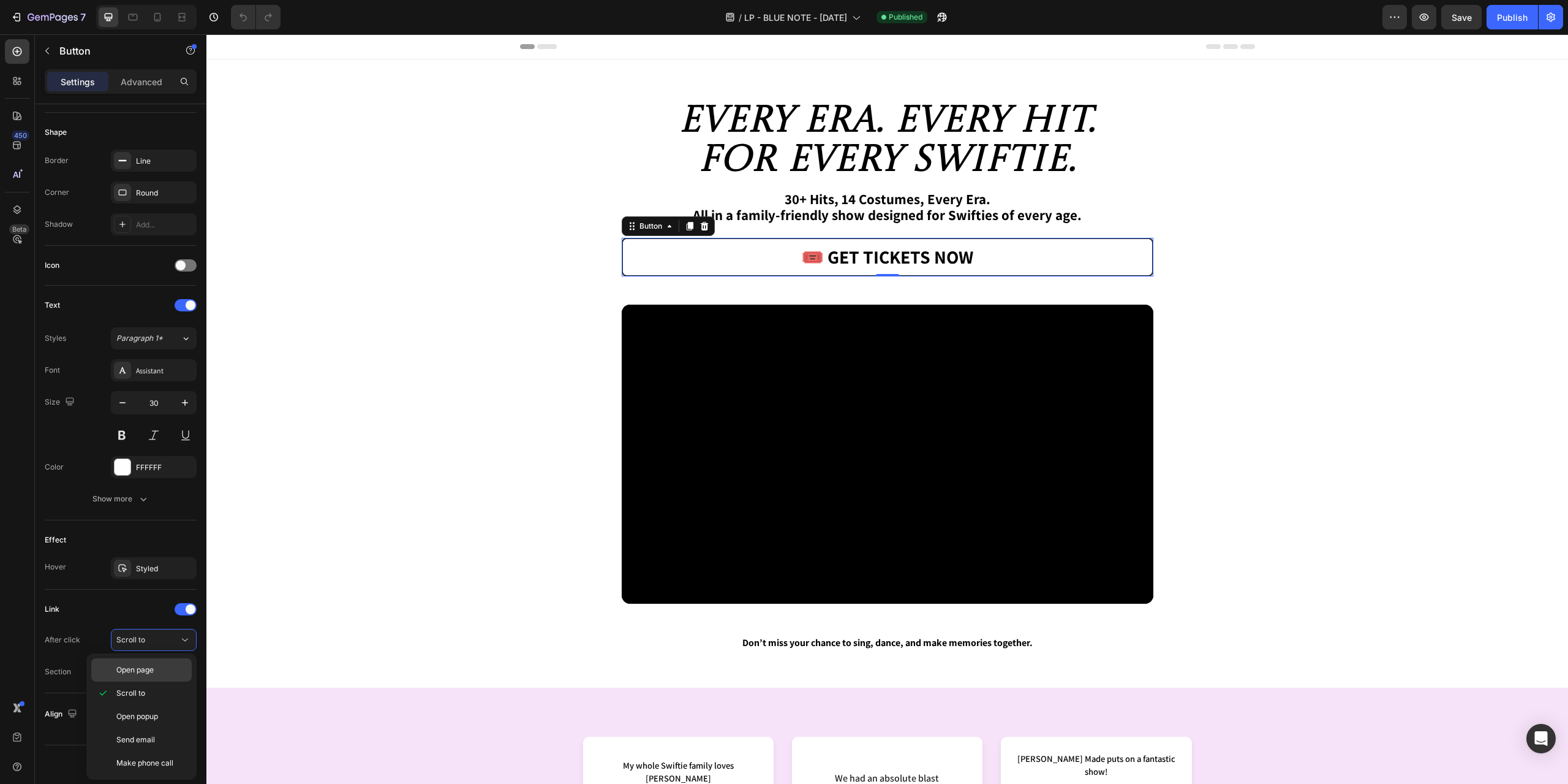
click at [151, 672] on span "Open page" at bounding box center [135, 670] width 37 height 11
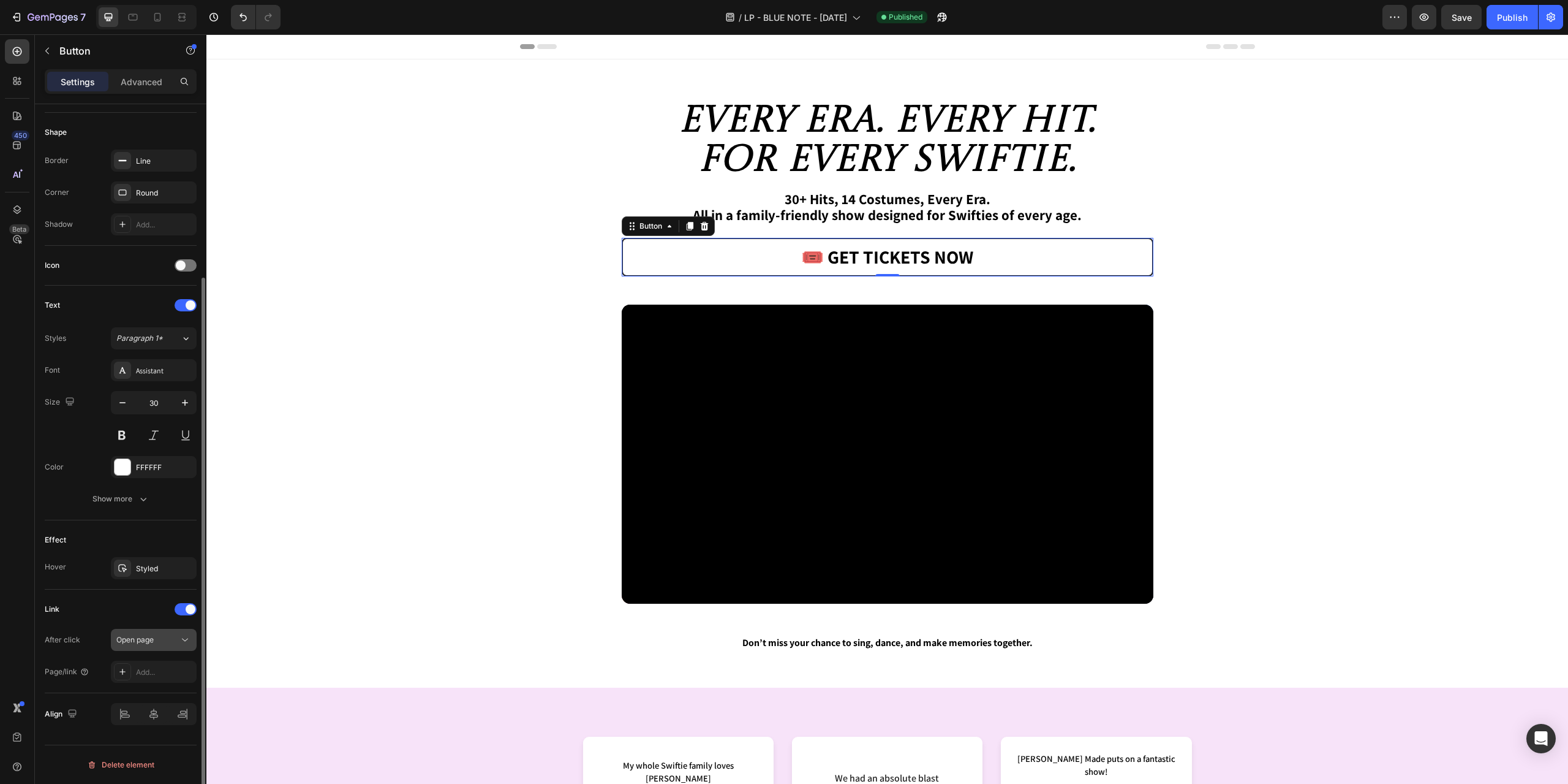
click at [158, 637] on div "Open page" at bounding box center [147, 640] width 62 height 11
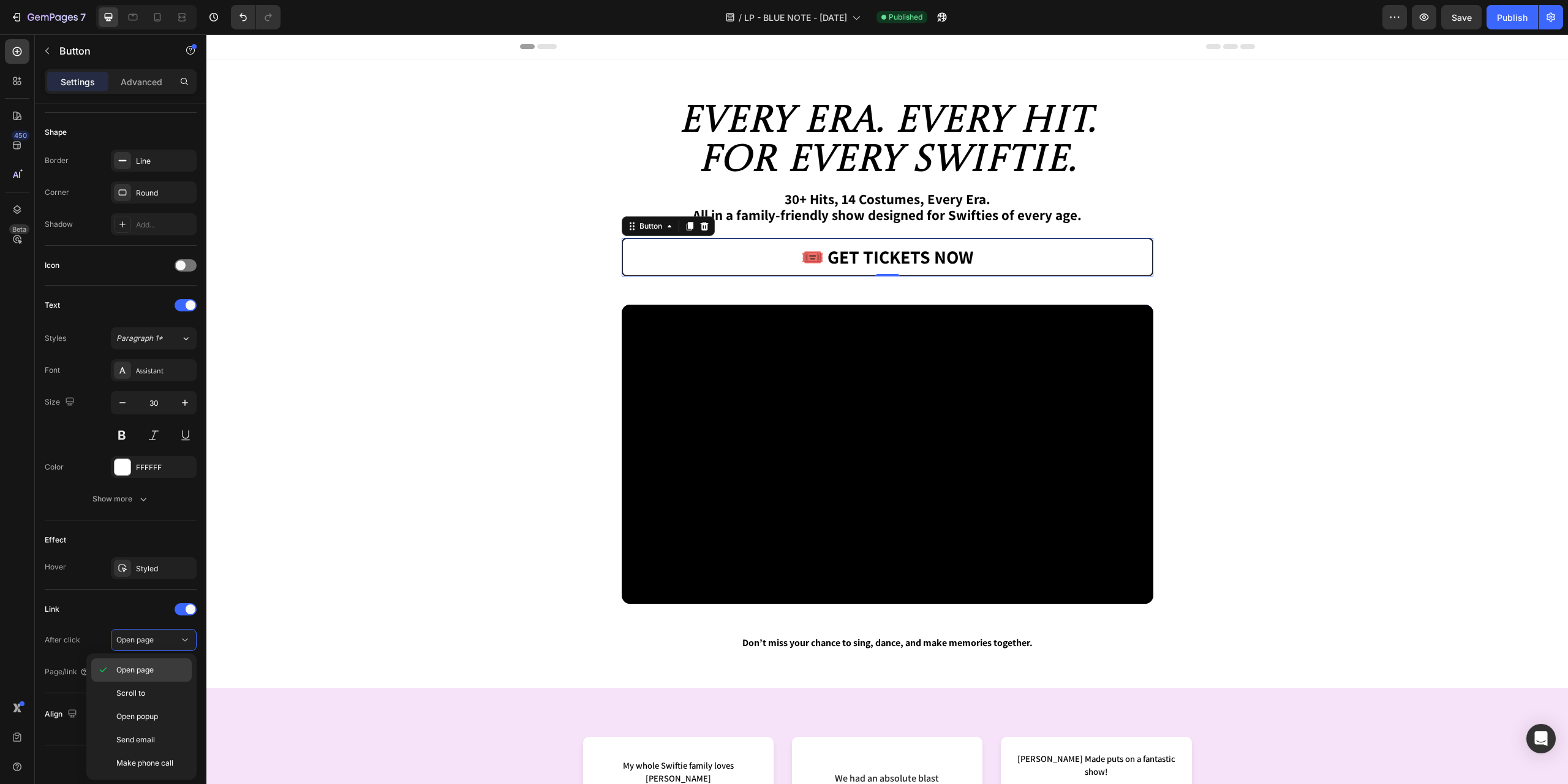
click at [118, 681] on div "Open page" at bounding box center [142, 693] width 101 height 23
click at [153, 679] on div "Add..." at bounding box center [154, 672] width 86 height 22
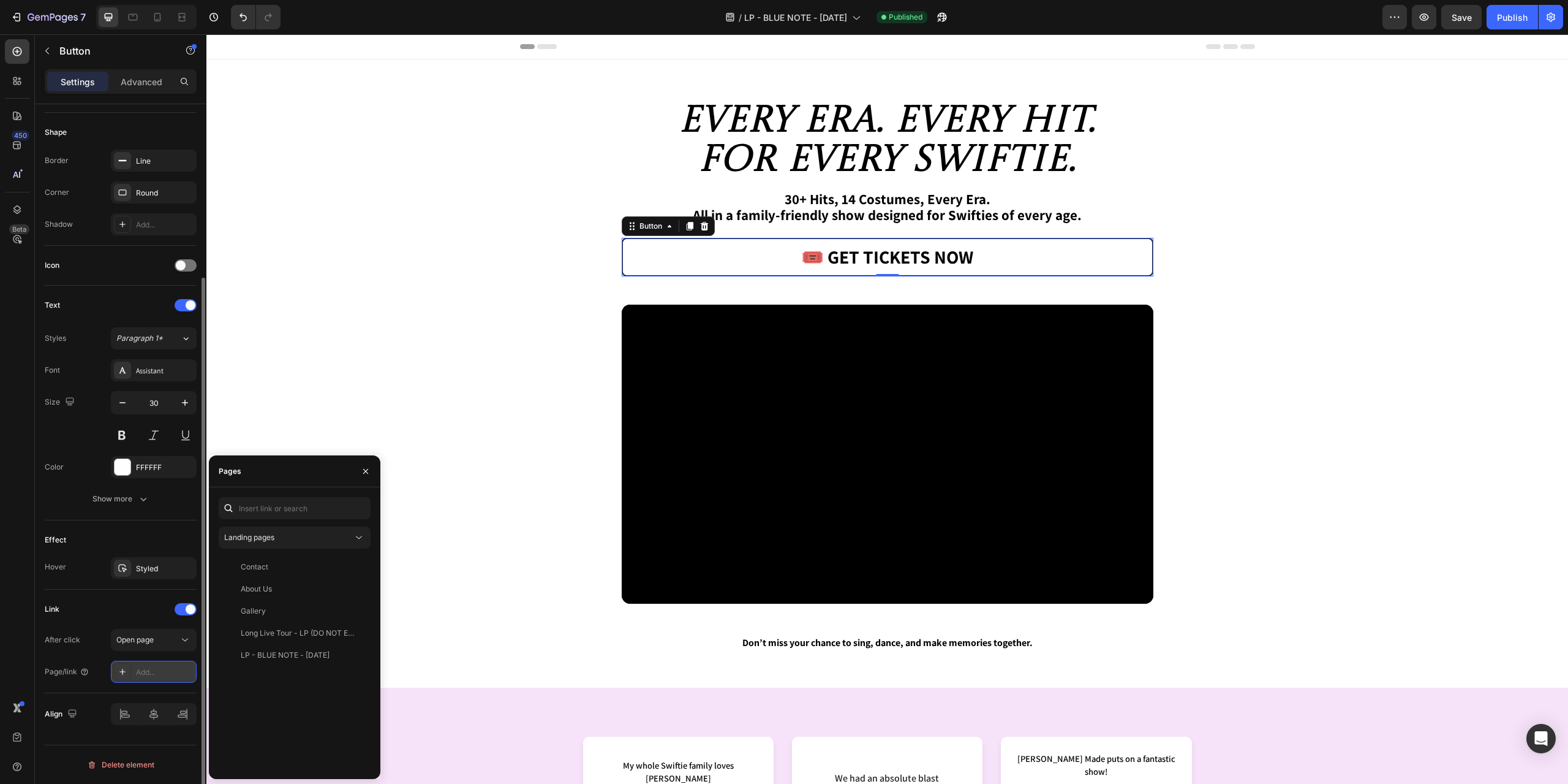
click at [152, 670] on div "Add..." at bounding box center [165, 672] width 58 height 11
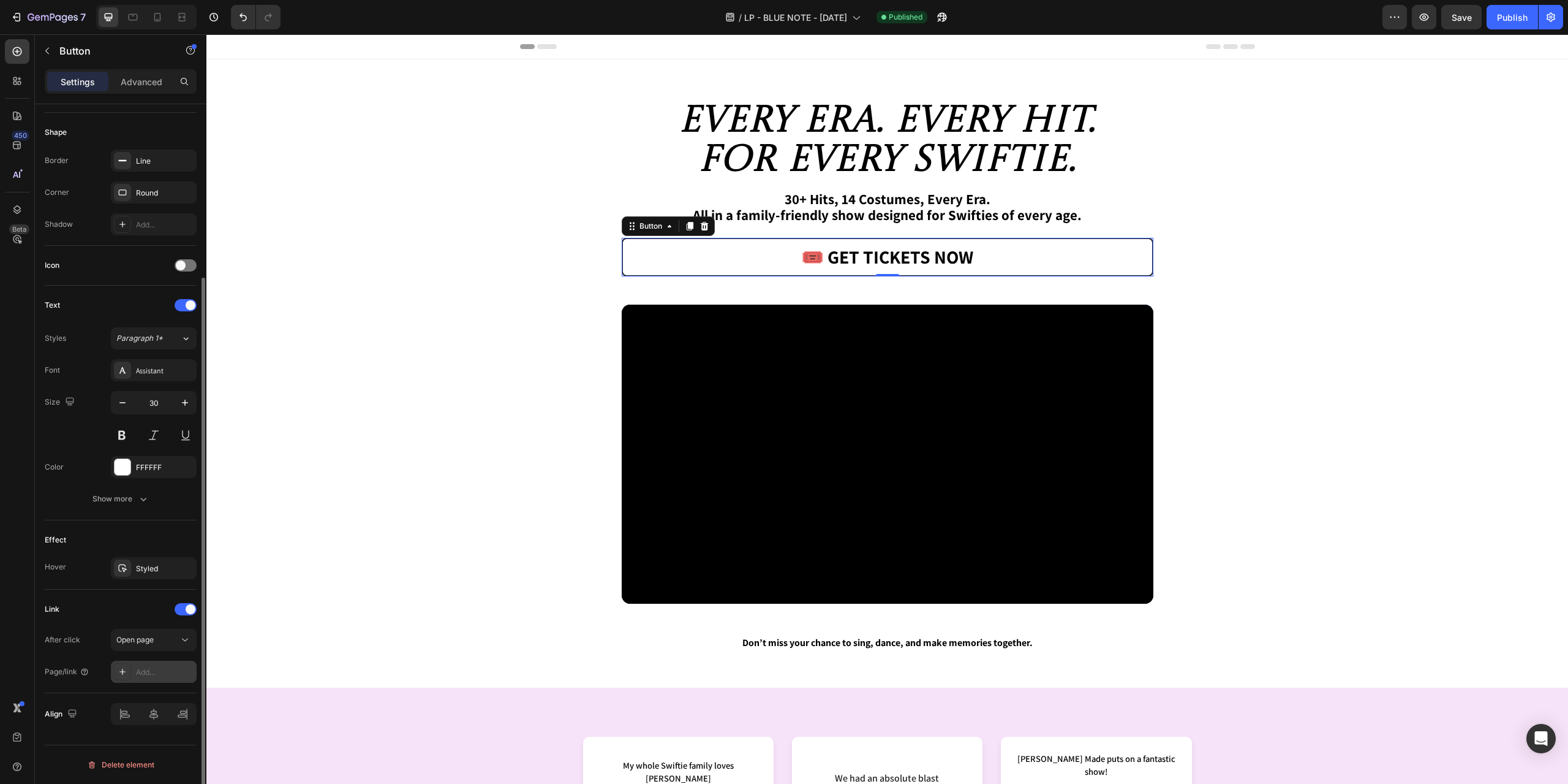
click at [146, 669] on div "Add..." at bounding box center [165, 672] width 58 height 11
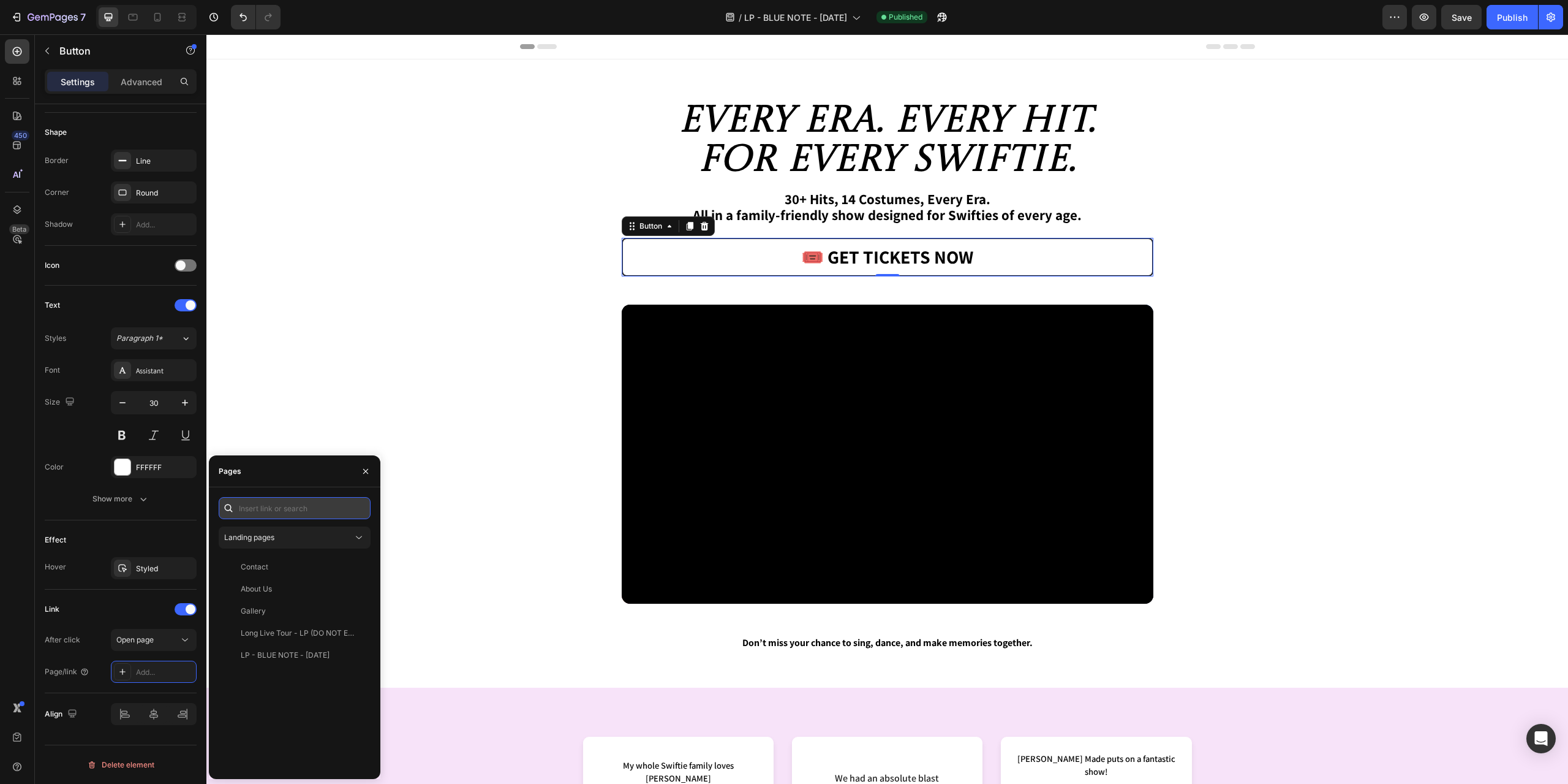
click at [270, 506] on input "text" at bounding box center [294, 509] width 152 height 22
paste input "[URL][DOMAIN_NAME][DOMAIN_NAME]"
type input "[URL][DOMAIN_NAME][DOMAIN_NAME]"
click at [276, 543] on div "[URL][DOMAIN_NAME][DOMAIN_NAME] View" at bounding box center [292, 538] width 147 height 22
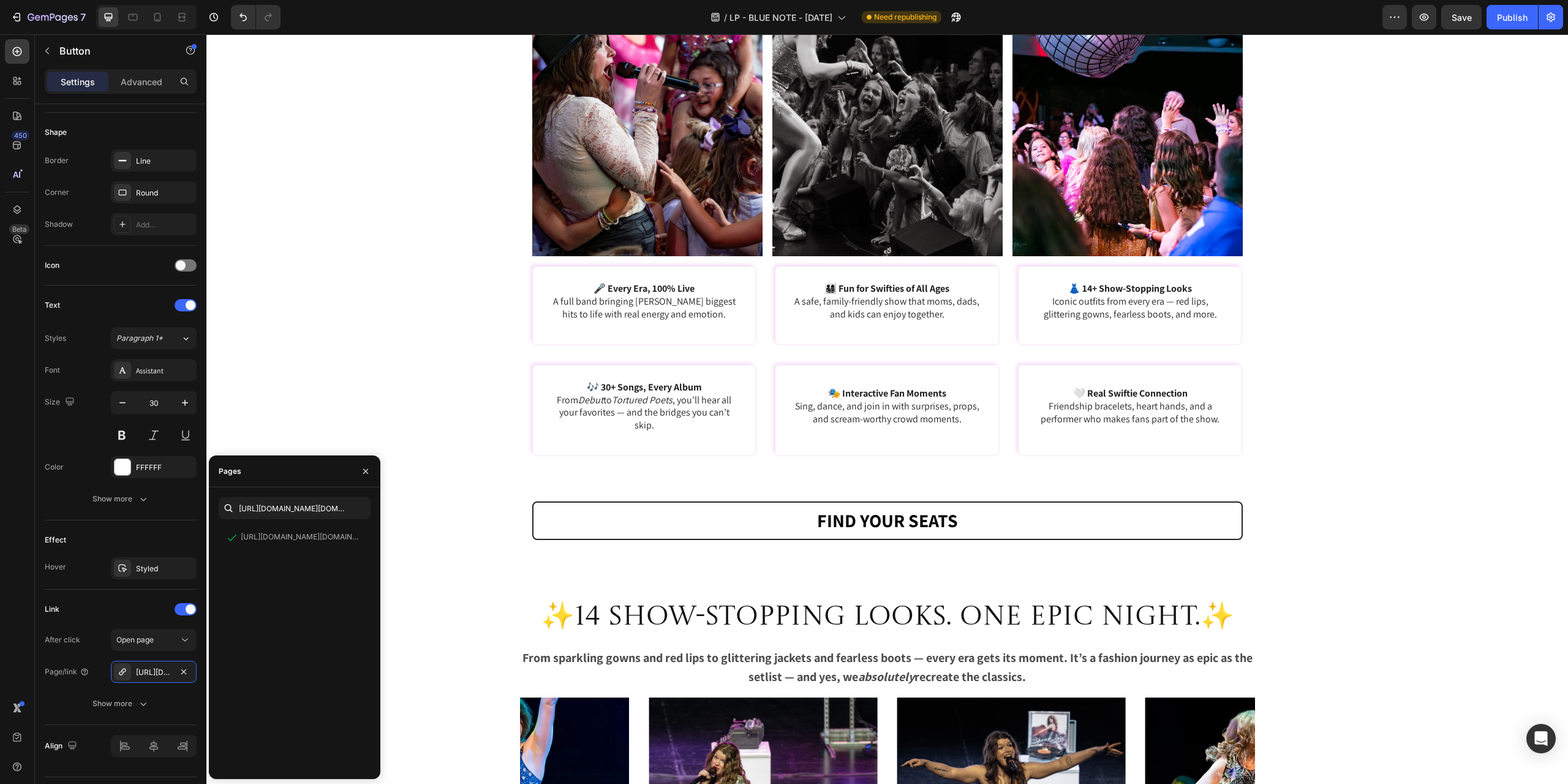
scroll to position [1225, 0]
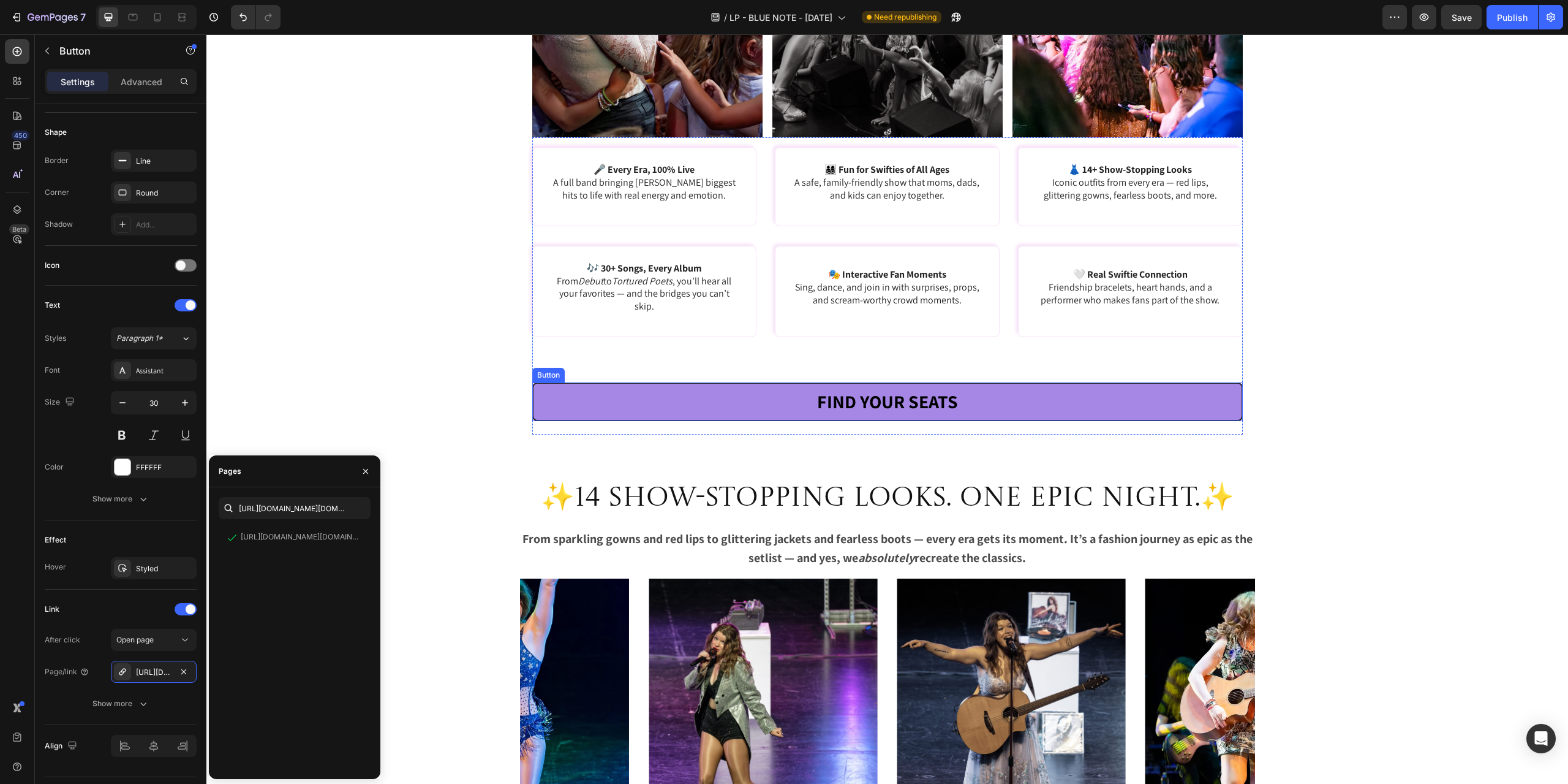
click at [605, 386] on link "FIND YOUR SEATS" at bounding box center [888, 401] width 711 height 38
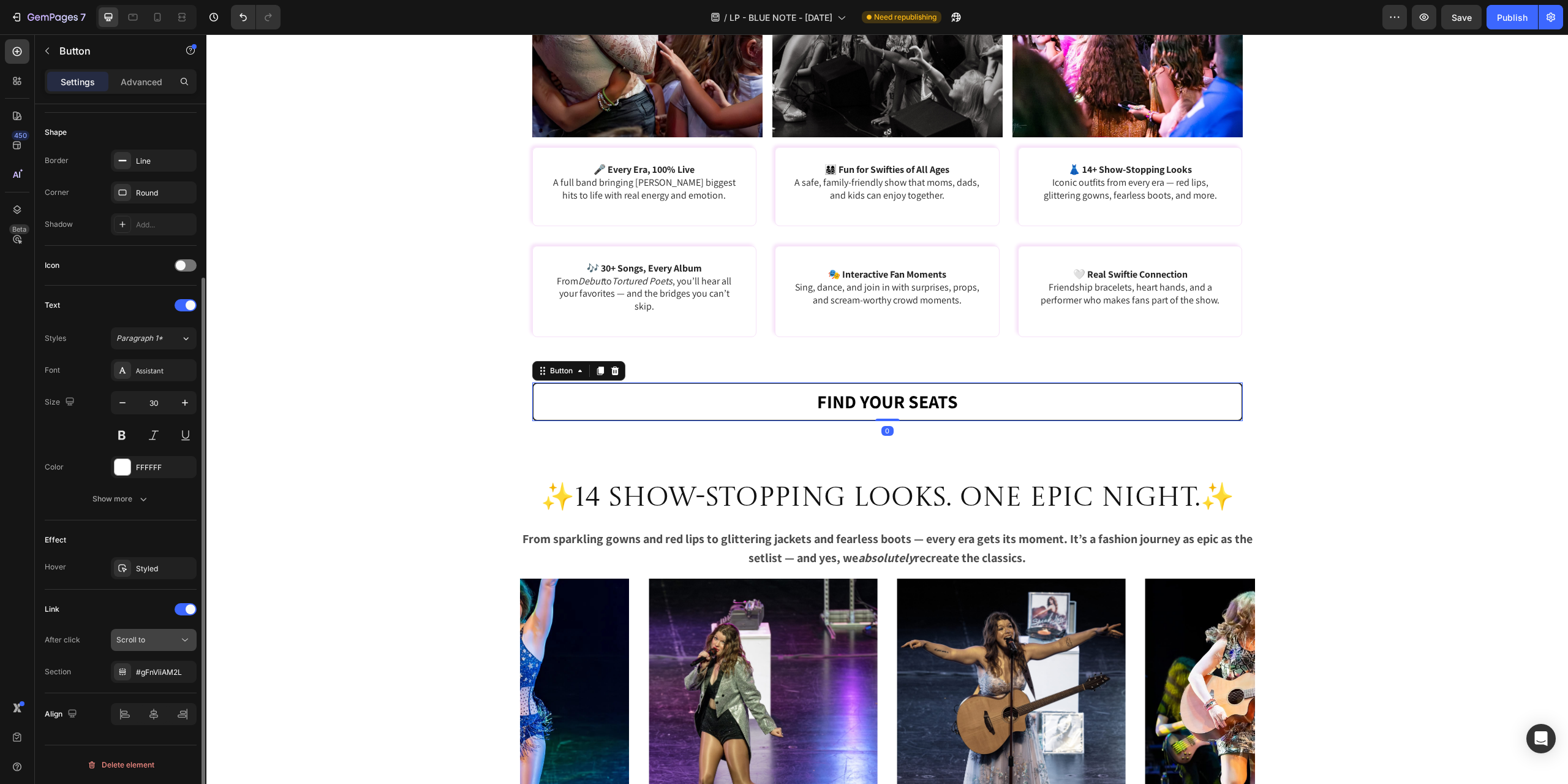
click at [187, 641] on icon at bounding box center [185, 639] width 12 height 12
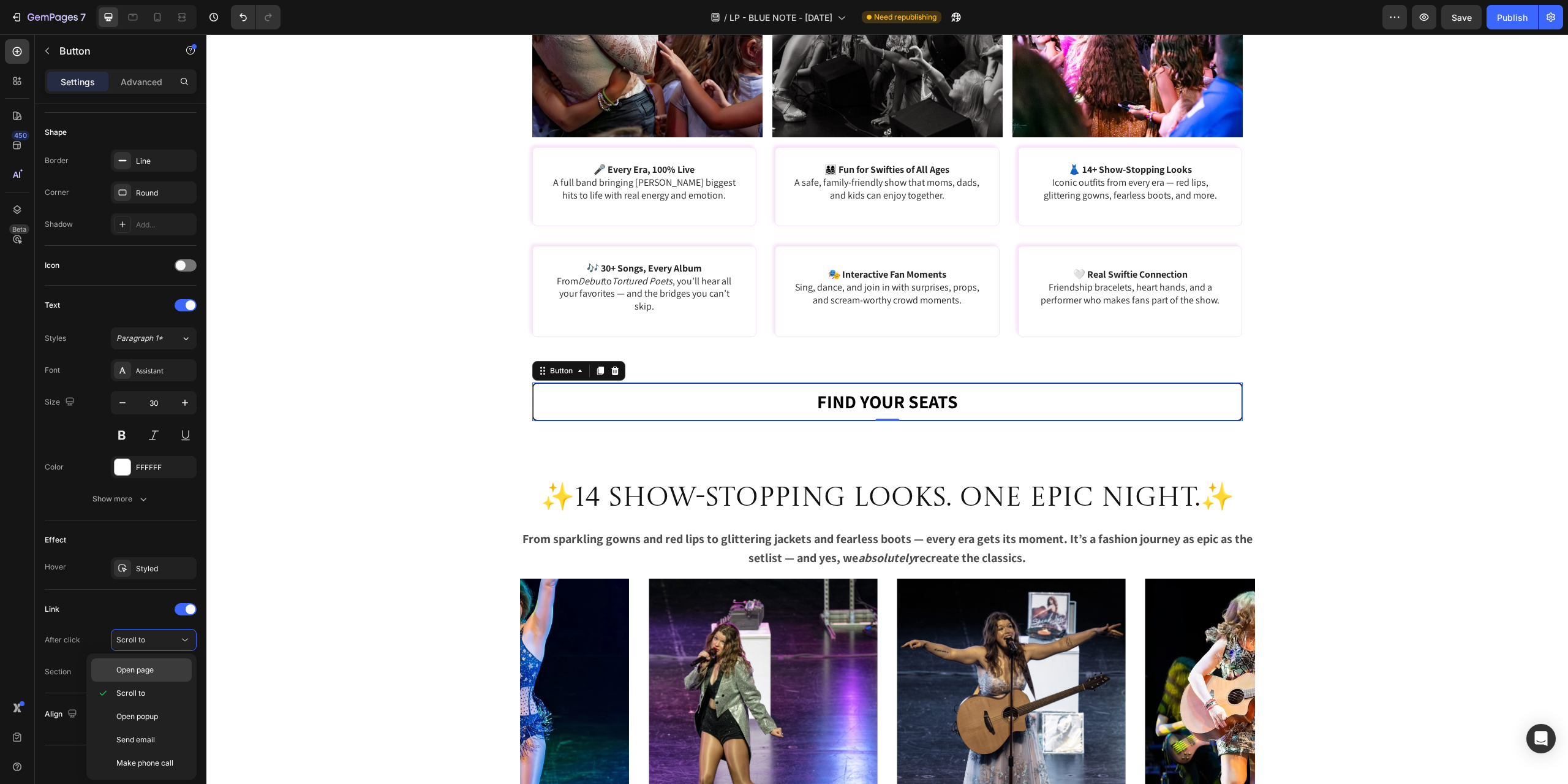
click at [142, 665] on span "Open page" at bounding box center [135, 670] width 37 height 11
click at [146, 670] on div "Add..." at bounding box center [165, 672] width 58 height 11
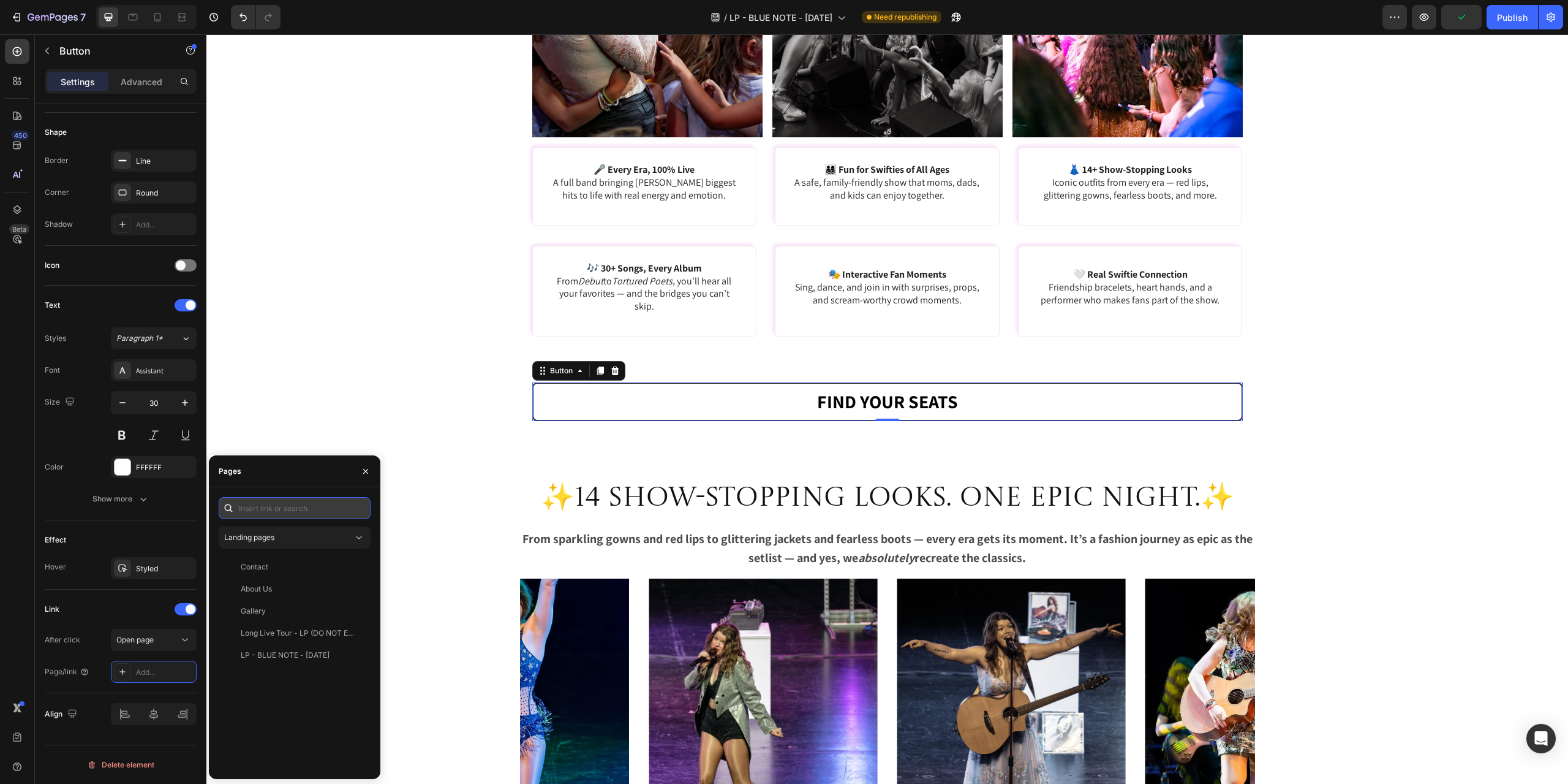
click at [276, 508] on input "text" at bounding box center [294, 509] width 152 height 22
paste input "[URL][DOMAIN_NAME][DOMAIN_NAME]"
type input "[URL][DOMAIN_NAME][DOMAIN_NAME]"
click at [267, 543] on div "[URL][DOMAIN_NAME][DOMAIN_NAME] View" at bounding box center [292, 538] width 147 height 22
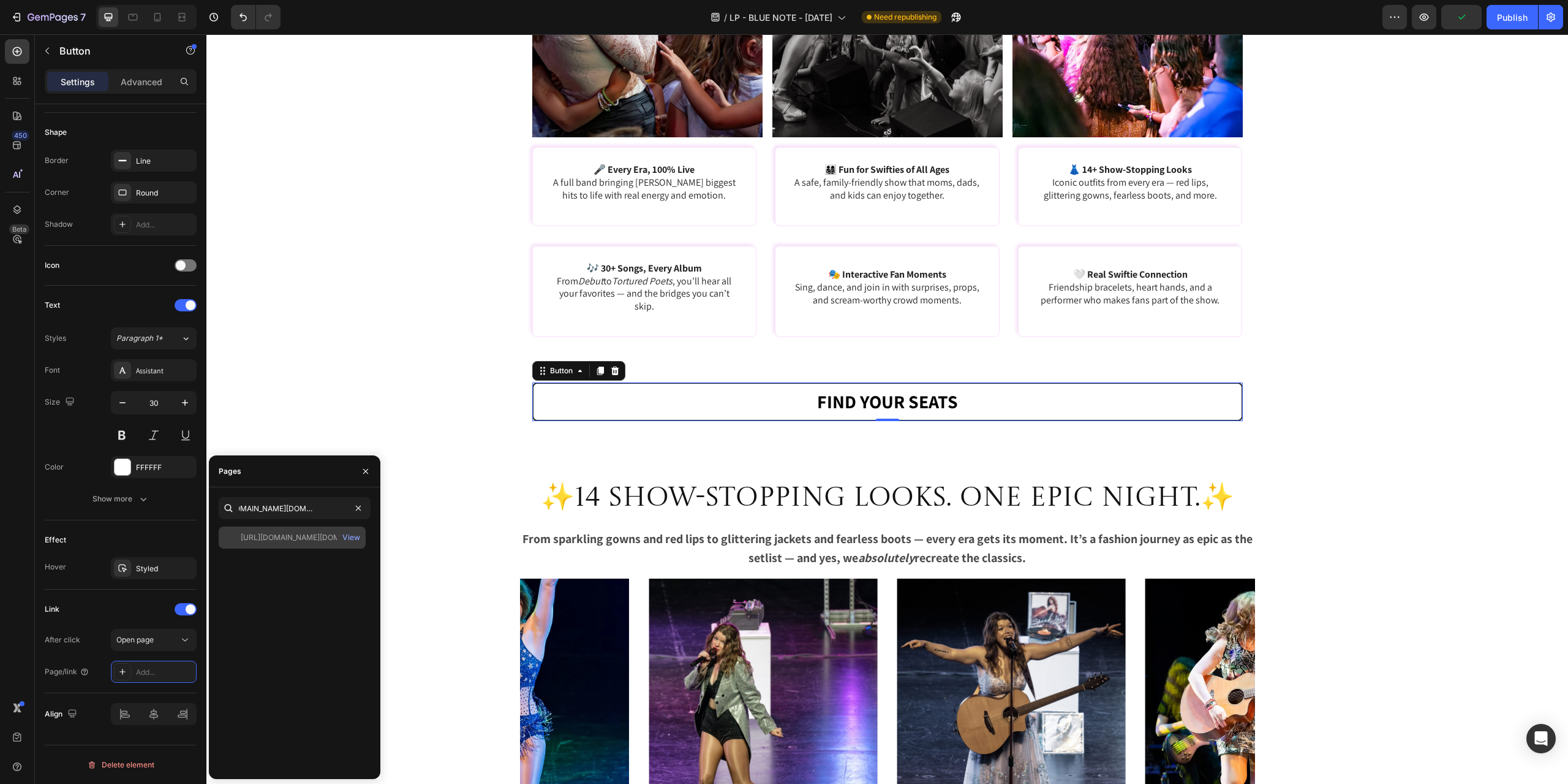
scroll to position [0, 0]
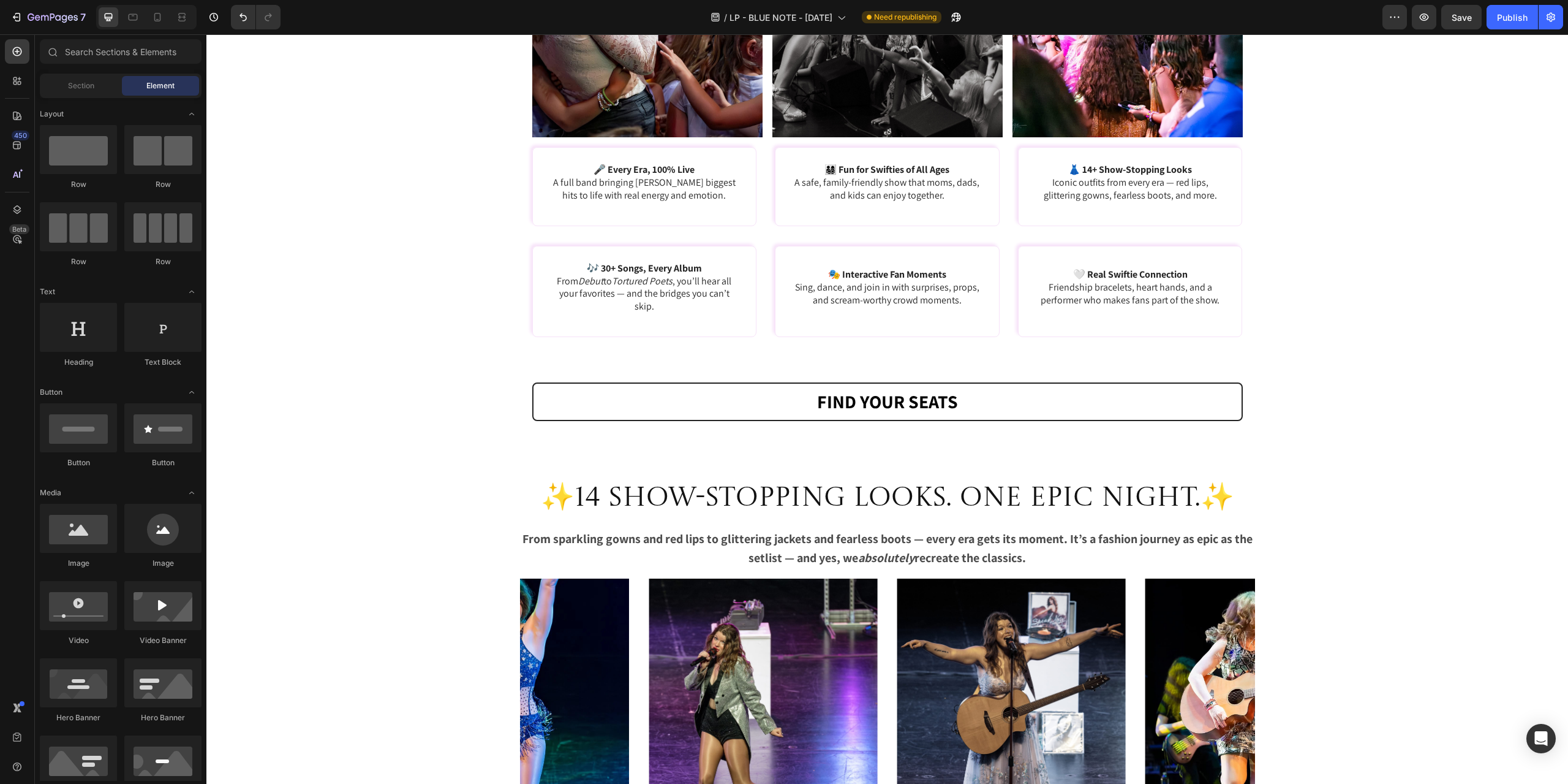
click at [447, 540] on div "The Experience 🎤 Heading Image Image Image Row 🎤 Every Era, 100% Live A full ba…" at bounding box center [887, 634] width 1362 height 3602
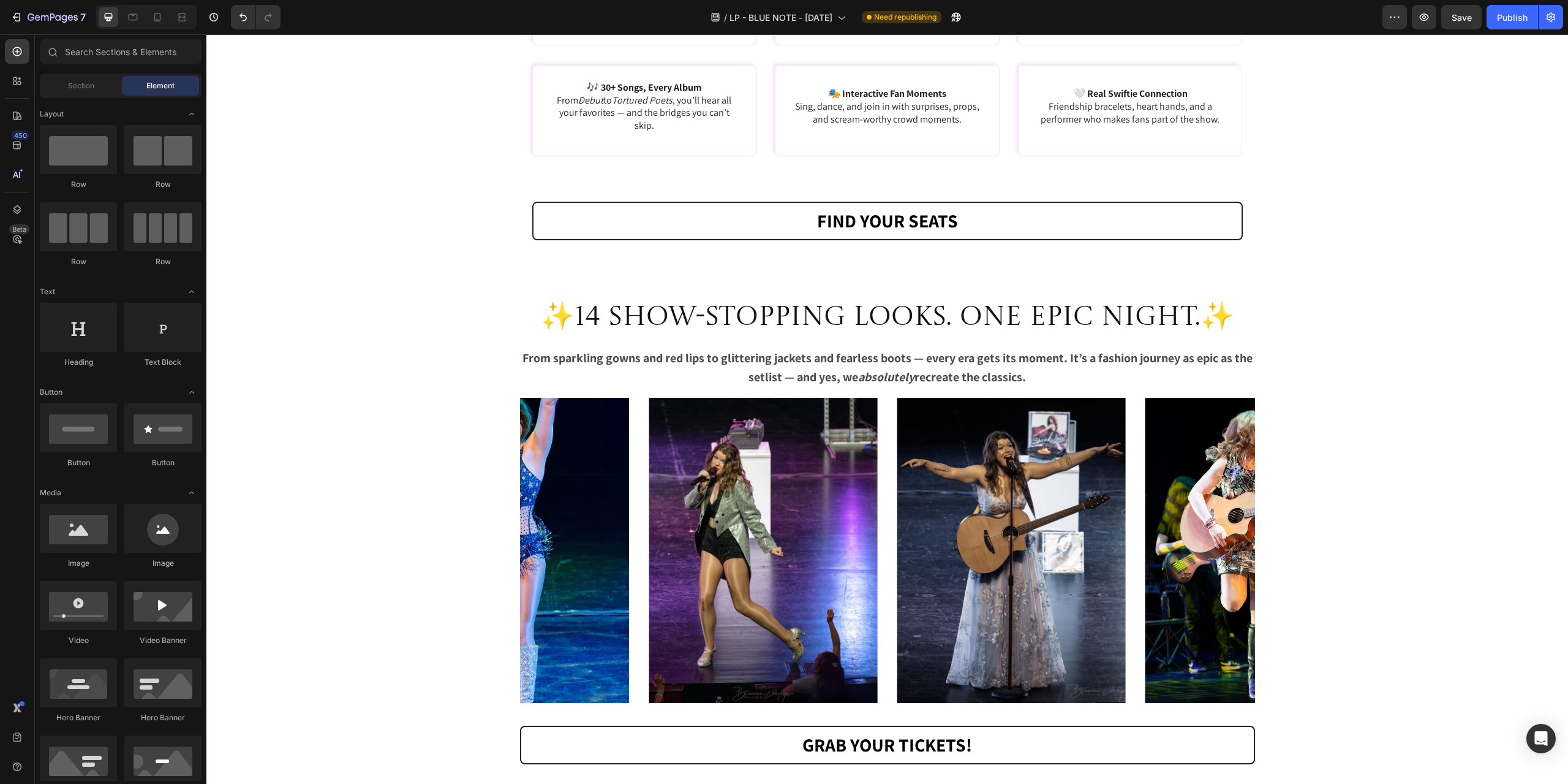
scroll to position [1716, 0]
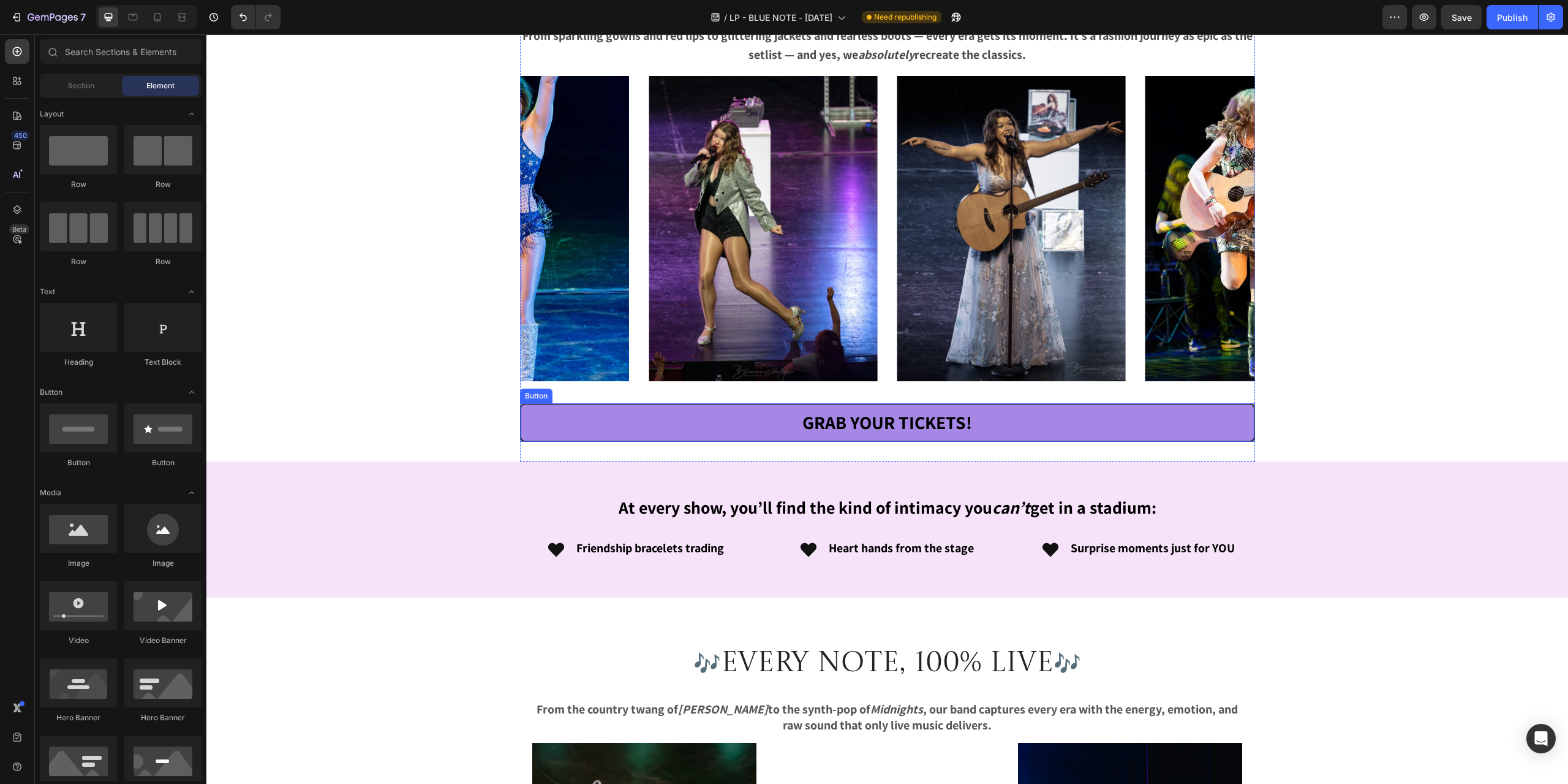
click at [691, 421] on link "Grab Your Tickets!" at bounding box center [888, 422] width 735 height 38
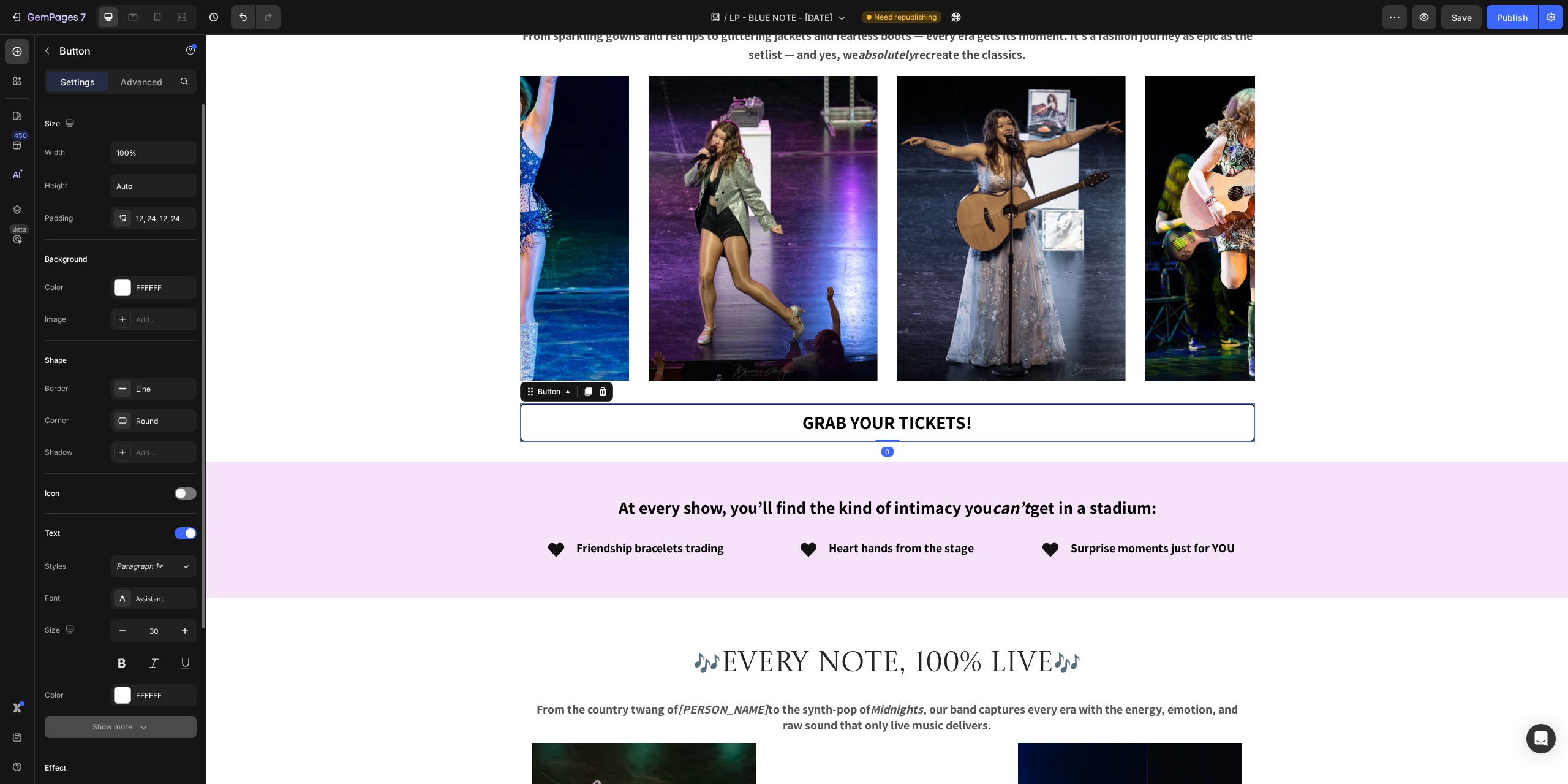
click at [123, 727] on div "Show more" at bounding box center [120, 726] width 57 height 12
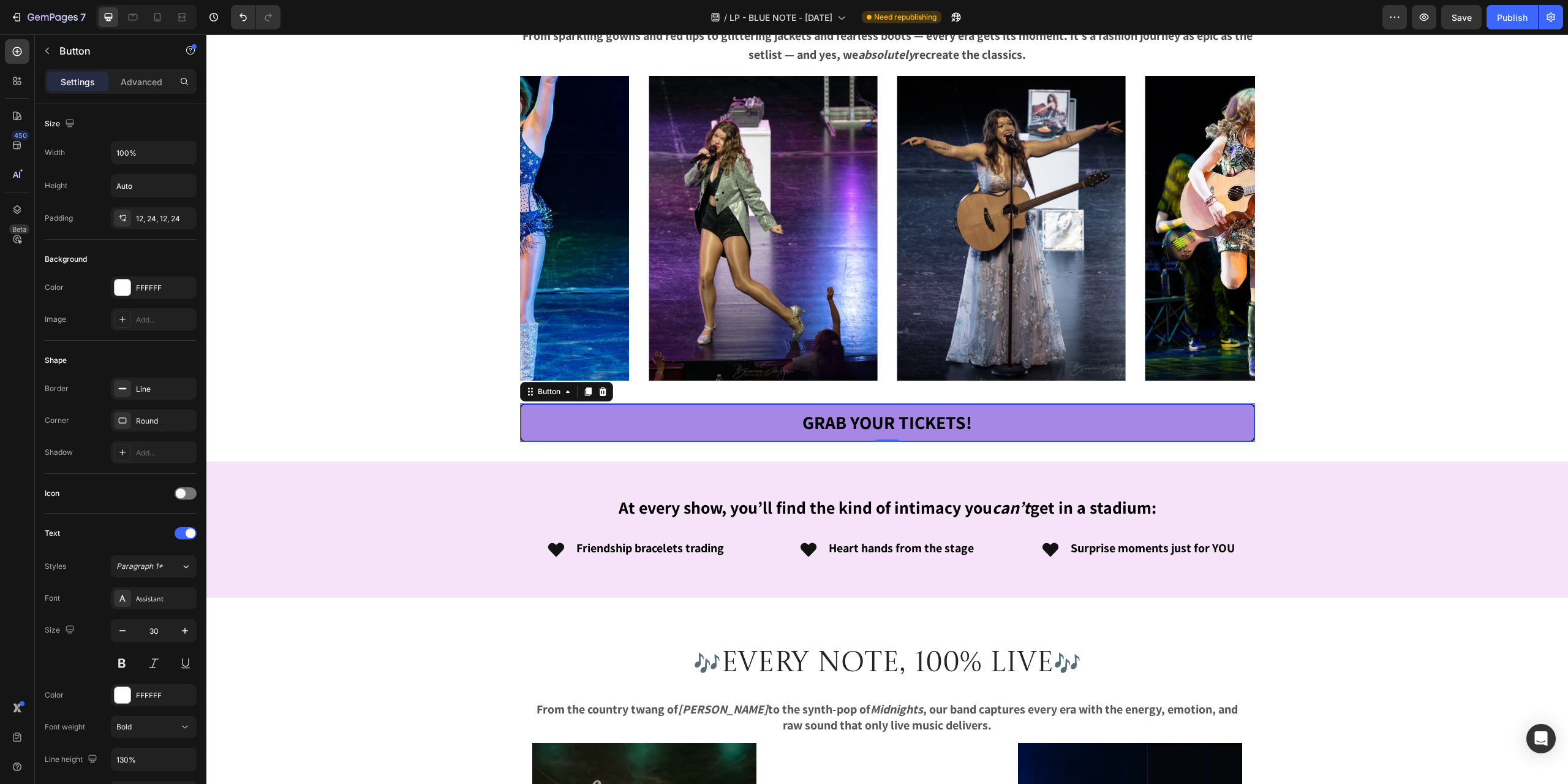
click at [632, 416] on link "Grab Your Tickets!" at bounding box center [888, 422] width 735 height 38
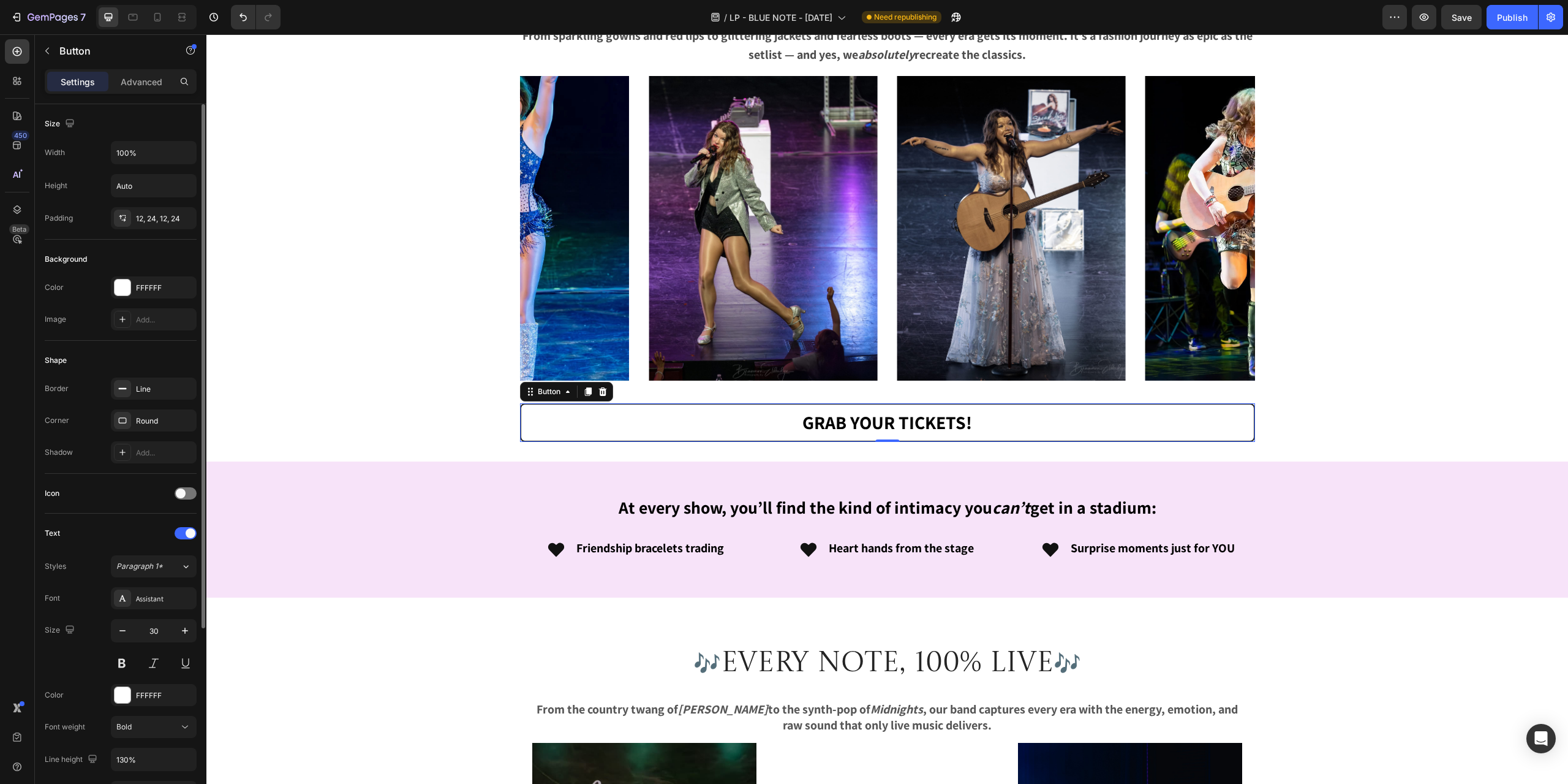
scroll to position [390, 0]
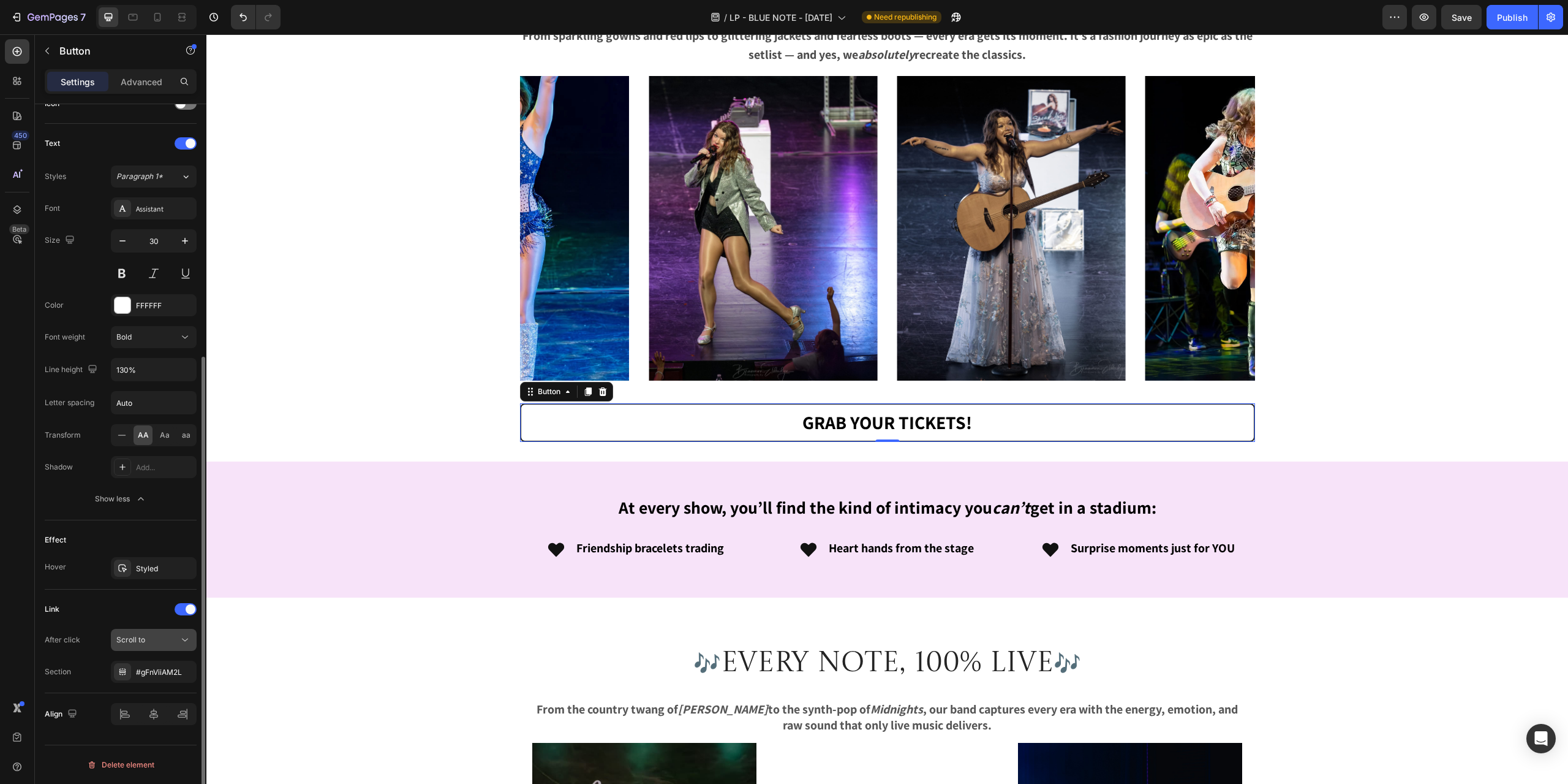
click at [141, 642] on span "Scroll to" at bounding box center [131, 639] width 29 height 9
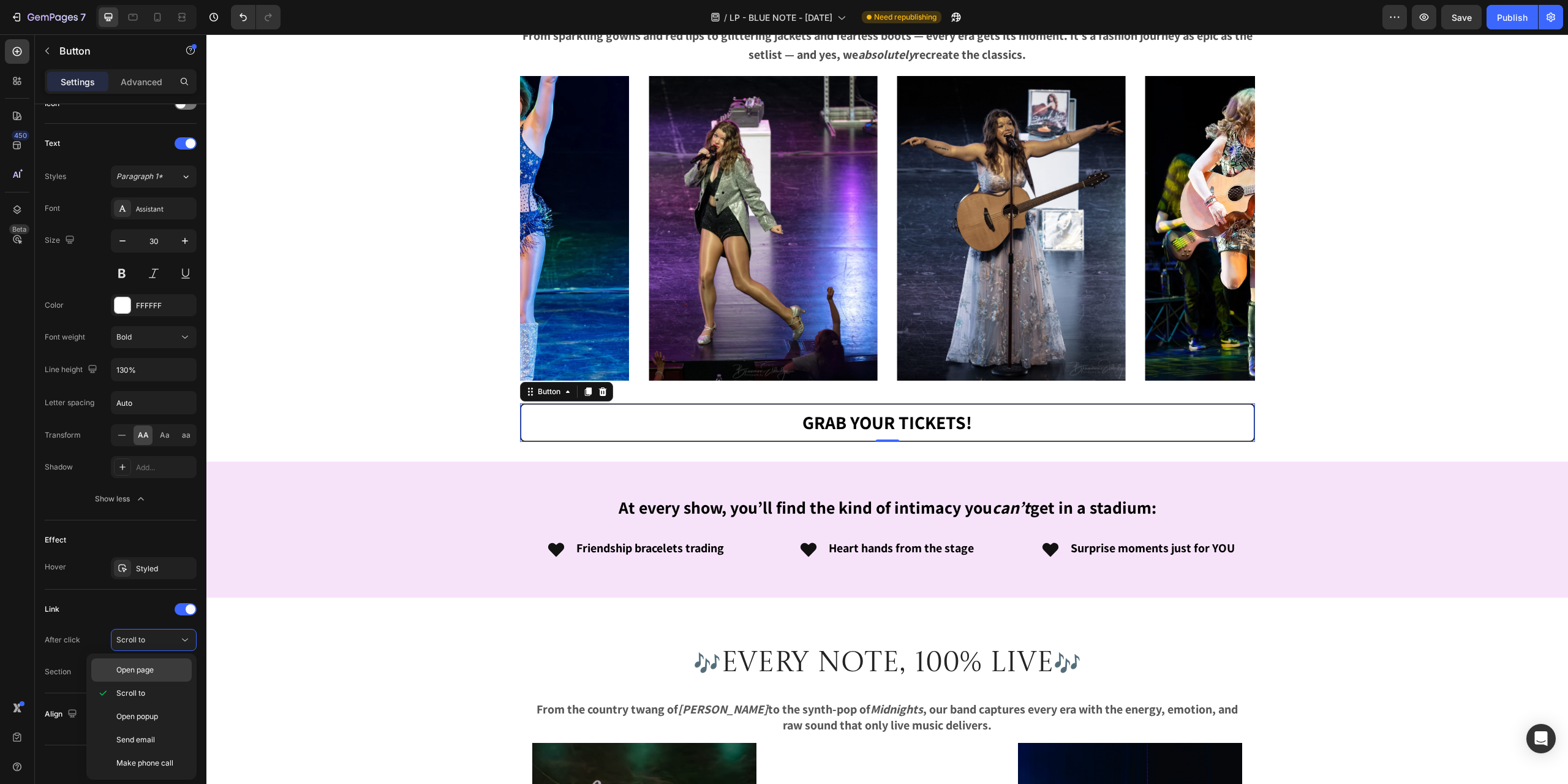
click at [146, 667] on span "Open page" at bounding box center [135, 670] width 37 height 11
click at [167, 672] on div "Add..." at bounding box center [165, 672] width 58 height 11
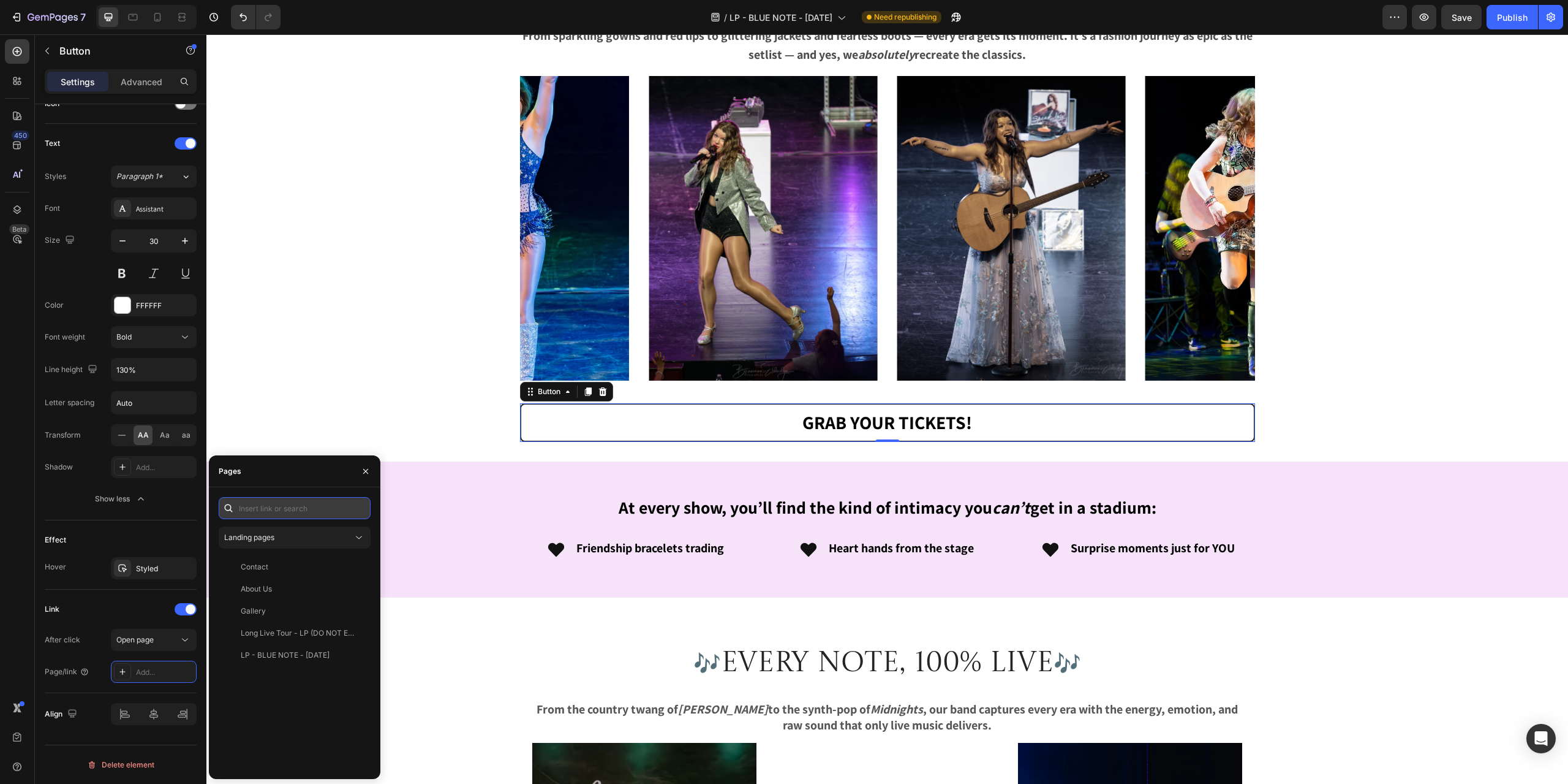
click at [272, 510] on input "text" at bounding box center [294, 509] width 152 height 22
paste input "[URL][DOMAIN_NAME][DOMAIN_NAME]"
type input "[URL][DOMAIN_NAME][DOMAIN_NAME]"
click at [276, 535] on div "[URL][DOMAIN_NAME][DOMAIN_NAME]" at bounding box center [299, 538] width 118 height 11
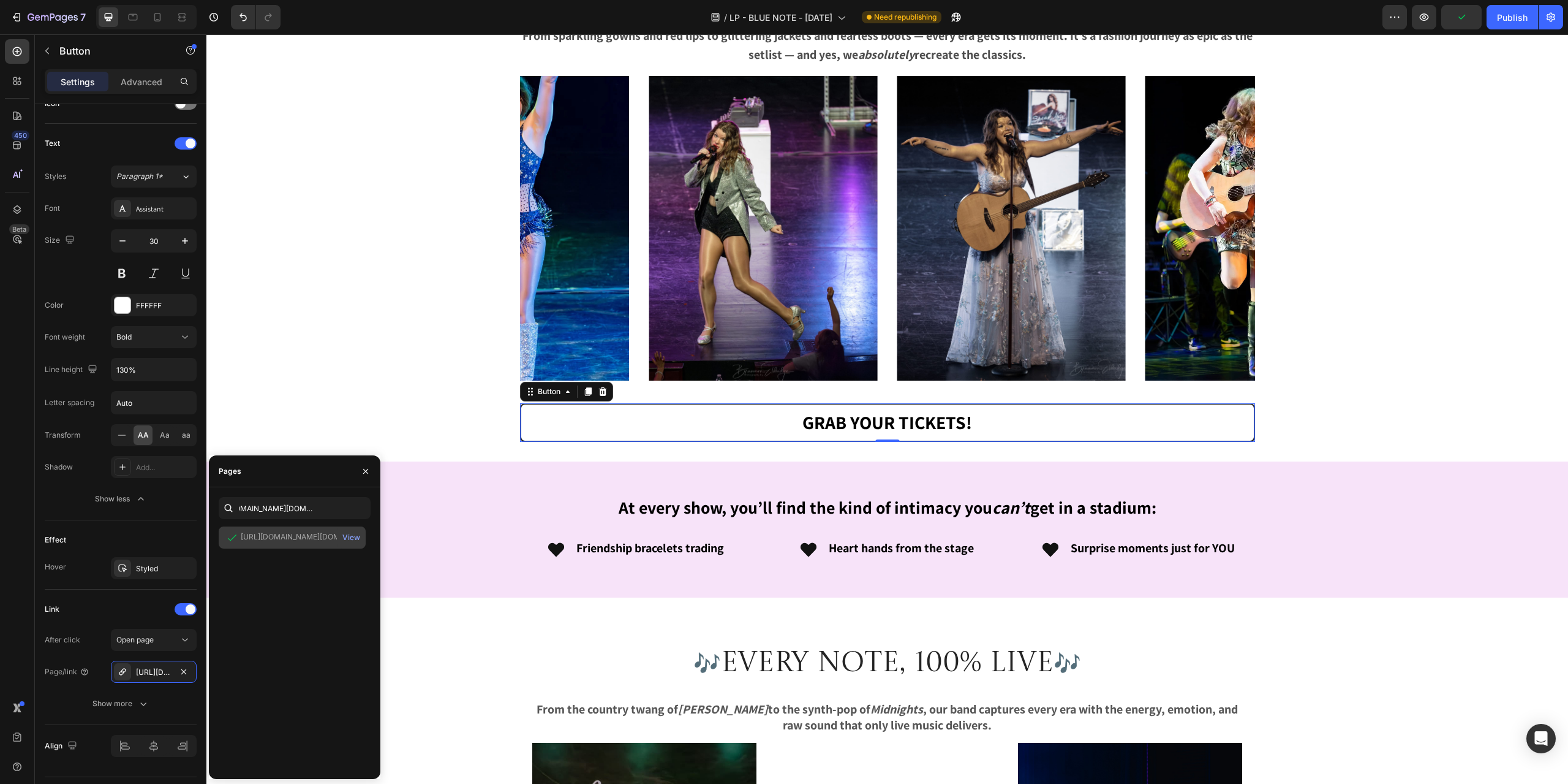
scroll to position [0, 0]
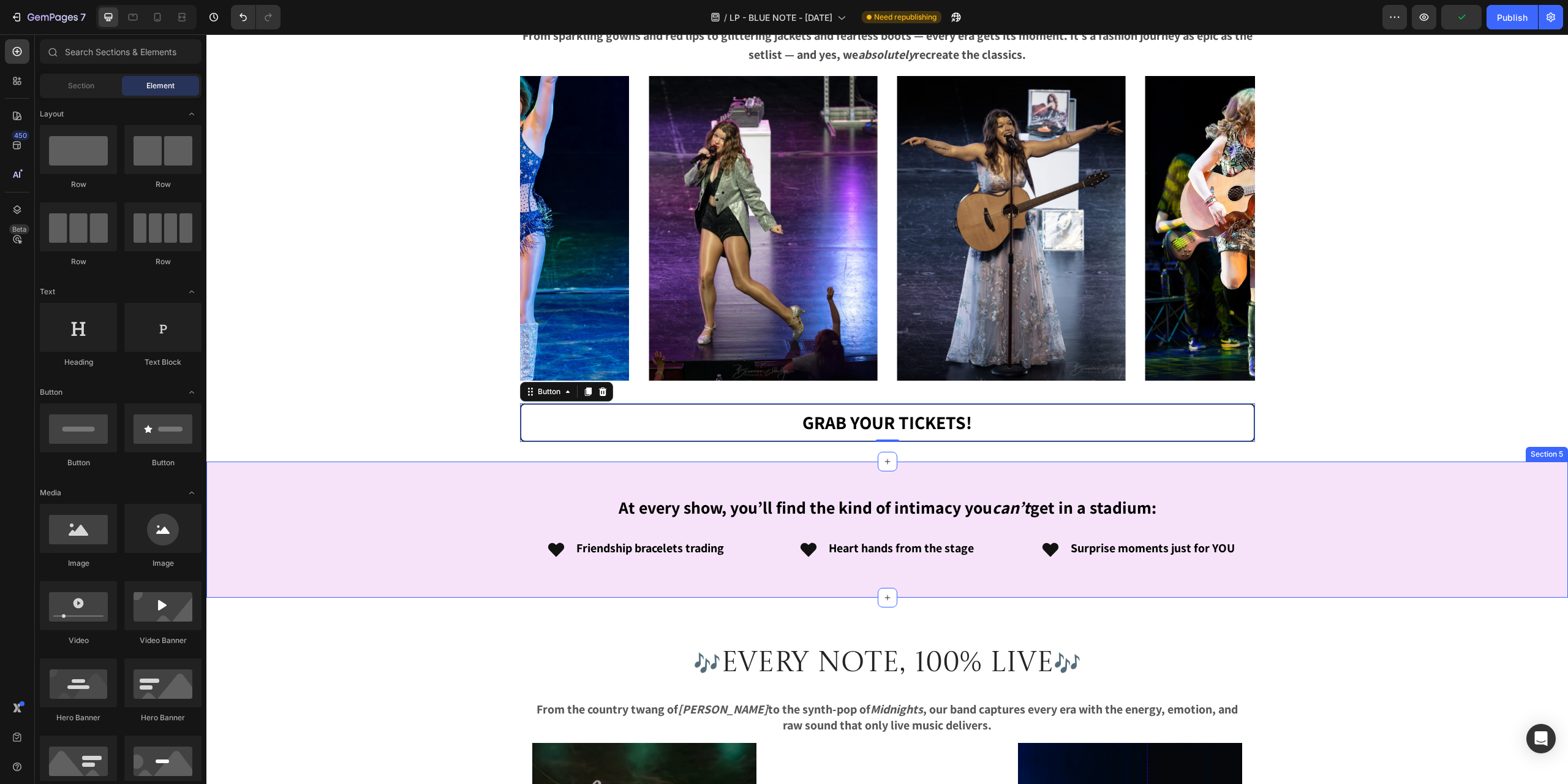
click at [469, 640] on div "✨14 Show-Stopping Looks. One Epic Night.✨ Heading From sparkling gowns and red …" at bounding box center [887, 137] width 1362 height 3589
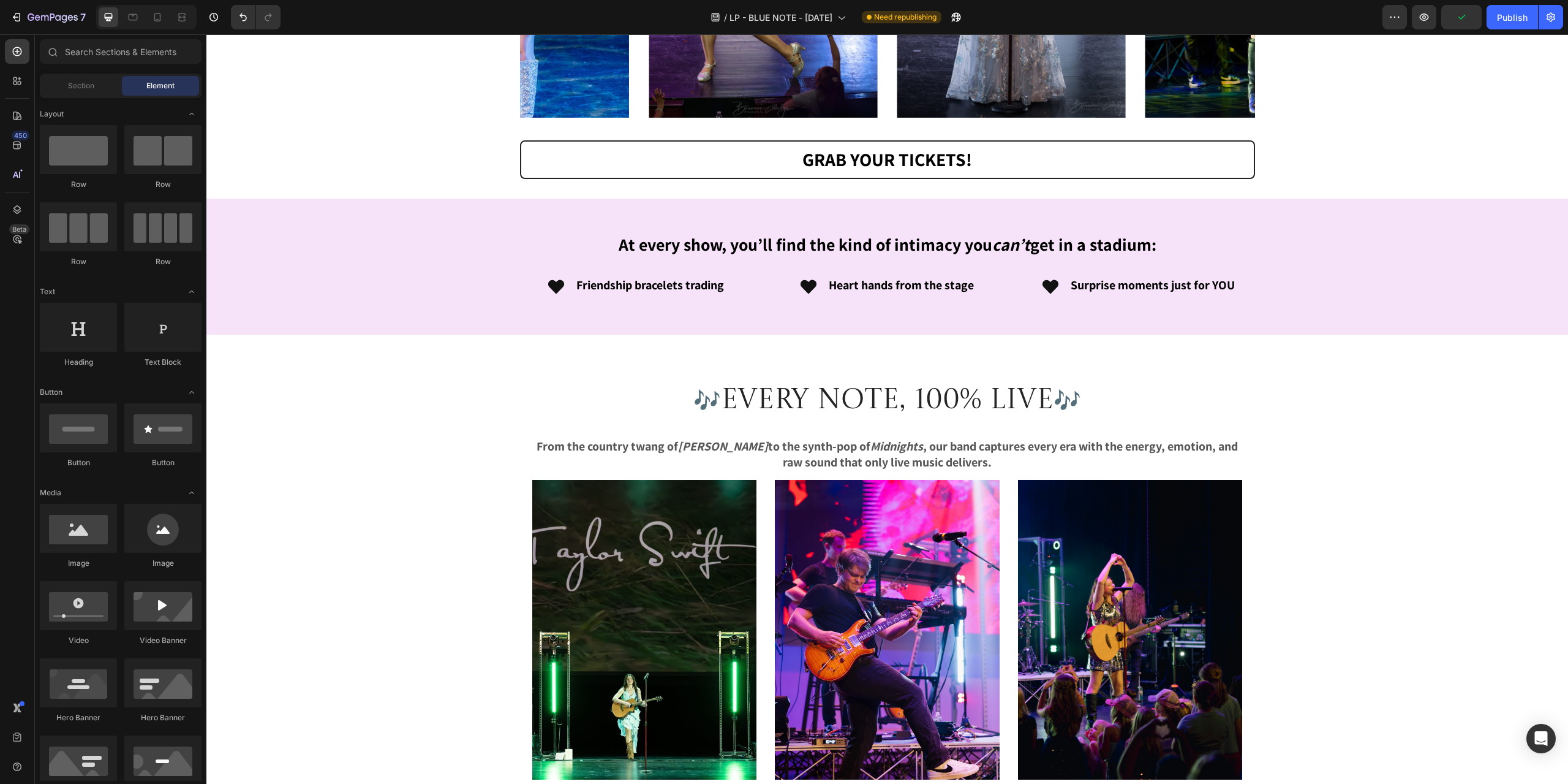
scroll to position [2206, 0]
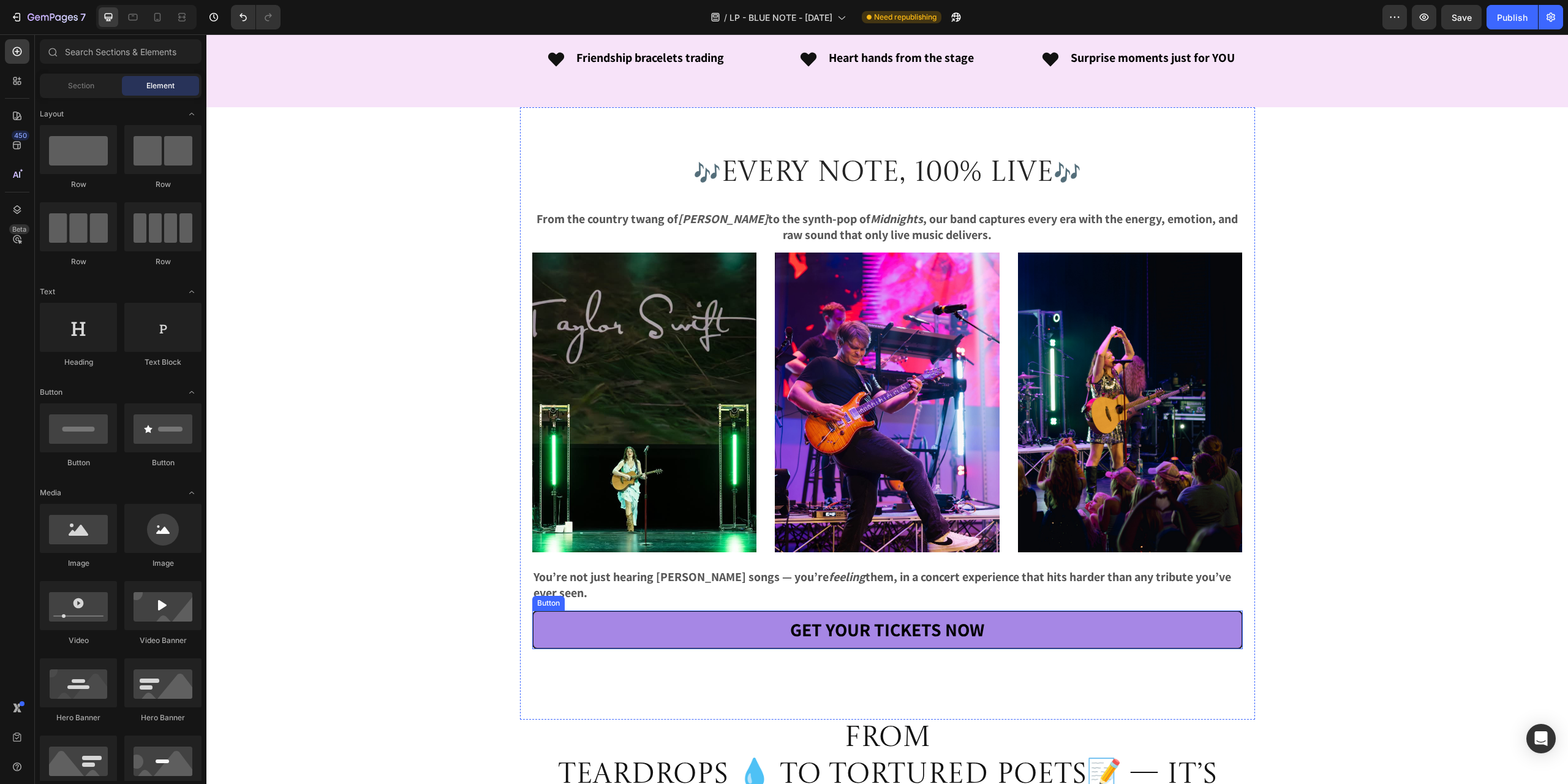
click at [646, 628] on link "GET YOUR TICKETS NOW" at bounding box center [888, 629] width 711 height 38
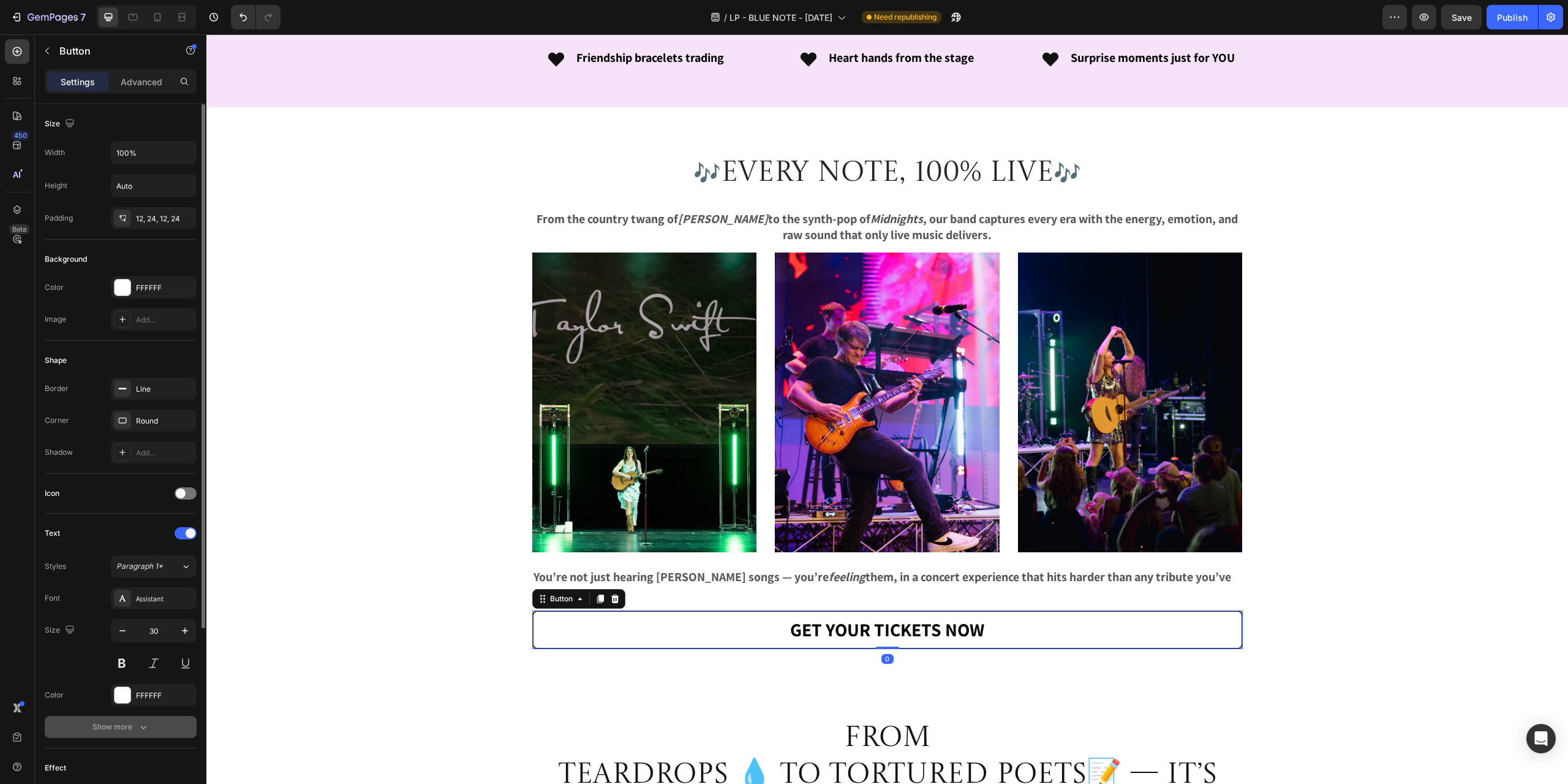
click at [130, 728] on div "Show more" at bounding box center [120, 726] width 57 height 12
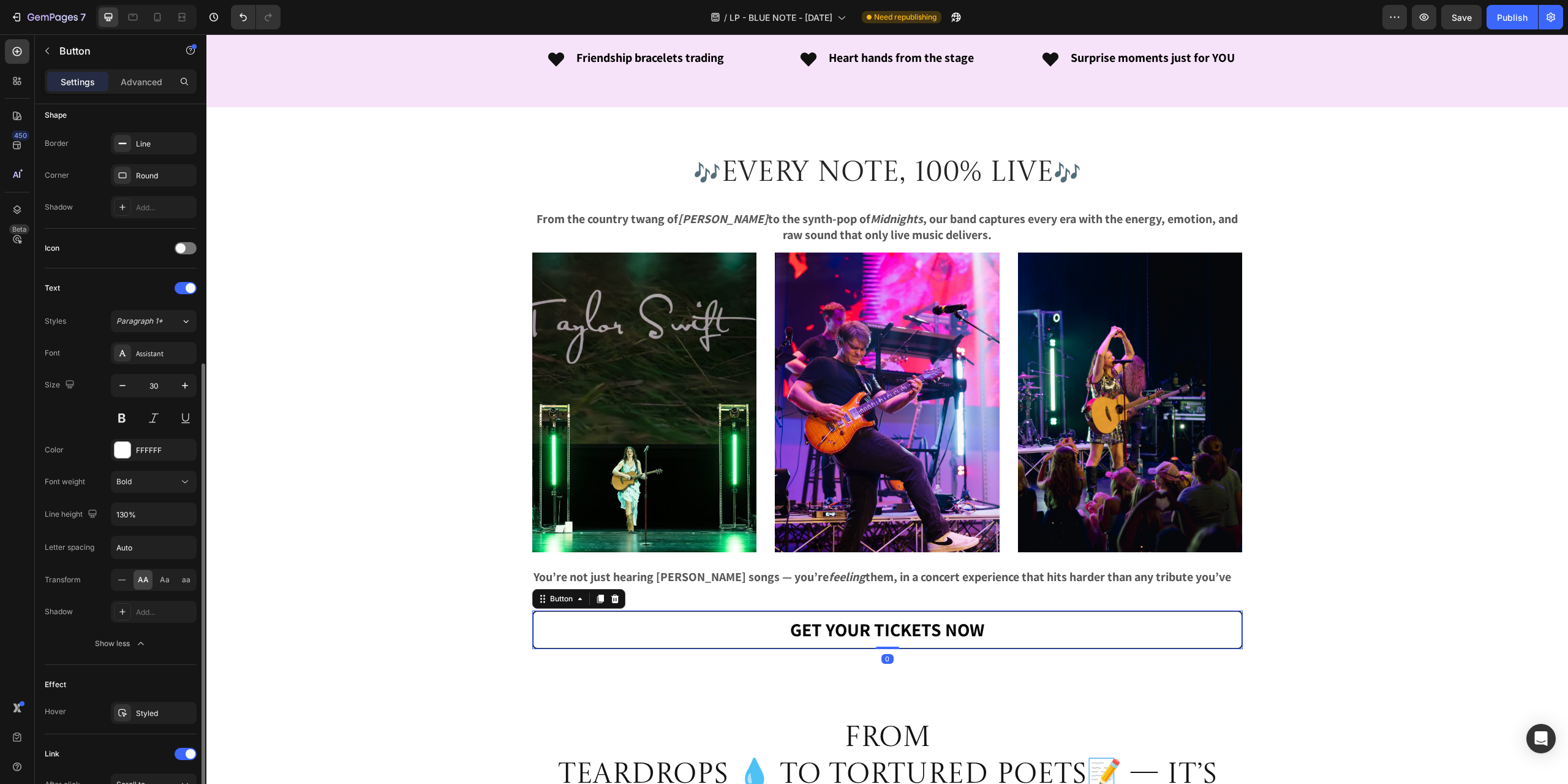
scroll to position [306, 0]
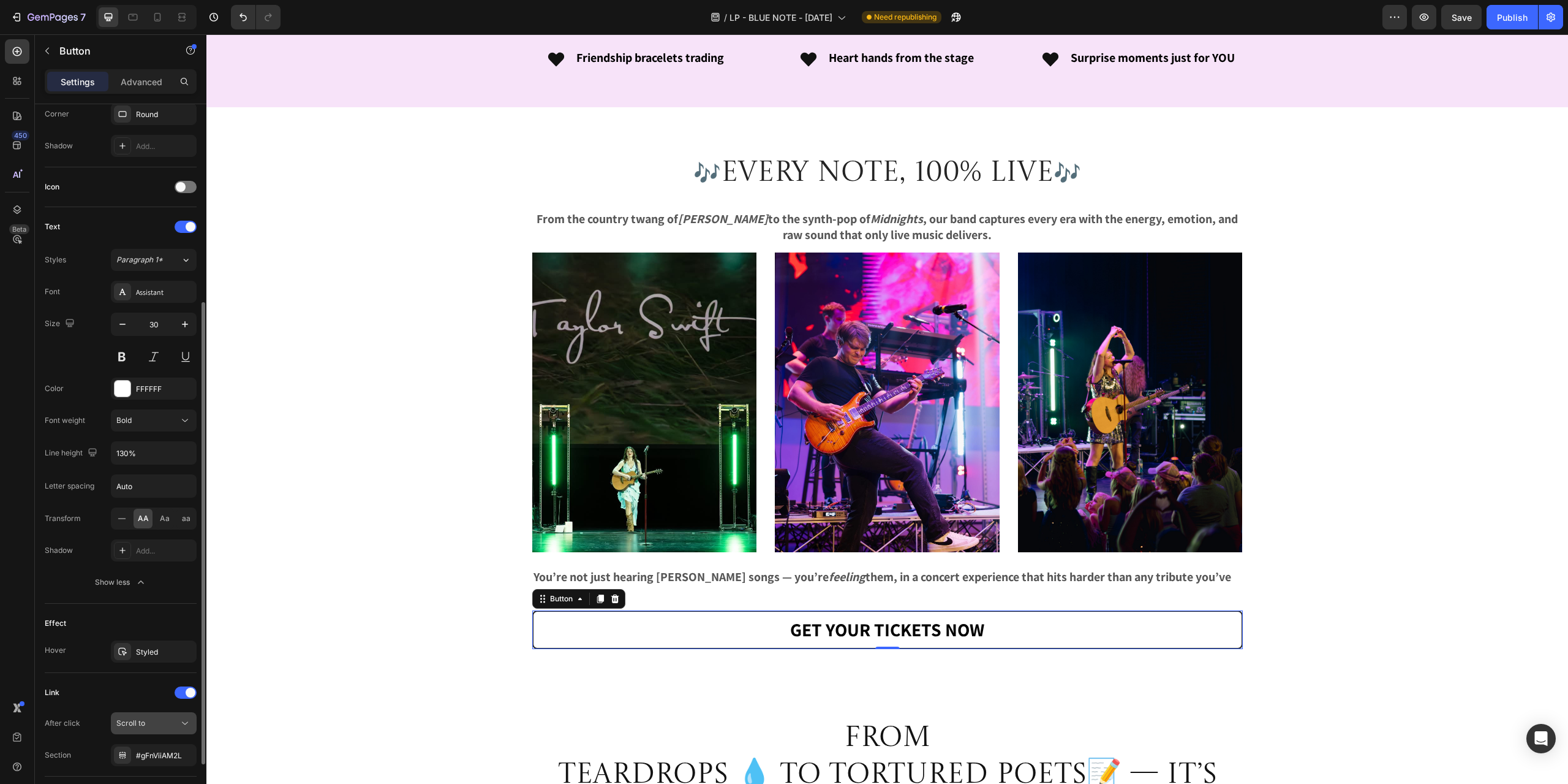
click at [149, 727] on div "Scroll to" at bounding box center [147, 723] width 62 height 11
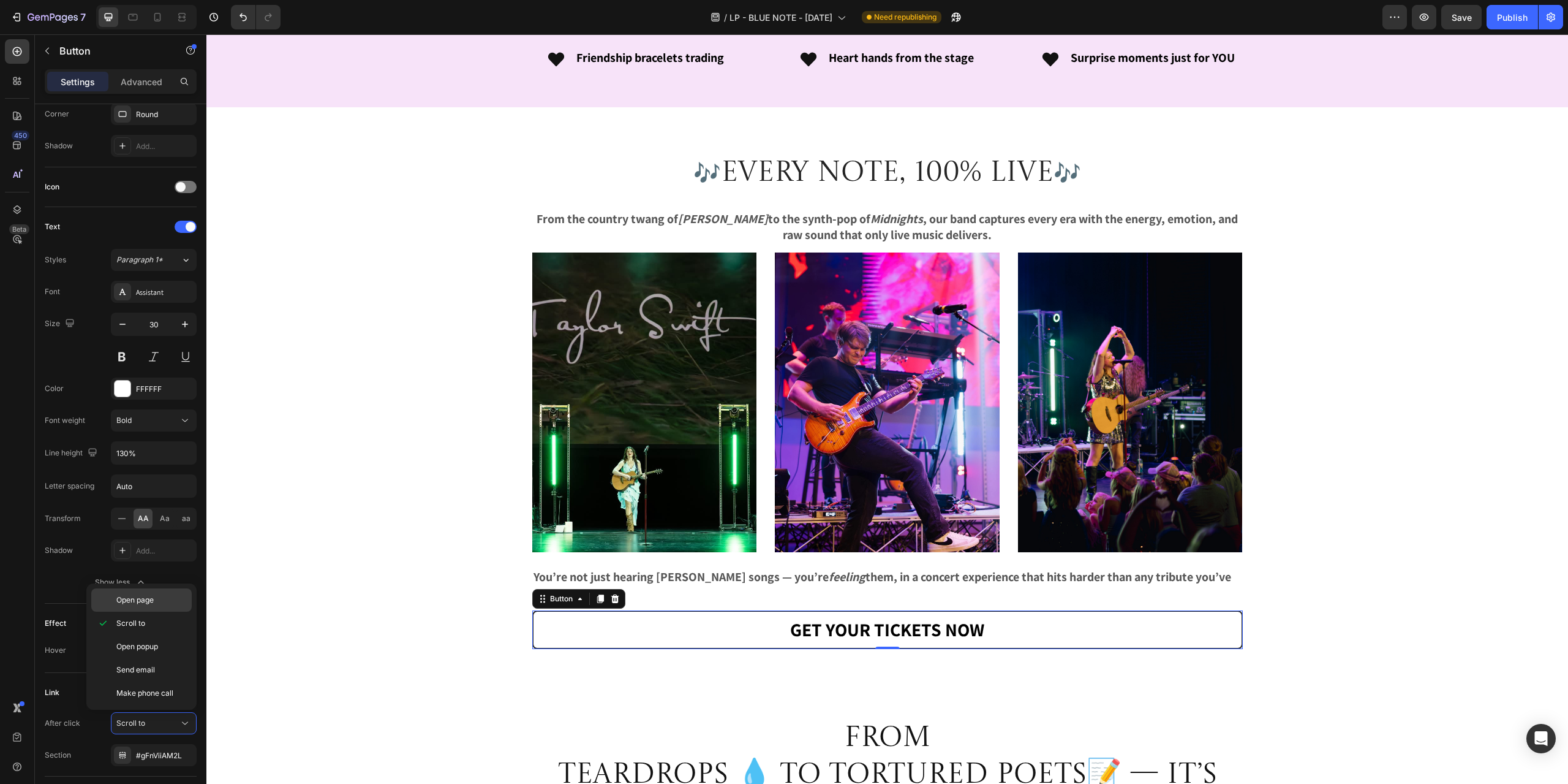
click at [161, 596] on p "Open page" at bounding box center [151, 600] width 70 height 11
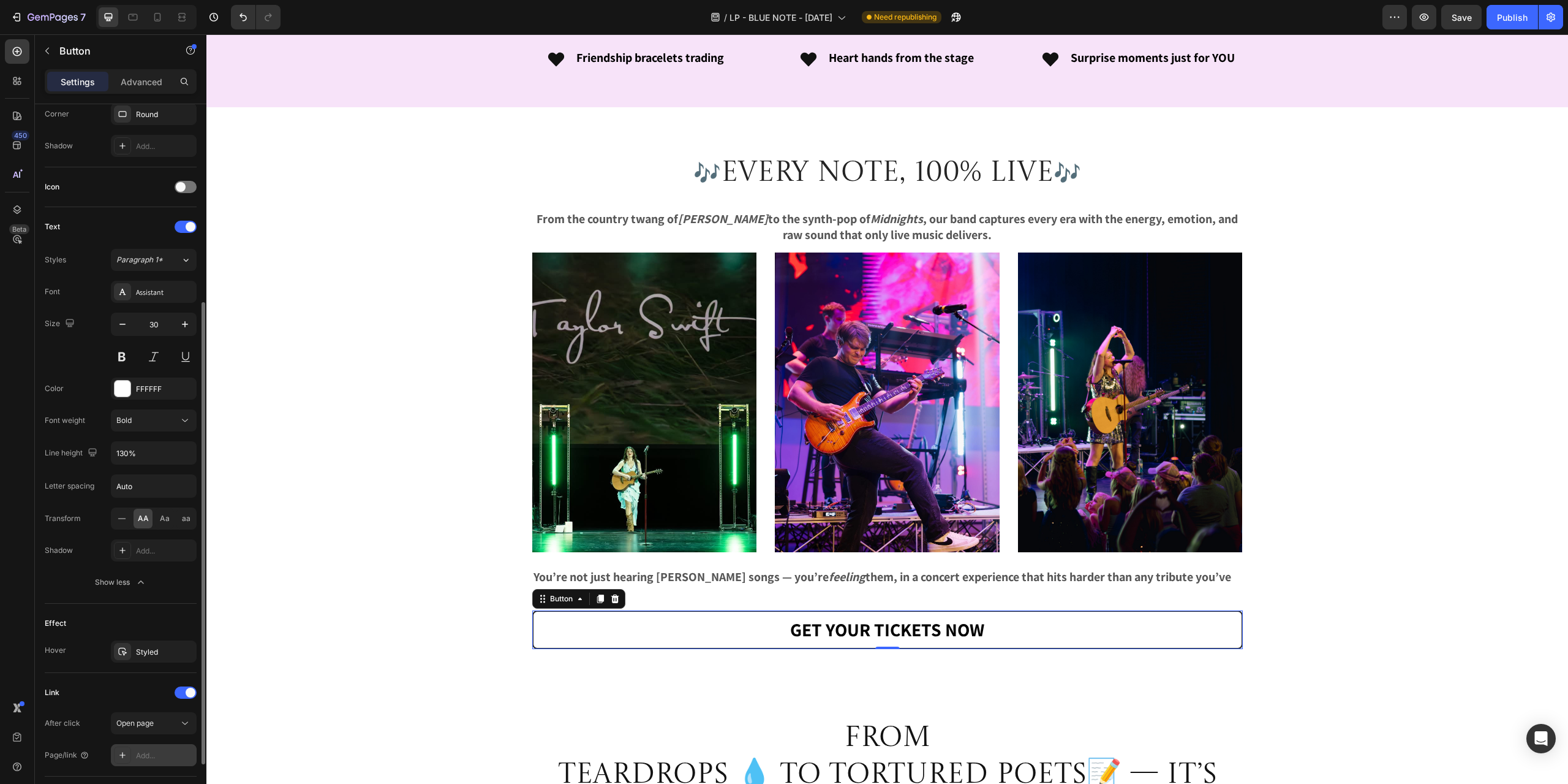
click at [153, 758] on div "Add..." at bounding box center [165, 756] width 58 height 11
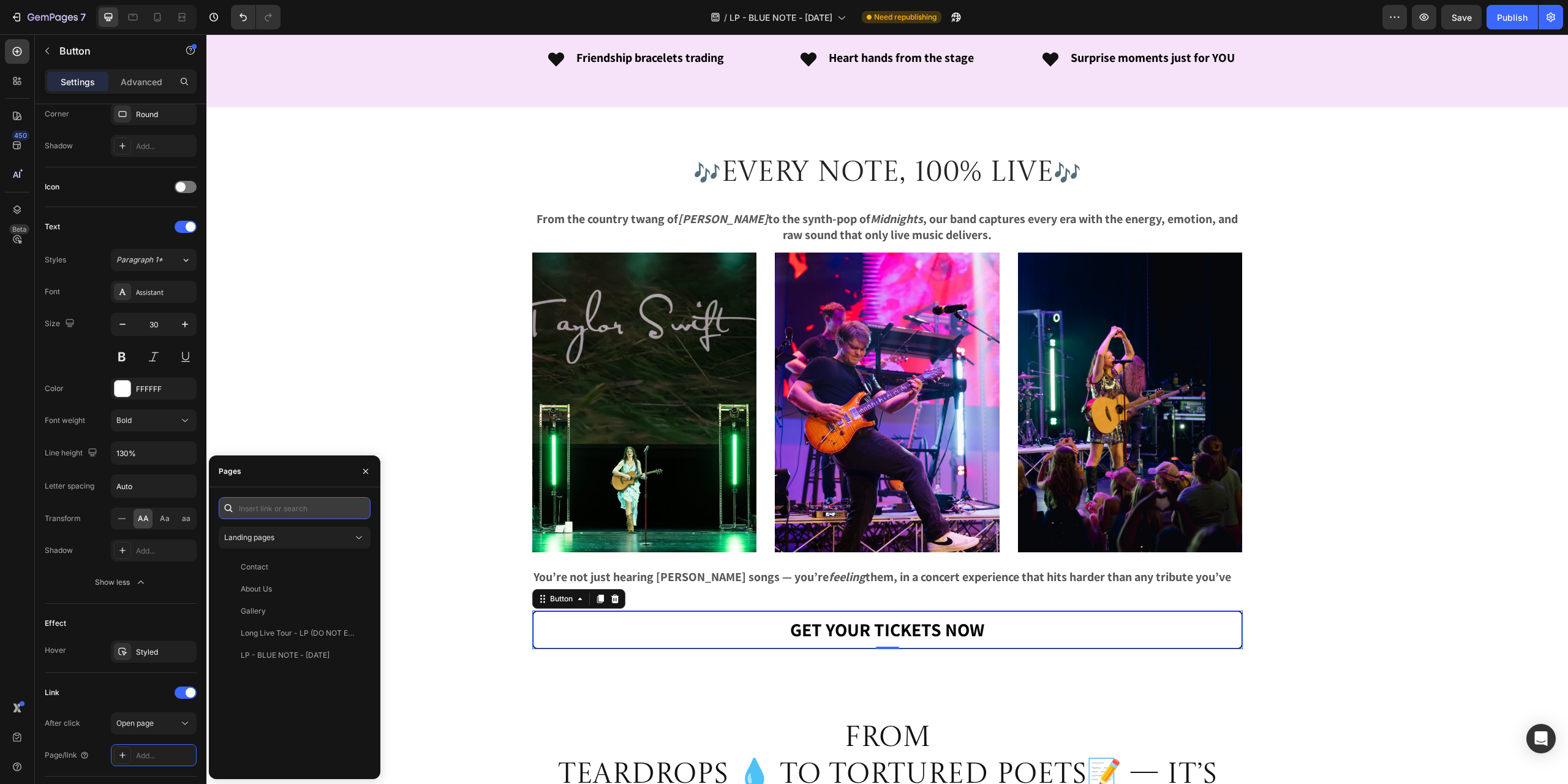
click at [281, 501] on input "text" at bounding box center [294, 509] width 152 height 22
paste input "[URL][DOMAIN_NAME][DOMAIN_NAME]"
type input "[URL][DOMAIN_NAME][DOMAIN_NAME]"
click at [282, 539] on div "[URL][DOMAIN_NAME][DOMAIN_NAME]" at bounding box center [299, 538] width 118 height 11
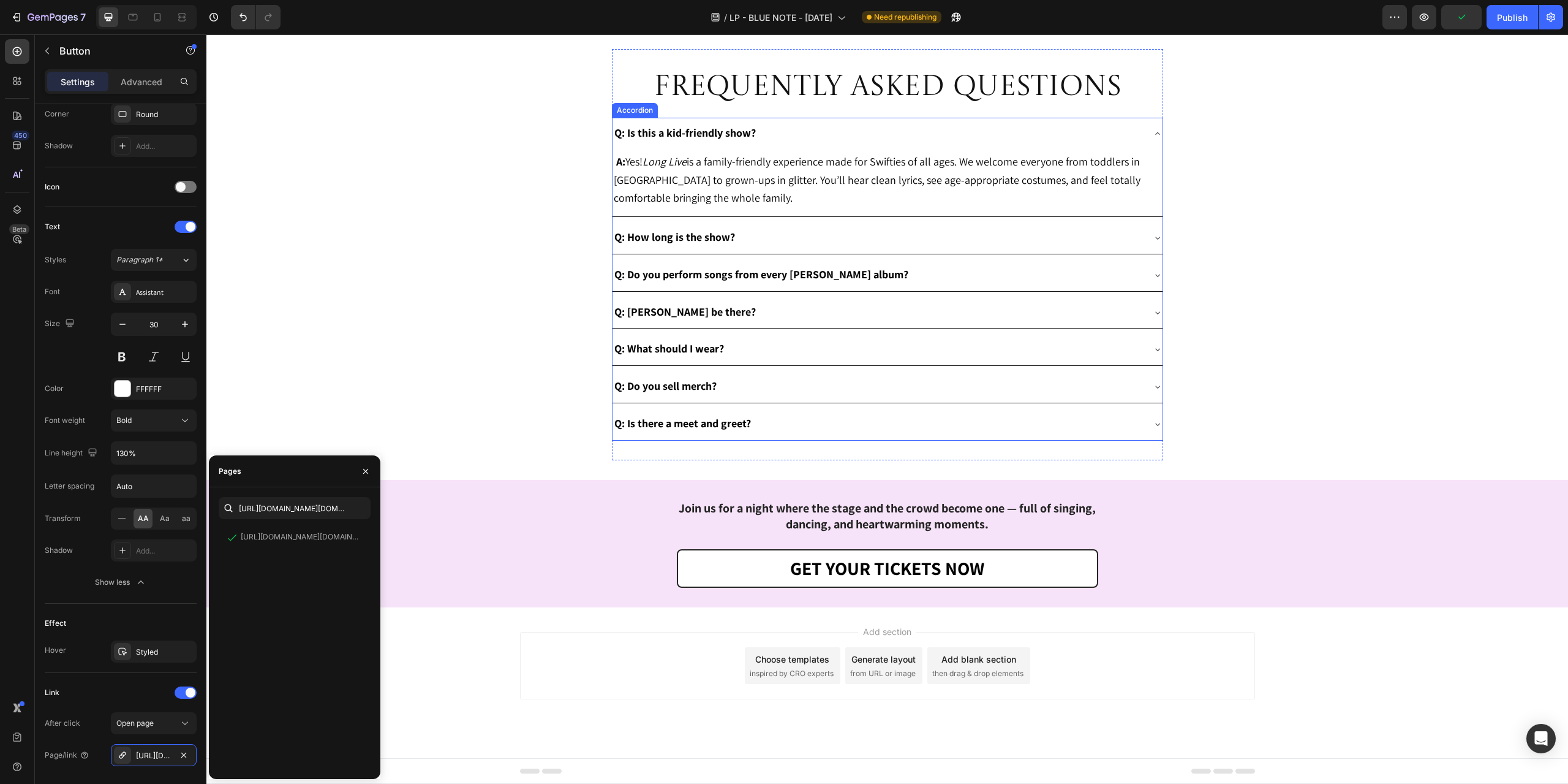
scroll to position [3432, 0]
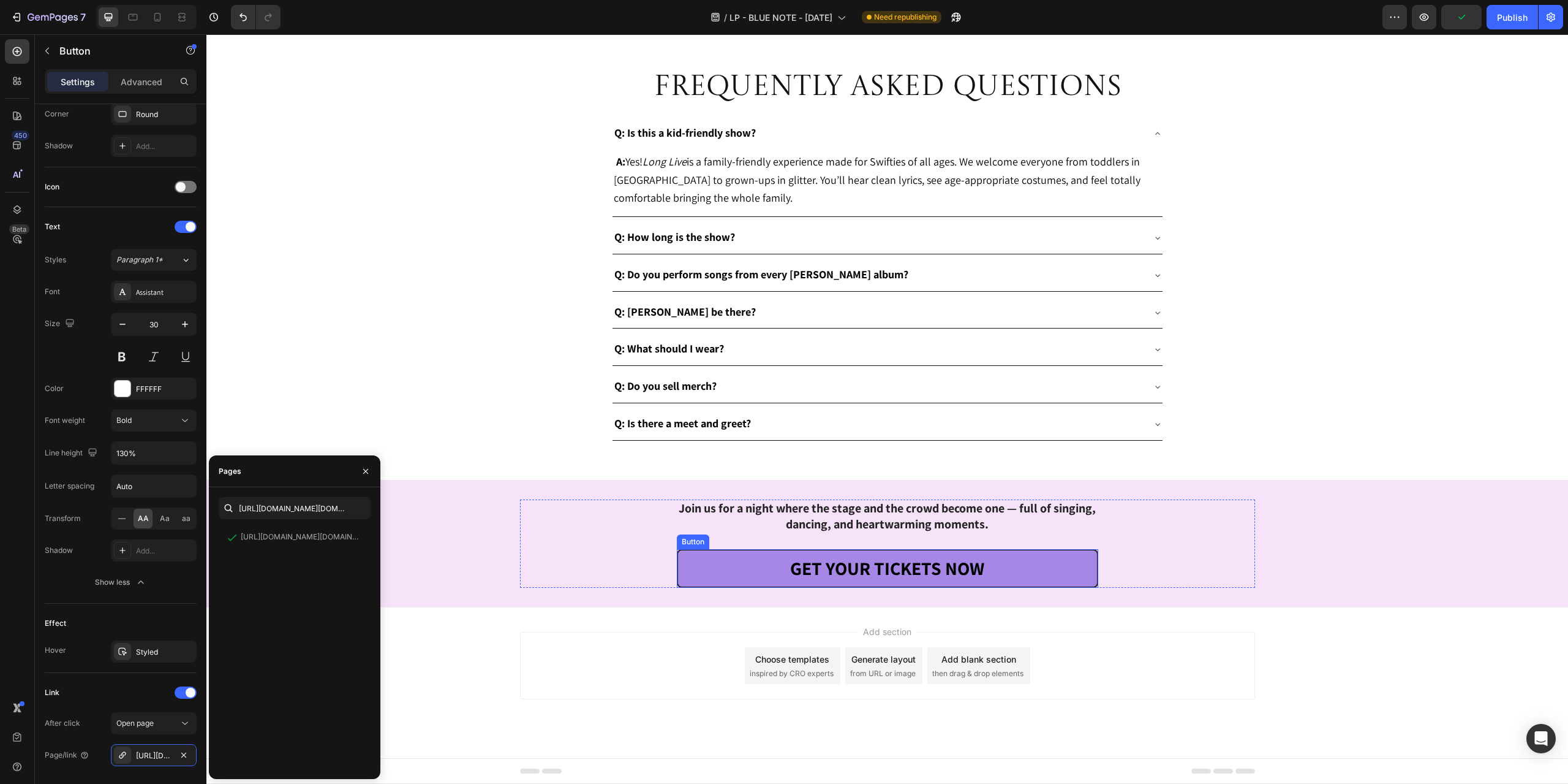
click at [704, 588] on link "GET YOUR TICKETS NOW" at bounding box center [888, 567] width 422 height 38
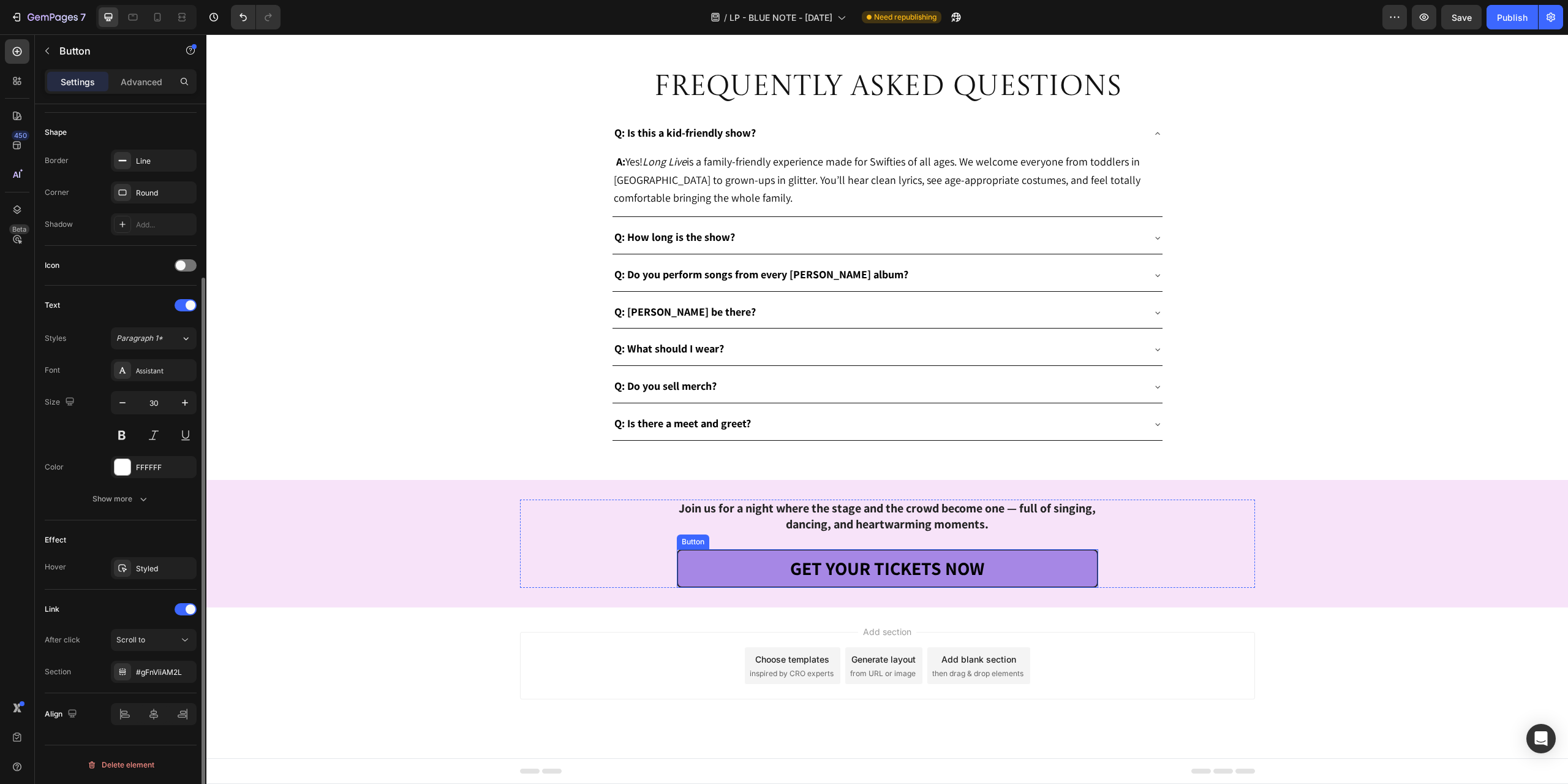
scroll to position [228, 0]
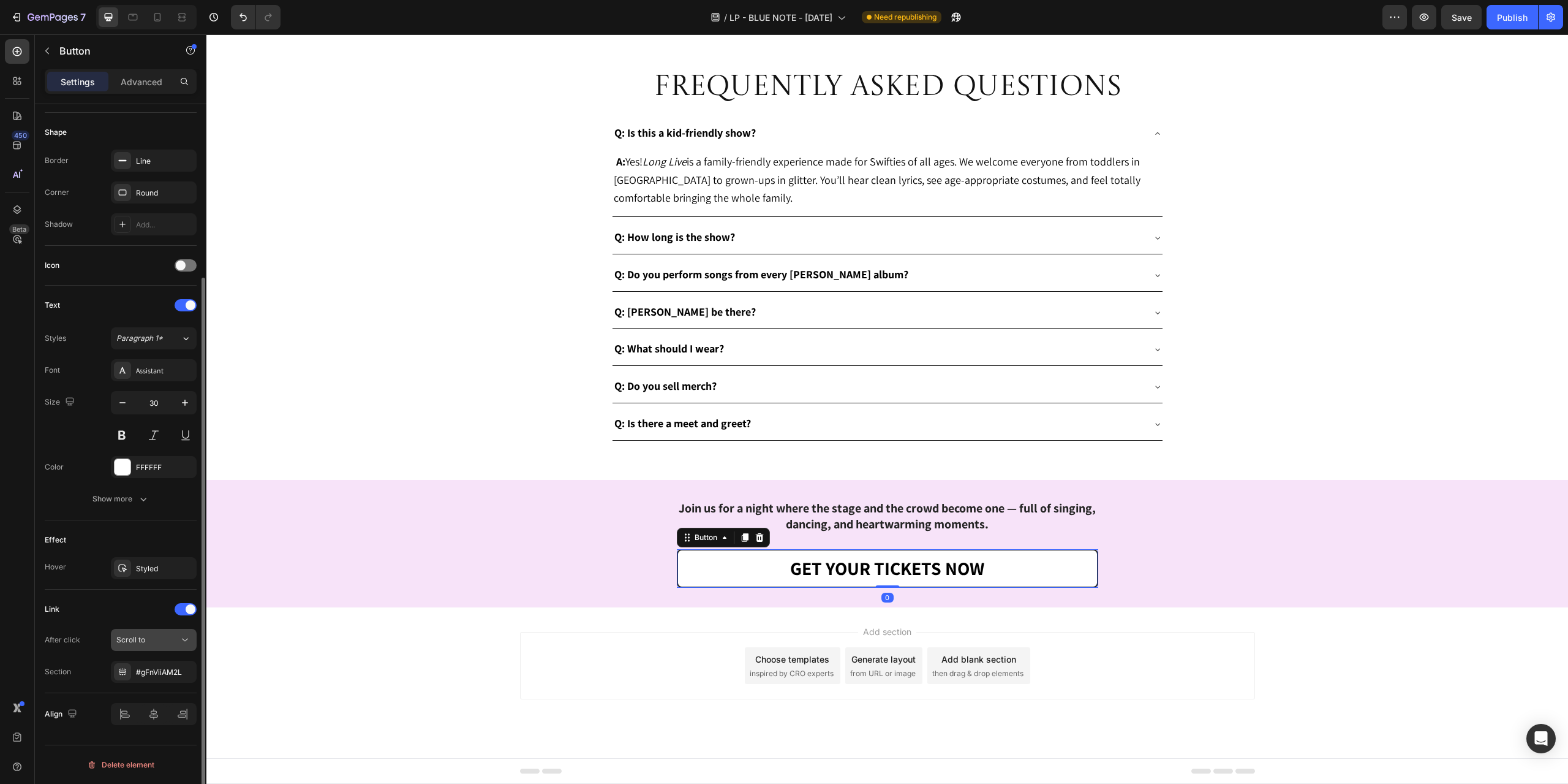
click at [151, 642] on div "Scroll to" at bounding box center [147, 640] width 62 height 11
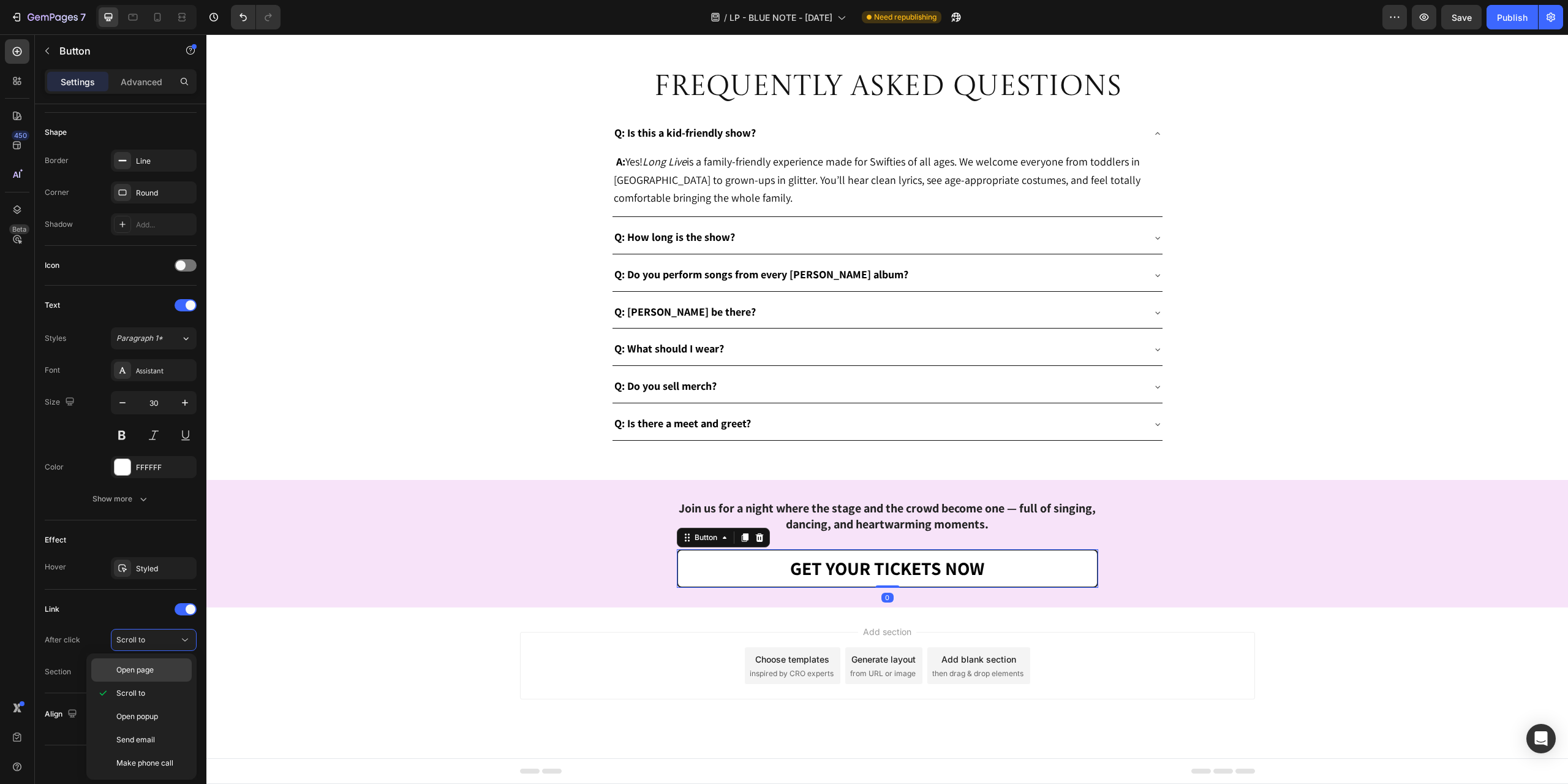
click at [141, 675] on span "Open page" at bounding box center [135, 670] width 37 height 11
click at [151, 674] on div "Add..." at bounding box center [165, 672] width 58 height 11
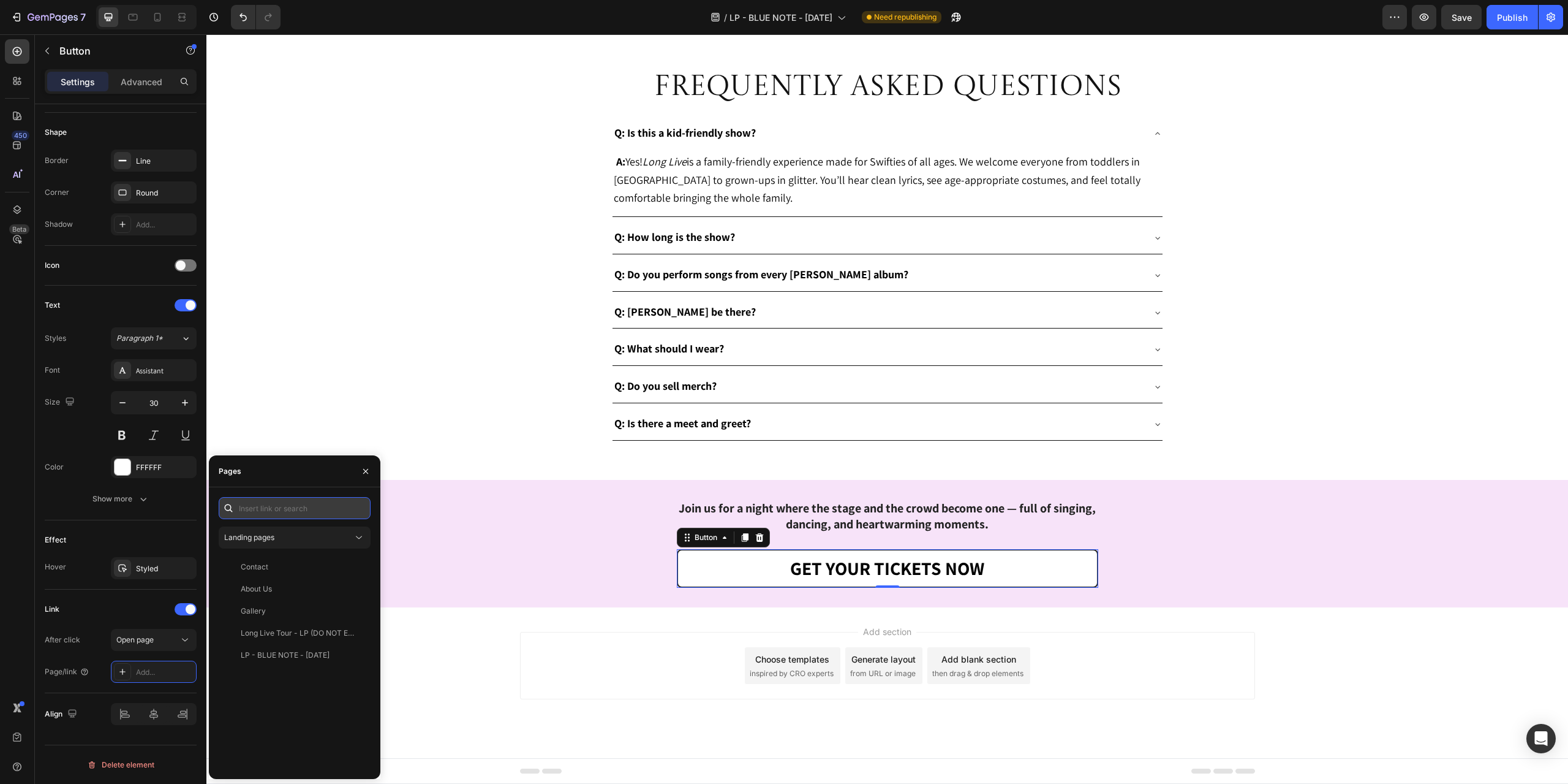
click at [282, 499] on input "text" at bounding box center [294, 509] width 152 height 22
paste input "[URL][DOMAIN_NAME][DOMAIN_NAME]"
type input "[URL][DOMAIN_NAME][DOMAIN_NAME]"
click at [327, 537] on div "[URL][DOMAIN_NAME][DOMAIN_NAME]" at bounding box center [299, 538] width 118 height 11
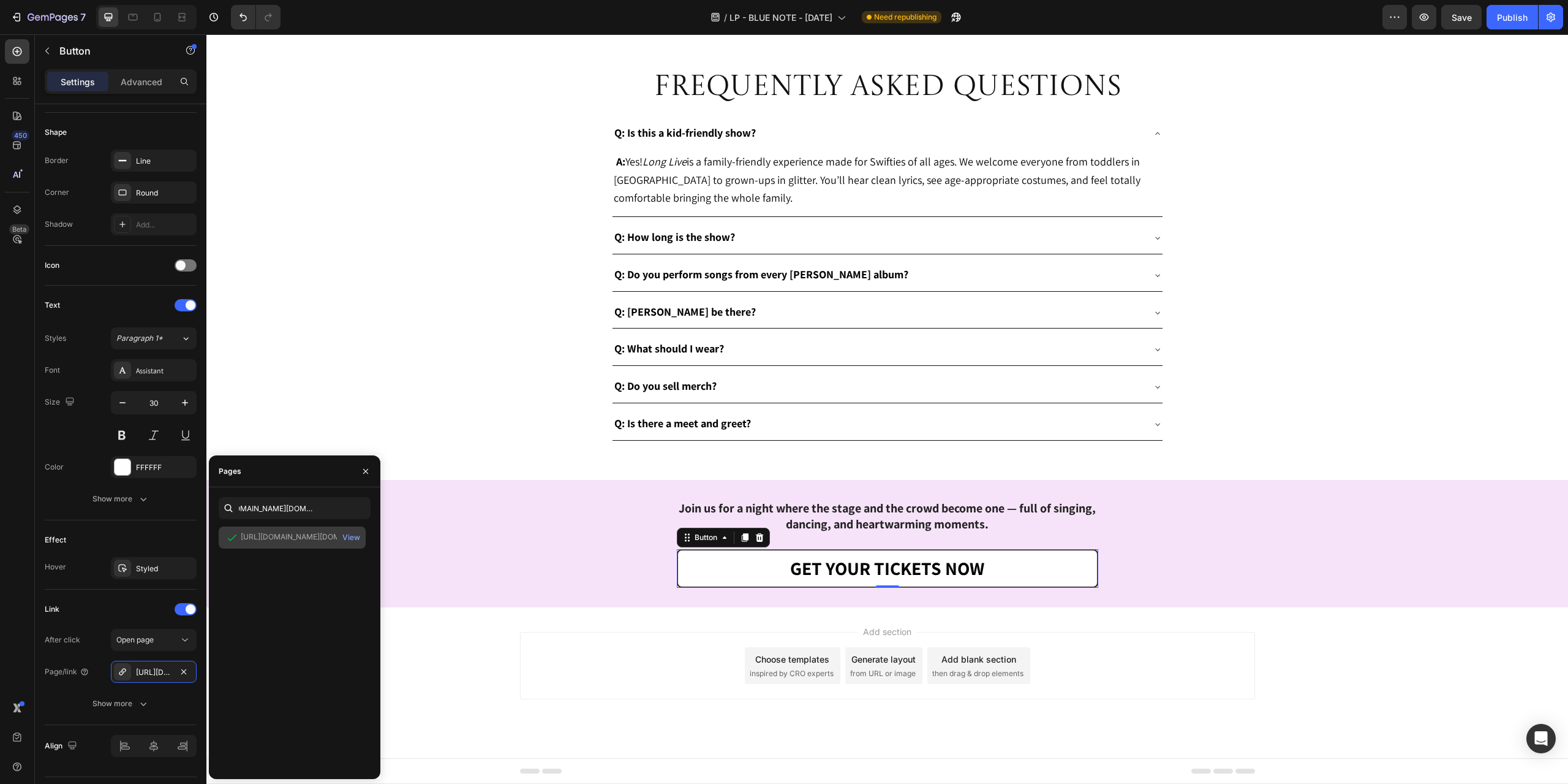
scroll to position [0, 0]
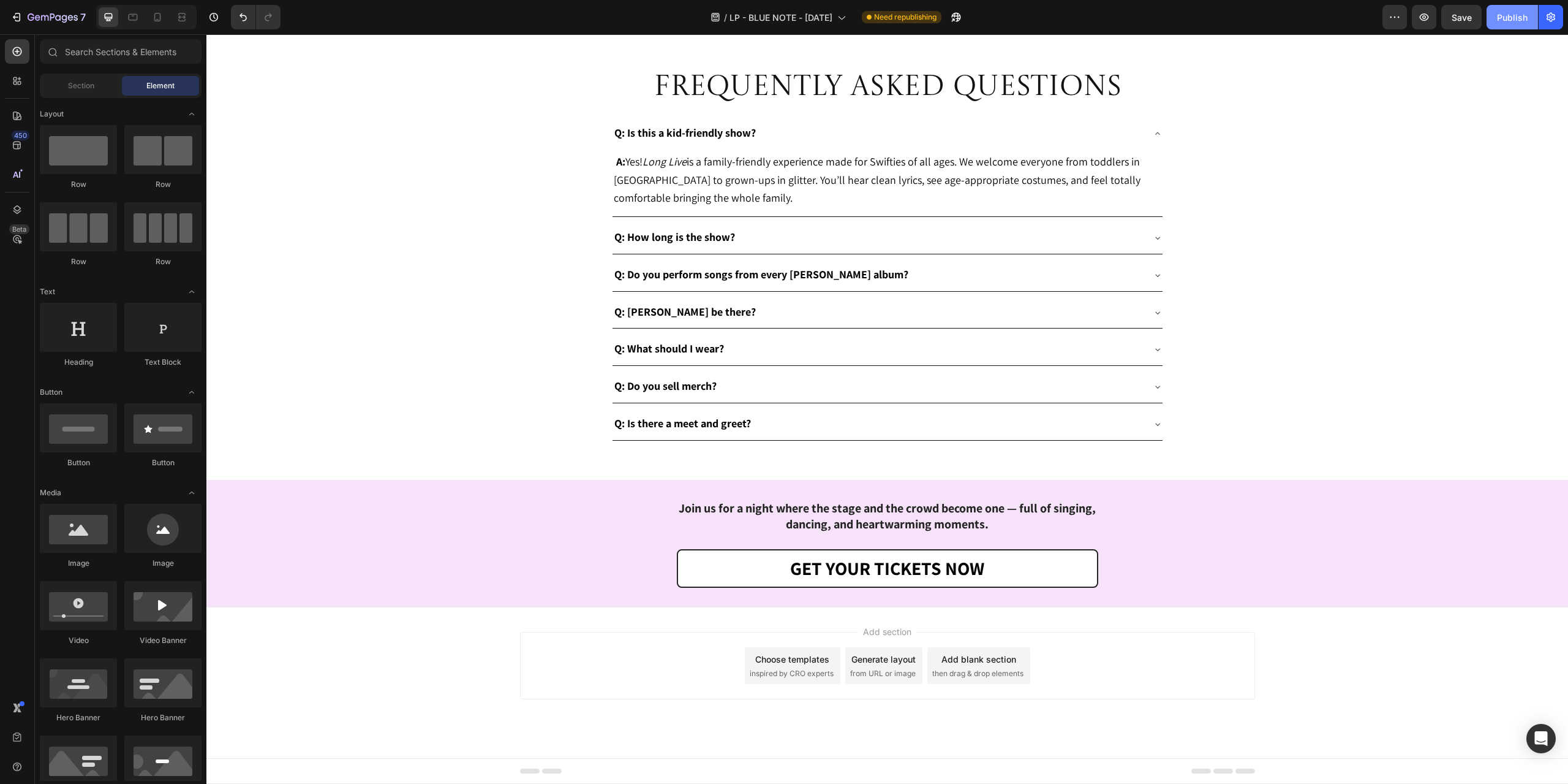
click at [1521, 21] on div "Publish" at bounding box center [1512, 18] width 31 height 13
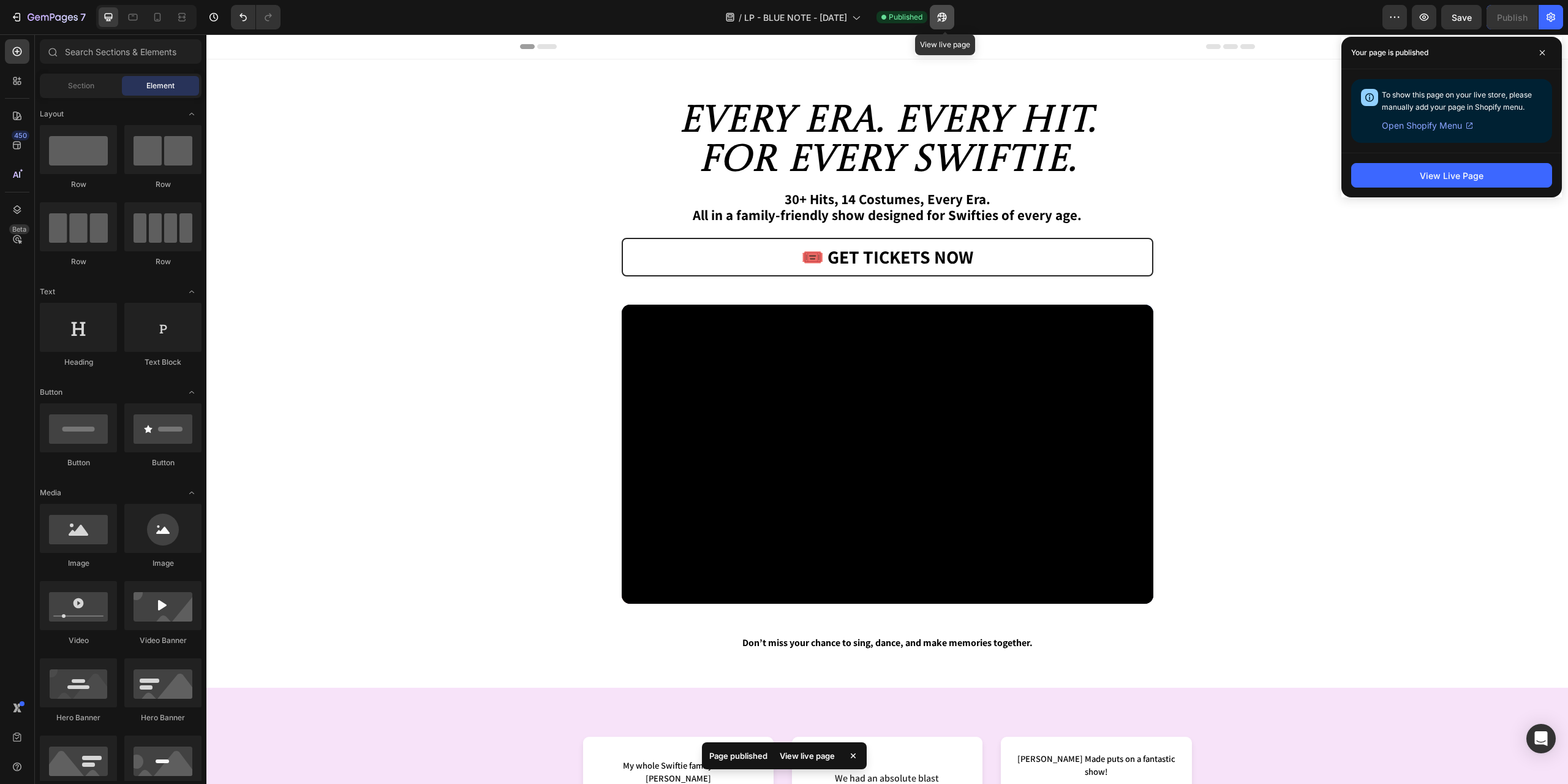
click at [942, 17] on icon "button" at bounding box center [941, 17] width 12 height 12
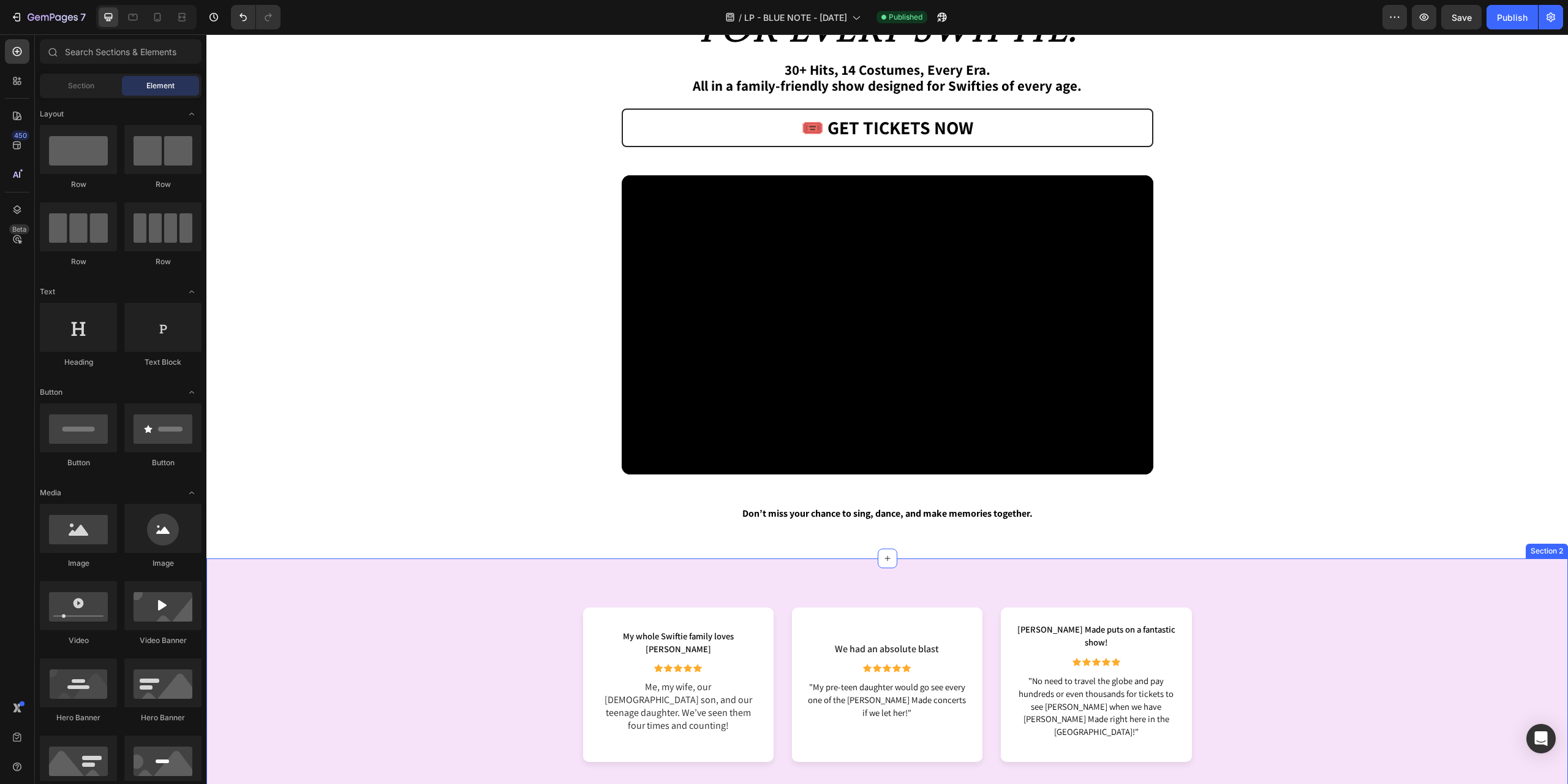
scroll to position [122, 0]
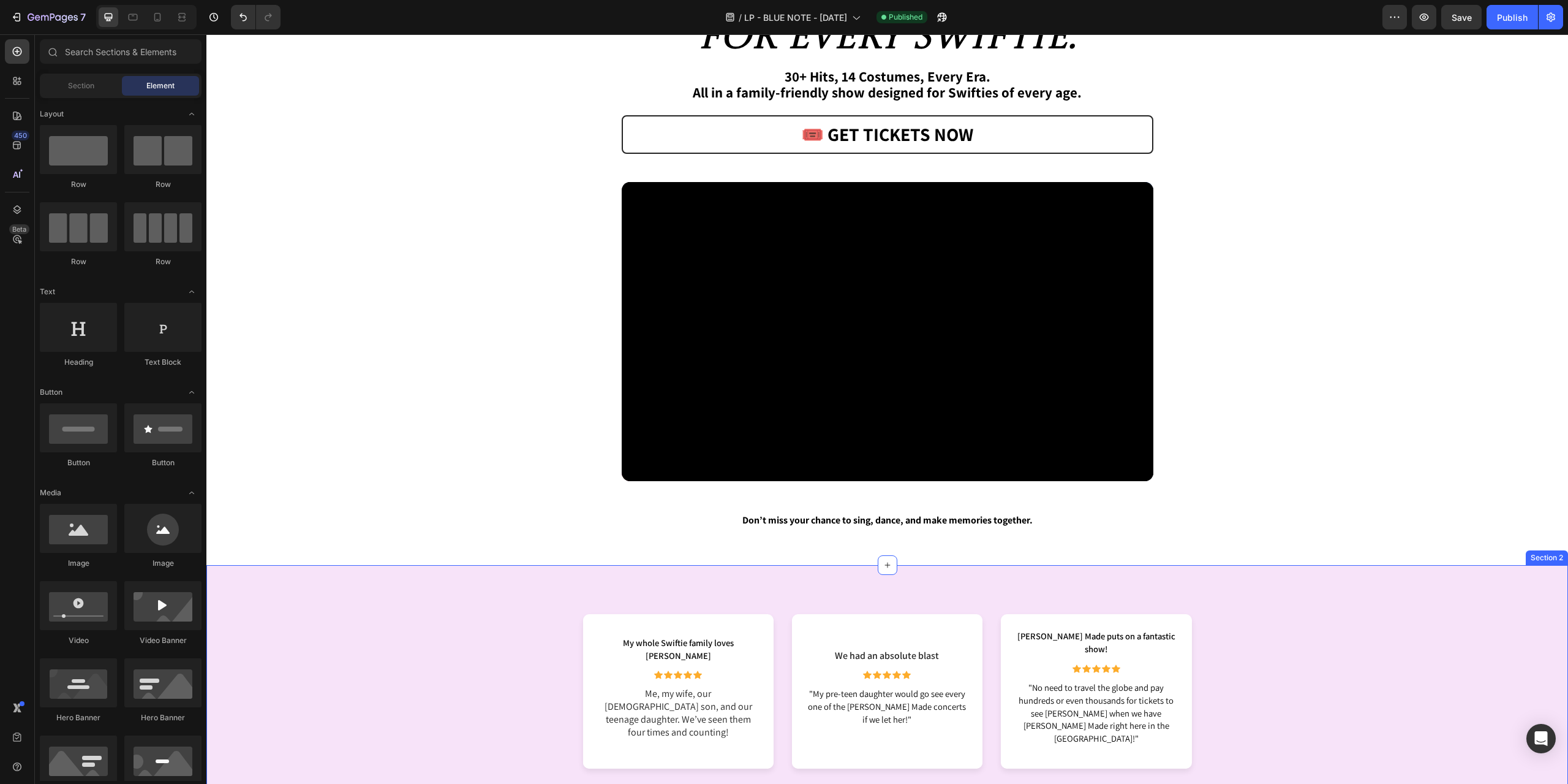
click at [937, 17] on button "button" at bounding box center [942, 17] width 24 height 24
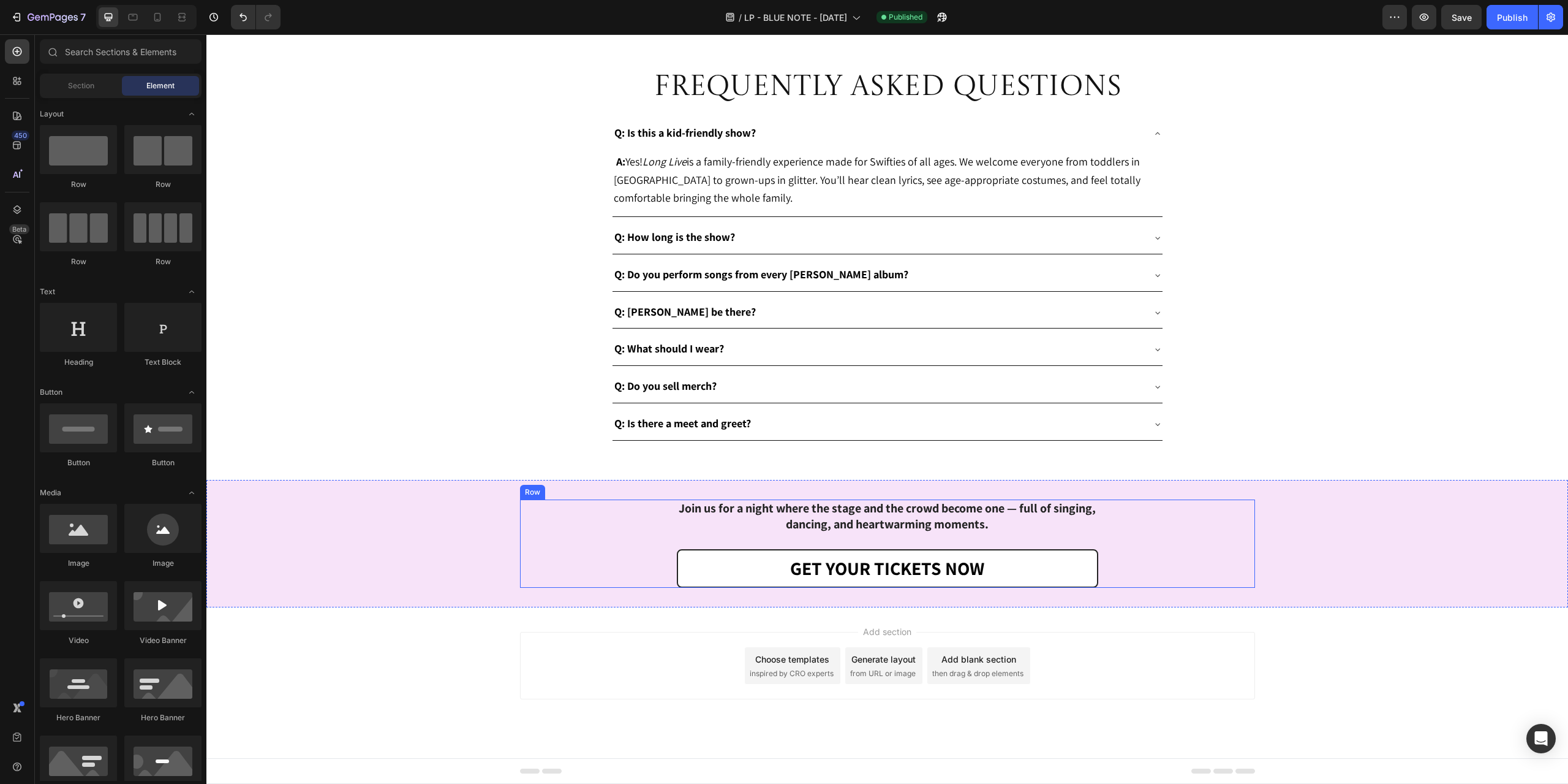
scroll to position [3513, 0]
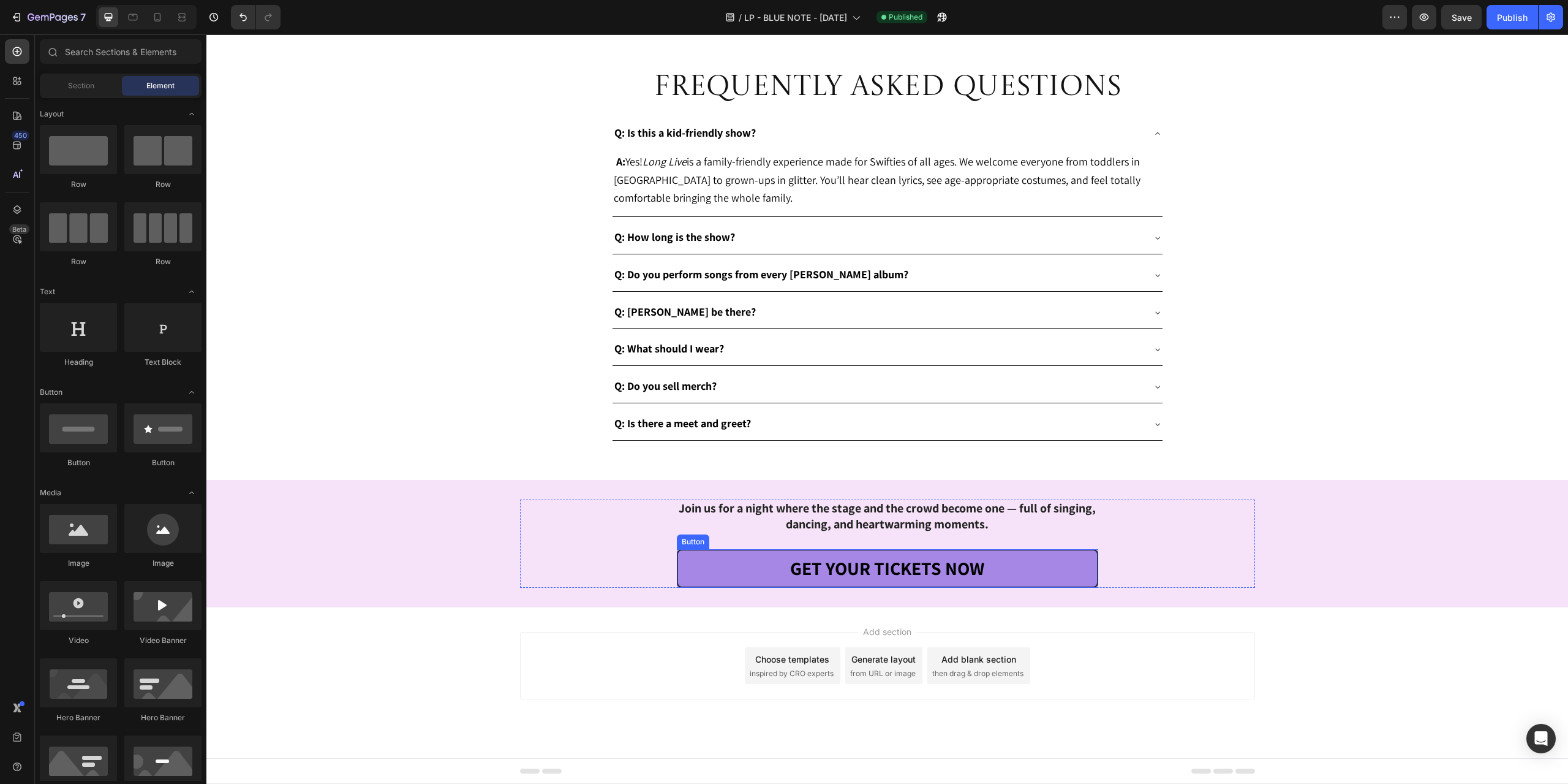
click at [730, 558] on link "GET YOUR TICKETS NOW" at bounding box center [888, 567] width 422 height 38
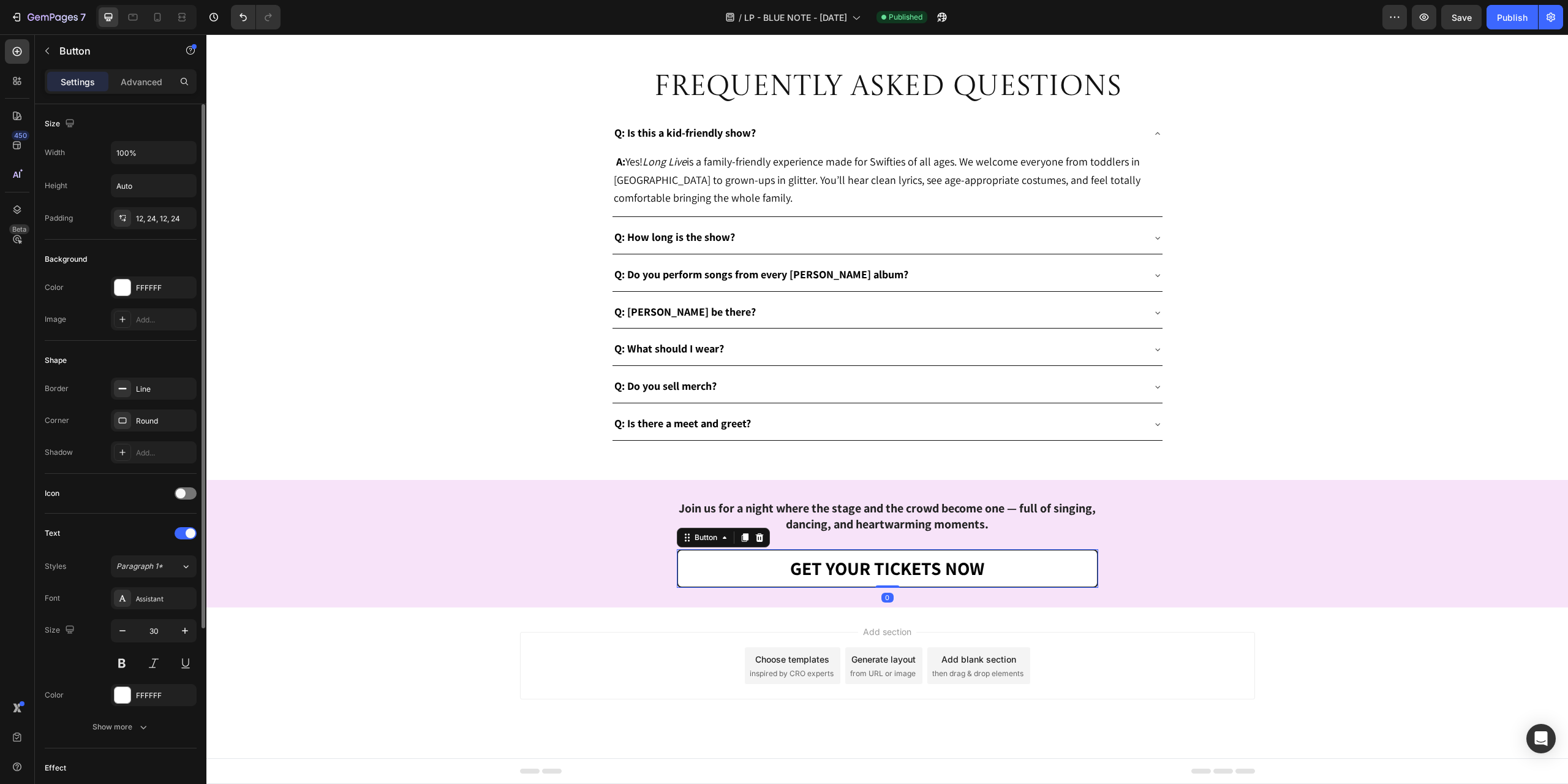
scroll to position [259, 0]
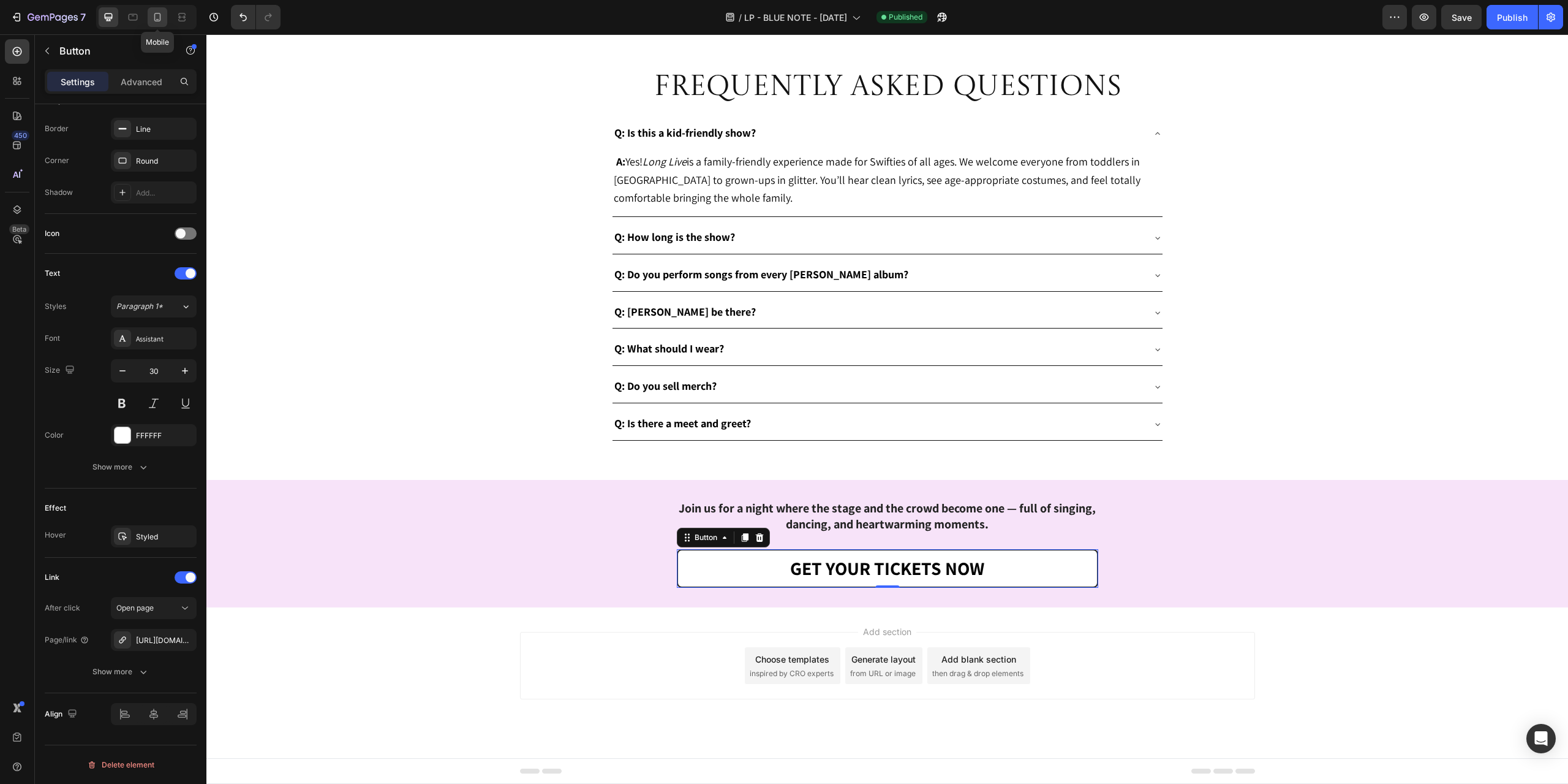
click at [150, 17] on div at bounding box center [157, 17] width 20 height 20
type input "20"
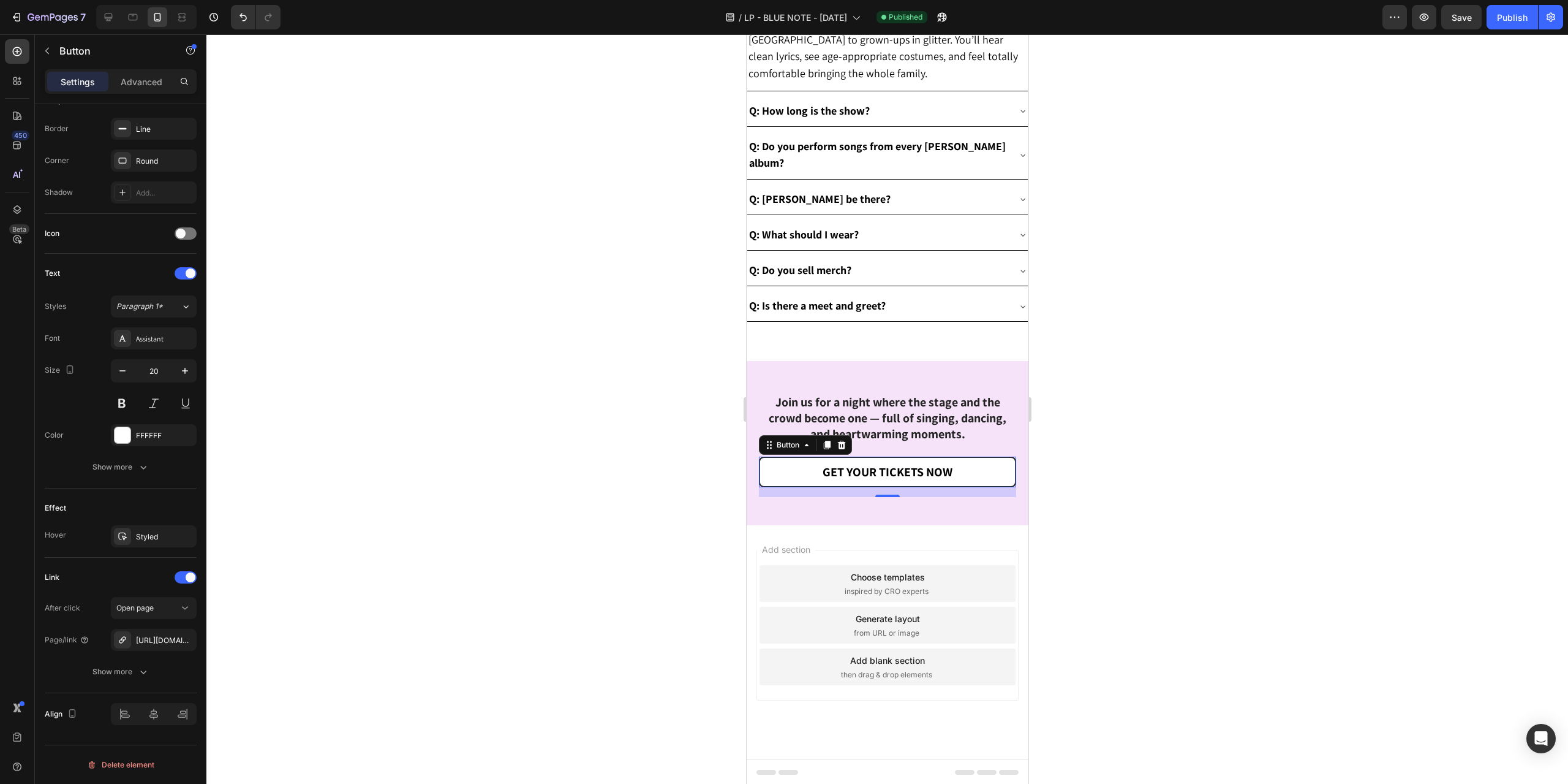
scroll to position [3509, 0]
click at [893, 469] on span "GET YOUR TICKETS NOW" at bounding box center [886, 470] width 130 height 16
click at [1523, 11] on div "Publish" at bounding box center [1512, 18] width 31 height 13
